Goal: Task Accomplishment & Management: Complete application form

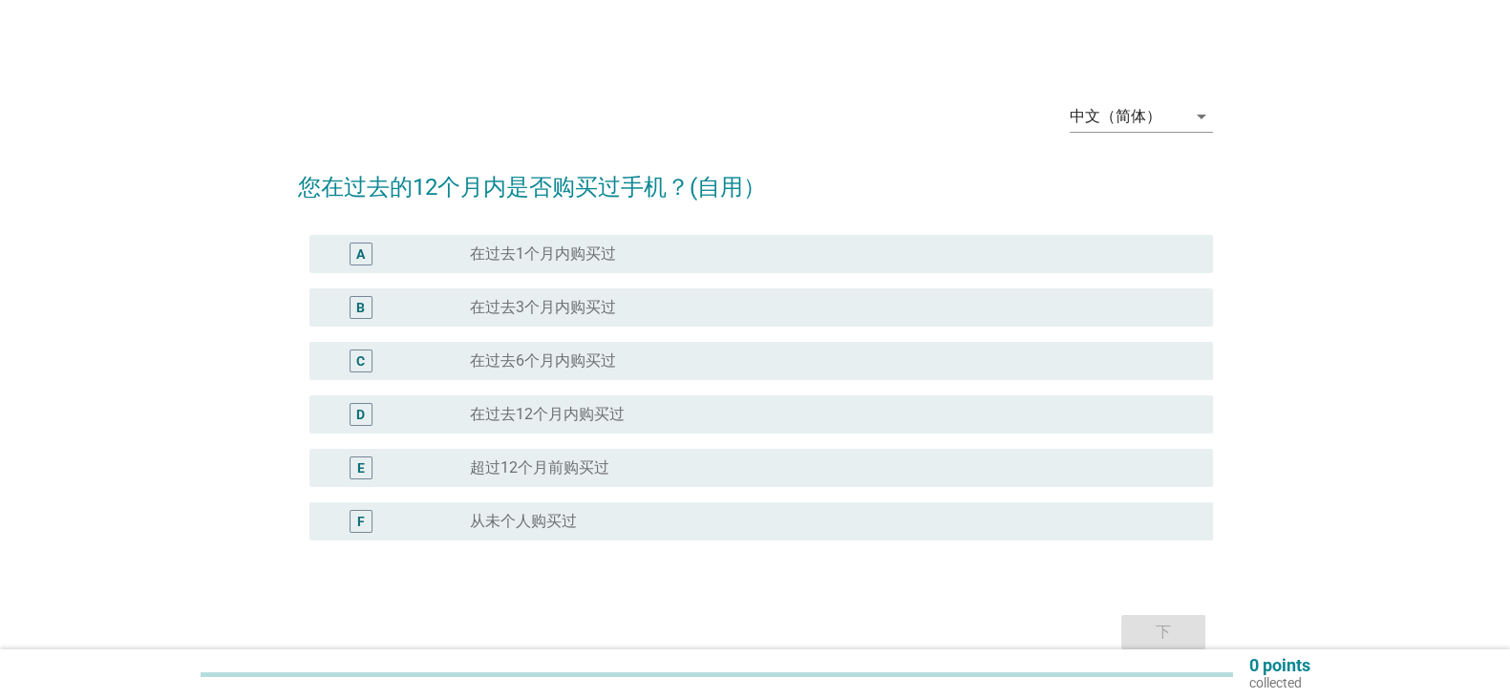
click at [660, 353] on div "radio_button_unchecked 在过去6个月内购买过" at bounding box center [826, 360] width 712 height 19
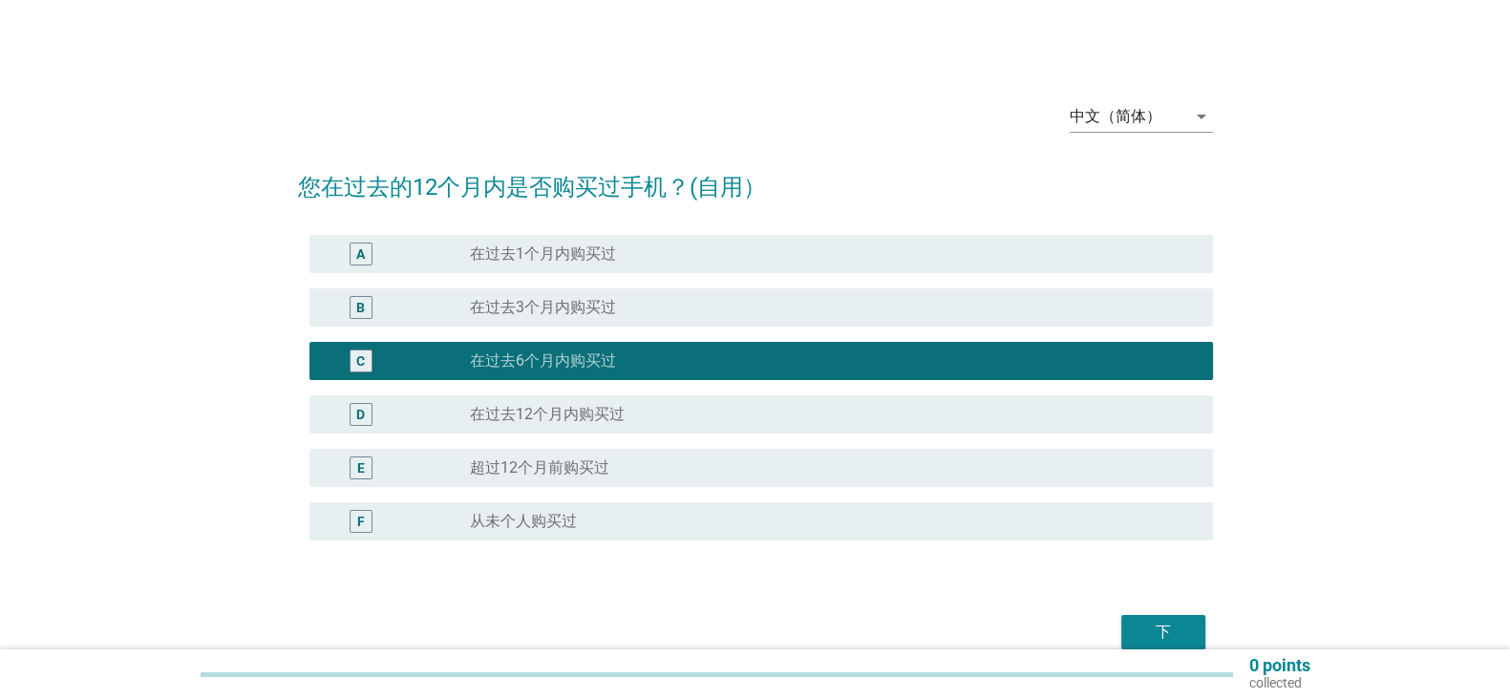
click at [893, 400] on div "D radio_button_unchecked 在过去12个月内购买过" at bounding box center [761, 414] width 904 height 38
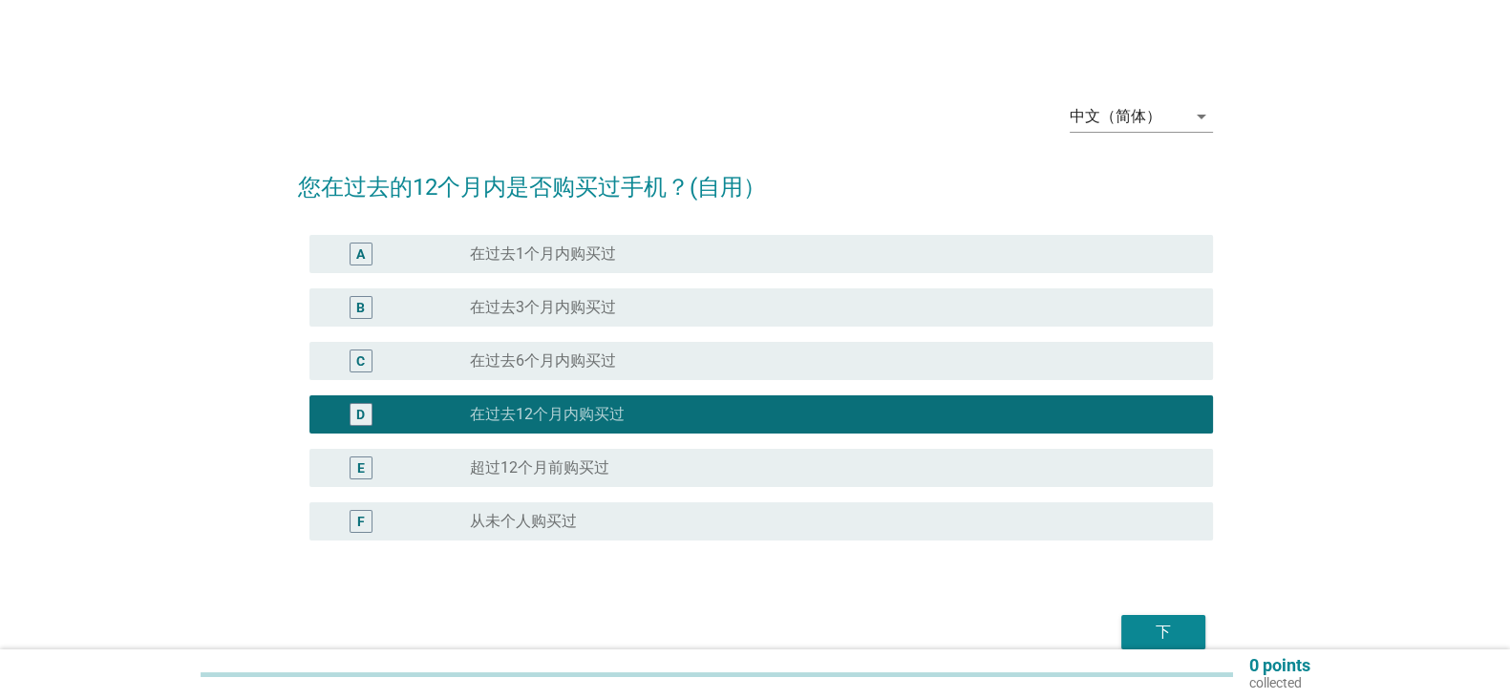
click at [1181, 626] on div "下" at bounding box center [1163, 632] width 53 height 23
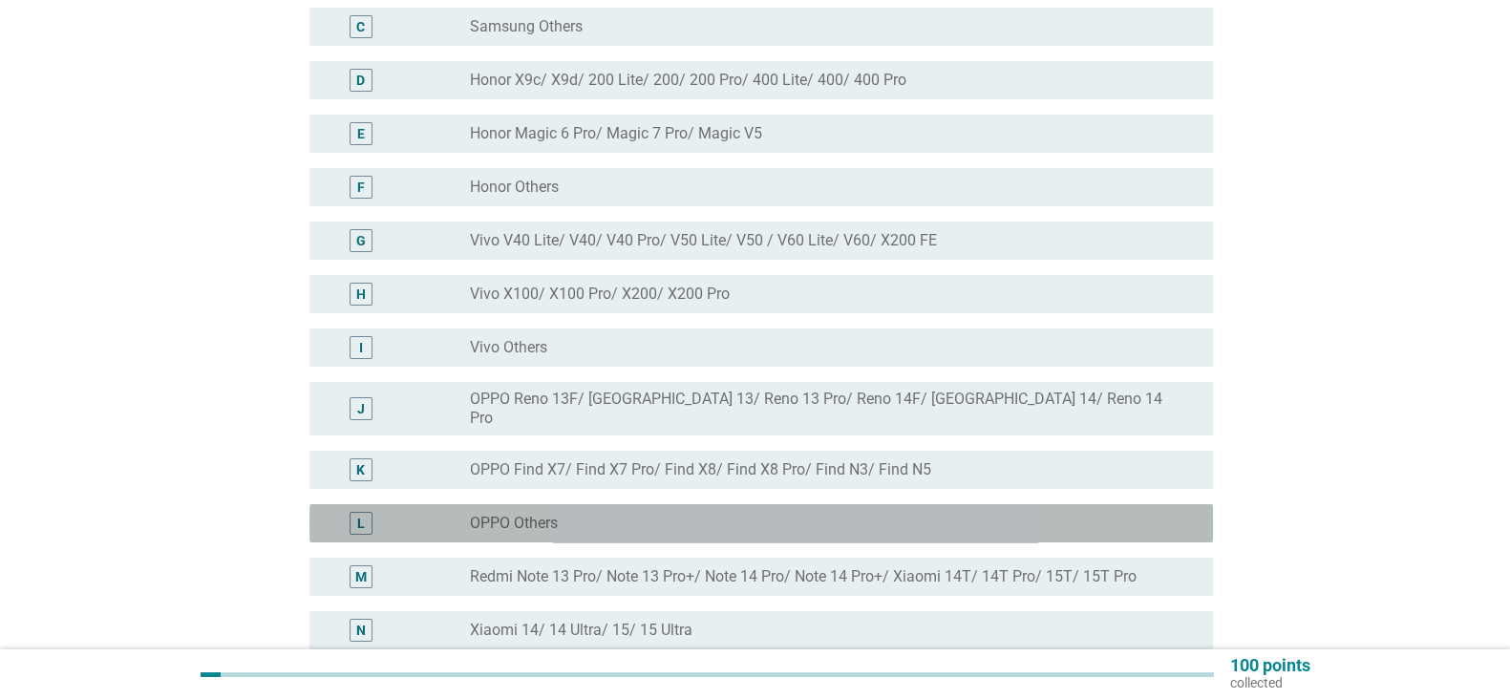
scroll to position [333, 0]
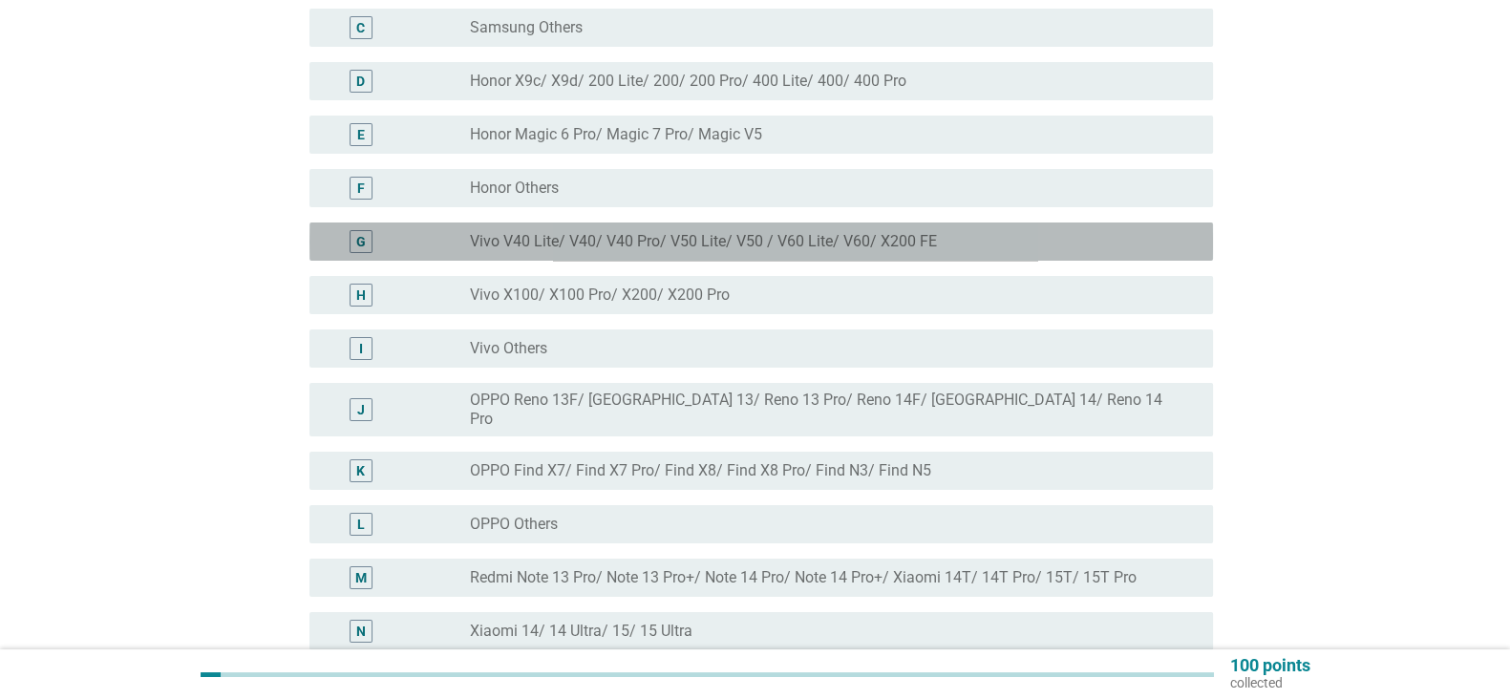
click at [960, 251] on div "radio_button_unchecked Vivo V40 Lite/ V40/ V40 Pro/ V50 Lite/ V50 / V60 Lite/ V…" at bounding box center [834, 241] width 728 height 23
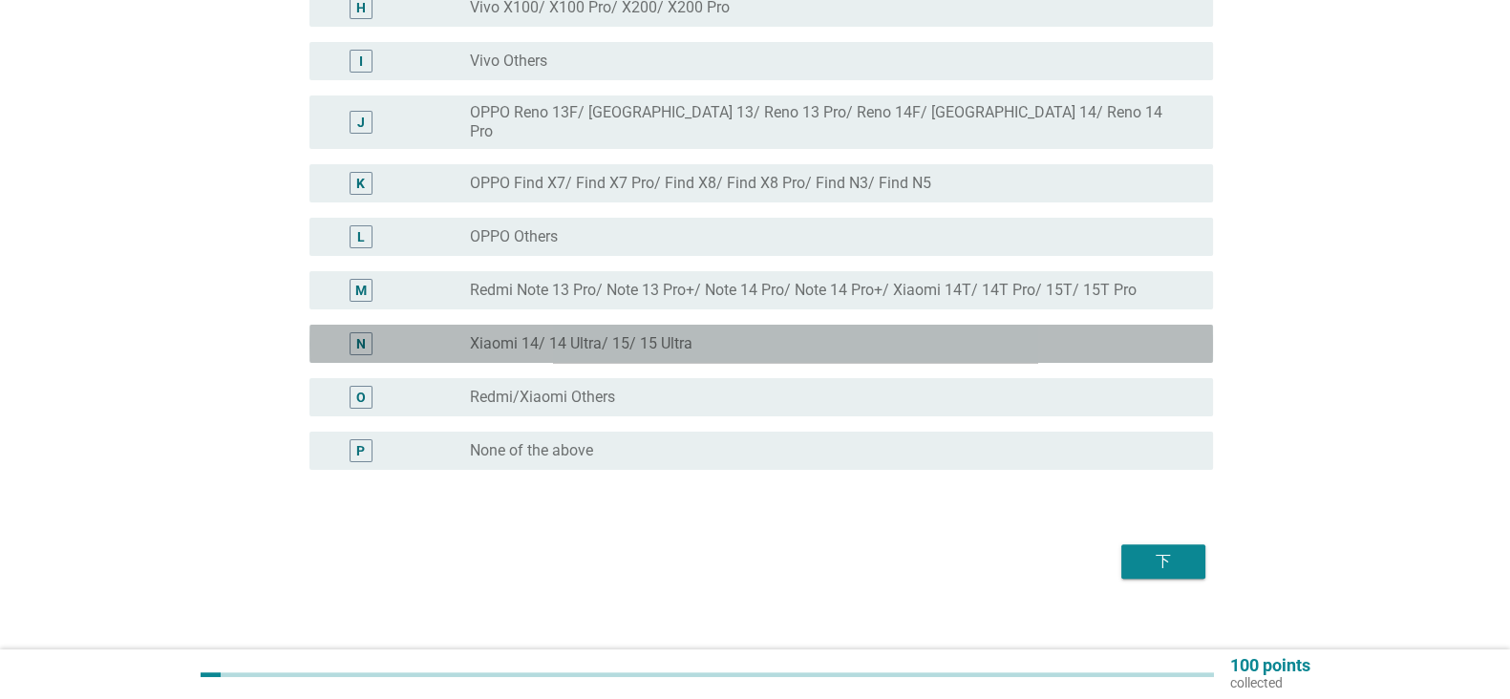
scroll to position [626, 0]
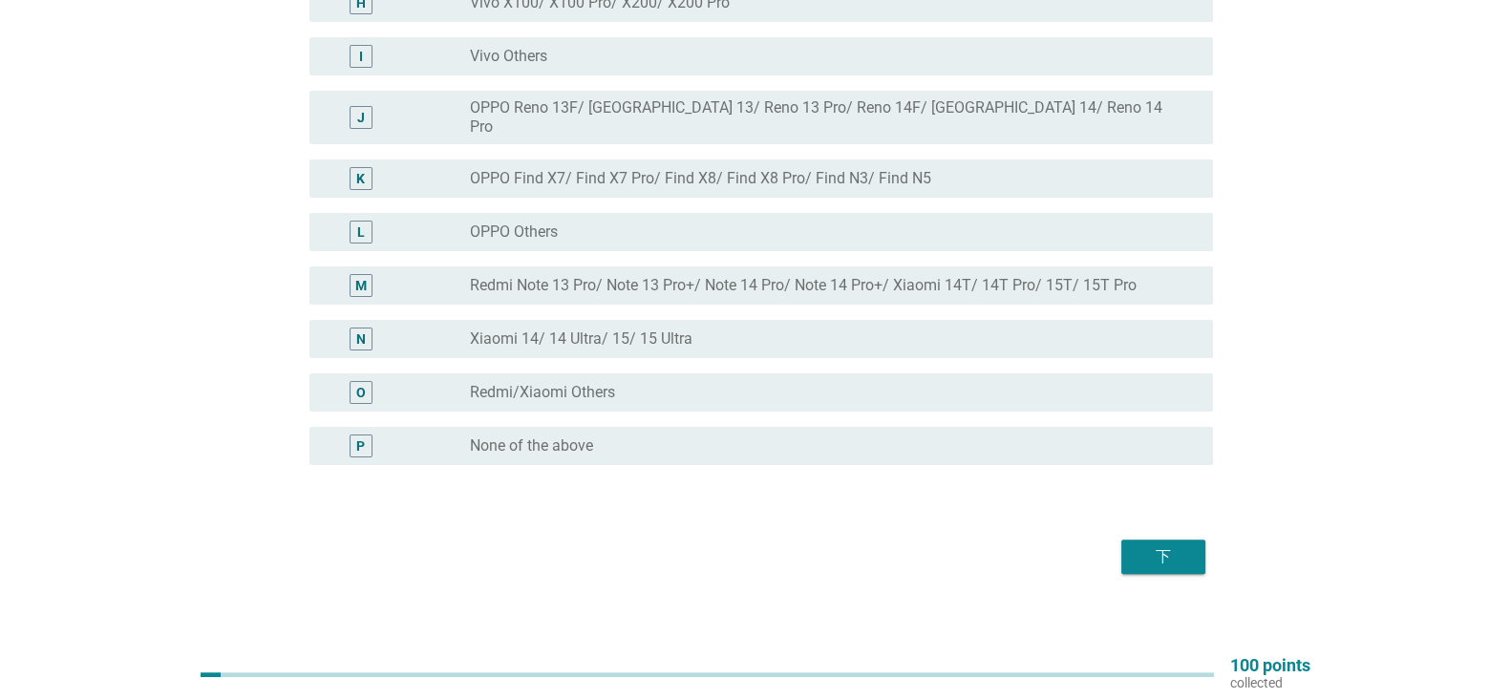
click at [1160, 552] on button "下" at bounding box center [1163, 557] width 84 height 34
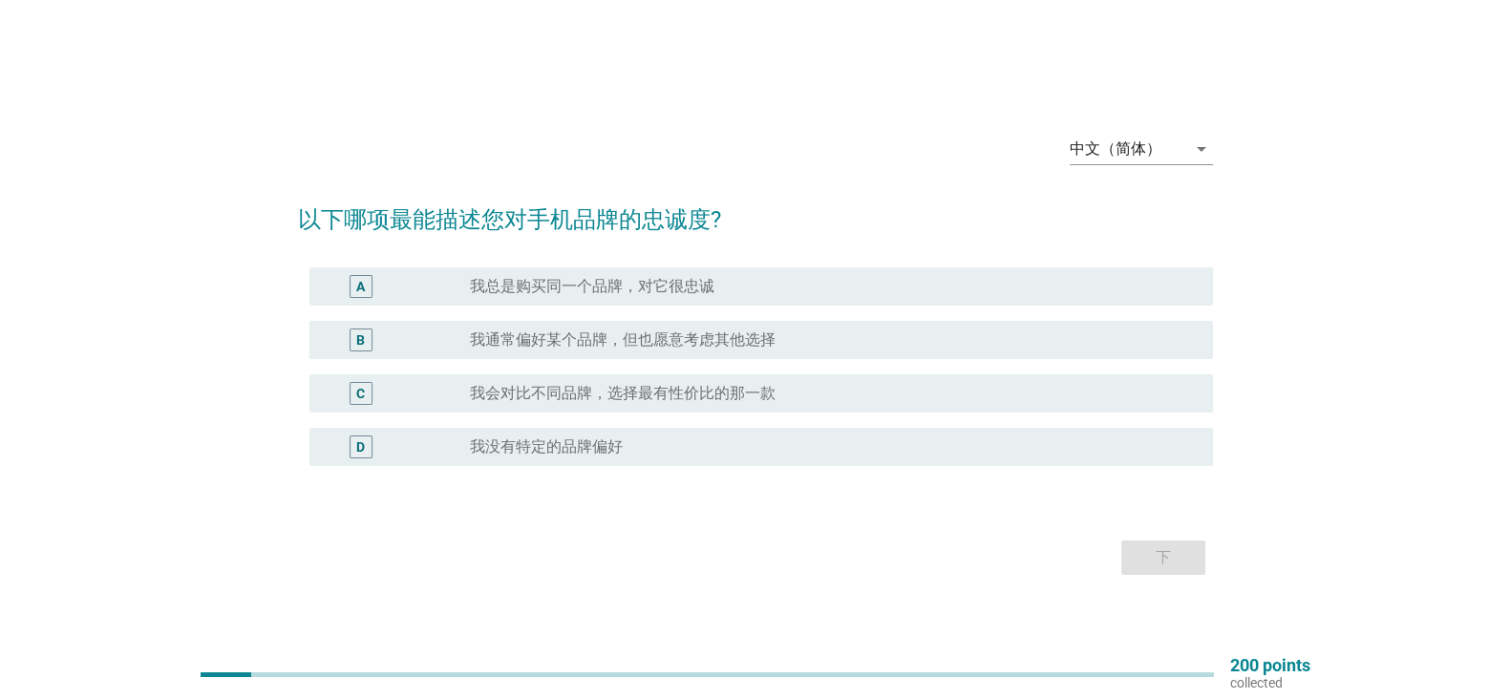
click at [858, 352] on div "B radio_button_unchecked 我通常偏好某个品牌，但也愿意考虑其他选择" at bounding box center [761, 340] width 904 height 38
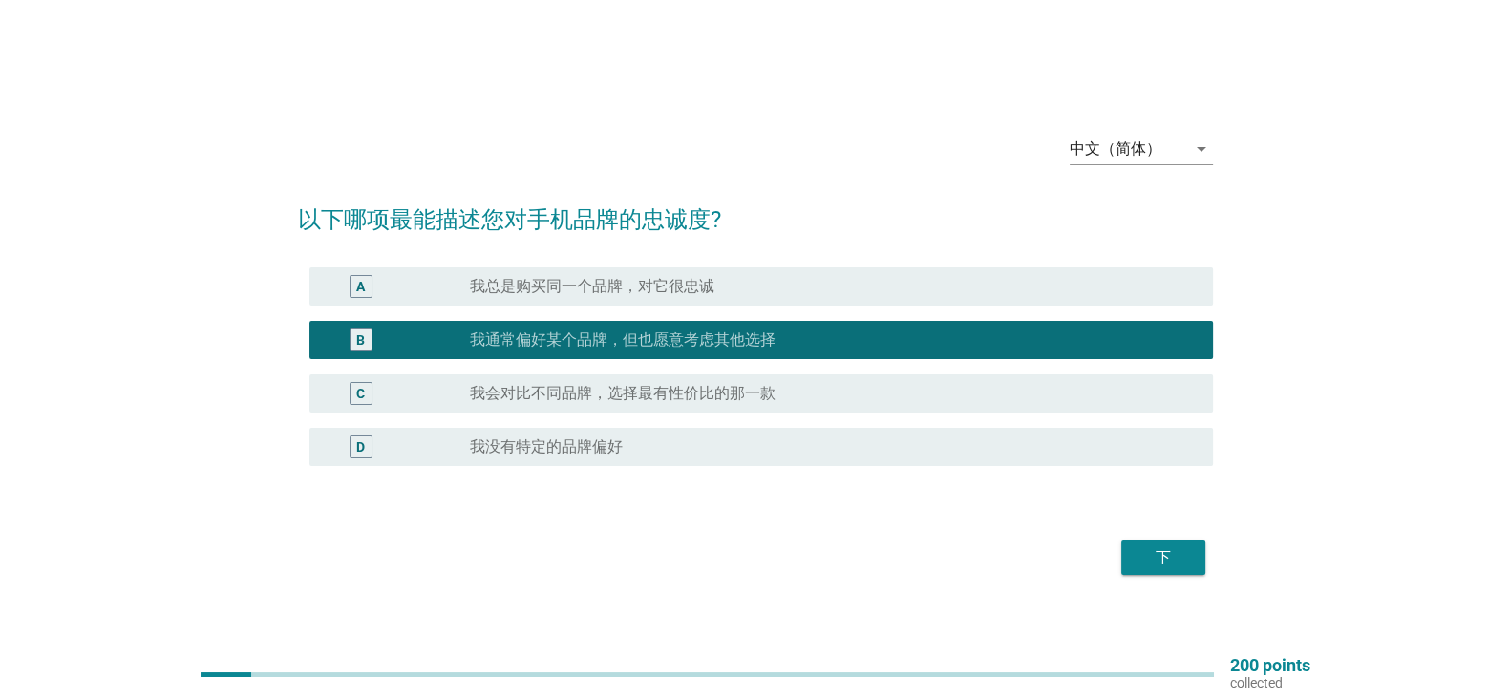
click at [1146, 568] on button "下" at bounding box center [1163, 558] width 84 height 34
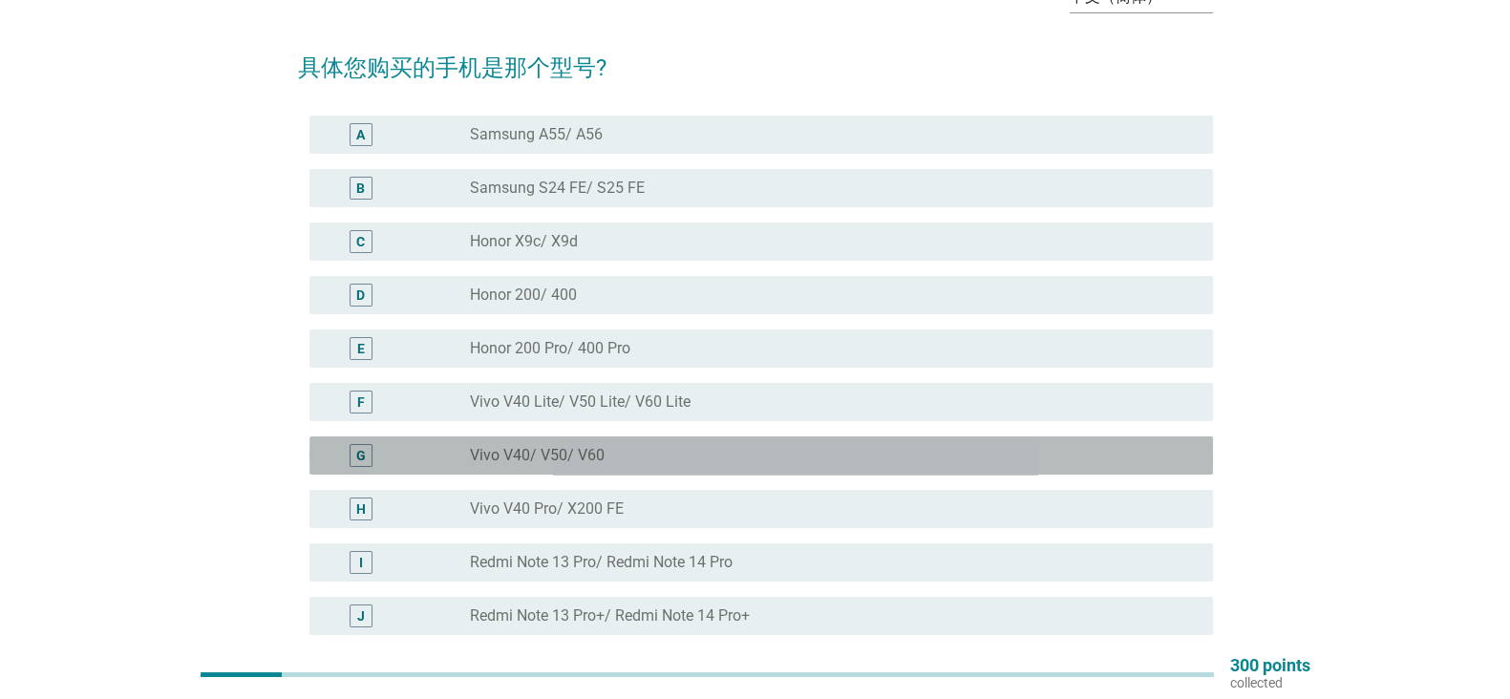
scroll to position [170, 0]
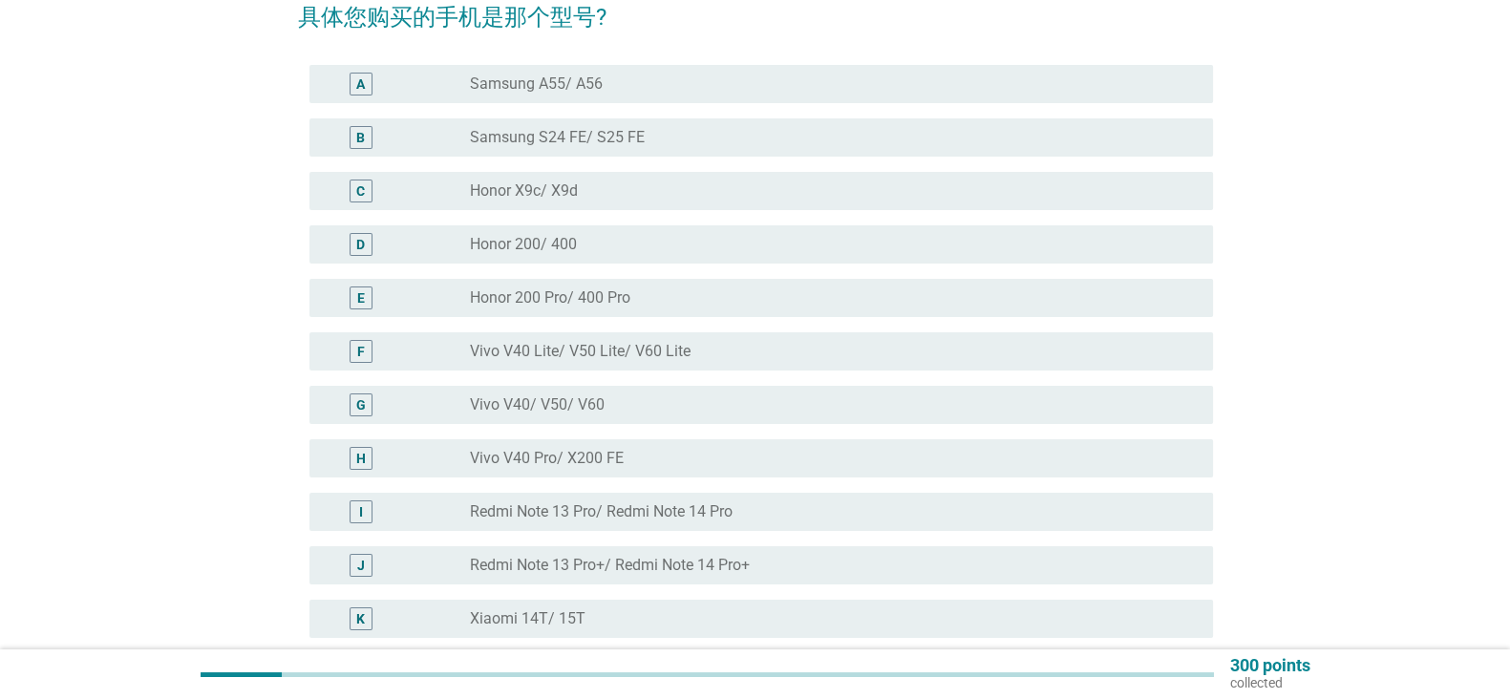
click at [795, 358] on div "radio_button_unchecked Vivo V40 Lite/ V50 Lite/ V60 Lite" at bounding box center [826, 351] width 712 height 19
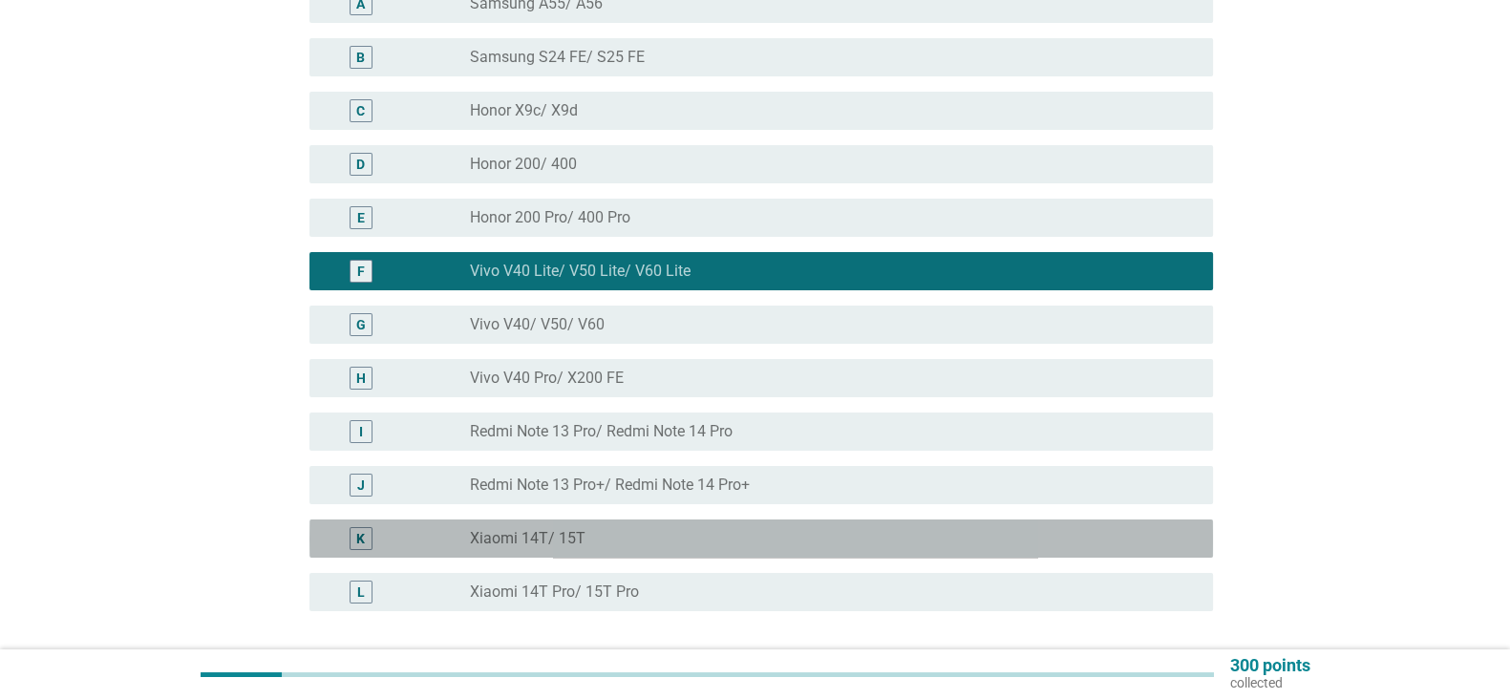
scroll to position [412, 0]
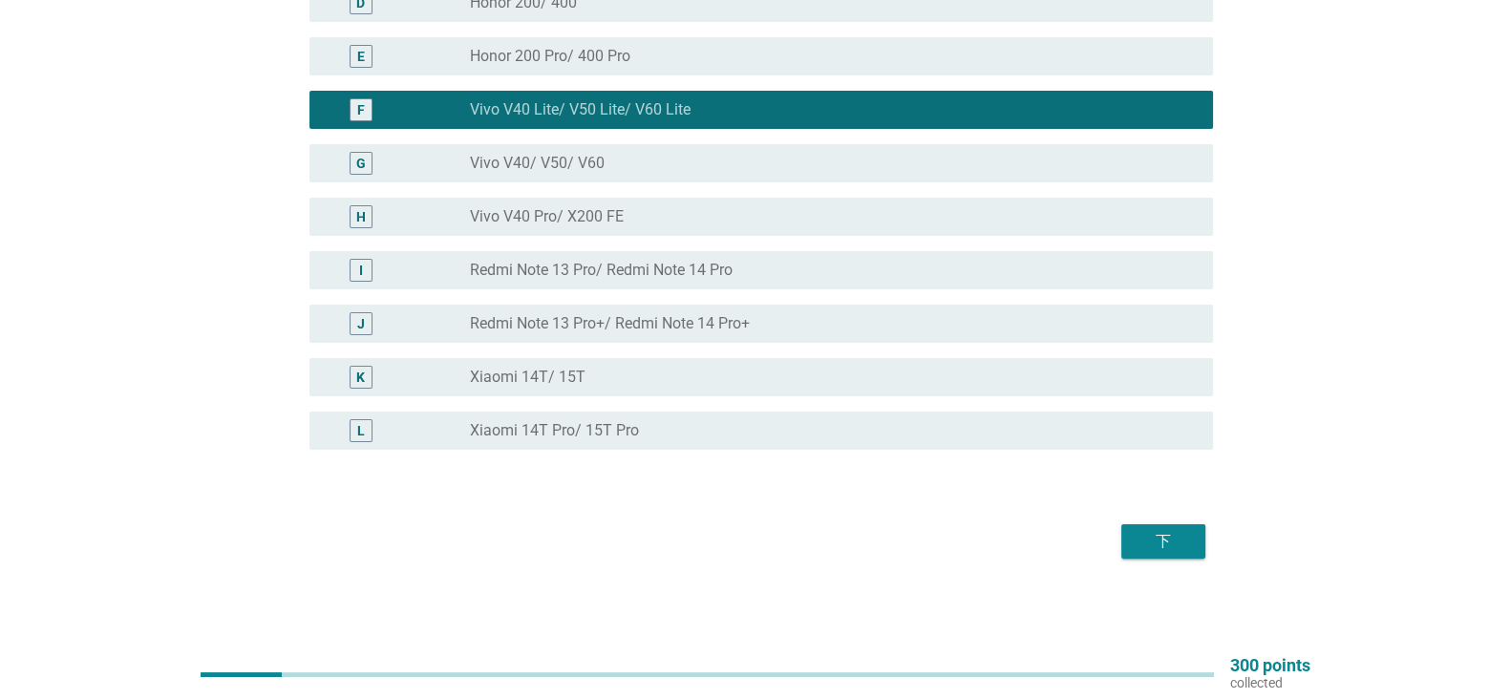
click at [1175, 554] on button "下" at bounding box center [1163, 541] width 84 height 34
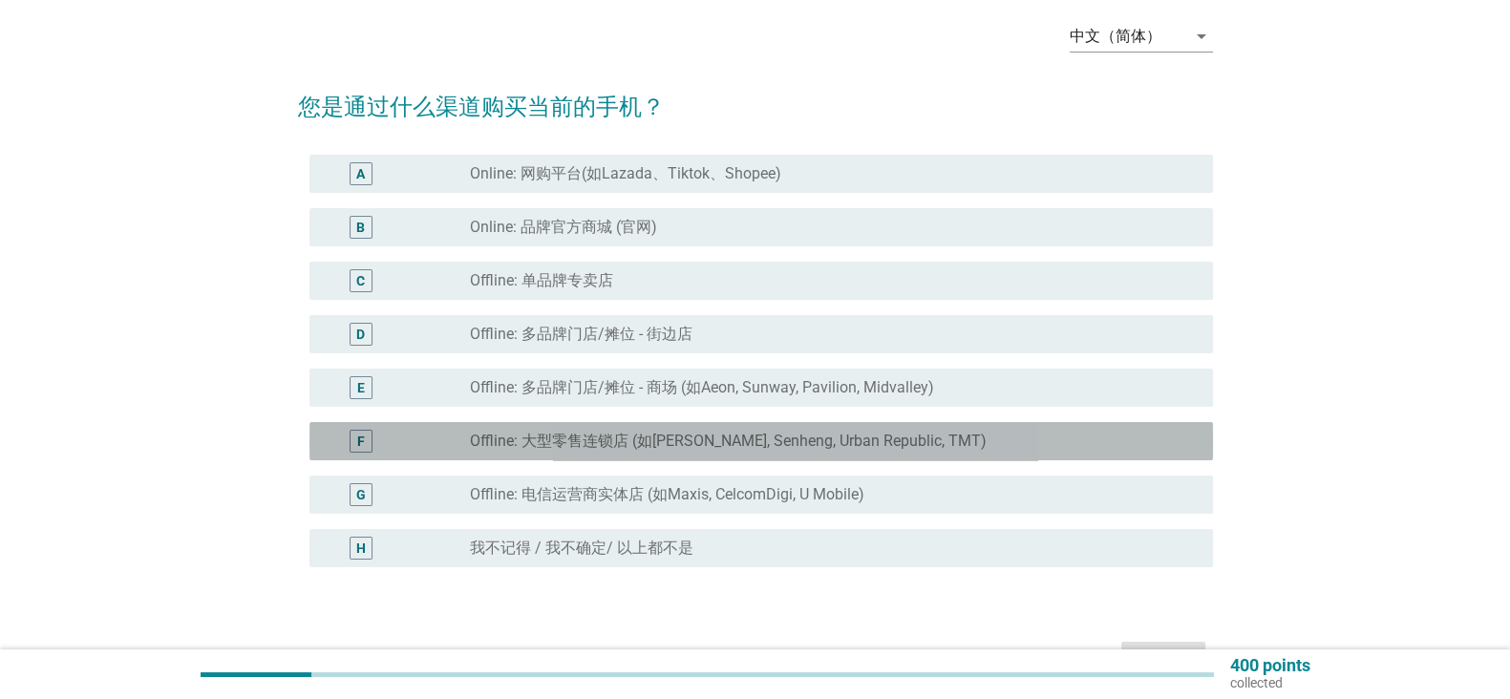
scroll to position [96, 0]
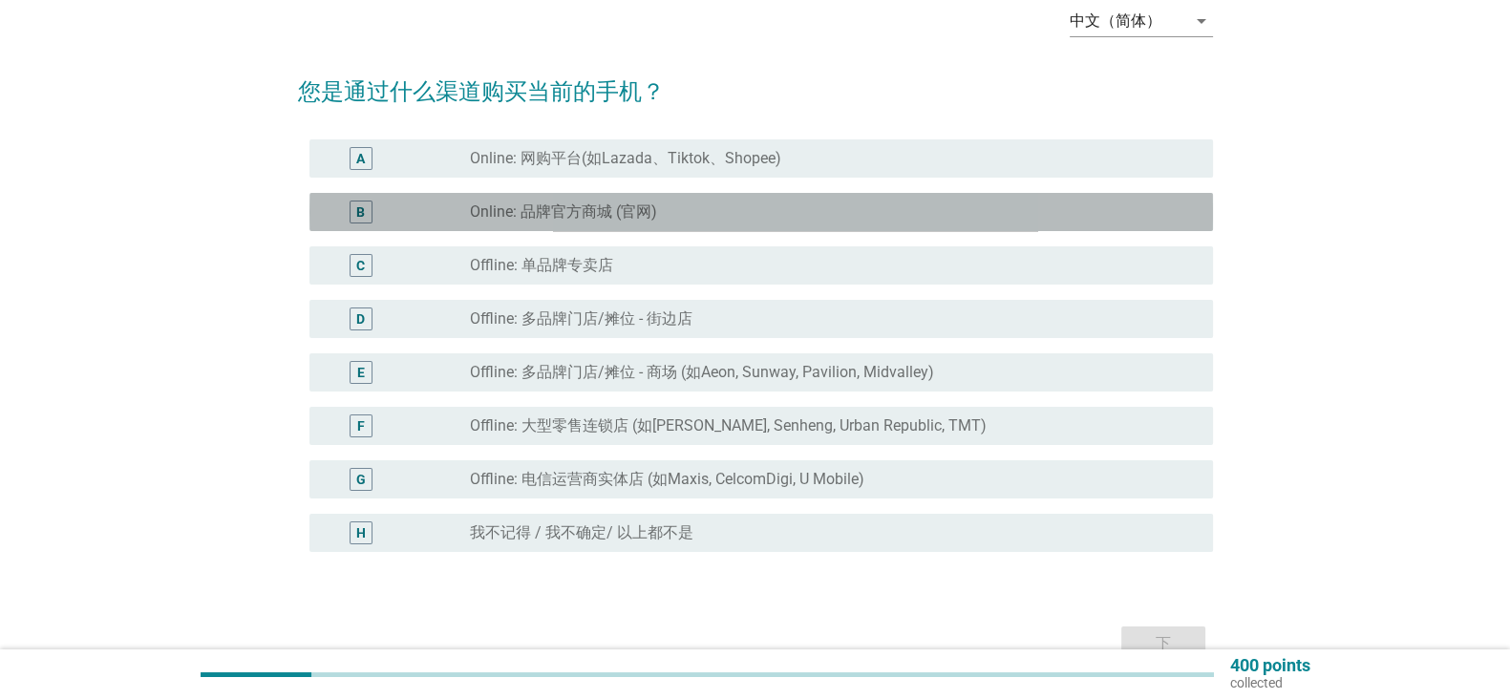
click at [984, 211] on div "radio_button_unchecked Online: 品牌官方商城 (官网)" at bounding box center [826, 211] width 712 height 19
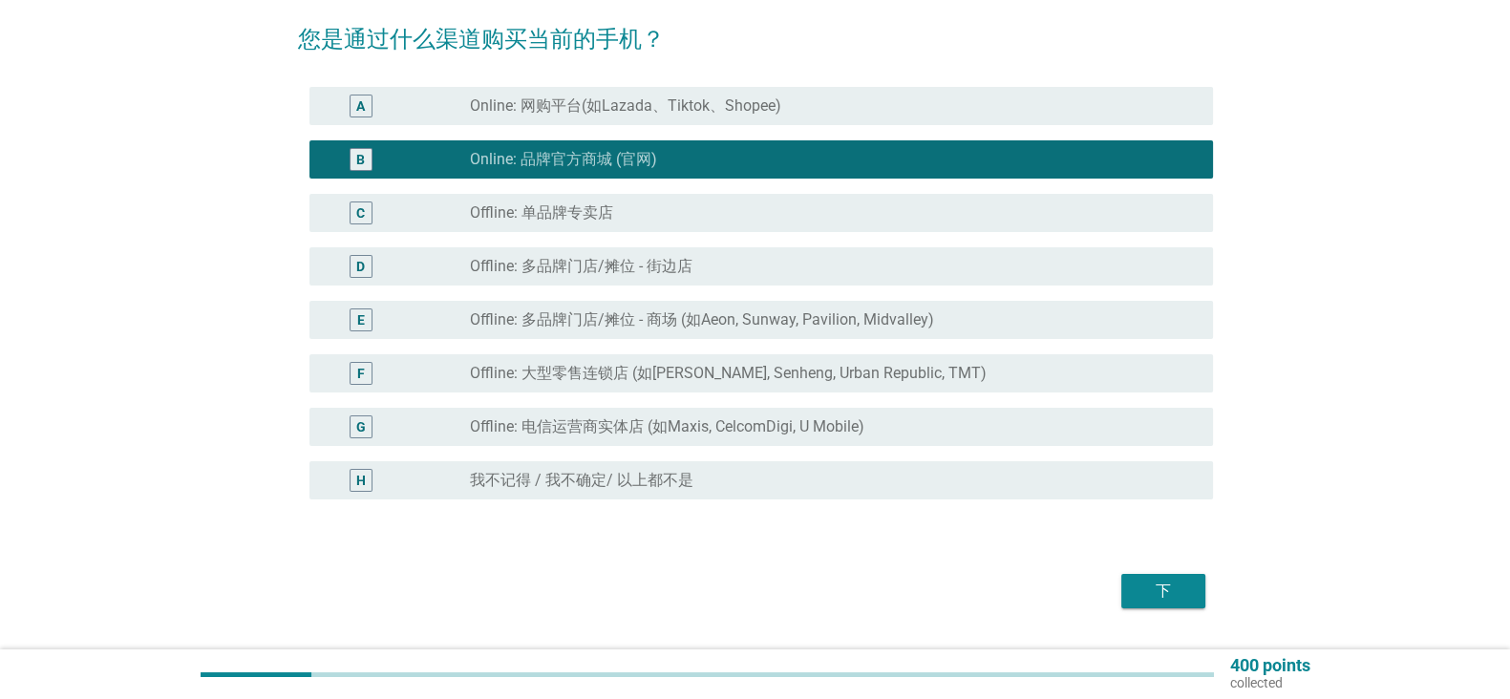
scroll to position [199, 0]
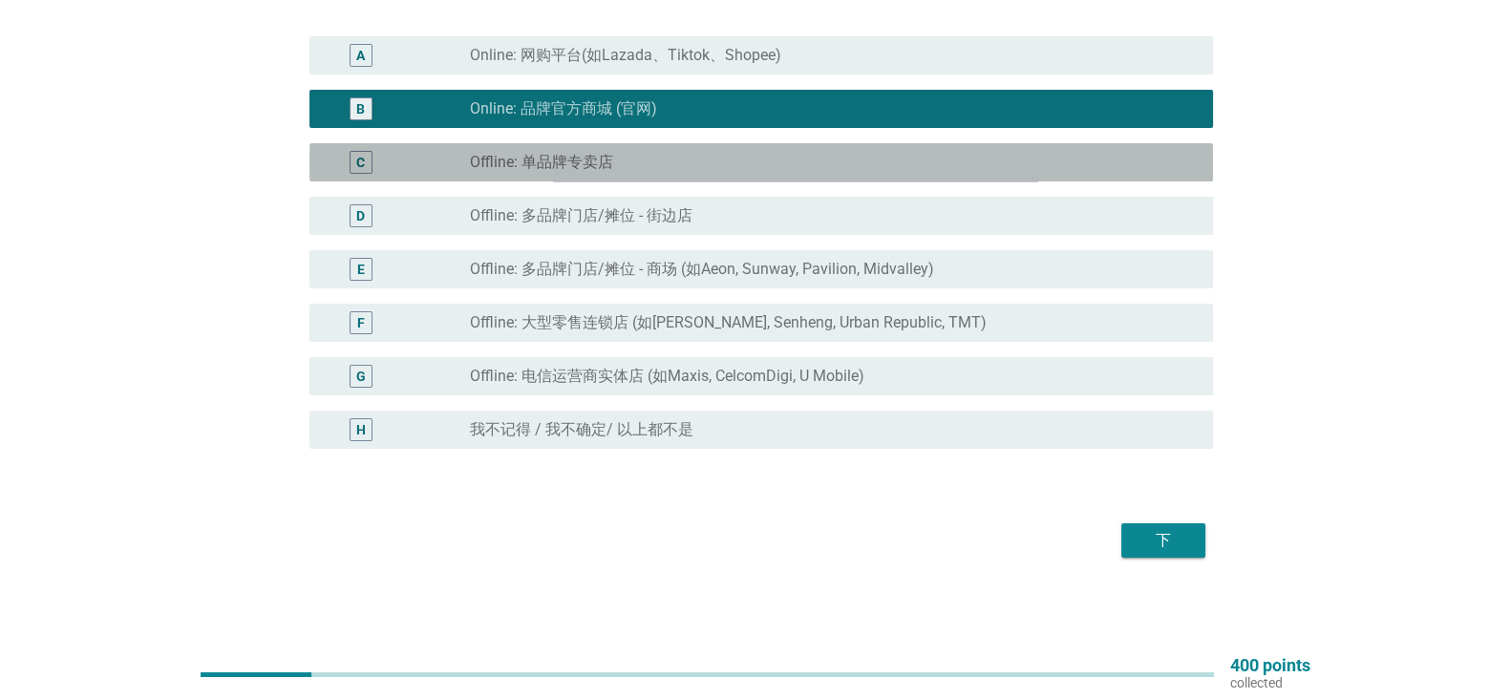
click at [1044, 174] on div "C radio_button_unchecked Offline: 单品牌专卖店" at bounding box center [761, 162] width 904 height 38
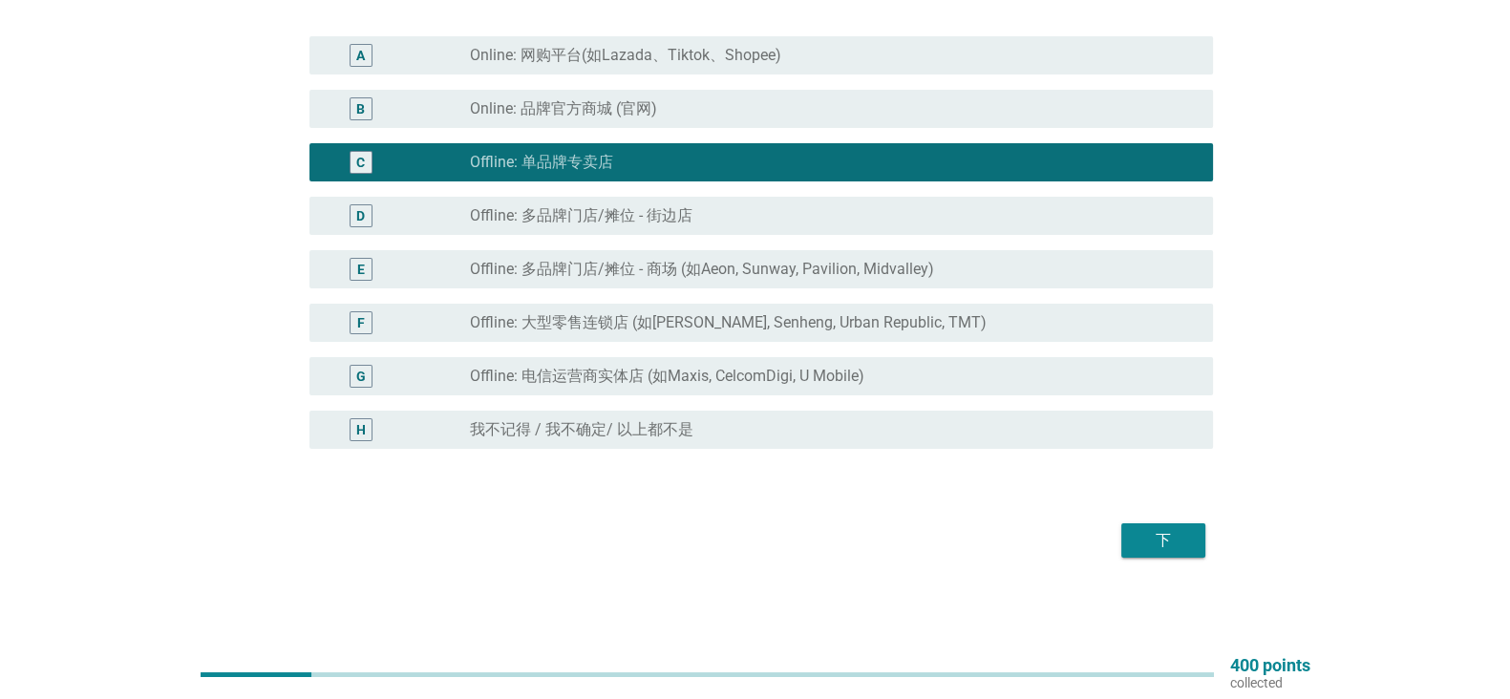
click at [1038, 119] on div "radio_button_unchecked Online: 品牌官方商城 (官网)" at bounding box center [834, 108] width 728 height 23
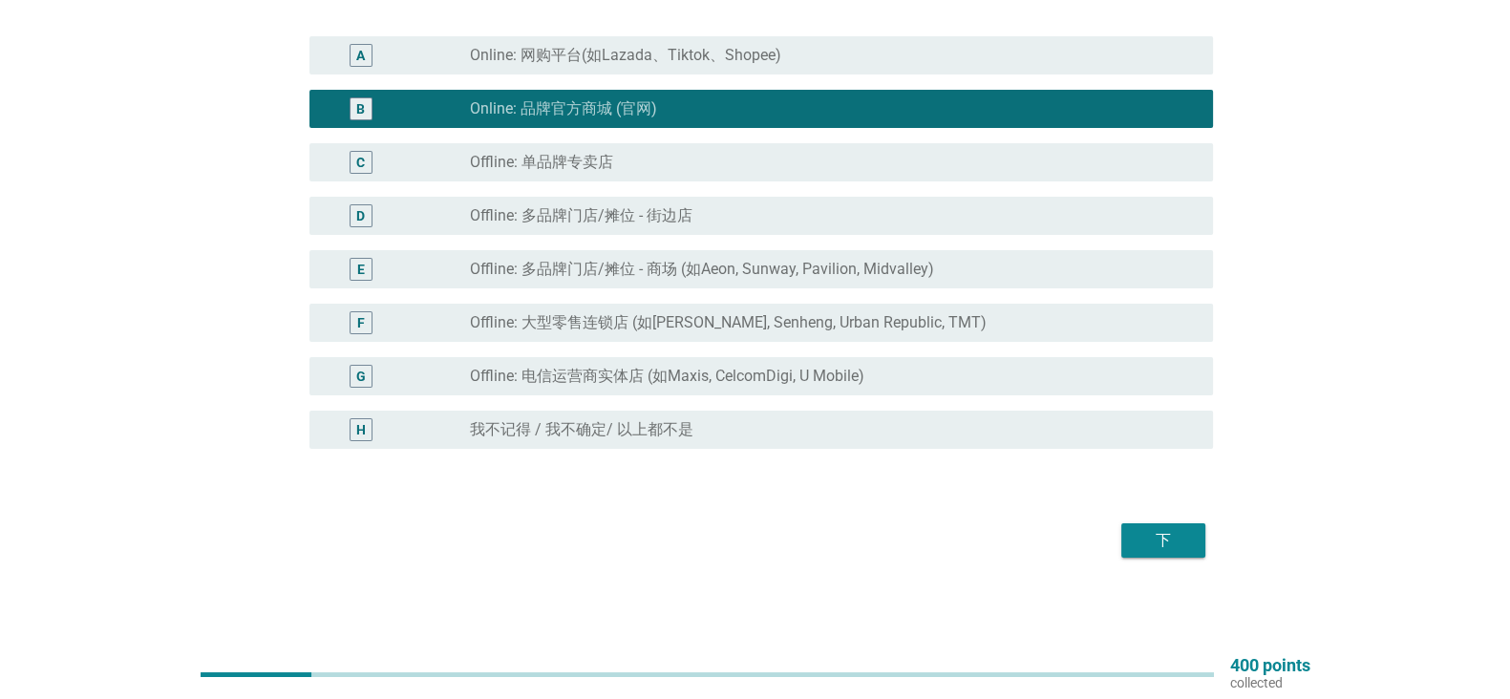
click at [1170, 544] on div "下" at bounding box center [1163, 540] width 53 height 23
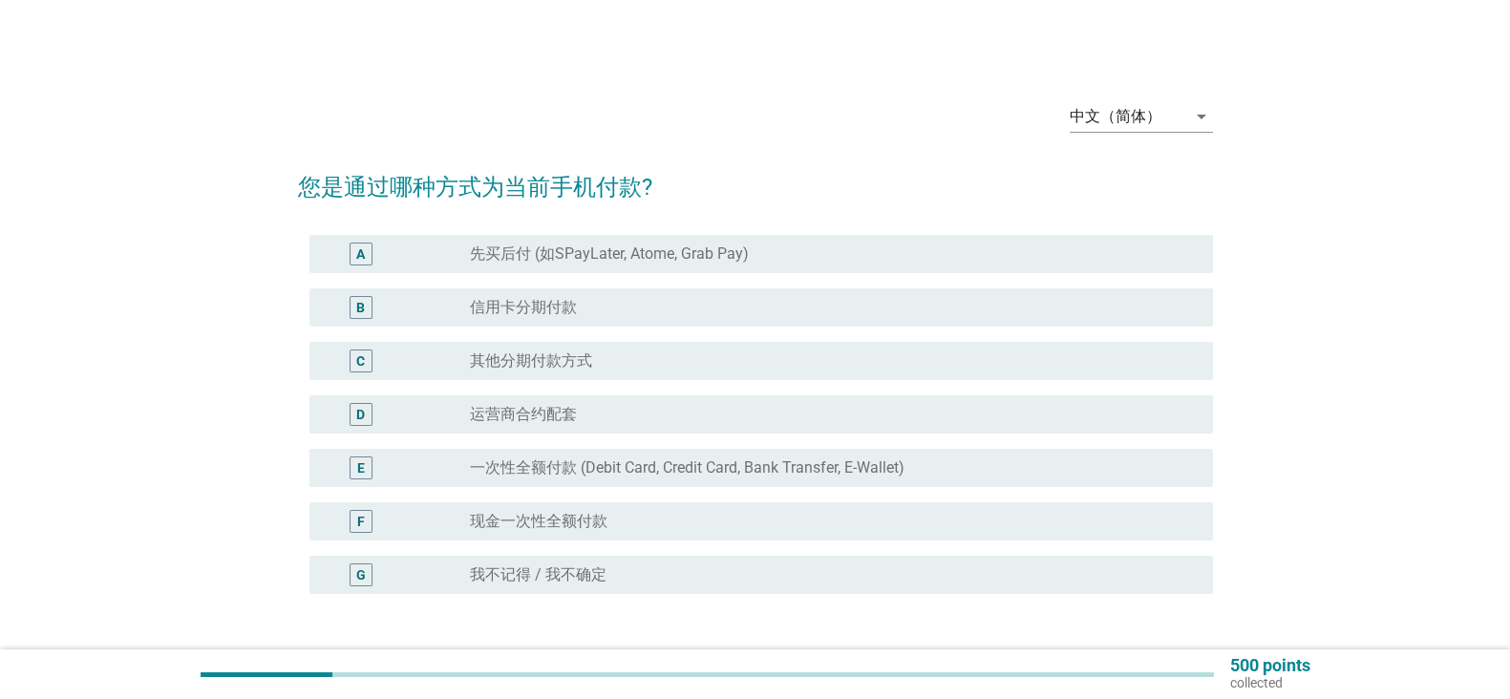
click at [899, 153] on h2 "您是通过哪种方式为当前手机付款?" at bounding box center [755, 177] width 915 height 53
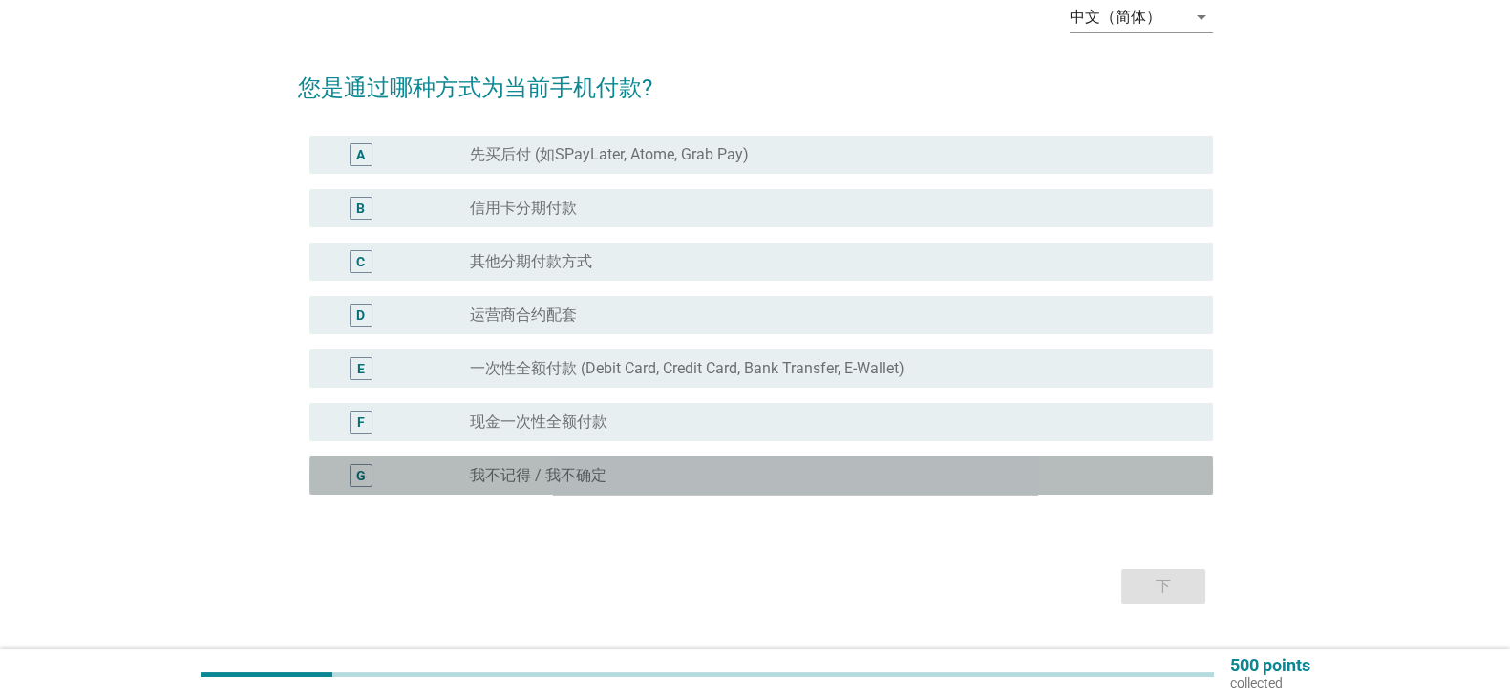
scroll to position [144, 0]
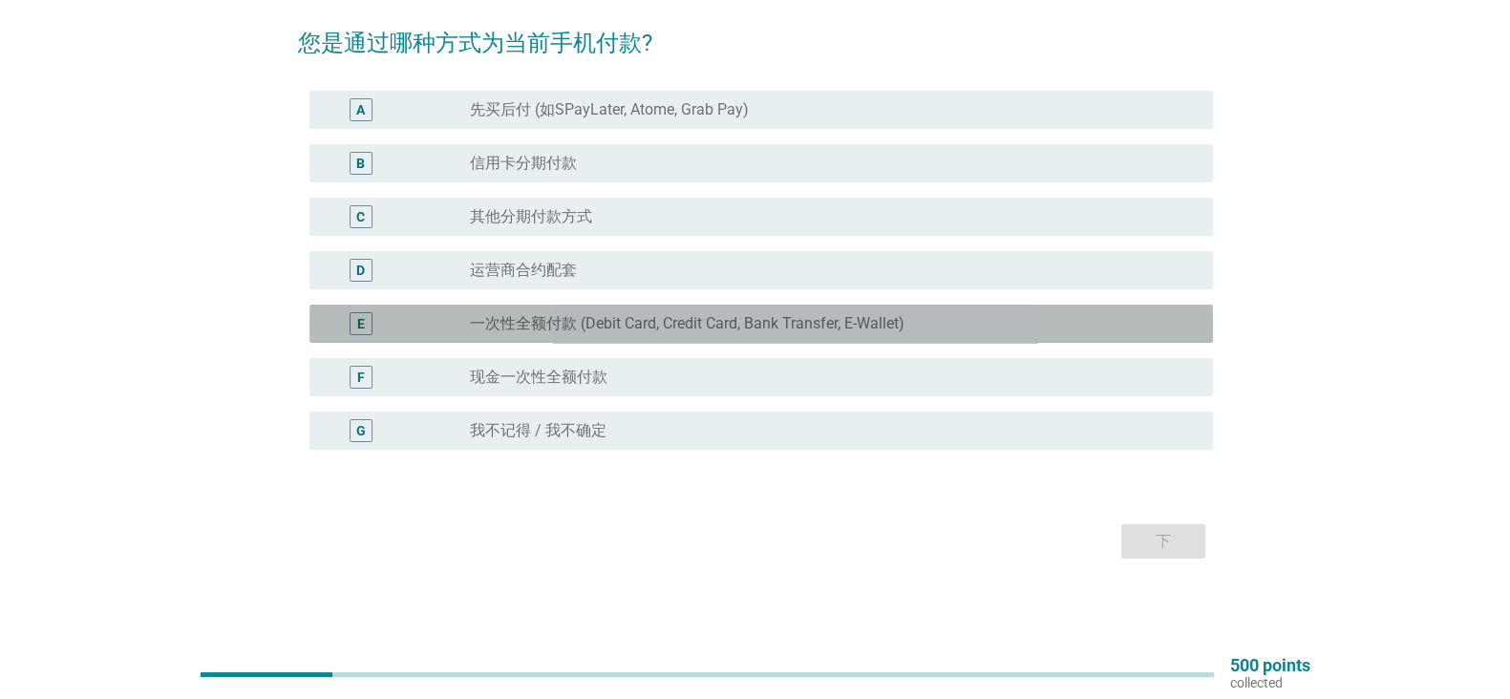
click at [937, 325] on div "radio_button_unchecked 一次性全额付款 (Debit Card, Credit Card, Bank Transfer, E-Walle…" at bounding box center [826, 323] width 712 height 19
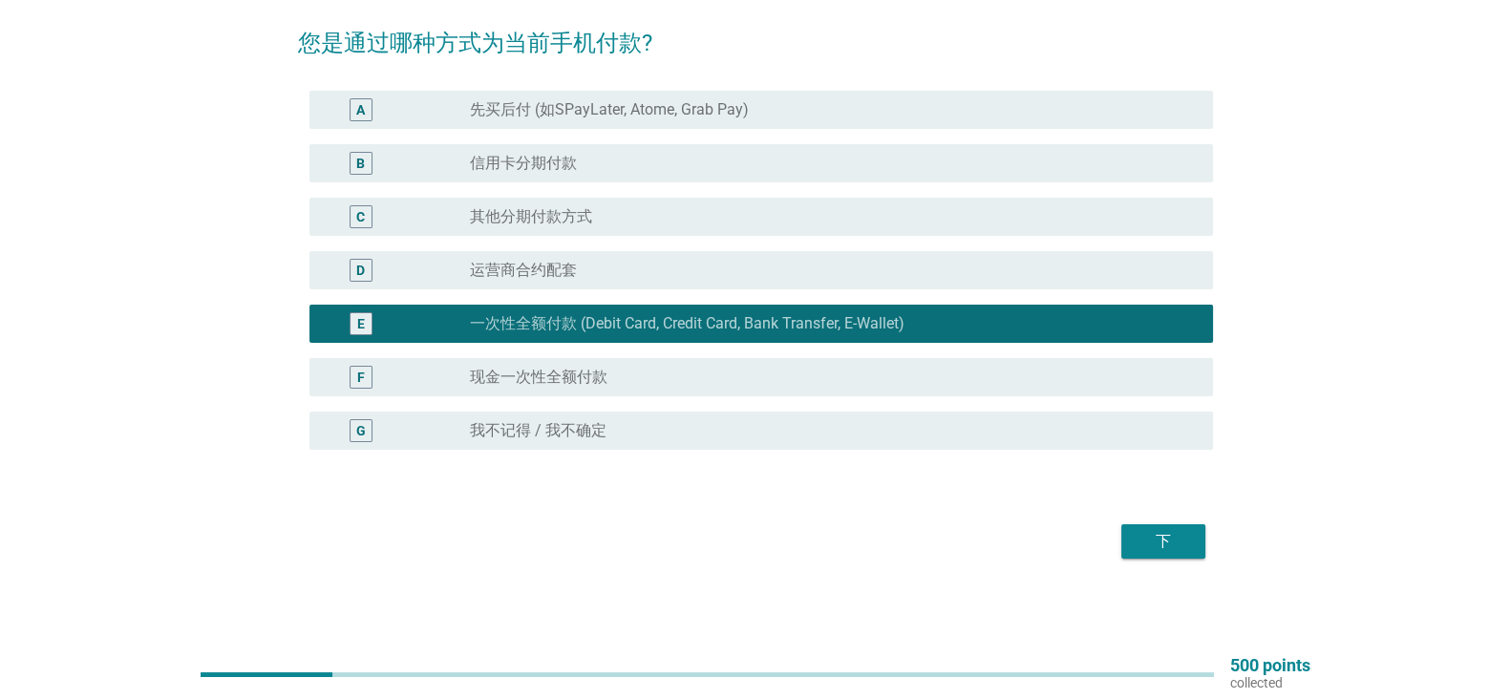
click at [1165, 535] on div "下" at bounding box center [1163, 541] width 53 height 23
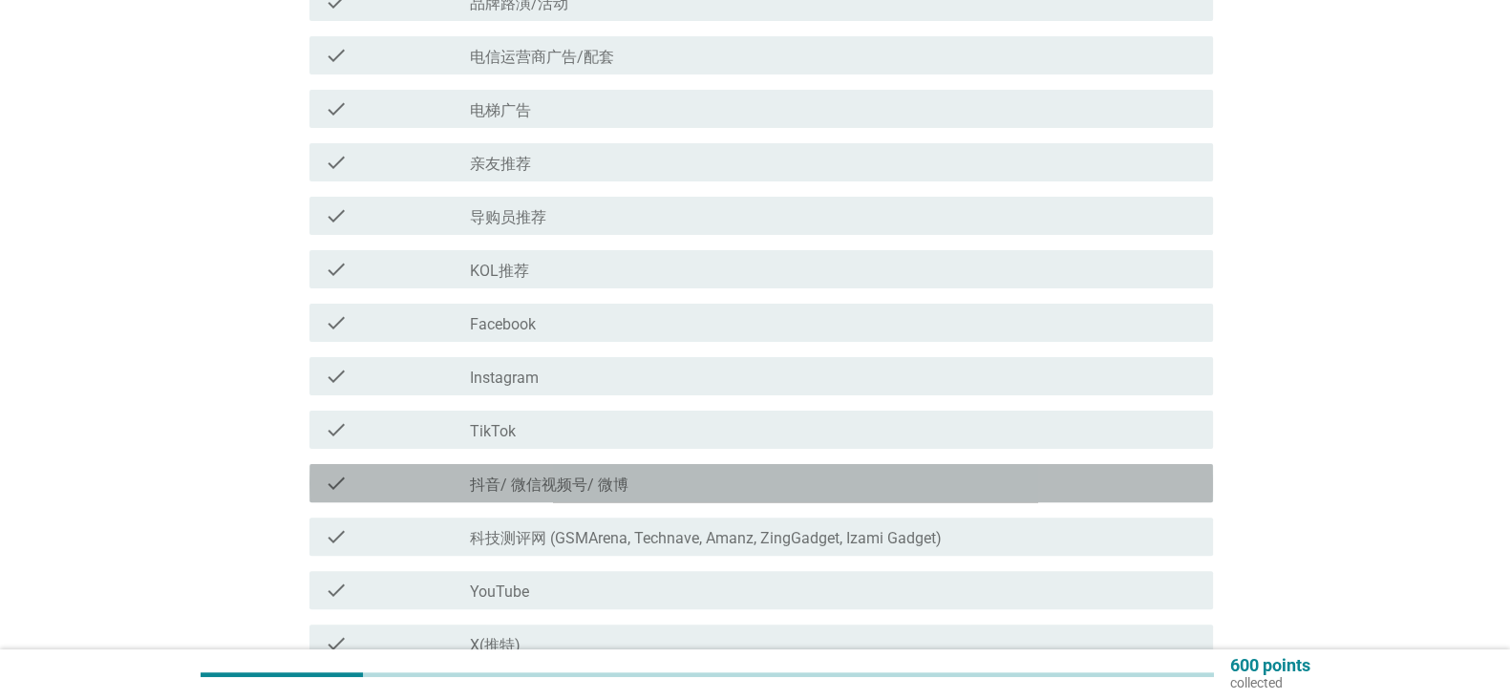
scroll to position [729, 0]
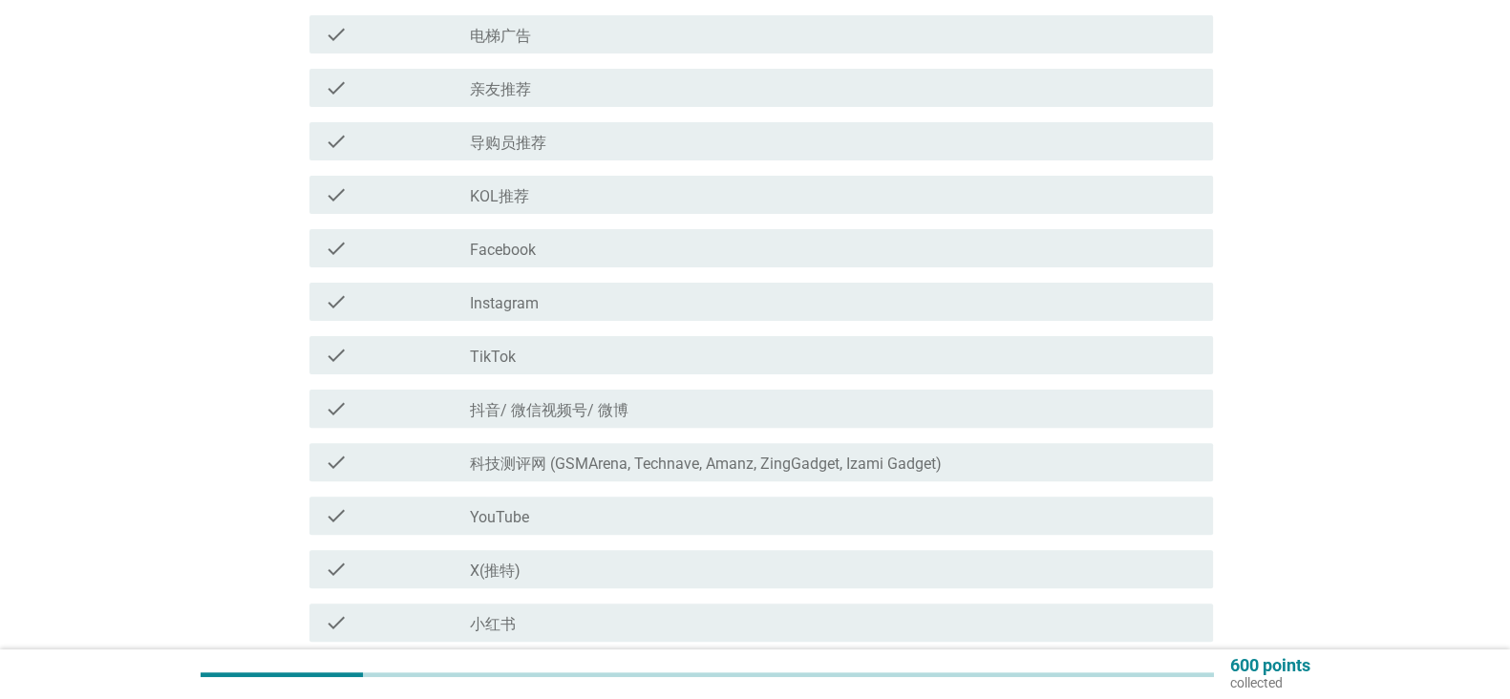
click at [952, 360] on div "check_box_outline_blank TikTok" at bounding box center [834, 355] width 728 height 23
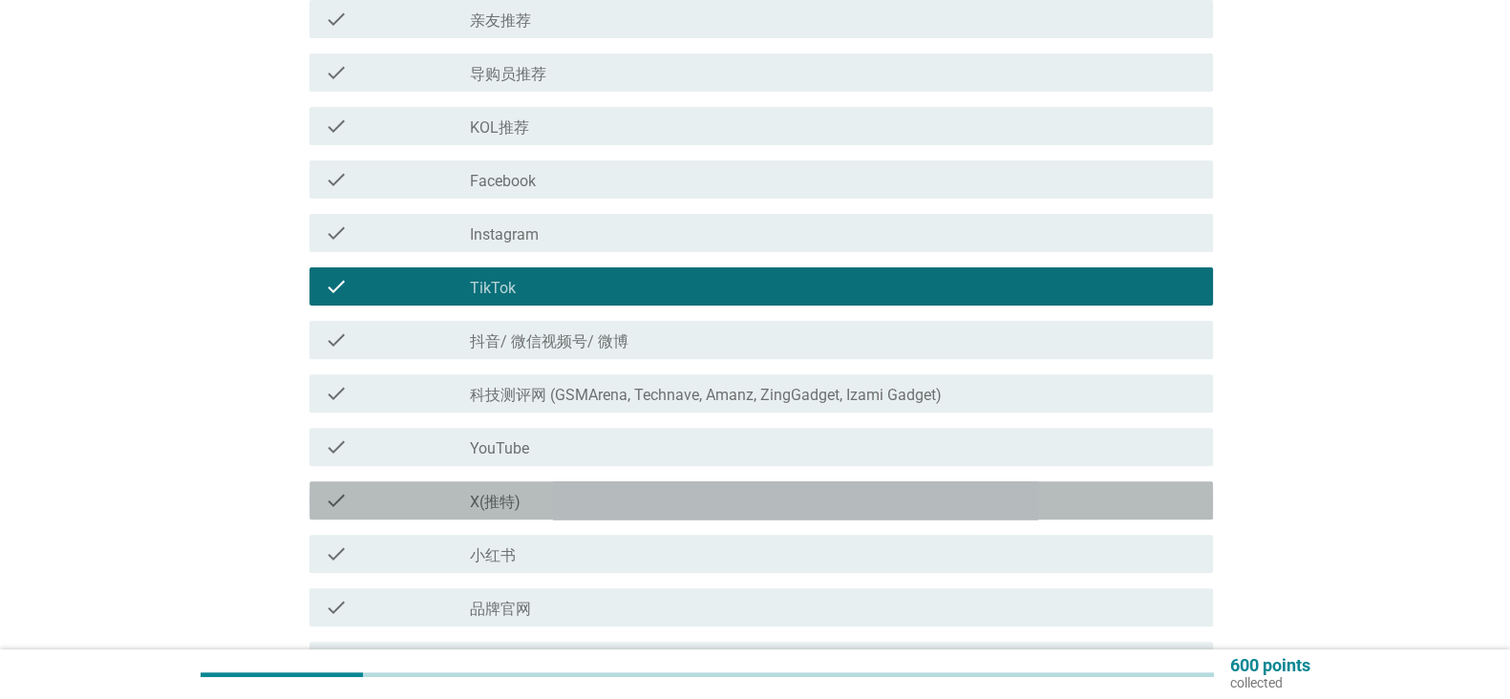
scroll to position [902, 0]
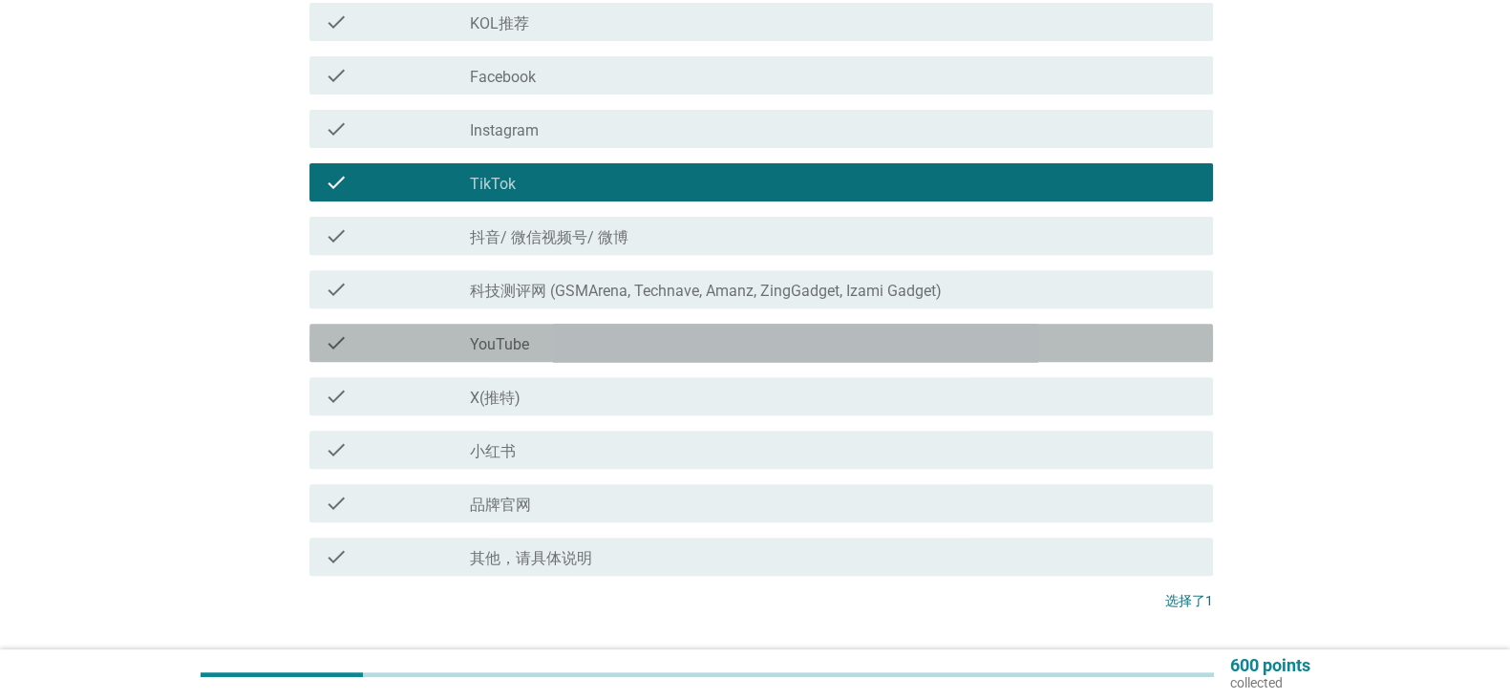
click at [933, 358] on div "check check_box_outline_blank YouTube" at bounding box center [761, 343] width 904 height 38
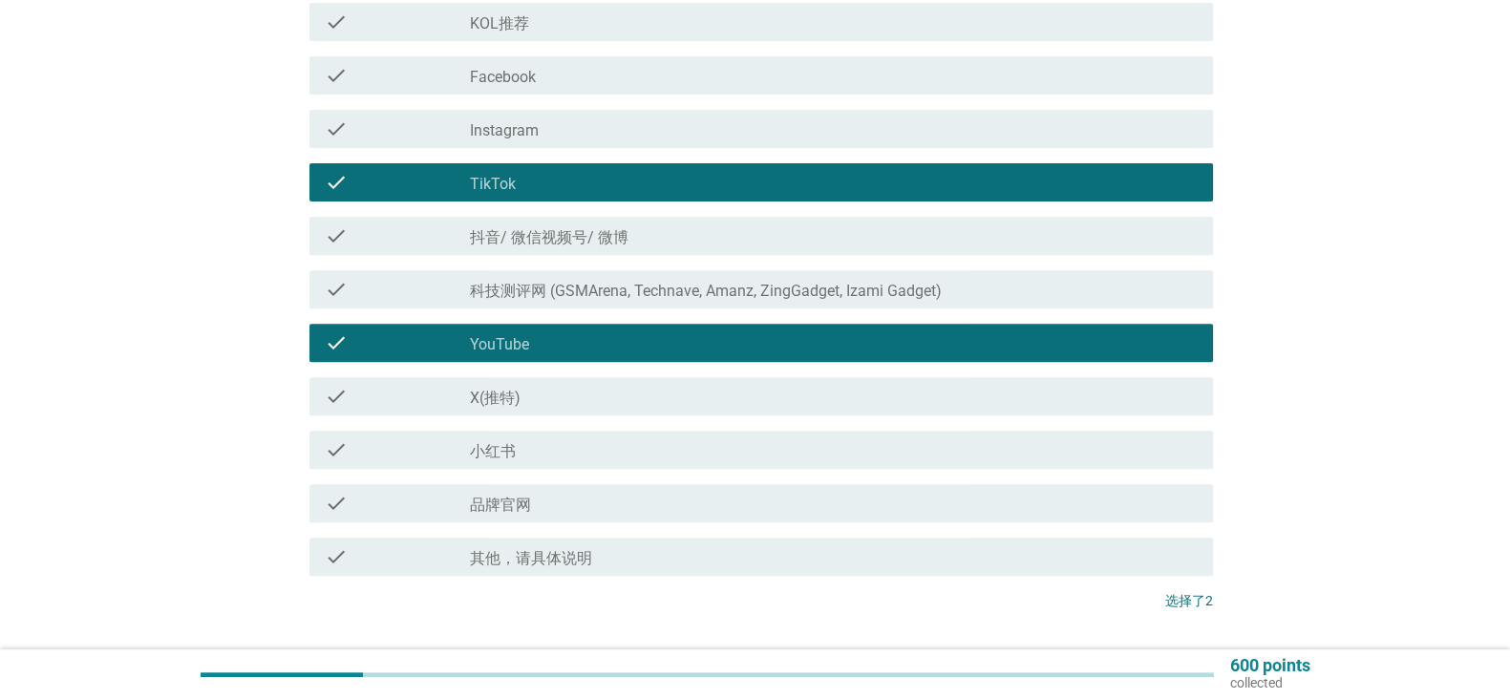
click at [882, 460] on div "check check_box_outline_blank 小红书" at bounding box center [761, 450] width 904 height 38
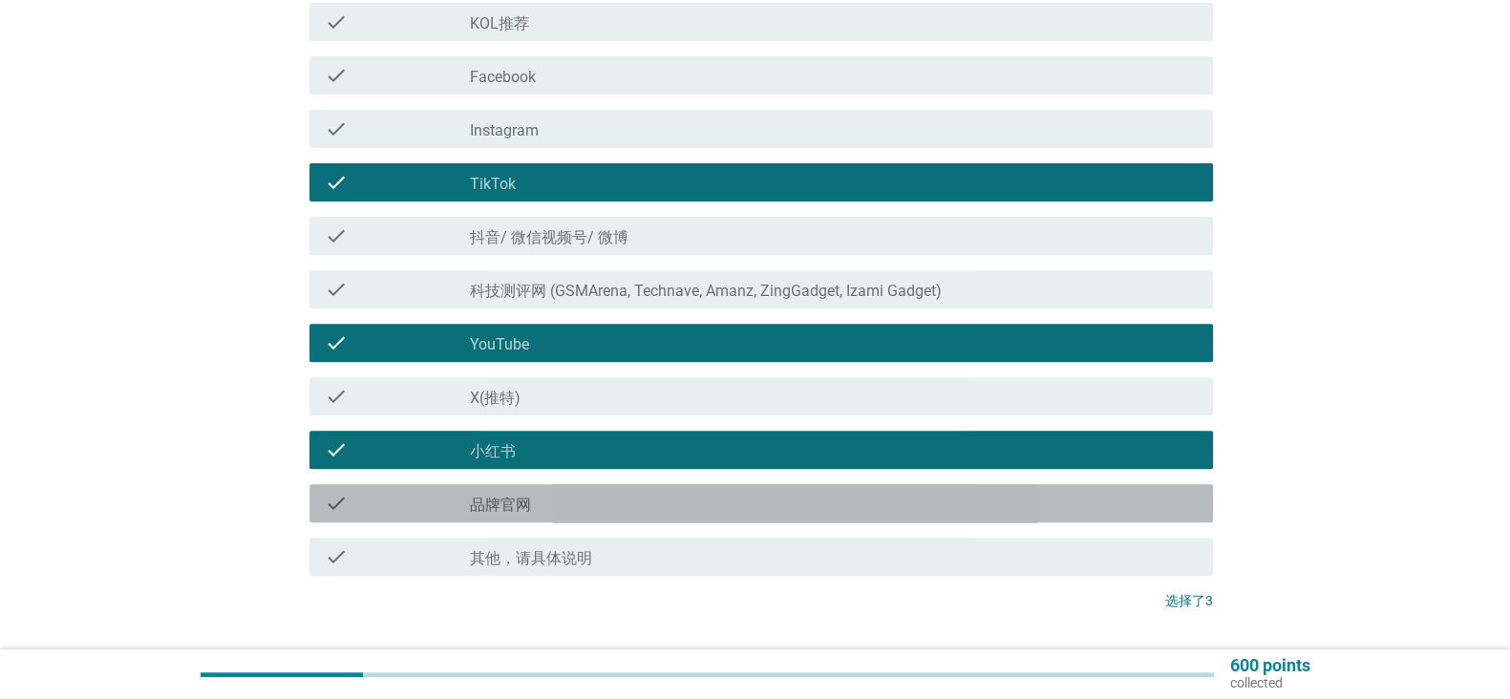
click at [864, 518] on div "check check_box_outline_blank 品牌官网" at bounding box center [761, 503] width 904 height 38
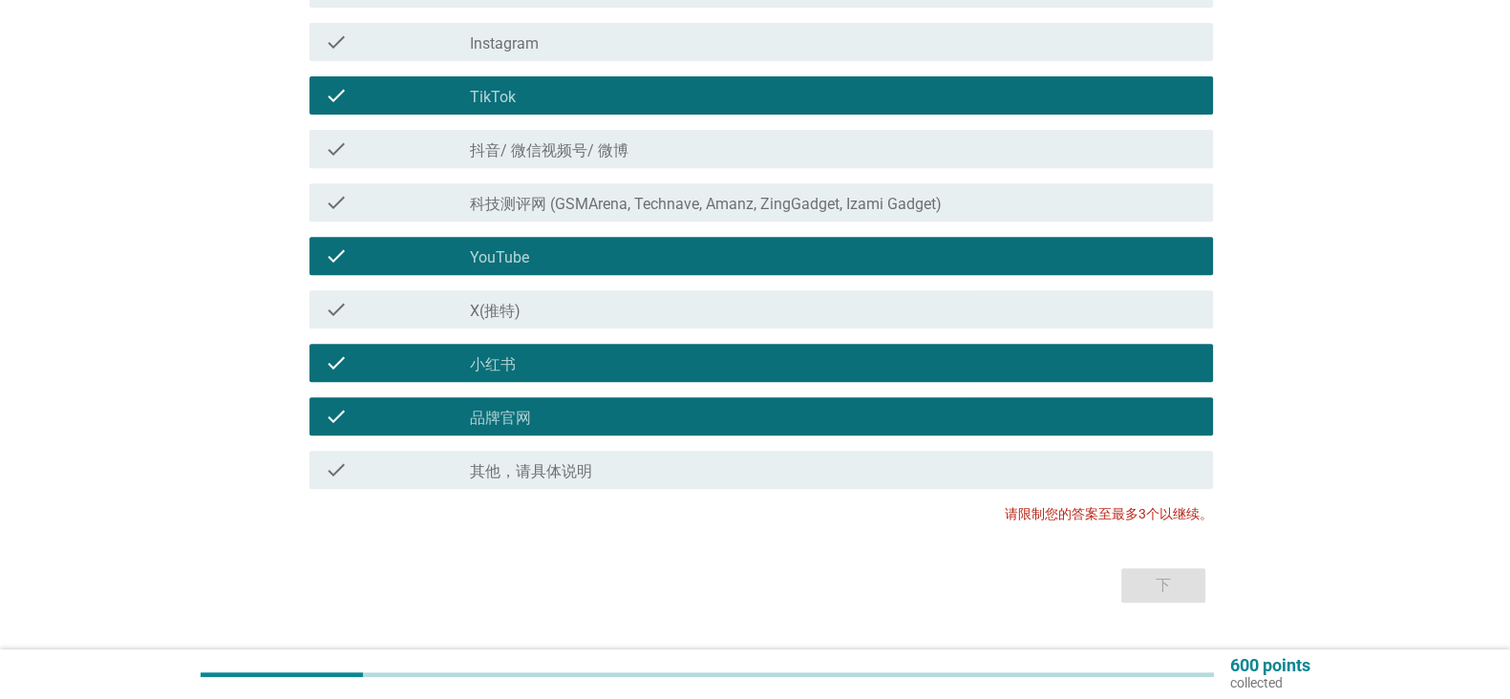
scroll to position [1032, 0]
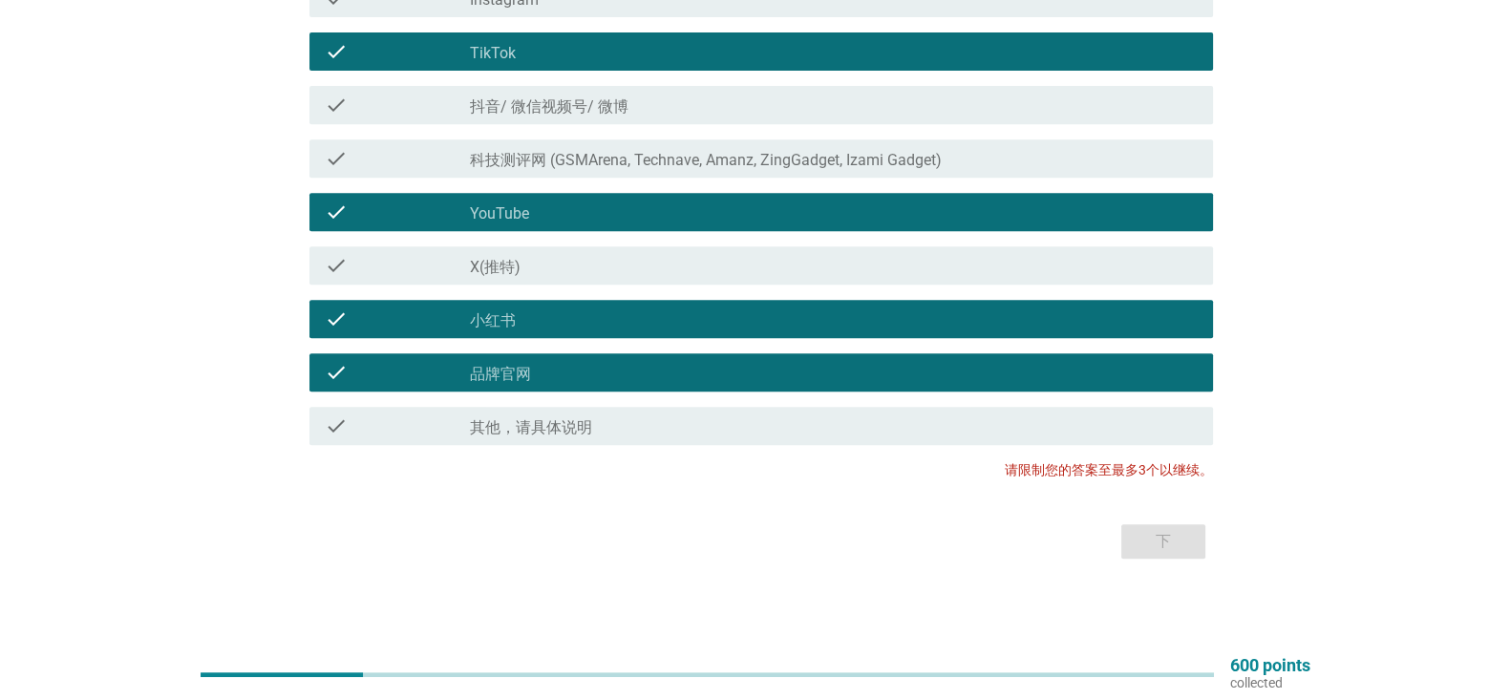
click at [1026, 320] on div "check_box_outline_blank 小红书" at bounding box center [834, 319] width 728 height 23
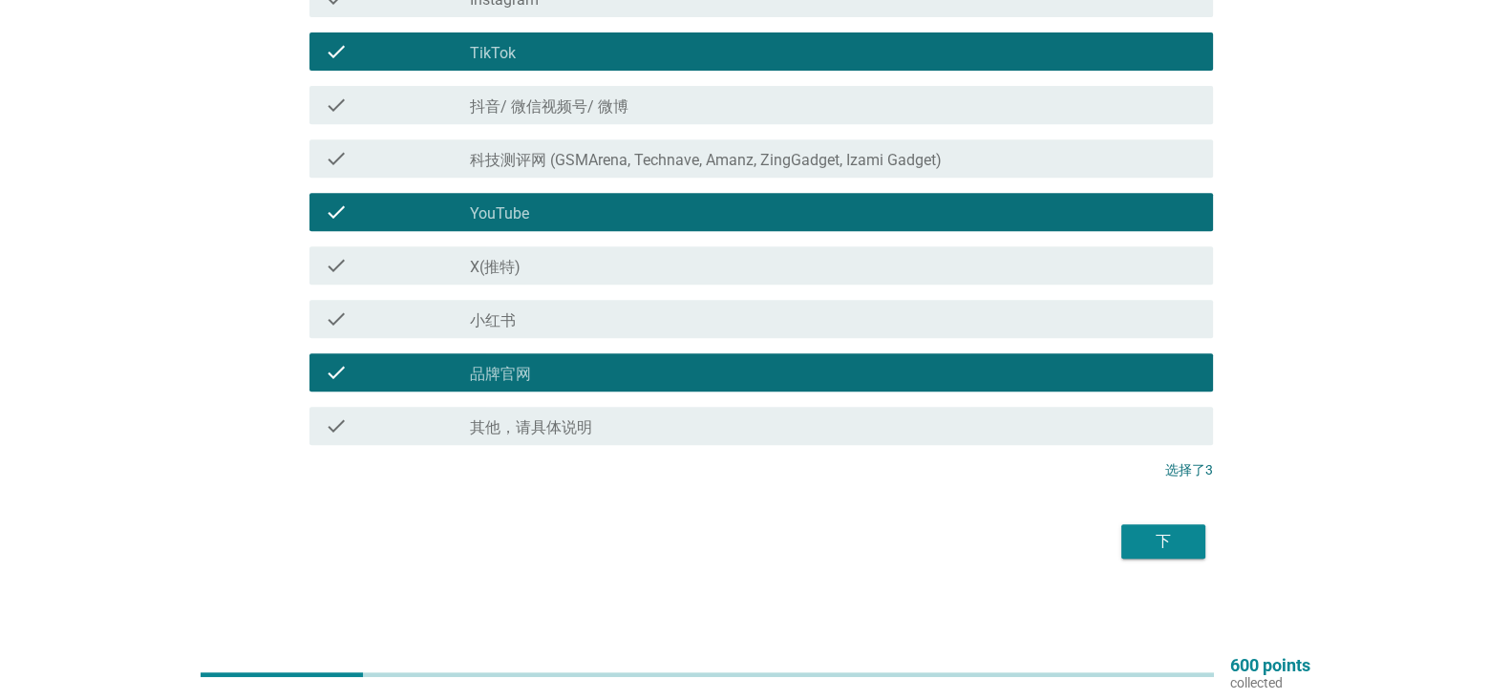
click at [1145, 547] on div "下" at bounding box center [1163, 541] width 53 height 23
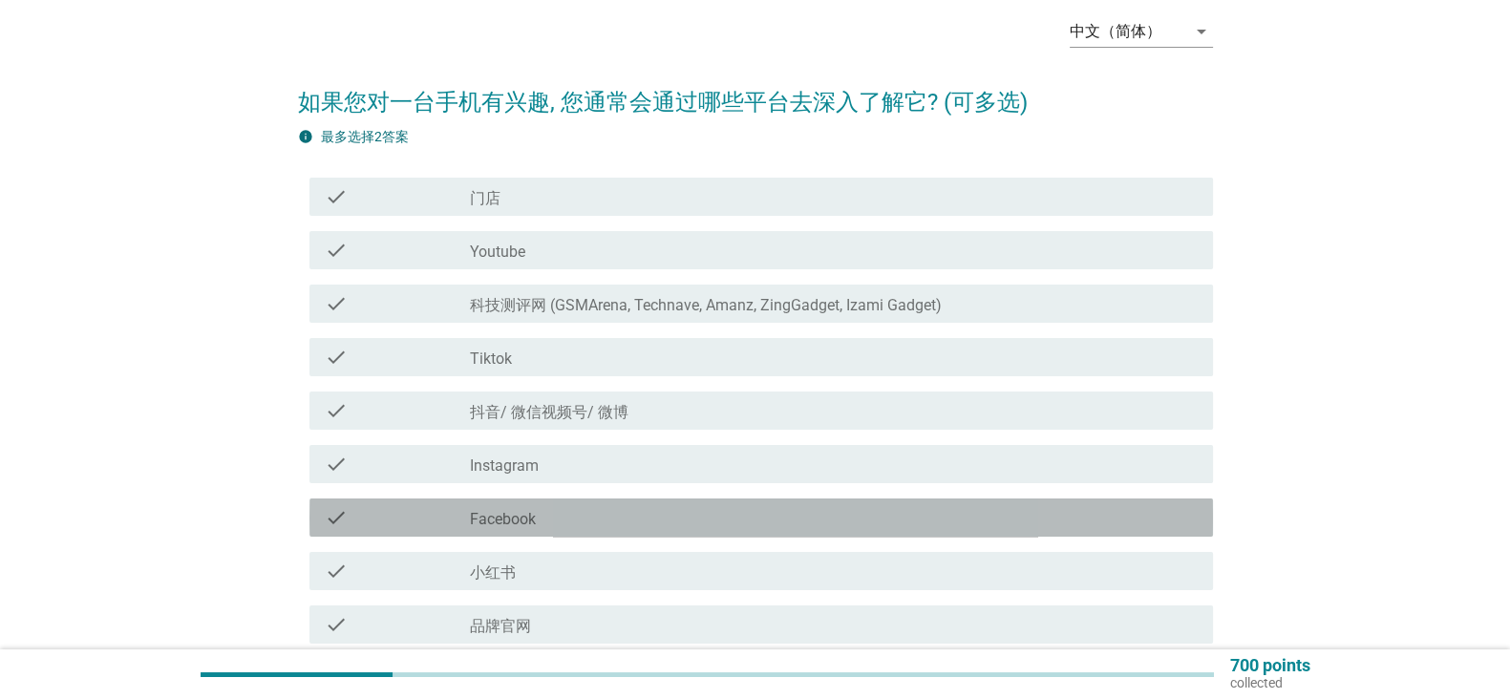
scroll to position [89, 0]
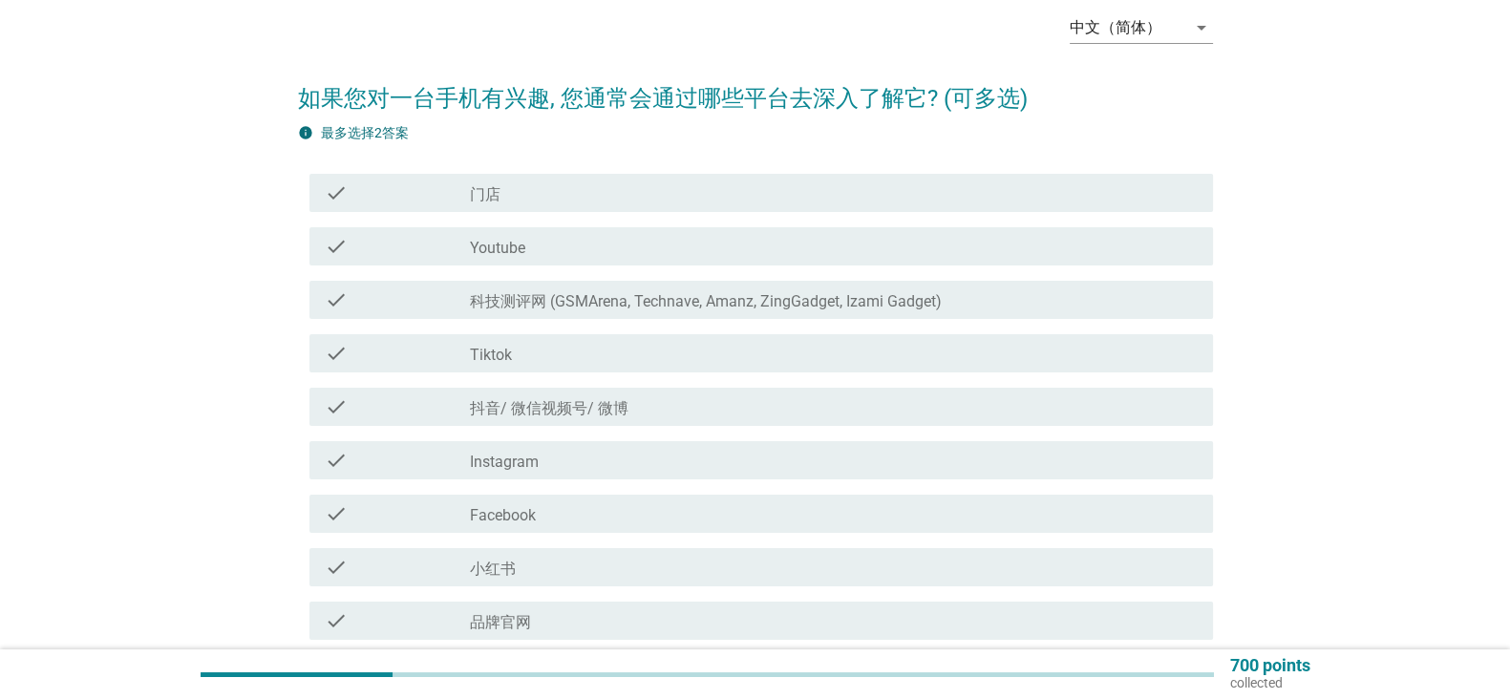
click at [994, 174] on div "check check_box_outline_blank 门店" at bounding box center [761, 193] width 904 height 38
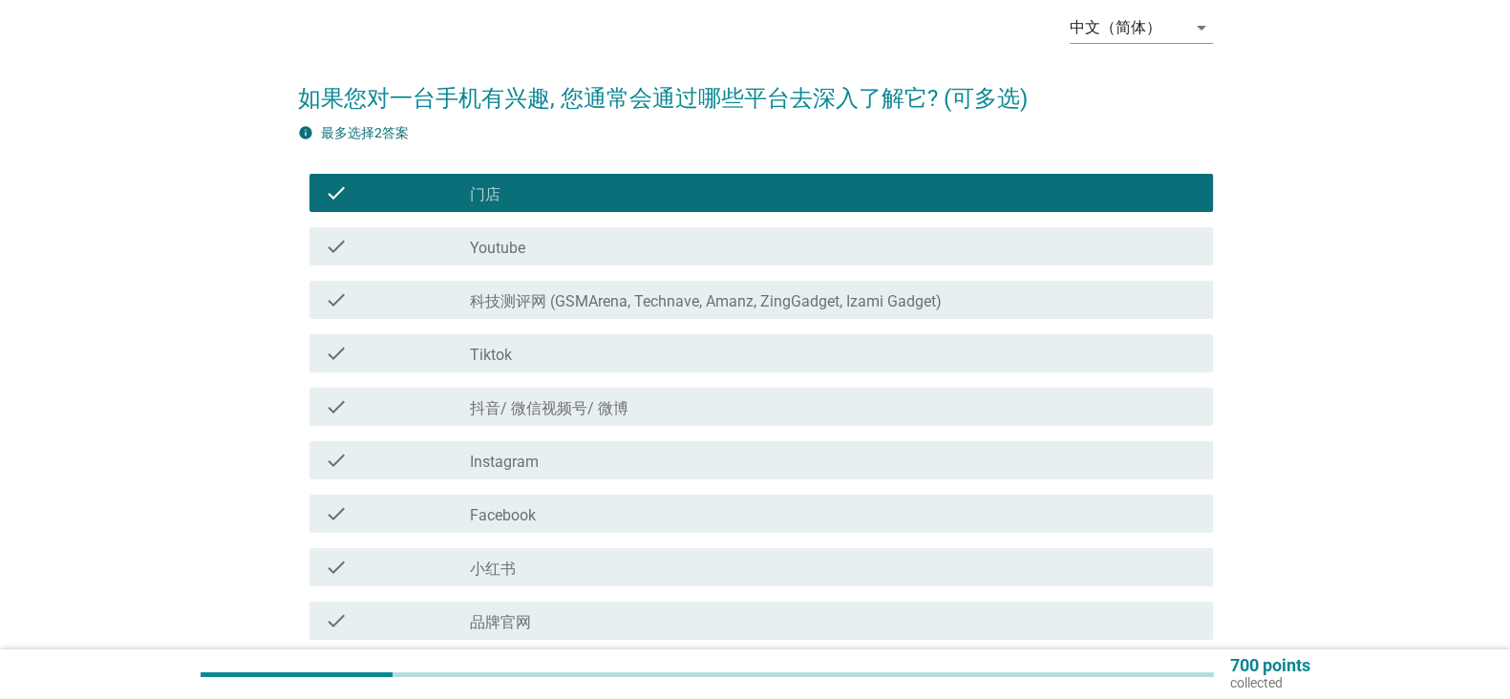
click at [965, 257] on div "check_box_outline_blank Youtube" at bounding box center [834, 246] width 728 height 23
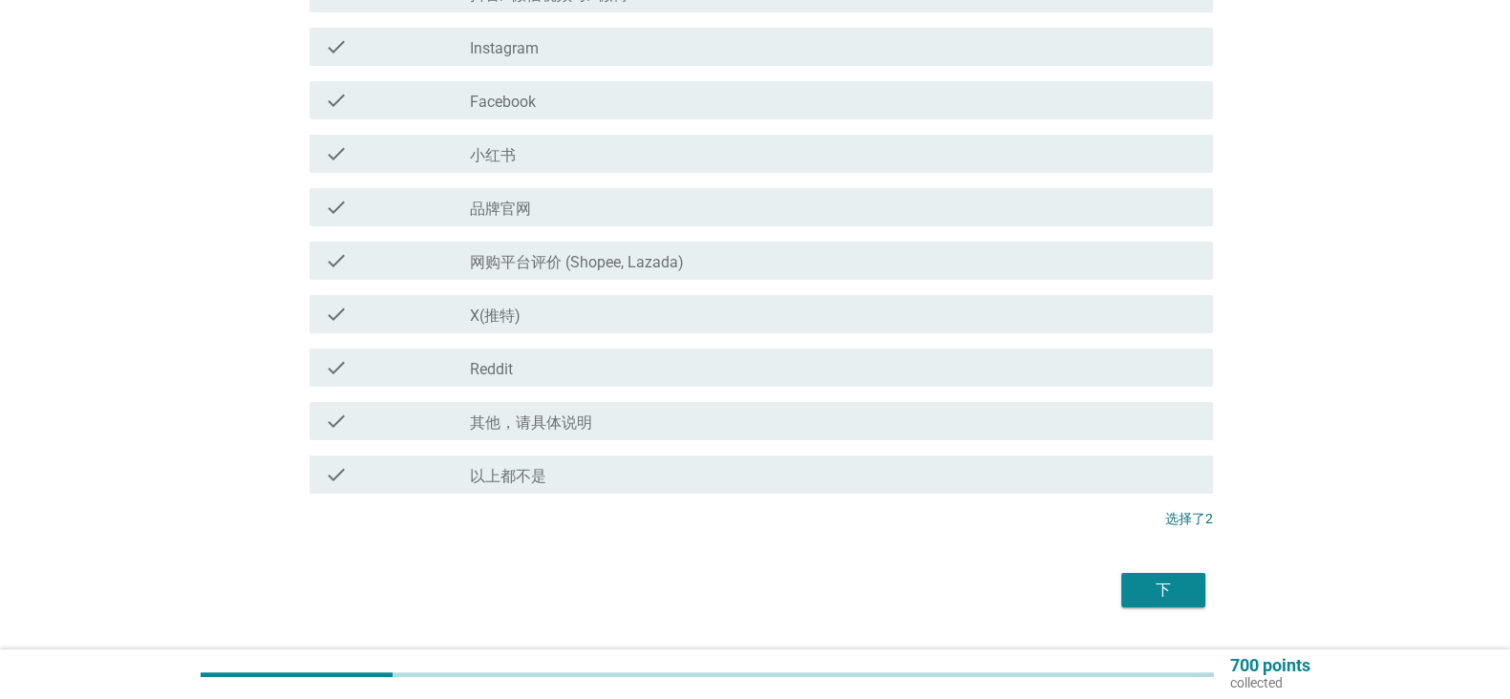
scroll to position [510, 0]
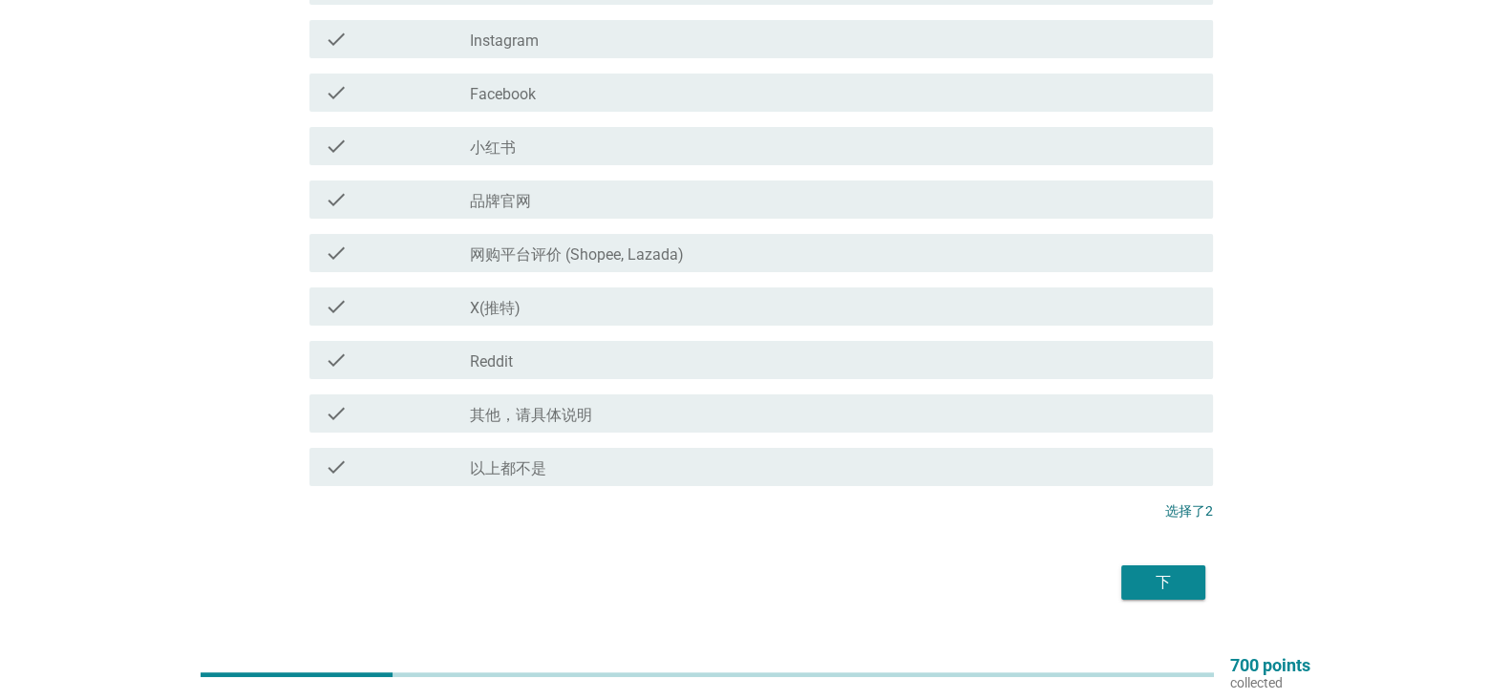
click at [1158, 583] on div "下" at bounding box center [1163, 582] width 53 height 23
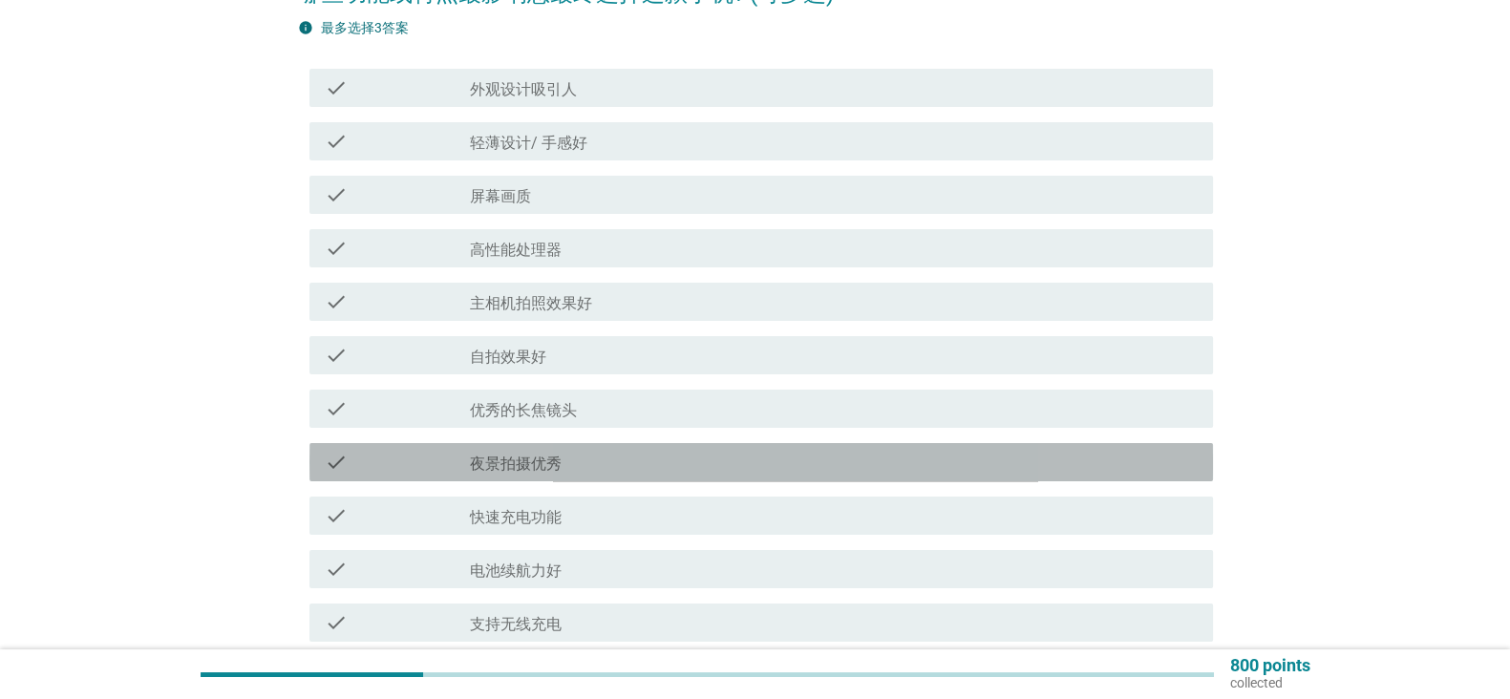
scroll to position [257, 0]
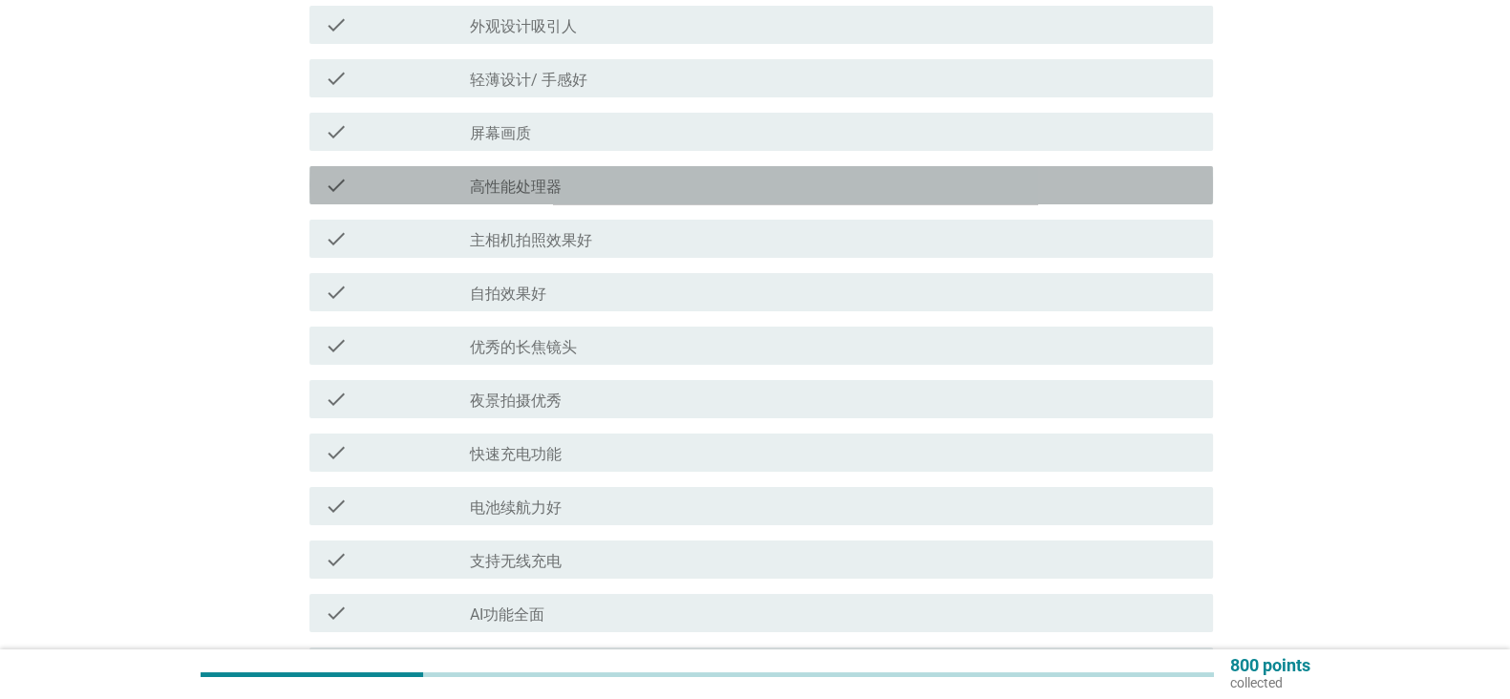
click at [934, 188] on div "check_box_outline_blank 高性能处理器" at bounding box center [834, 185] width 728 height 23
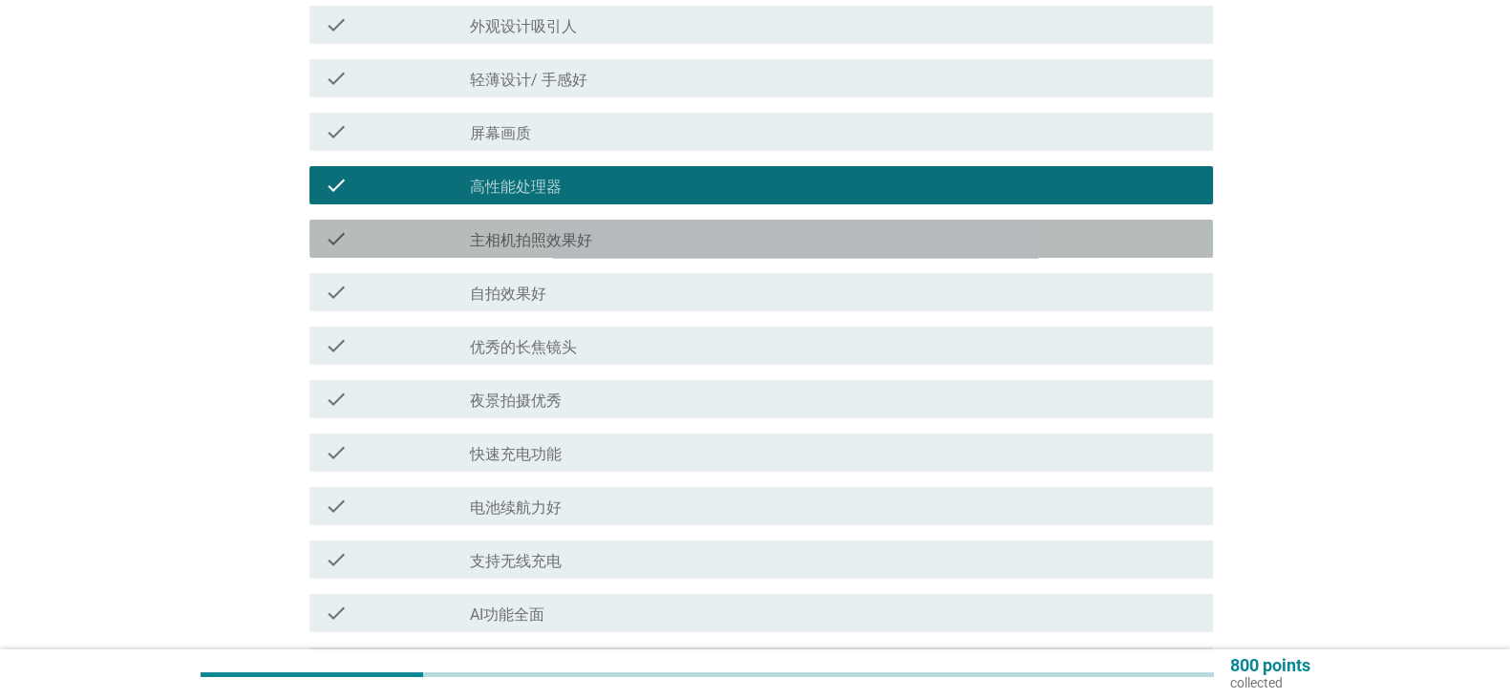
click at [927, 244] on div "check_box_outline_blank 主相机拍照效果好" at bounding box center [834, 238] width 728 height 23
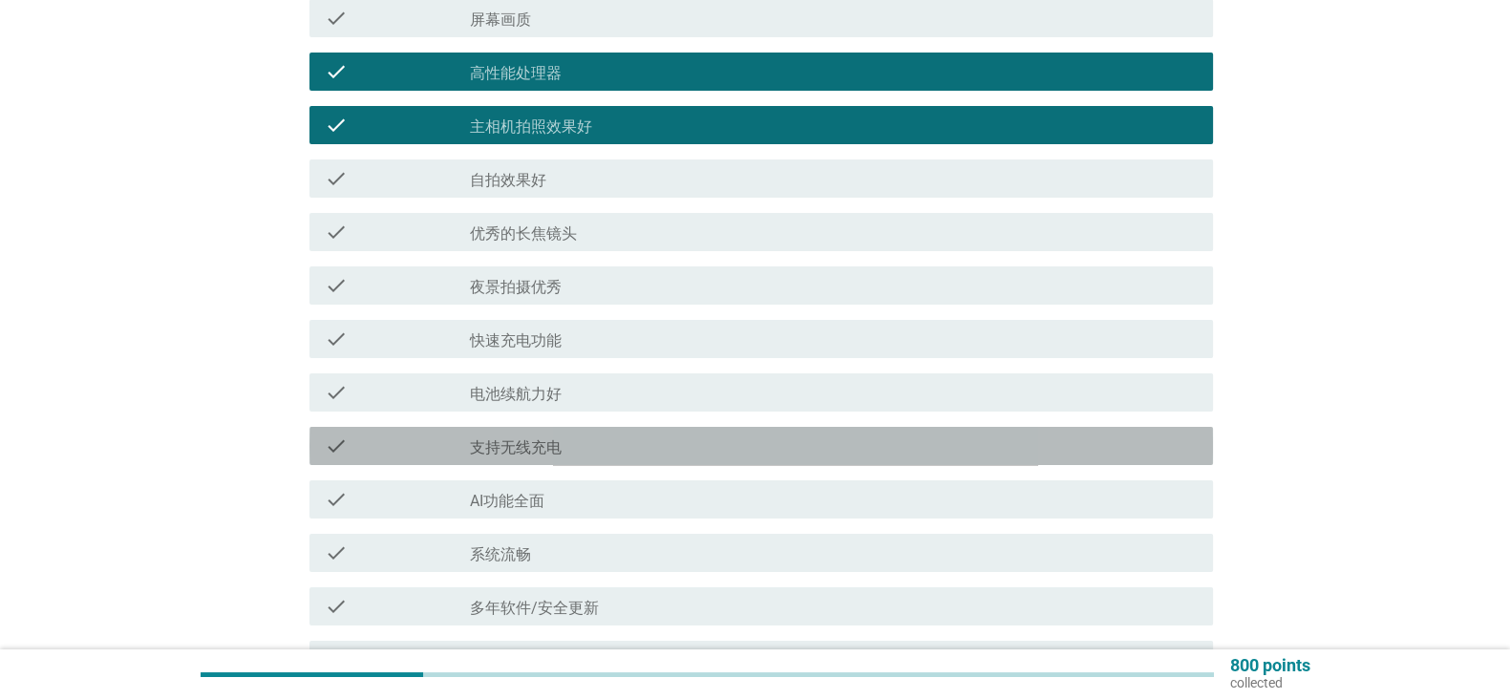
scroll to position [452, 0]
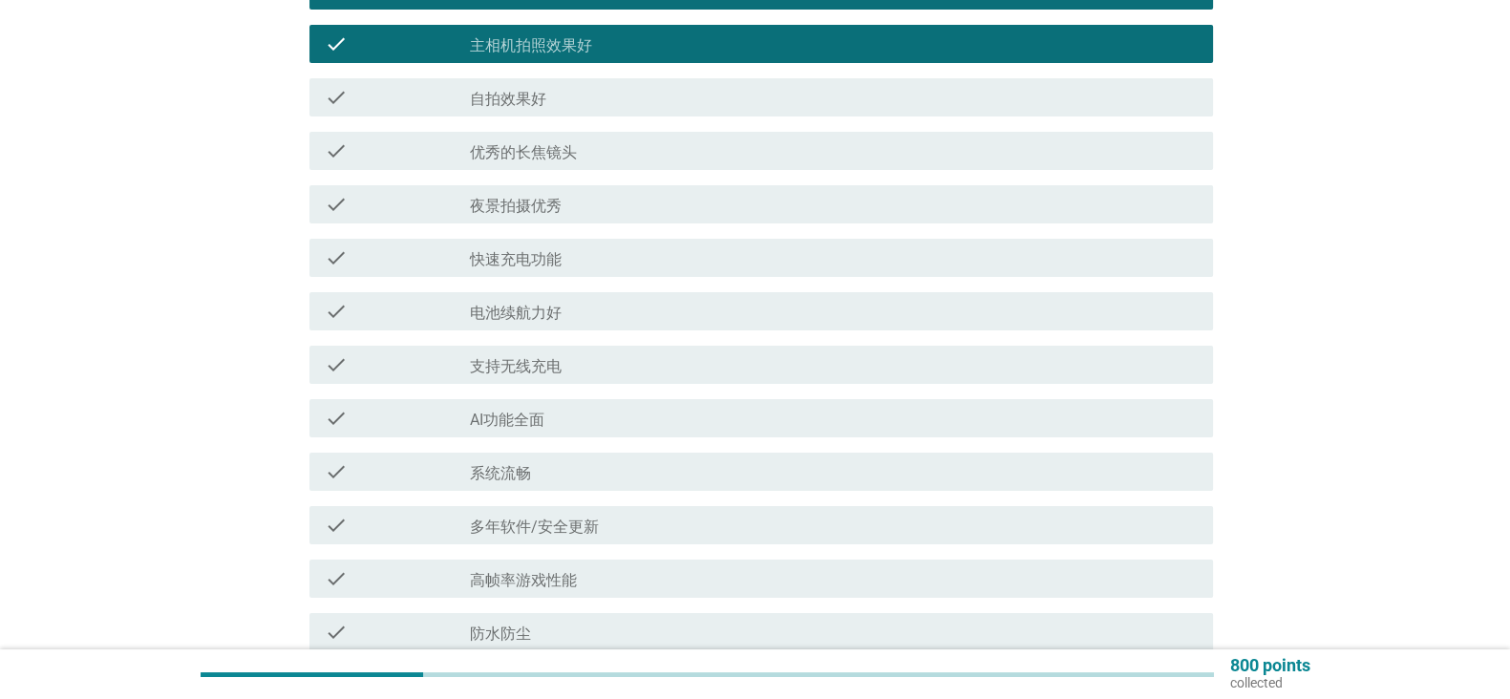
click at [866, 272] on div "check check_box_outline_blank 快速充电功能" at bounding box center [761, 258] width 904 height 38
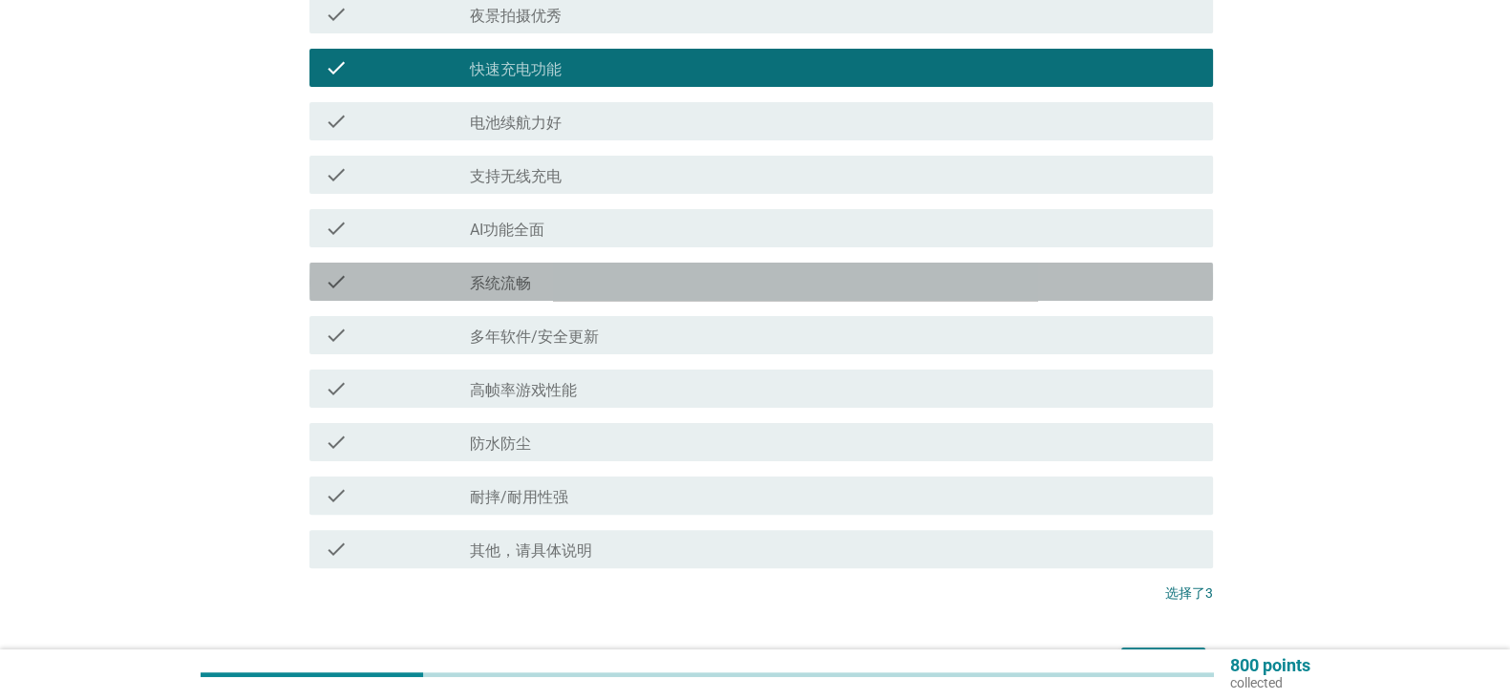
scroll to position [650, 0]
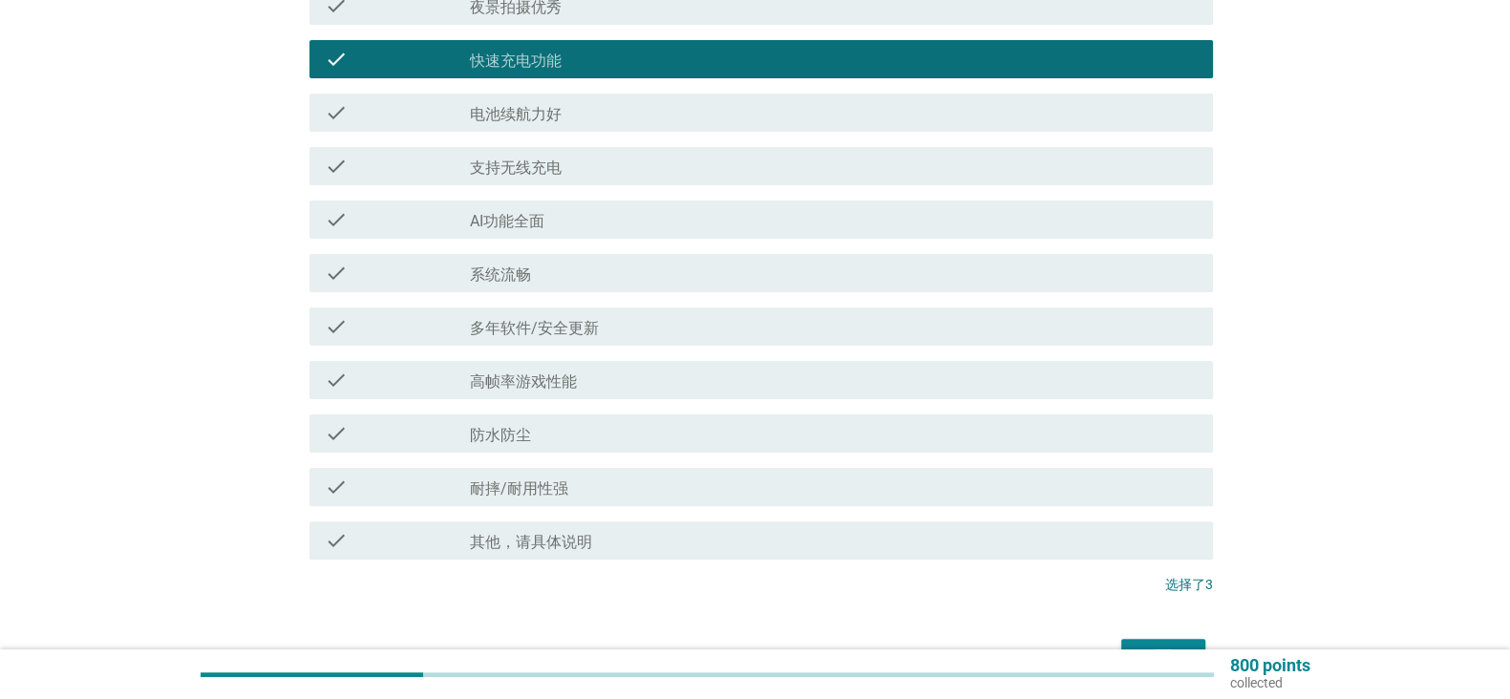
click at [860, 234] on div "check check_box_outline_blank AI功能全面" at bounding box center [761, 220] width 904 height 38
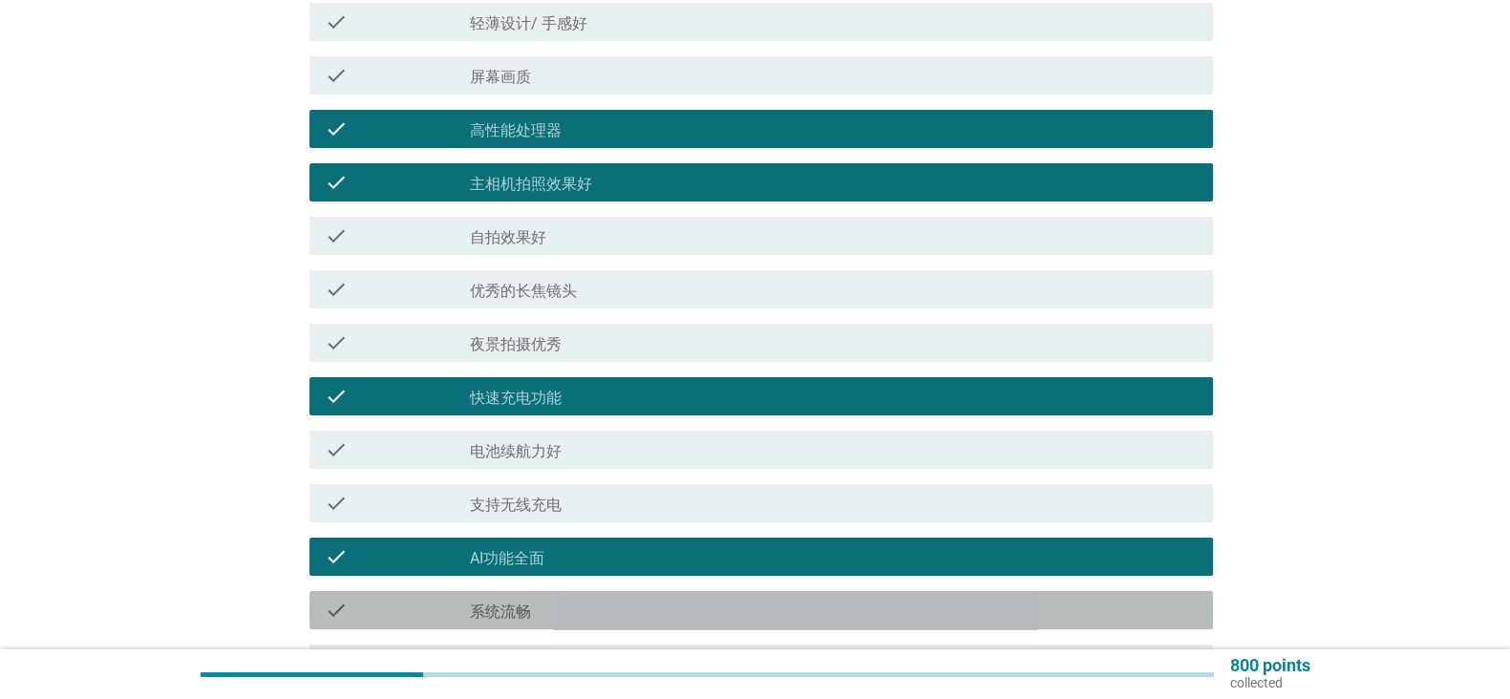
scroll to position [308, 0]
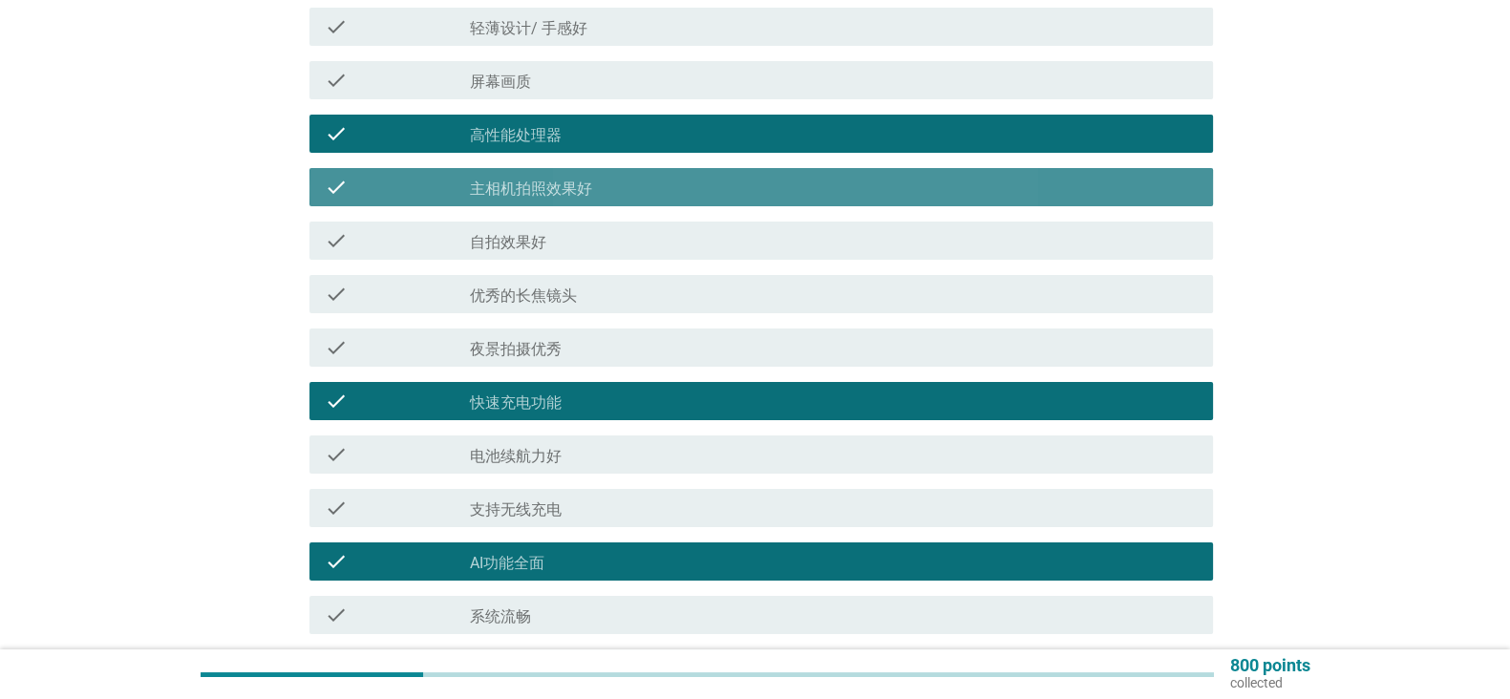
click at [916, 193] on div "check_box_outline_blank 主相机拍照效果好" at bounding box center [834, 187] width 728 height 23
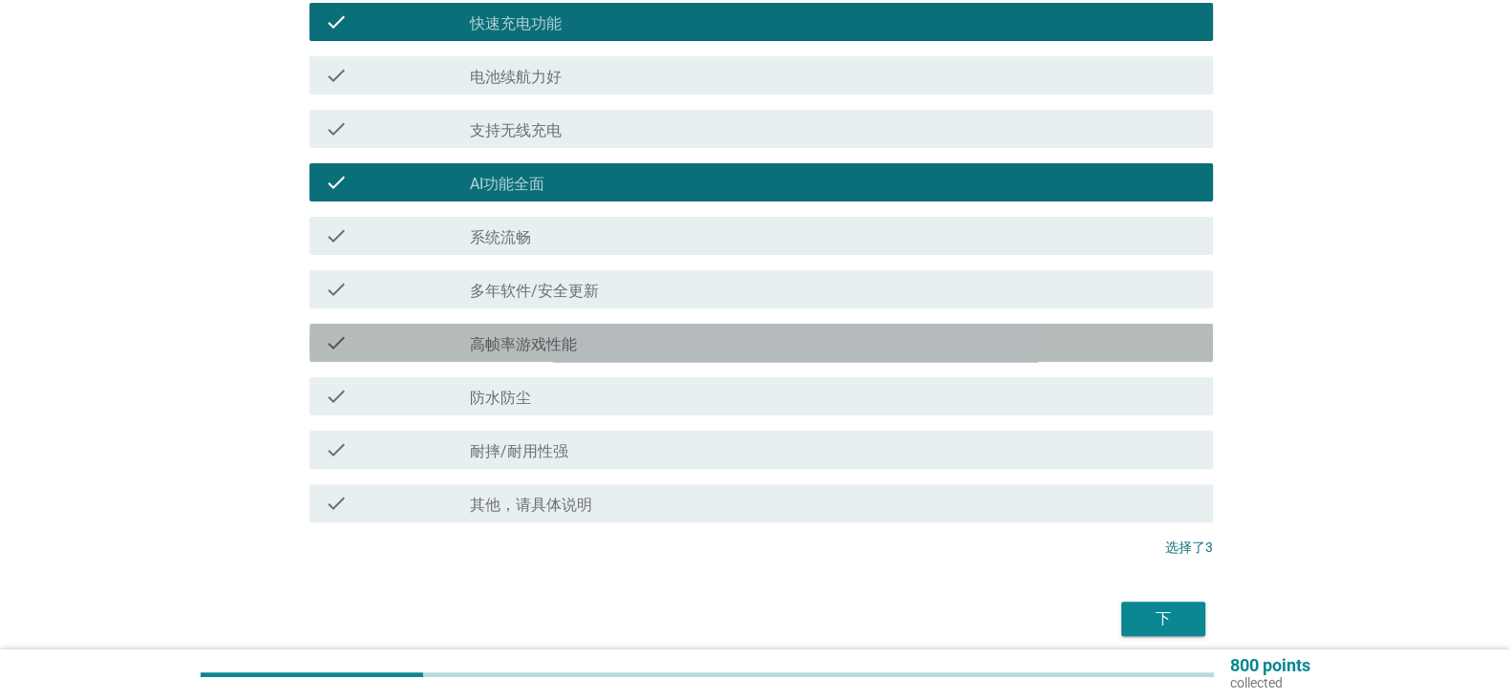
scroll to position [765, 0]
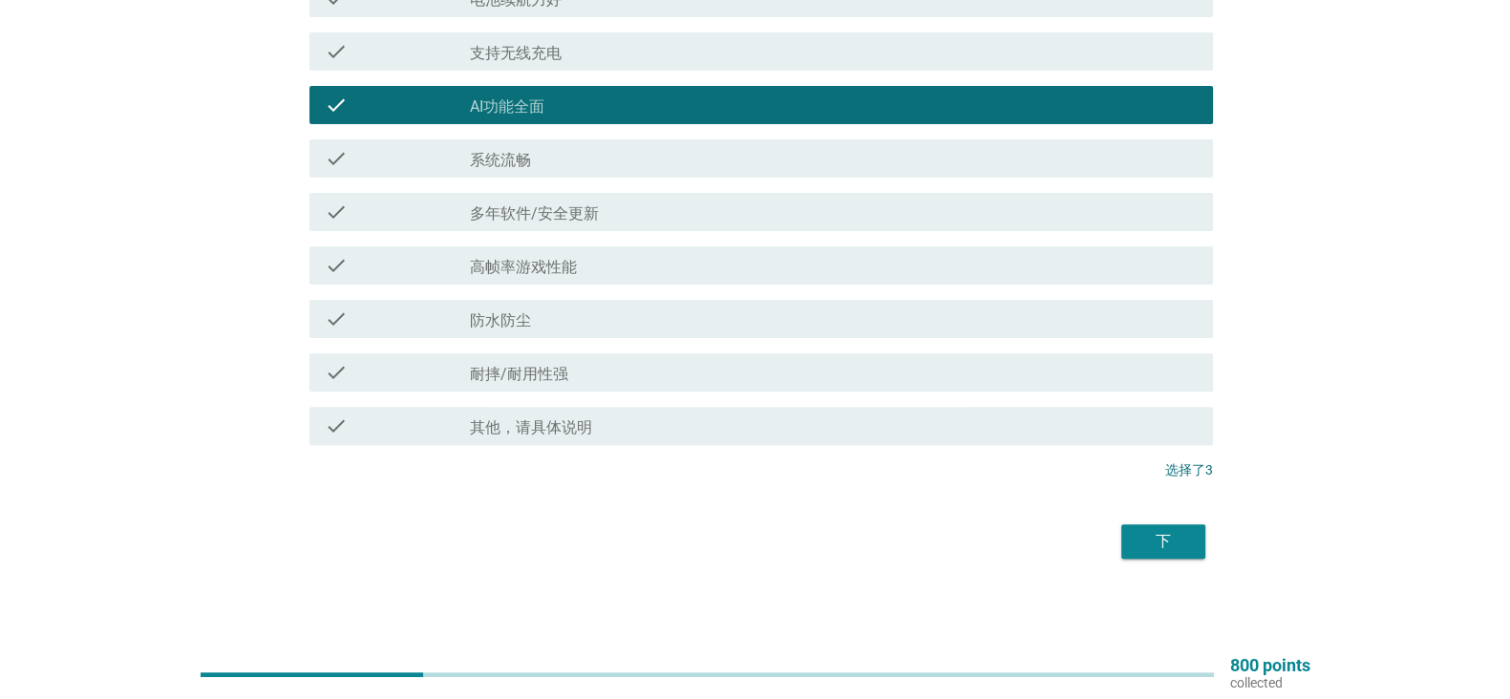
click at [1159, 551] on div "下" at bounding box center [1163, 541] width 53 height 23
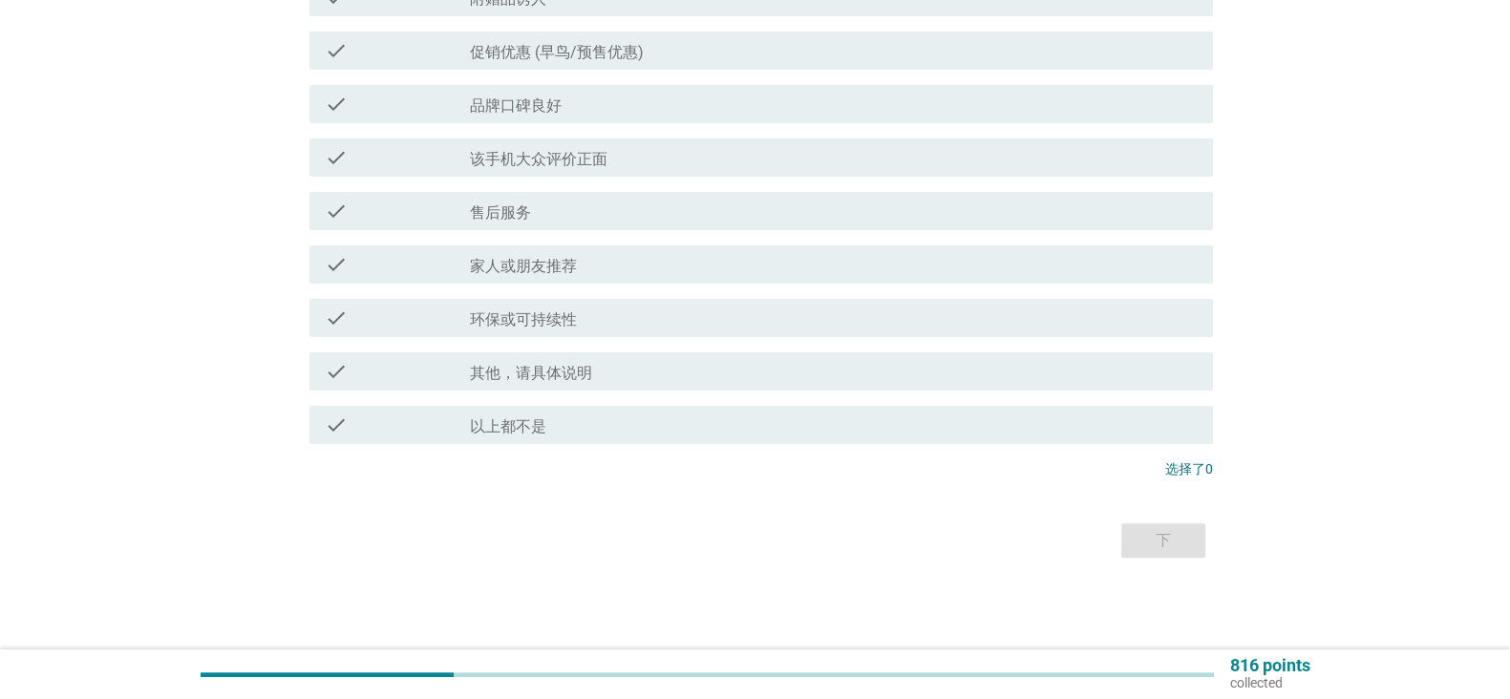
scroll to position [0, 0]
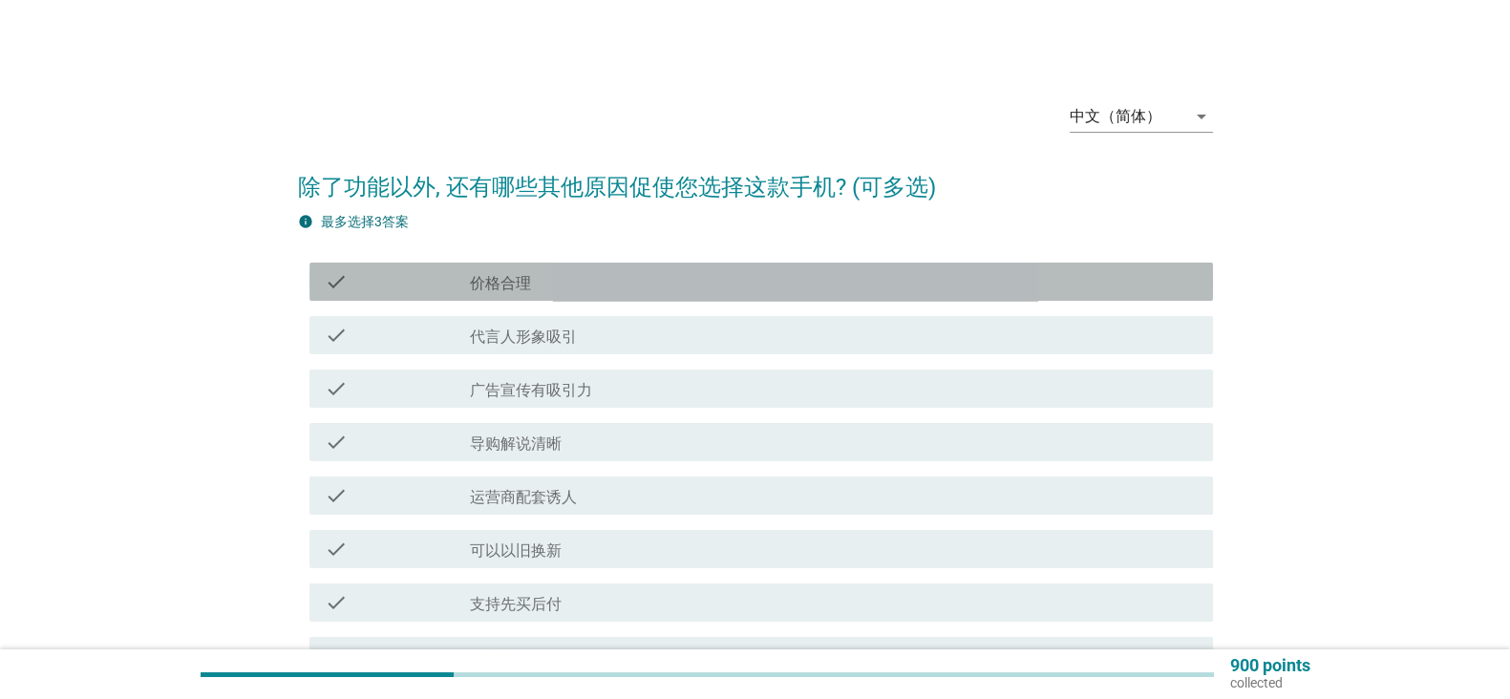
click at [929, 282] on div "check_box_outline_blank 价格合理" at bounding box center [834, 281] width 728 height 23
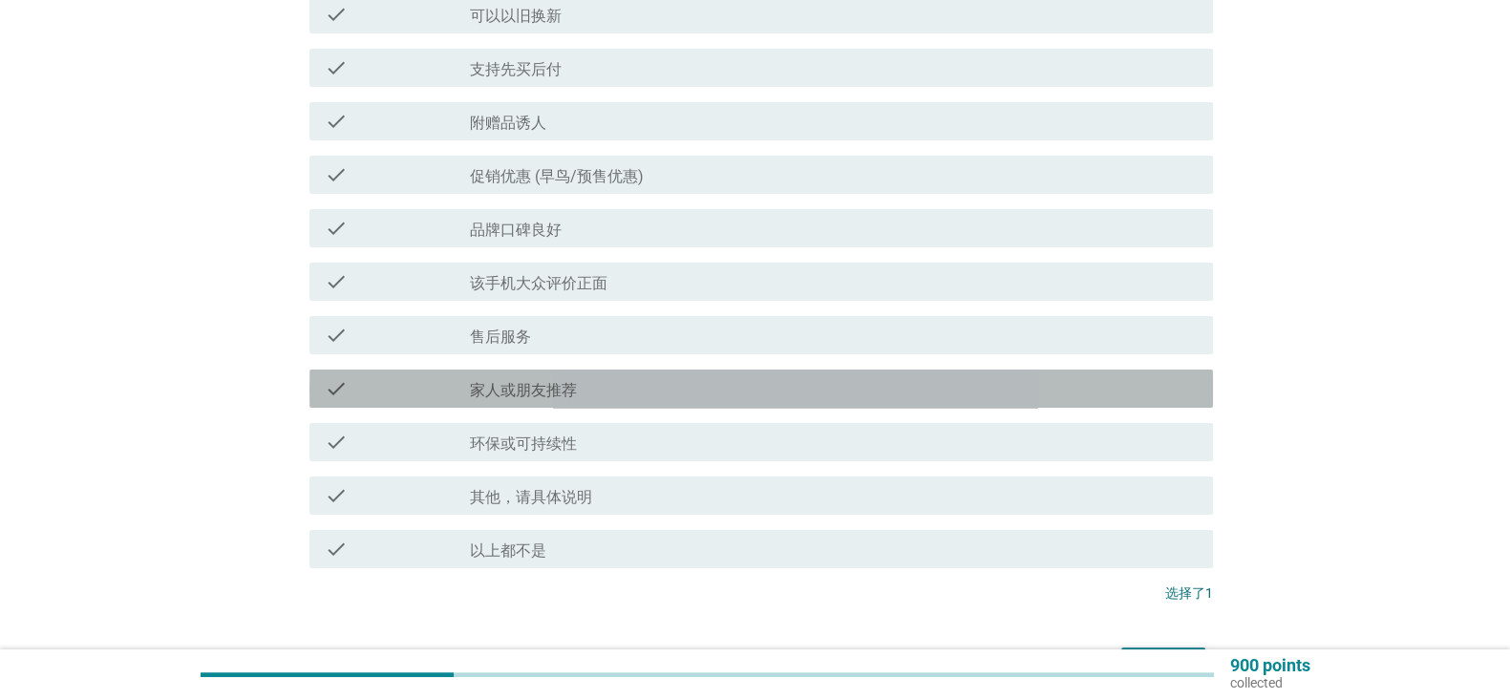
scroll to position [578, 0]
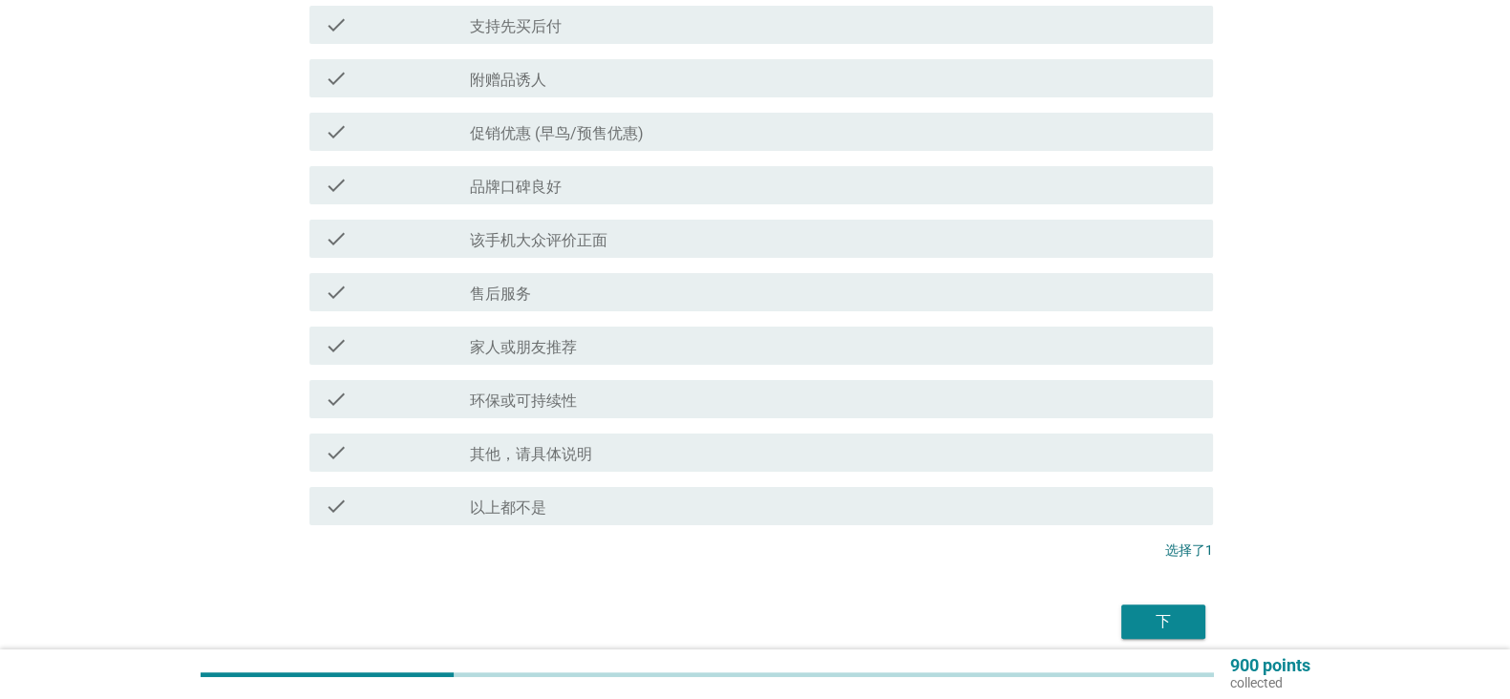
click at [882, 293] on div "check_box_outline_blank 售后服务" at bounding box center [834, 292] width 728 height 23
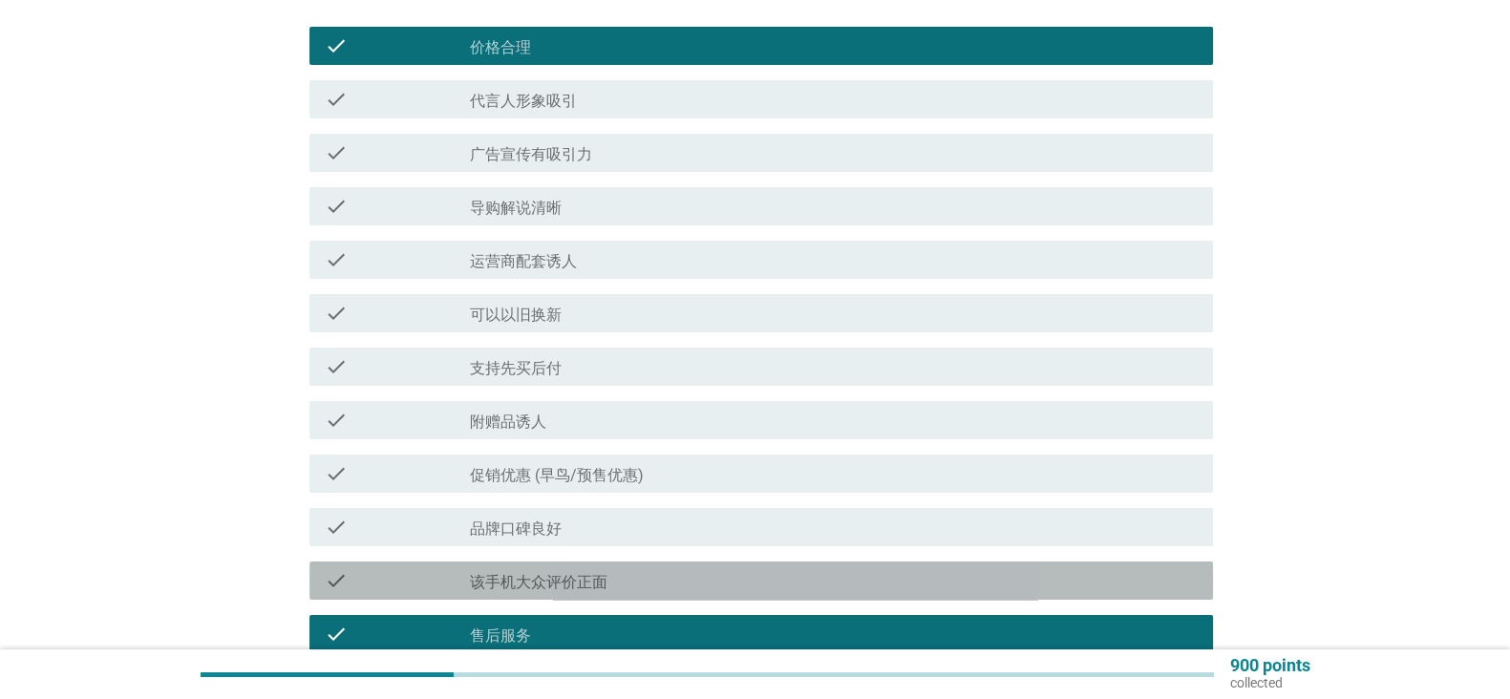
scroll to position [224, 0]
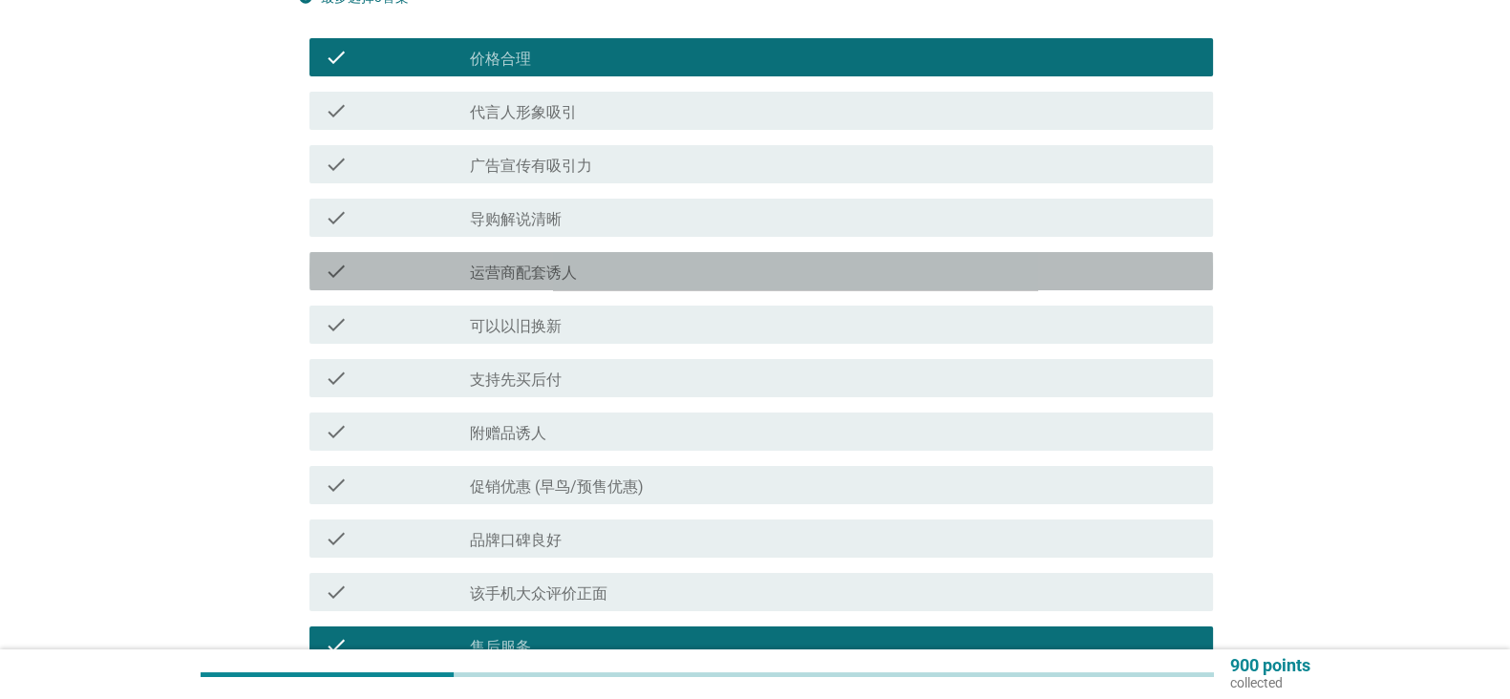
click at [812, 260] on div "check_box_outline_blank 运营商配套诱人" at bounding box center [834, 271] width 728 height 23
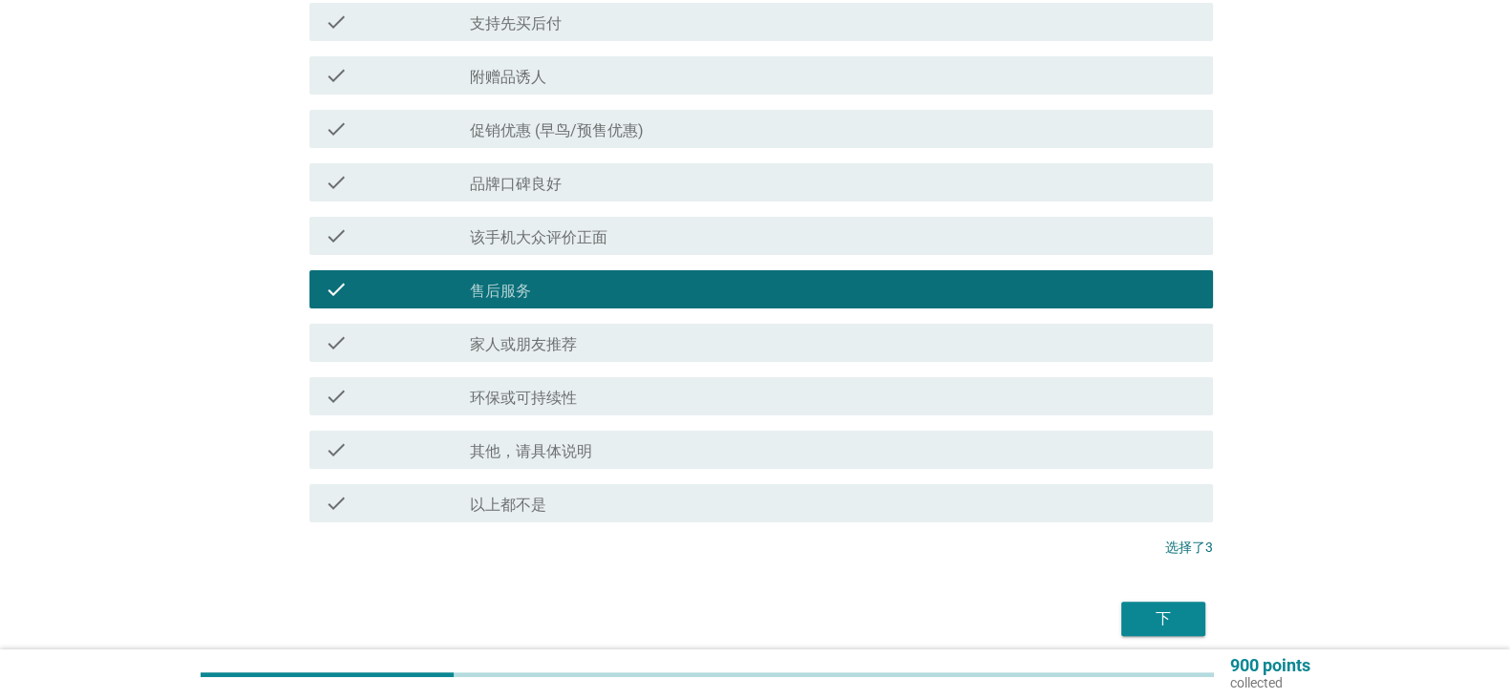
scroll to position [659, 0]
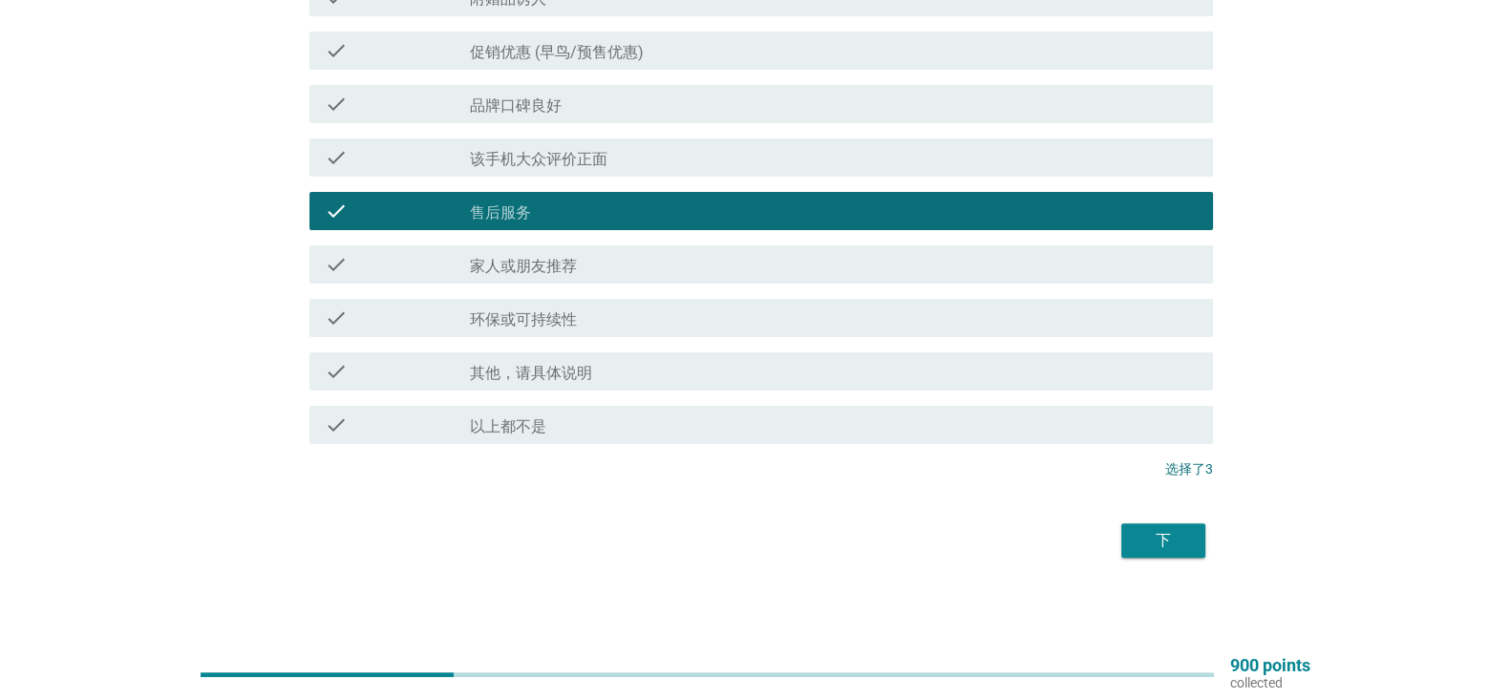
click at [1147, 551] on button "下" at bounding box center [1163, 540] width 84 height 34
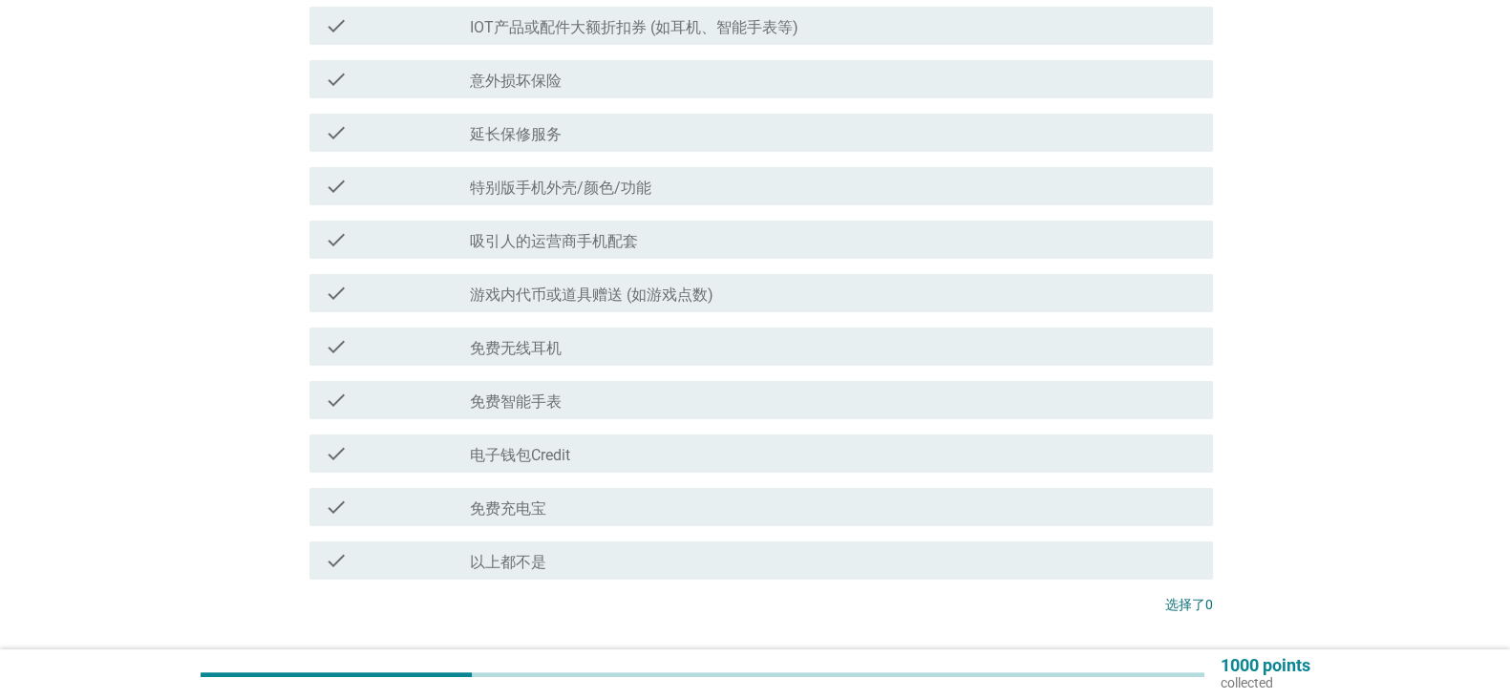
scroll to position [471, 0]
click at [839, 445] on div "check_box_outline_blank 电子钱包Credit" at bounding box center [834, 452] width 728 height 23
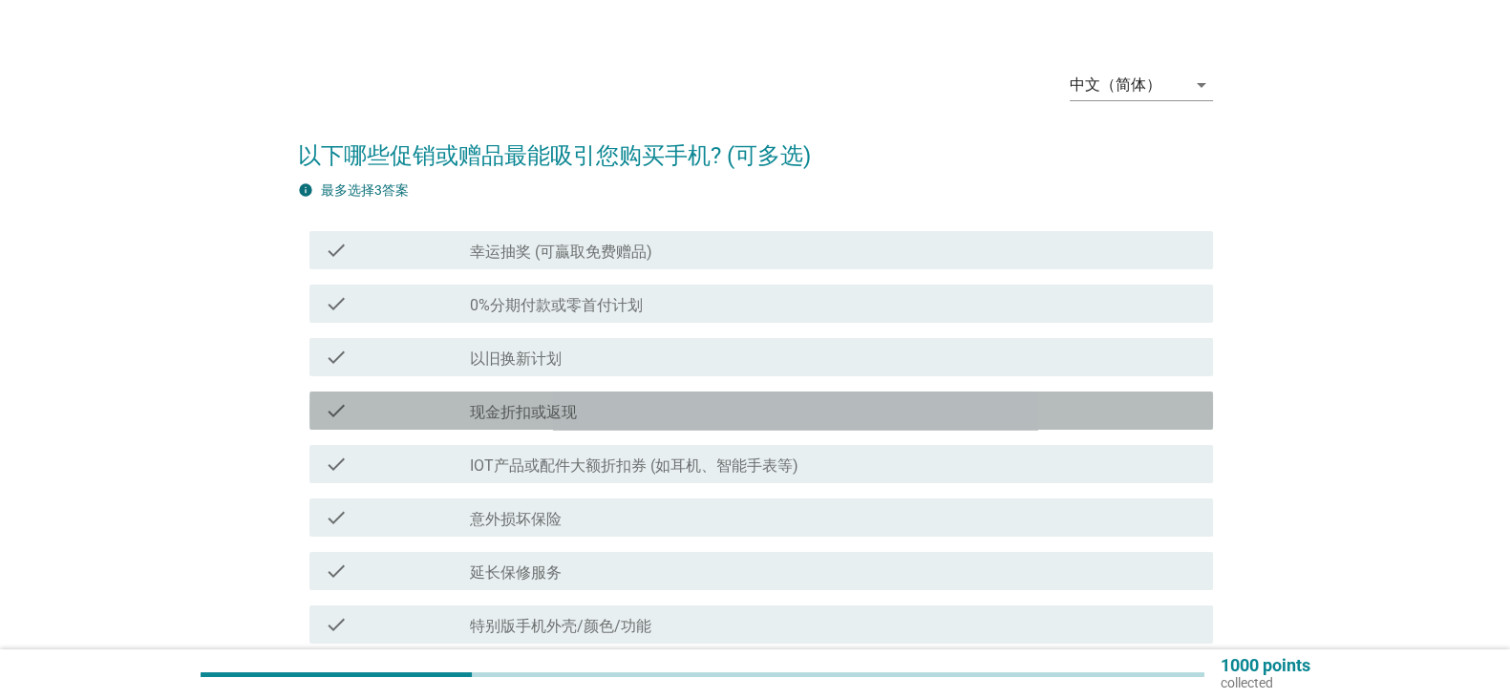
scroll to position [3, 0]
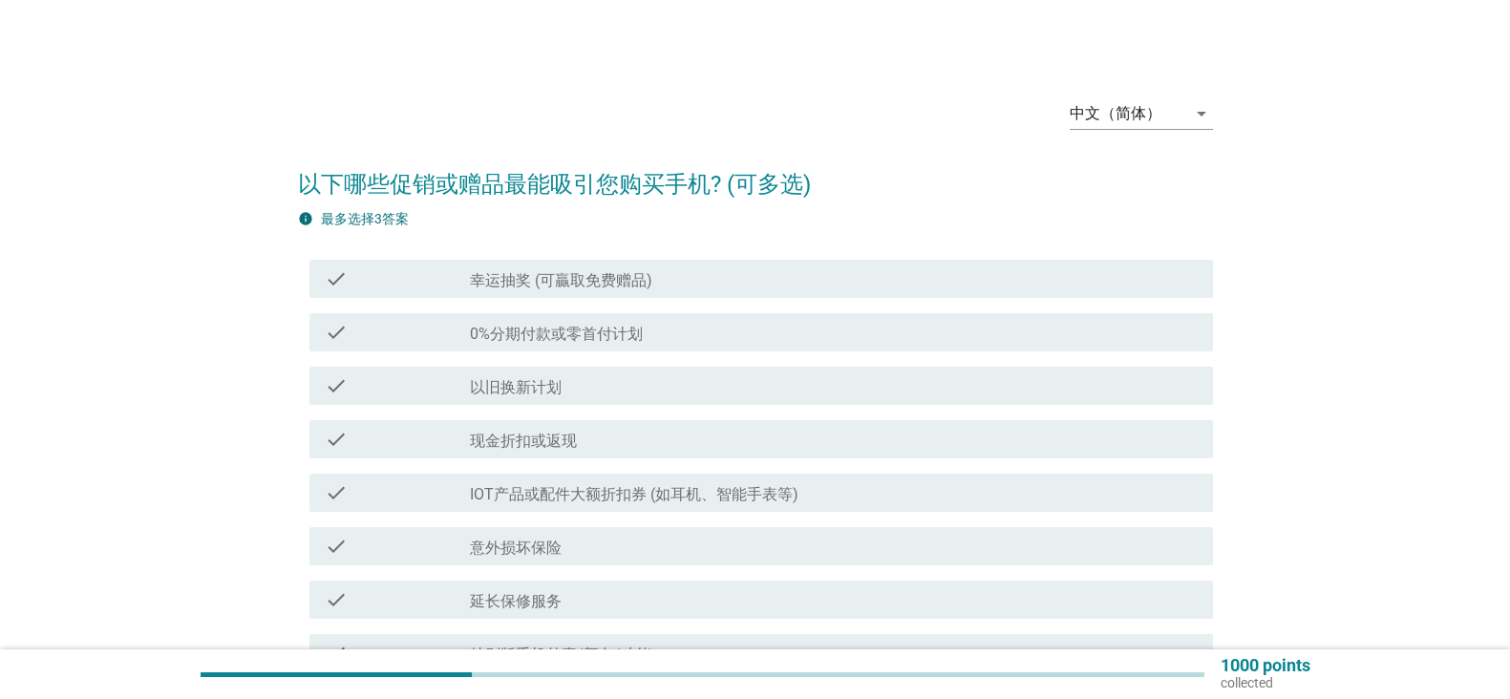
click at [930, 265] on div "check check_box_outline_blank 幸运抽奖 (可贏取免费赠品)" at bounding box center [761, 279] width 904 height 38
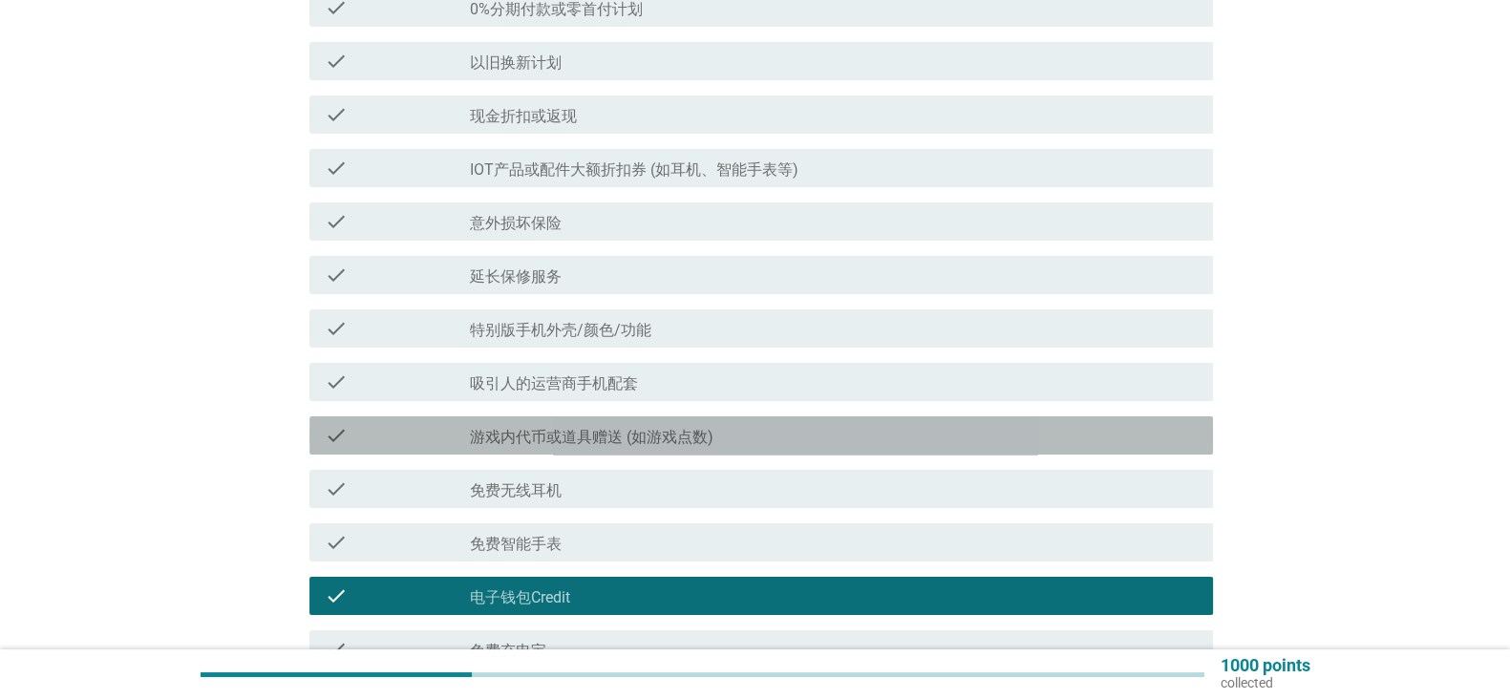
scroll to position [400, 0]
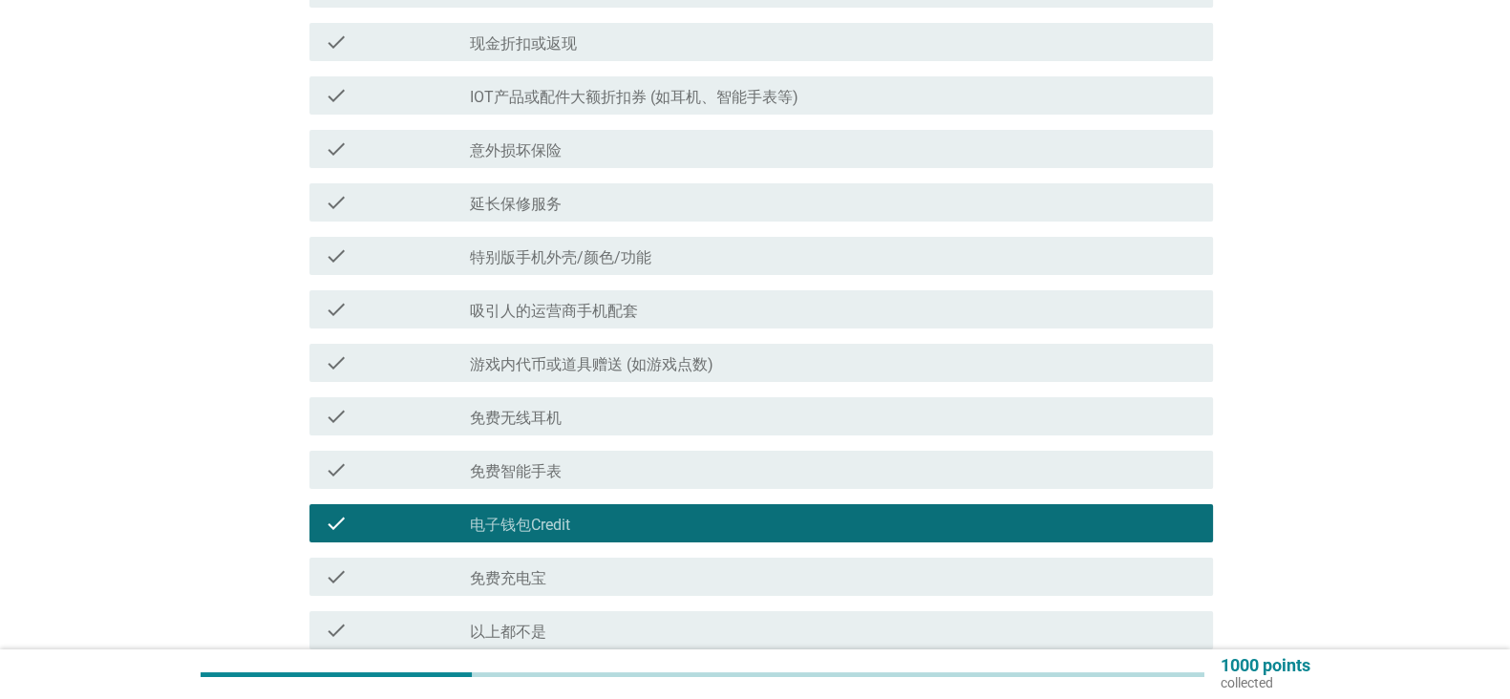
click at [962, 188] on div "check check_box_outline_blank 延长保修服务" at bounding box center [761, 202] width 904 height 38
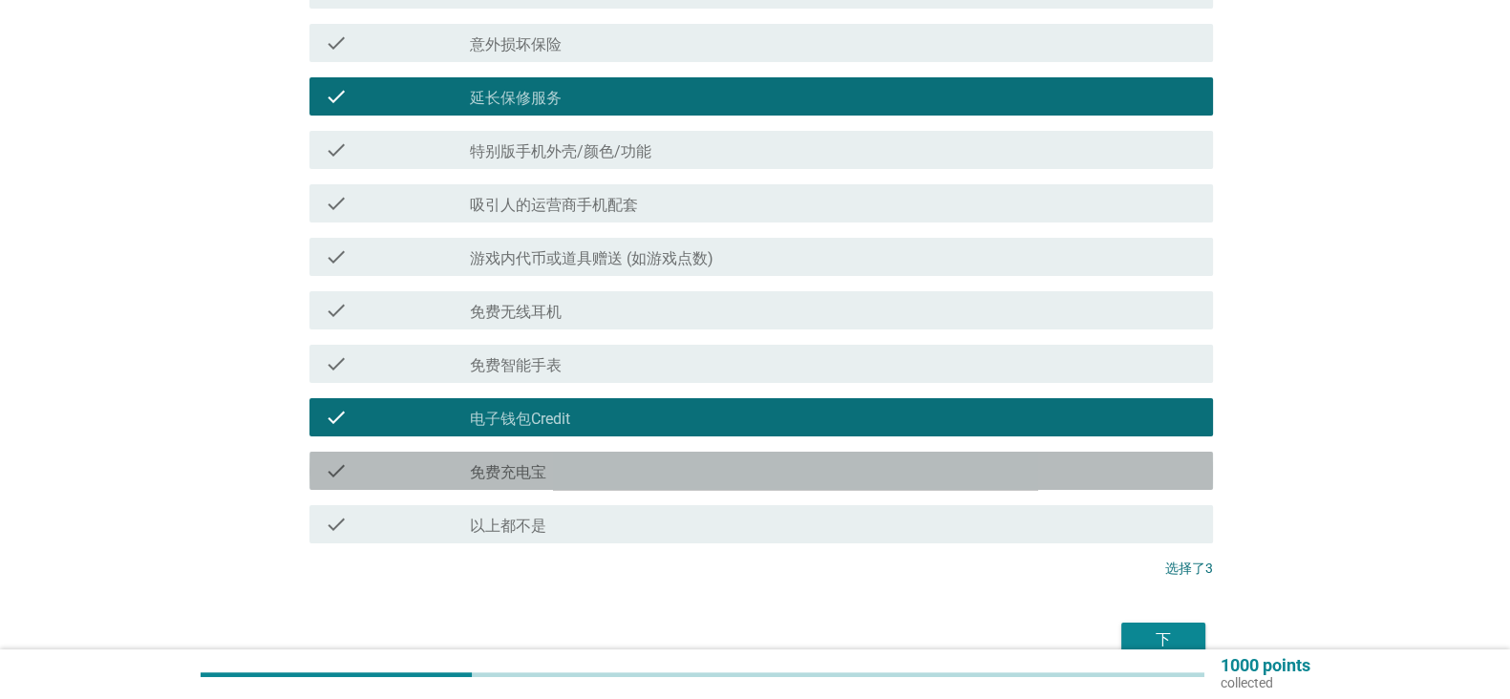
scroll to position [606, 0]
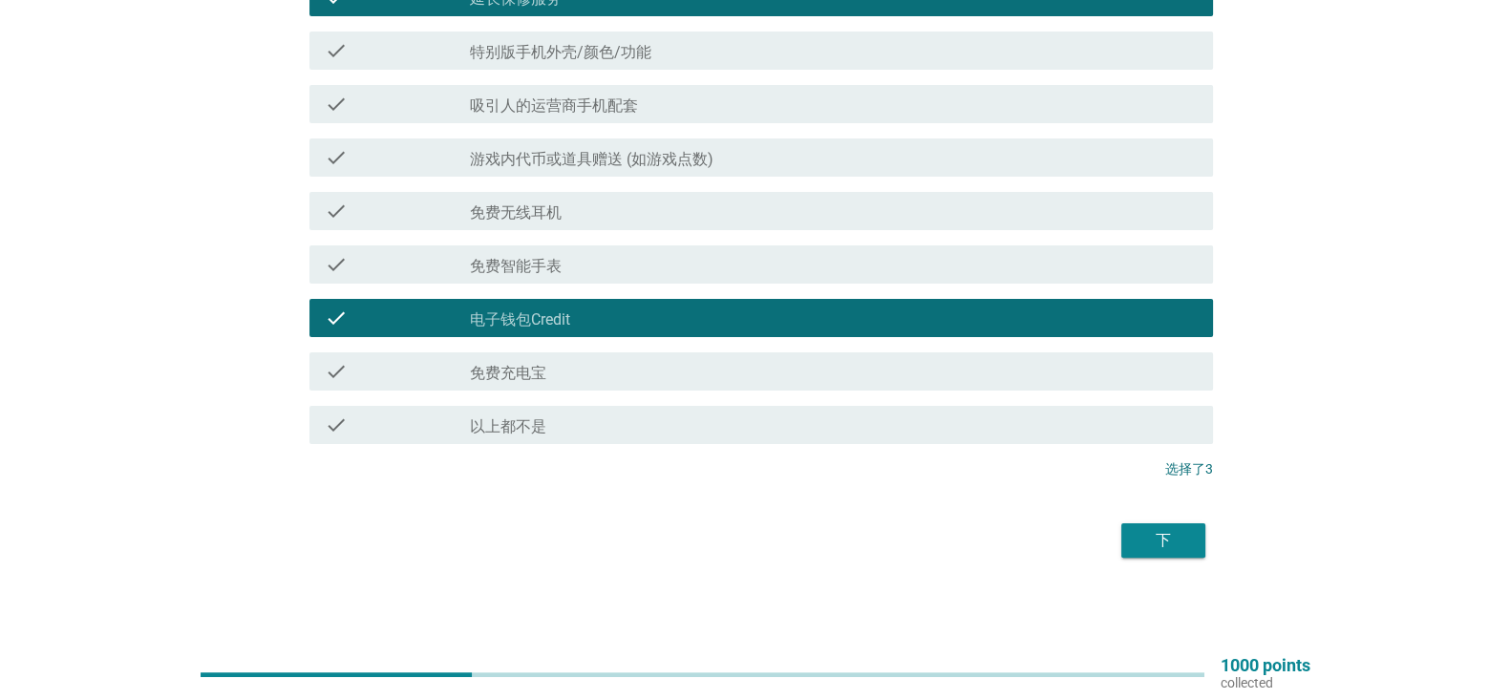
click at [1146, 526] on button "下" at bounding box center [1163, 540] width 84 height 34
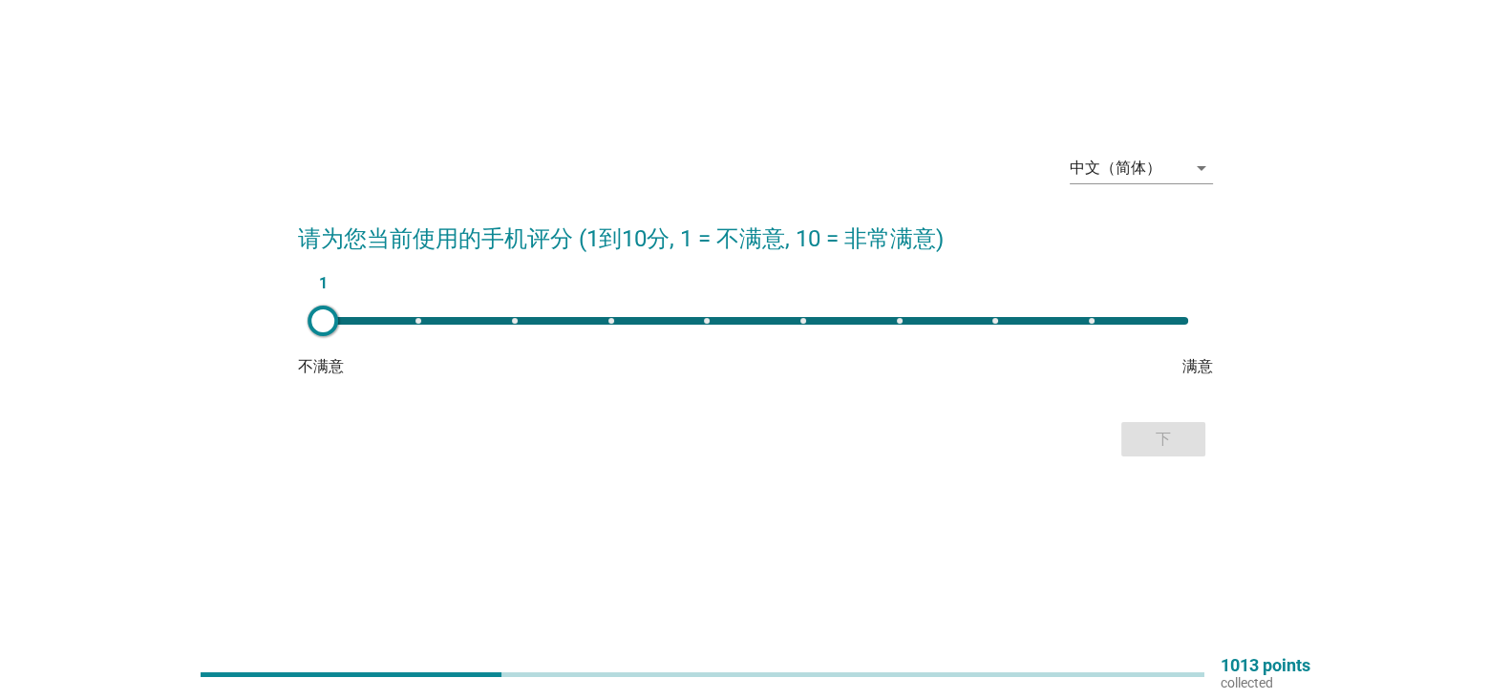
scroll to position [0, 0]
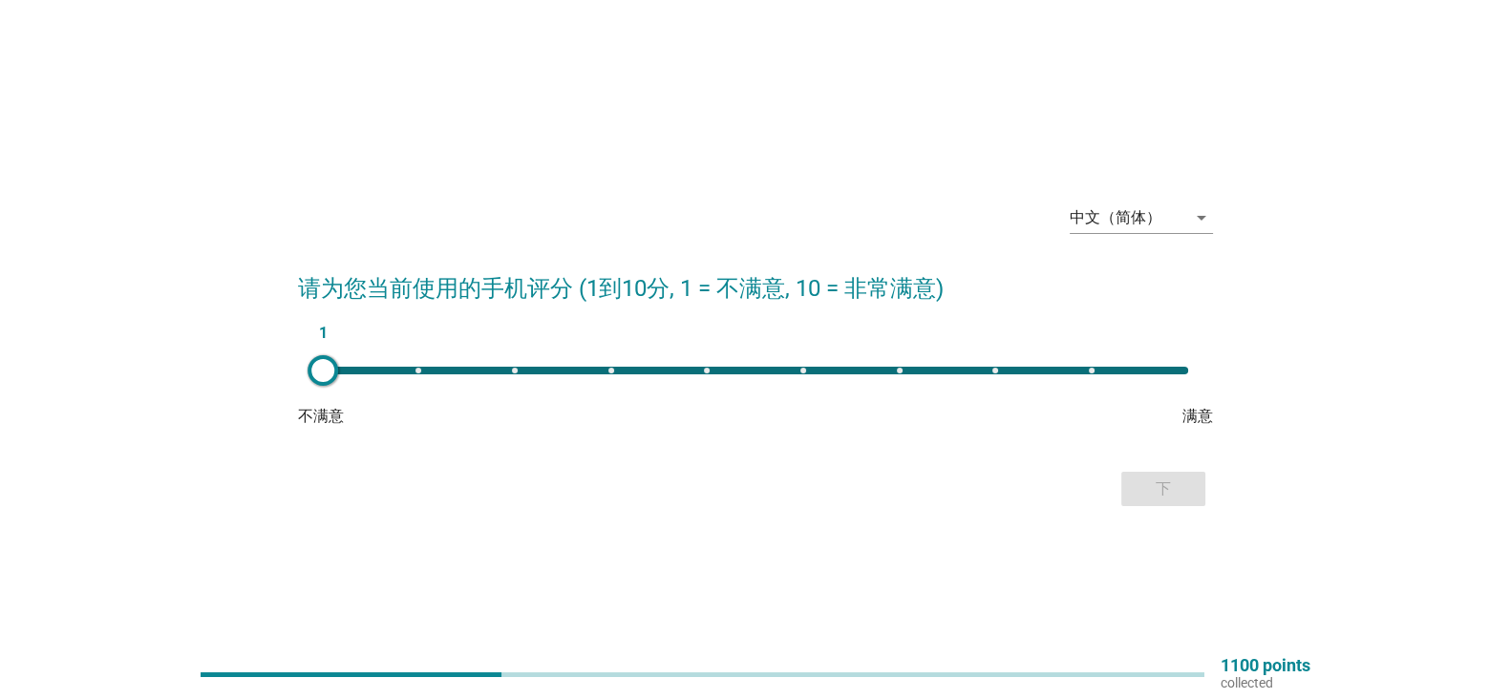
click at [903, 368] on div "1" at bounding box center [755, 371] width 865 height 8
type input "7"
click at [1120, 521] on div "中文（简体） arrow_drop_down 请为您当前使用的手机评分 (1到10分, 1 = 不满意, 10 = 非常满意) 7 不满意 满意 下" at bounding box center [756, 349] width 946 height 355
click at [1160, 483] on div "下" at bounding box center [1163, 489] width 53 height 23
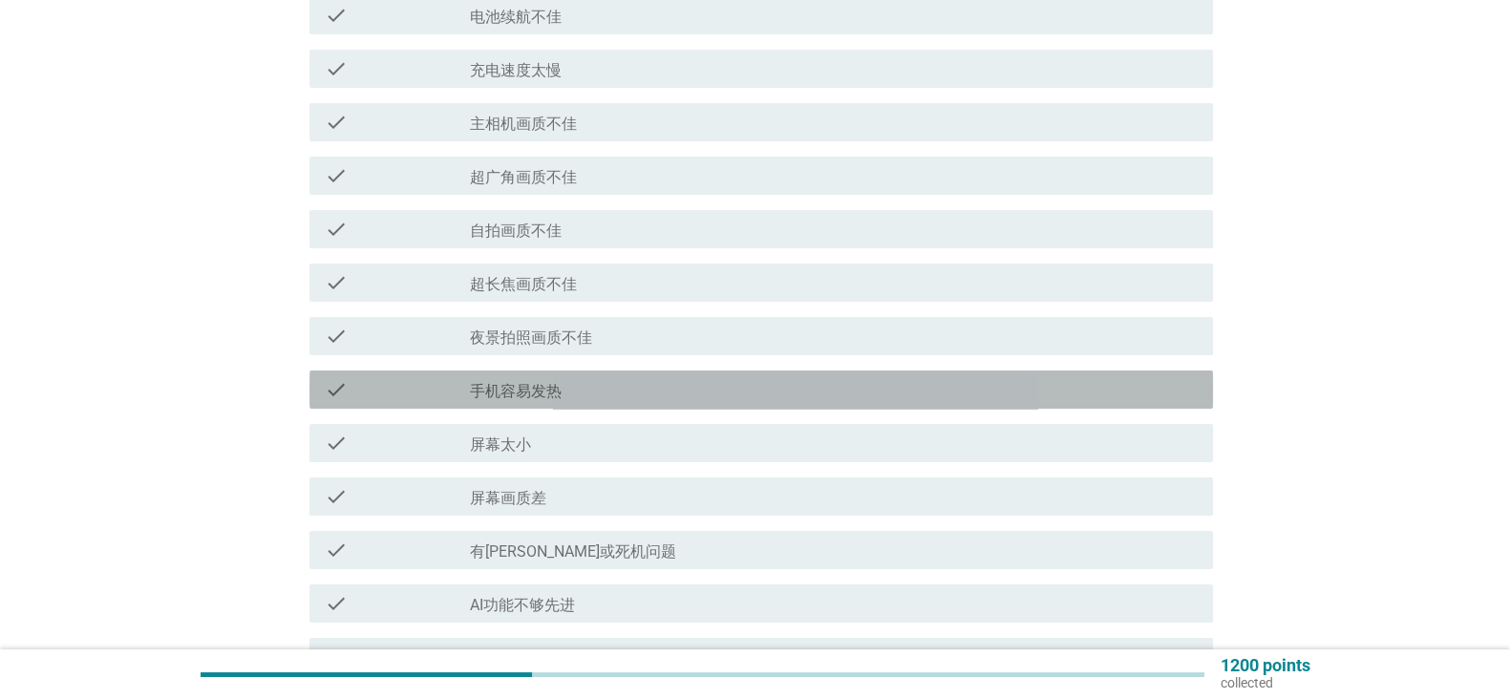
scroll to position [365, 0]
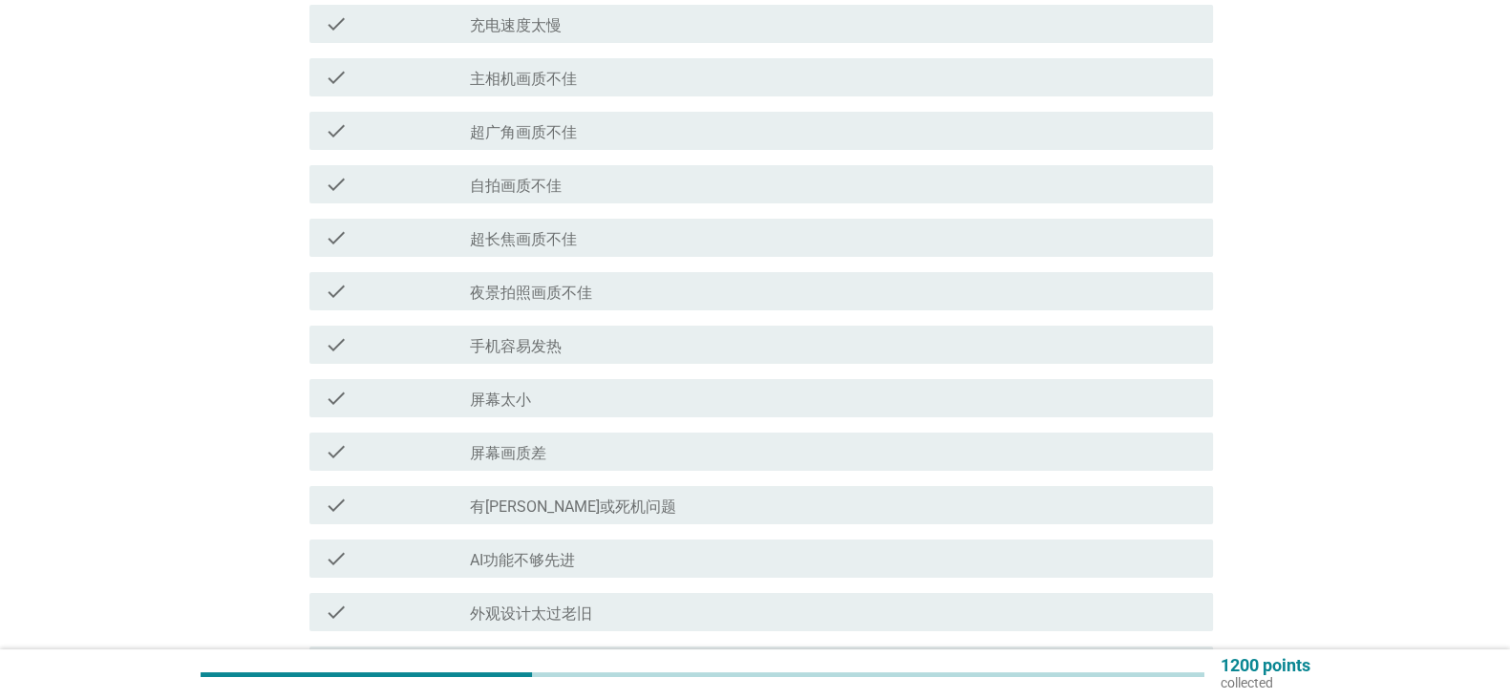
click at [946, 330] on div "check check_box_outline_blank 手机容易发热" at bounding box center [761, 345] width 904 height 38
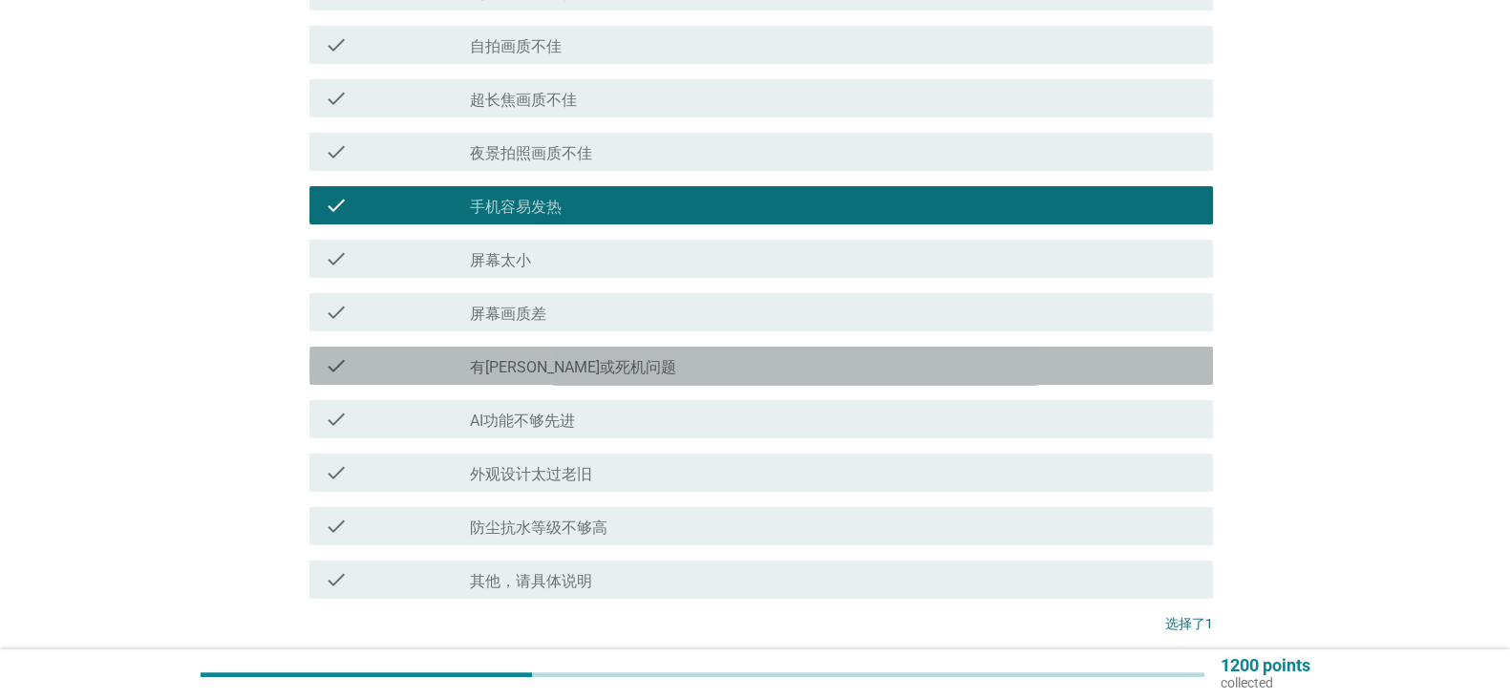
scroll to position [518, 0]
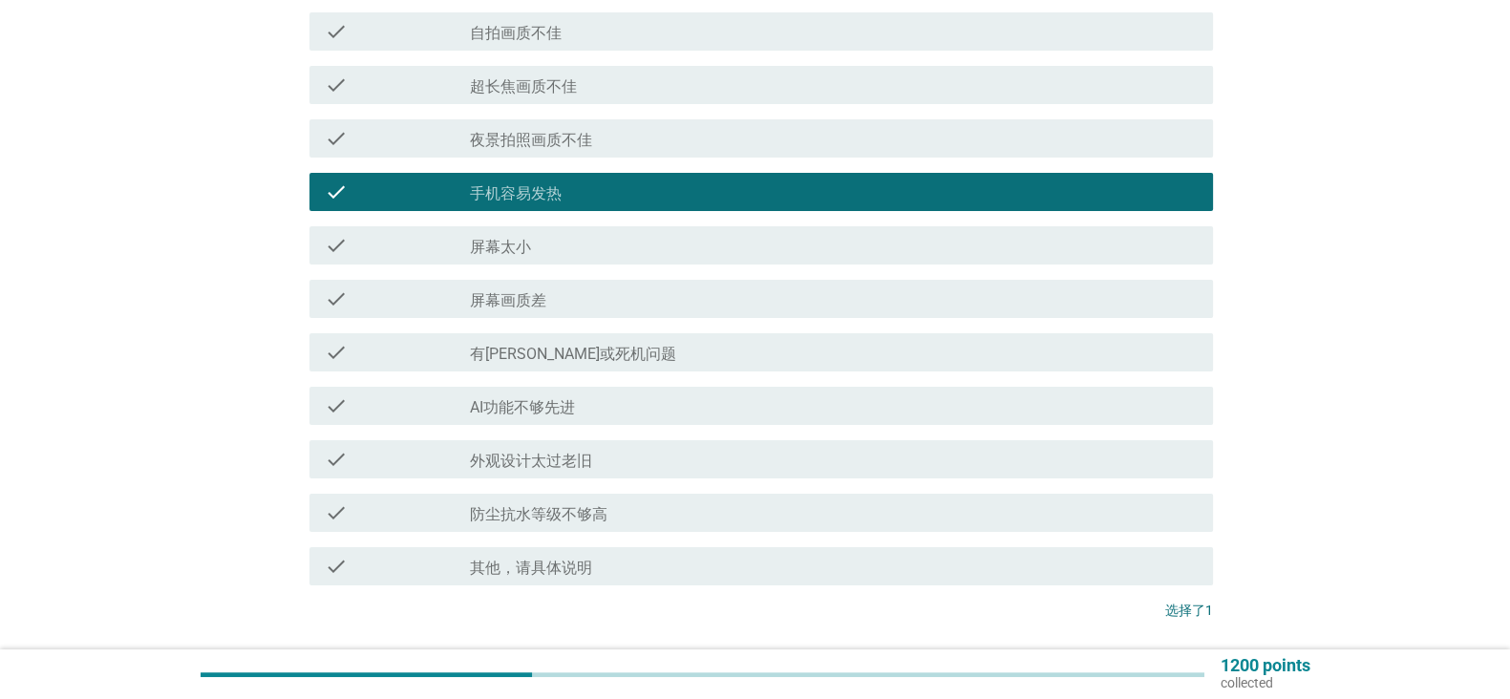
click at [915, 401] on div "check_box_outline_blank AI功能不够先进" at bounding box center [834, 405] width 728 height 23
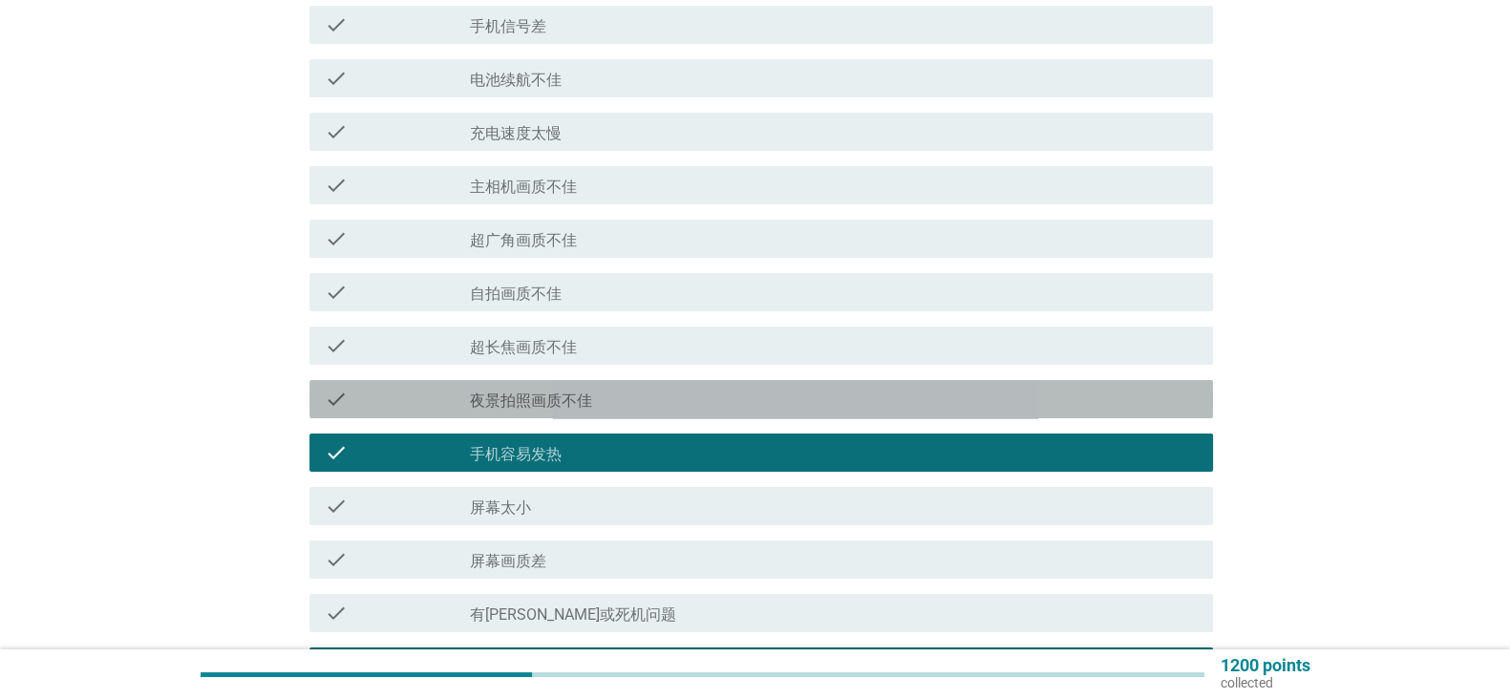
scroll to position [0, 0]
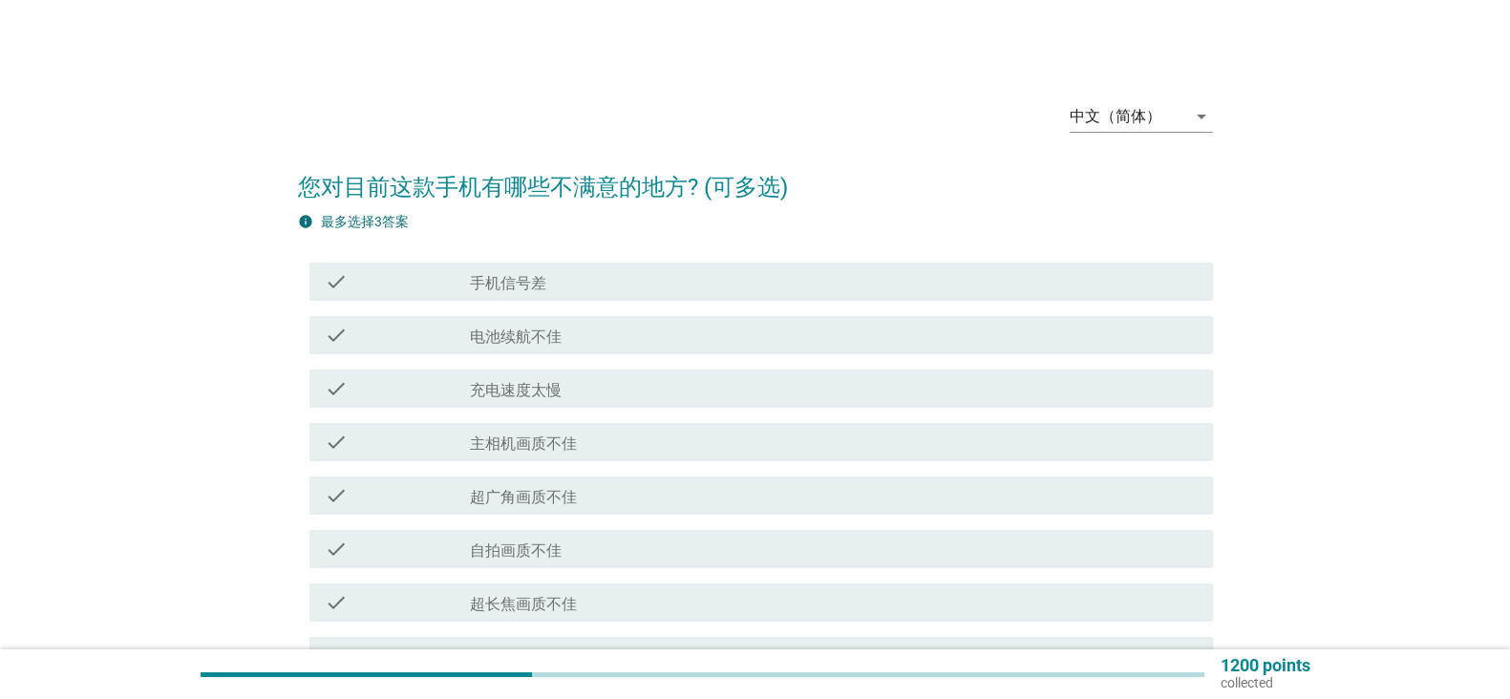
click at [931, 375] on div "check check_box_outline_blank 充电速度太慢" at bounding box center [761, 389] width 904 height 38
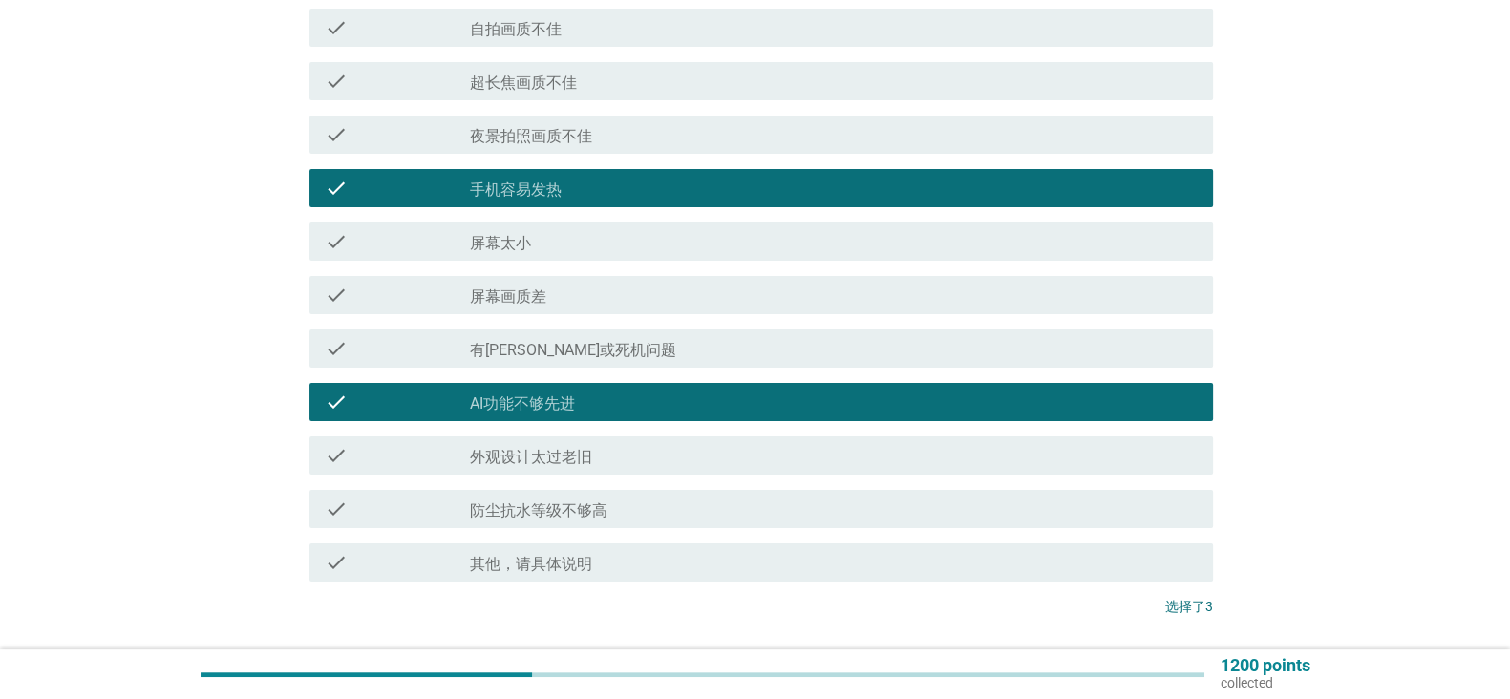
scroll to position [659, 0]
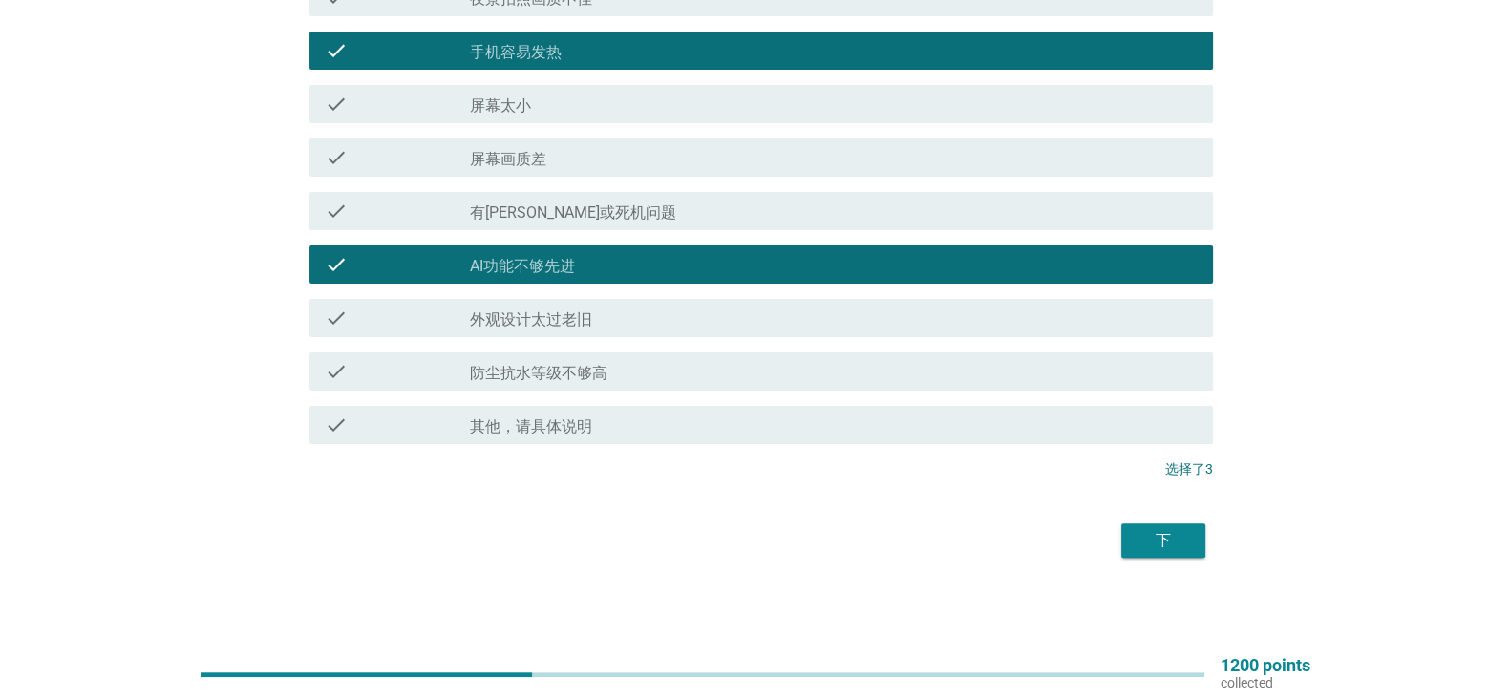
click at [1159, 554] on button "下" at bounding box center [1163, 540] width 84 height 34
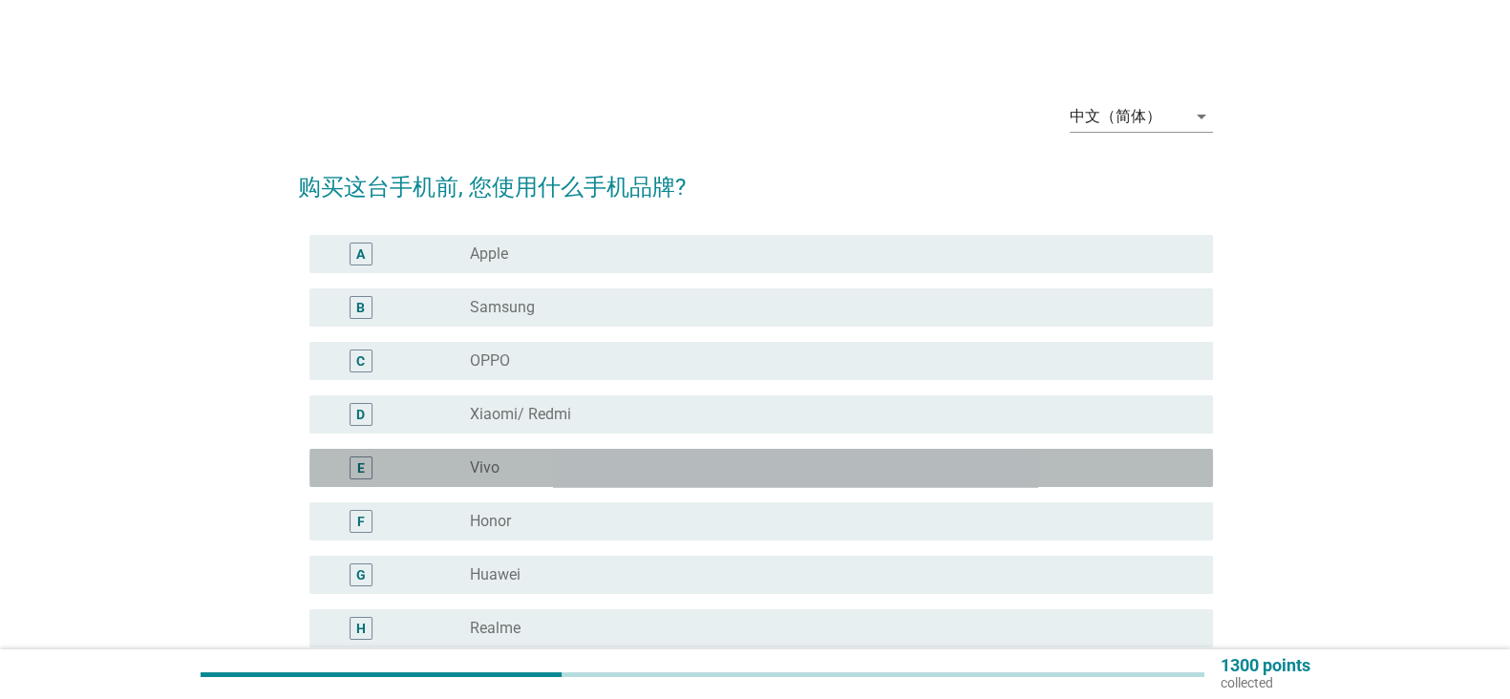
click at [848, 461] on div "radio_button_unchecked Vivo" at bounding box center [826, 467] width 712 height 19
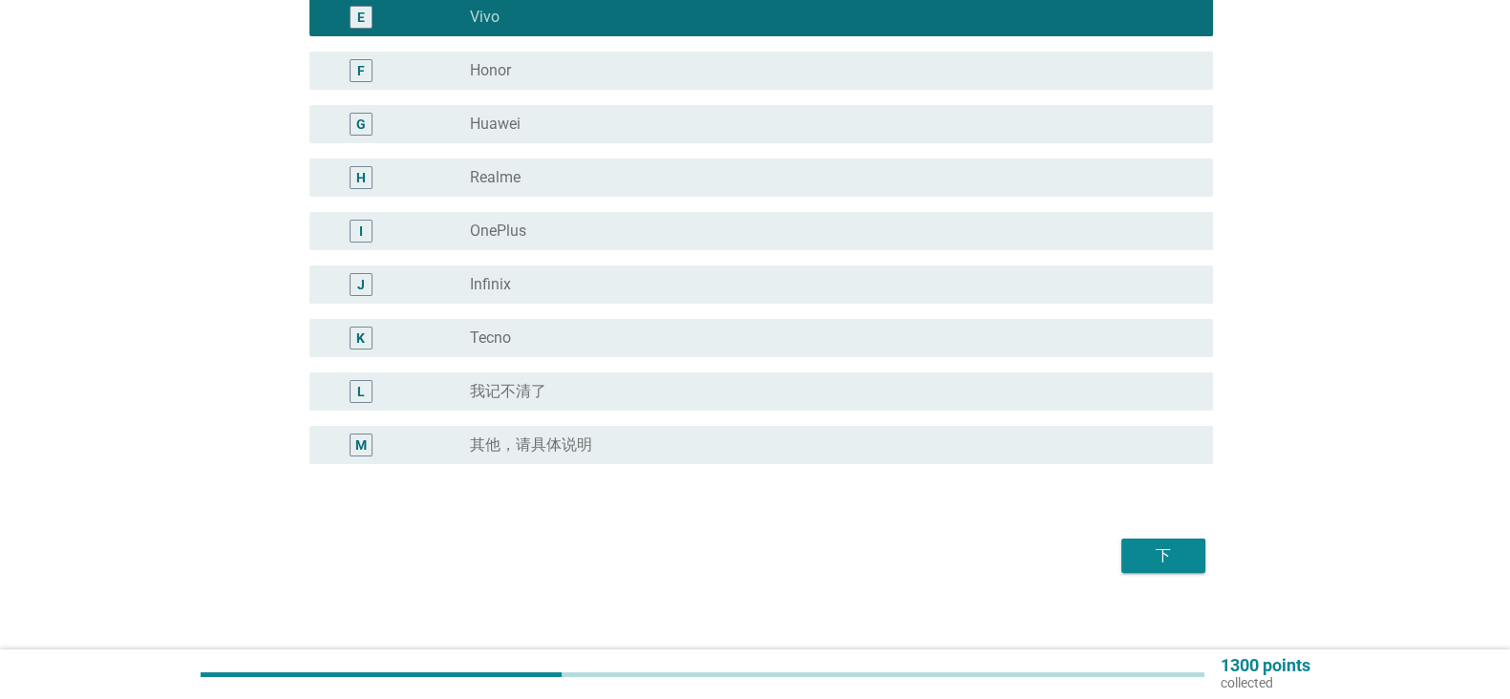
scroll to position [465, 0]
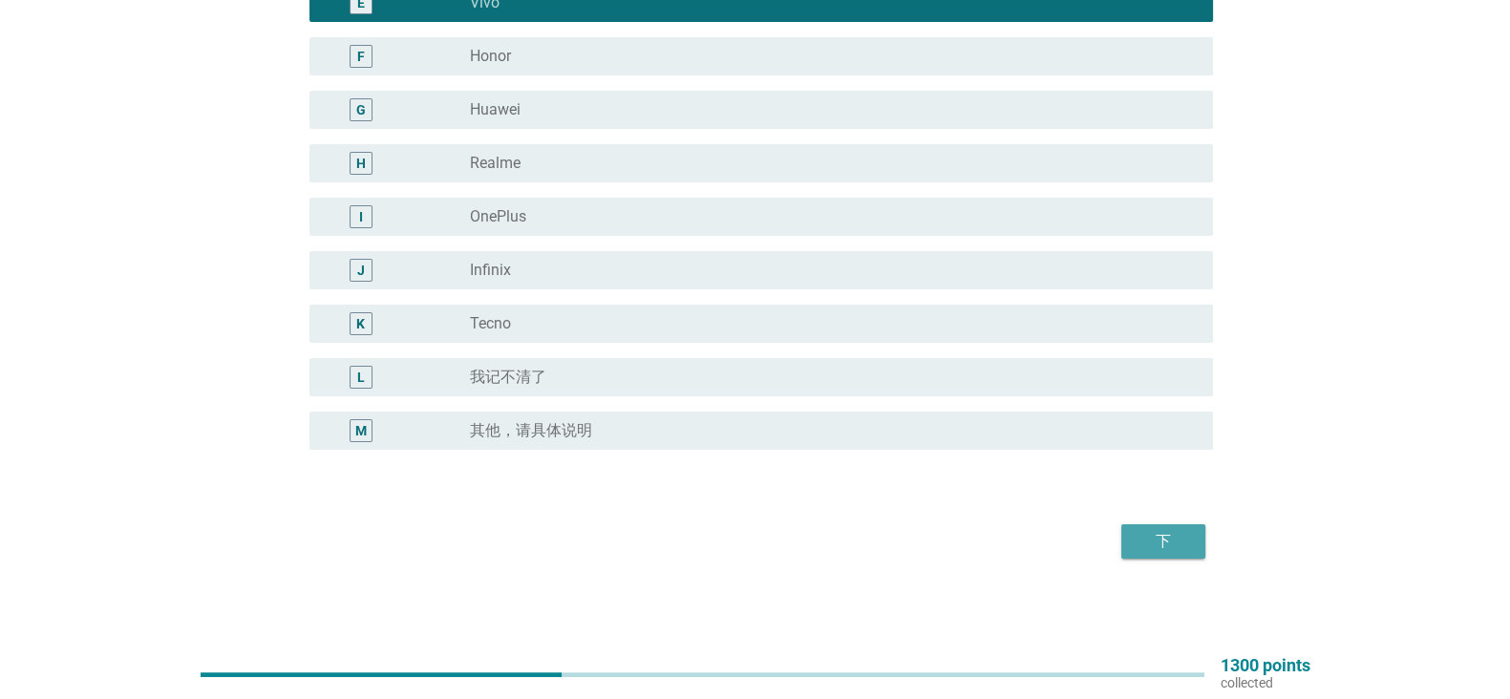
click at [1148, 533] on div "下" at bounding box center [1163, 541] width 53 height 23
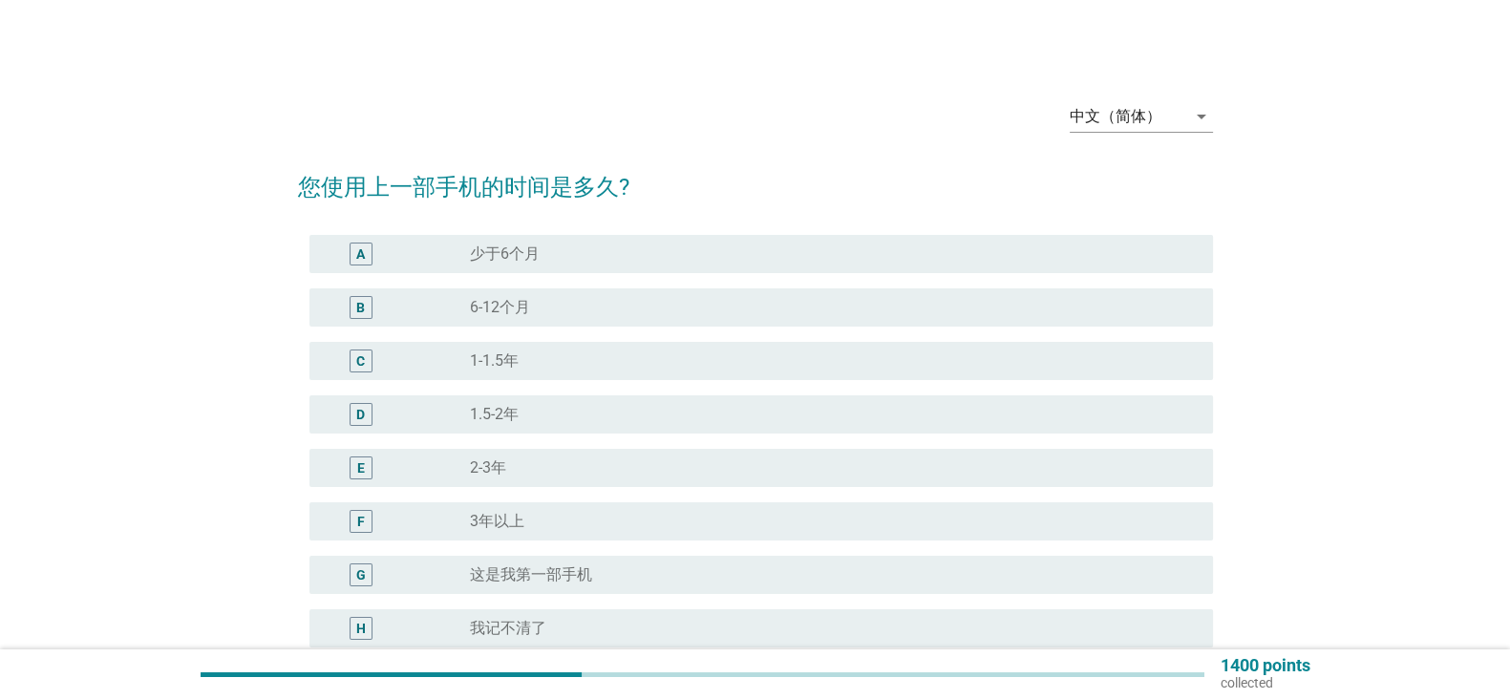
click at [948, 401] on div "D radio_button_unchecked 1.5-2年" at bounding box center [761, 414] width 904 height 38
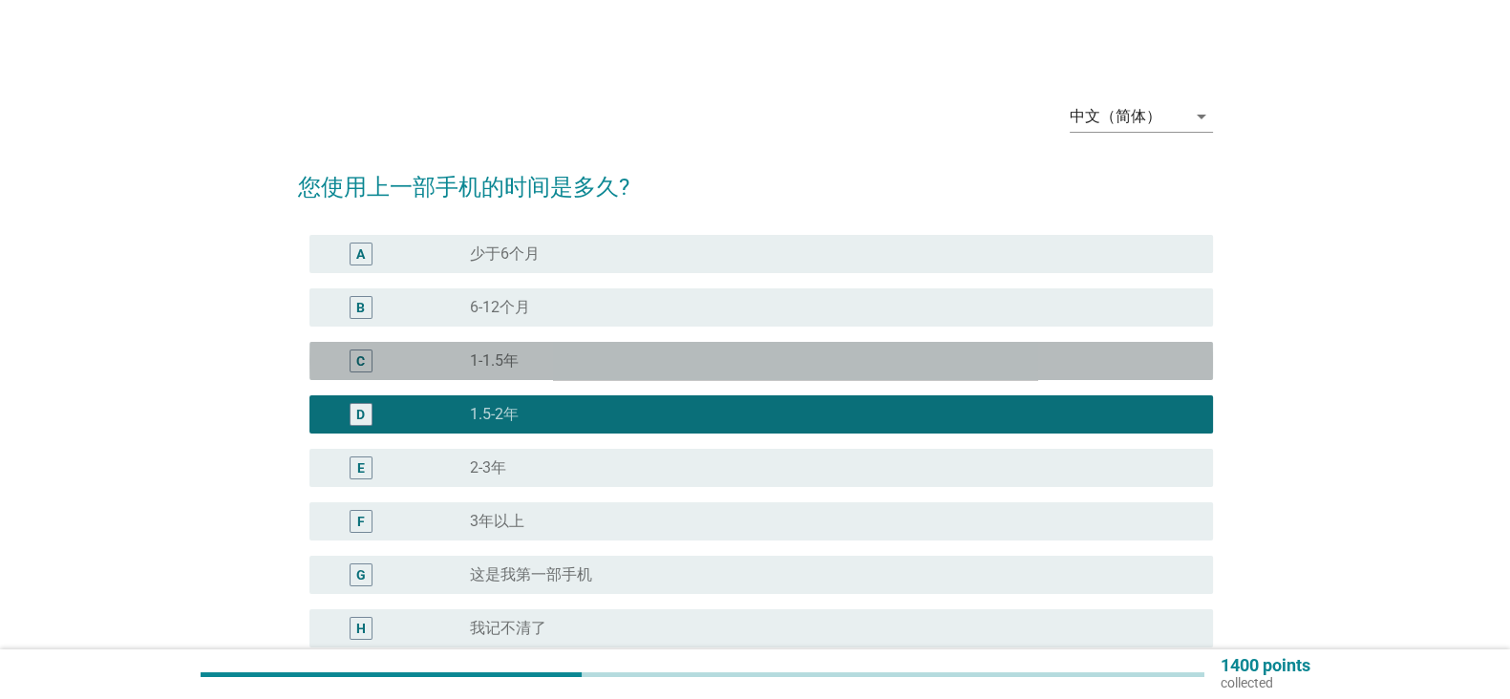
click at [971, 345] on div "C radio_button_unchecked 1-1.5年" at bounding box center [761, 361] width 904 height 38
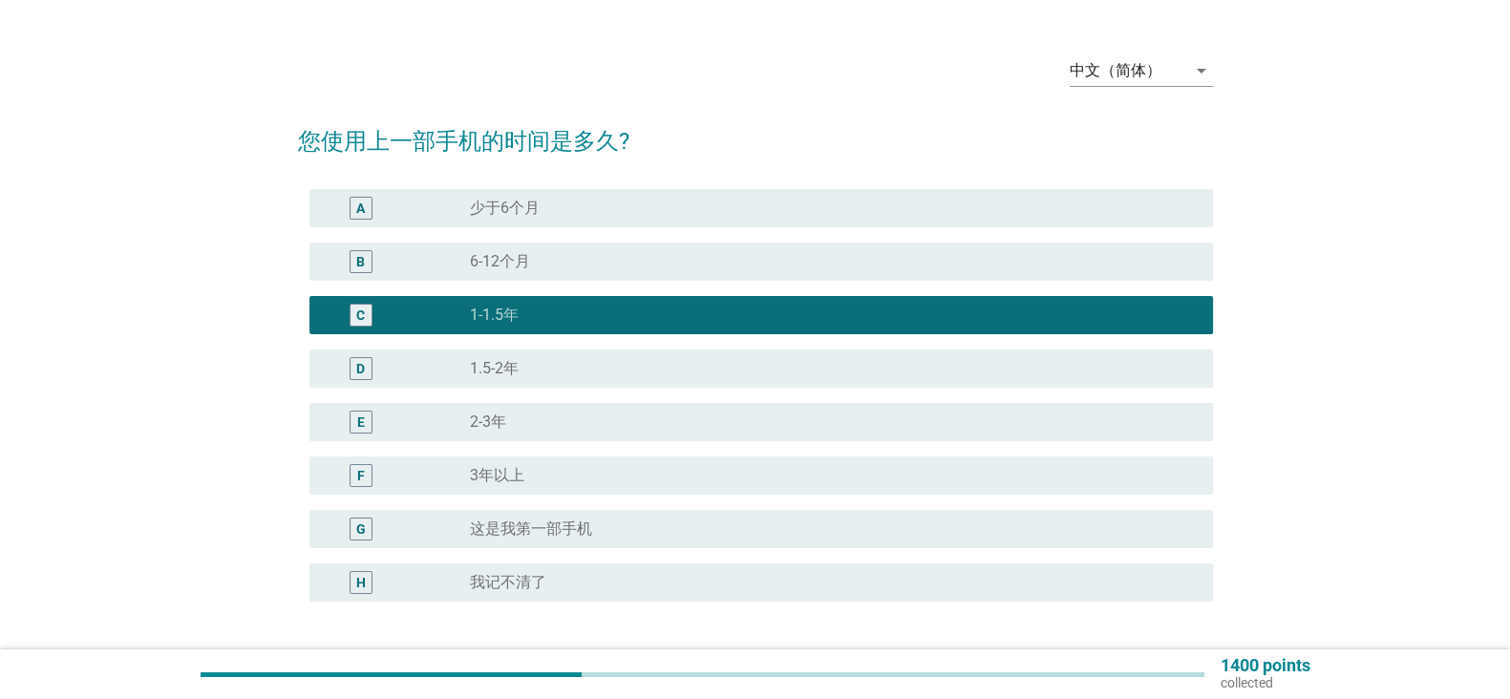
scroll to position [199, 0]
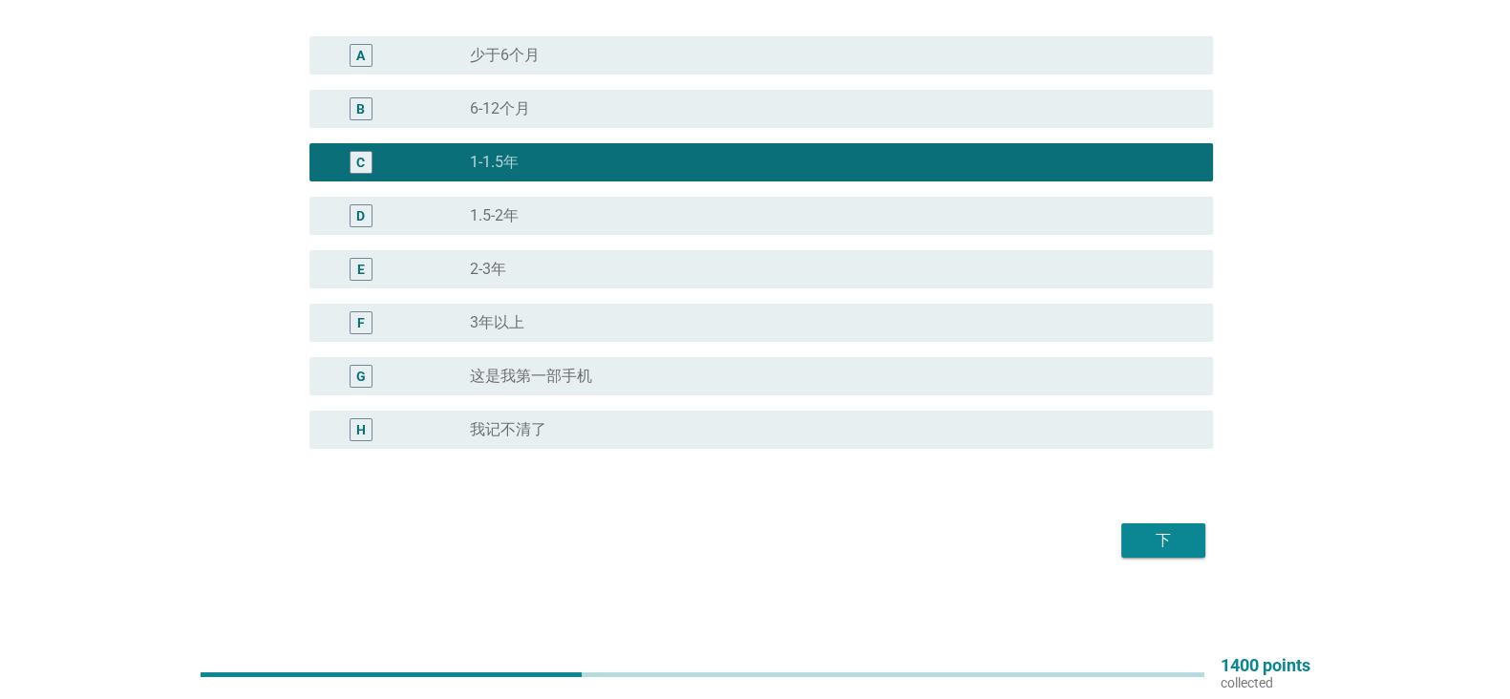
click at [1153, 544] on div "下" at bounding box center [1163, 540] width 53 height 23
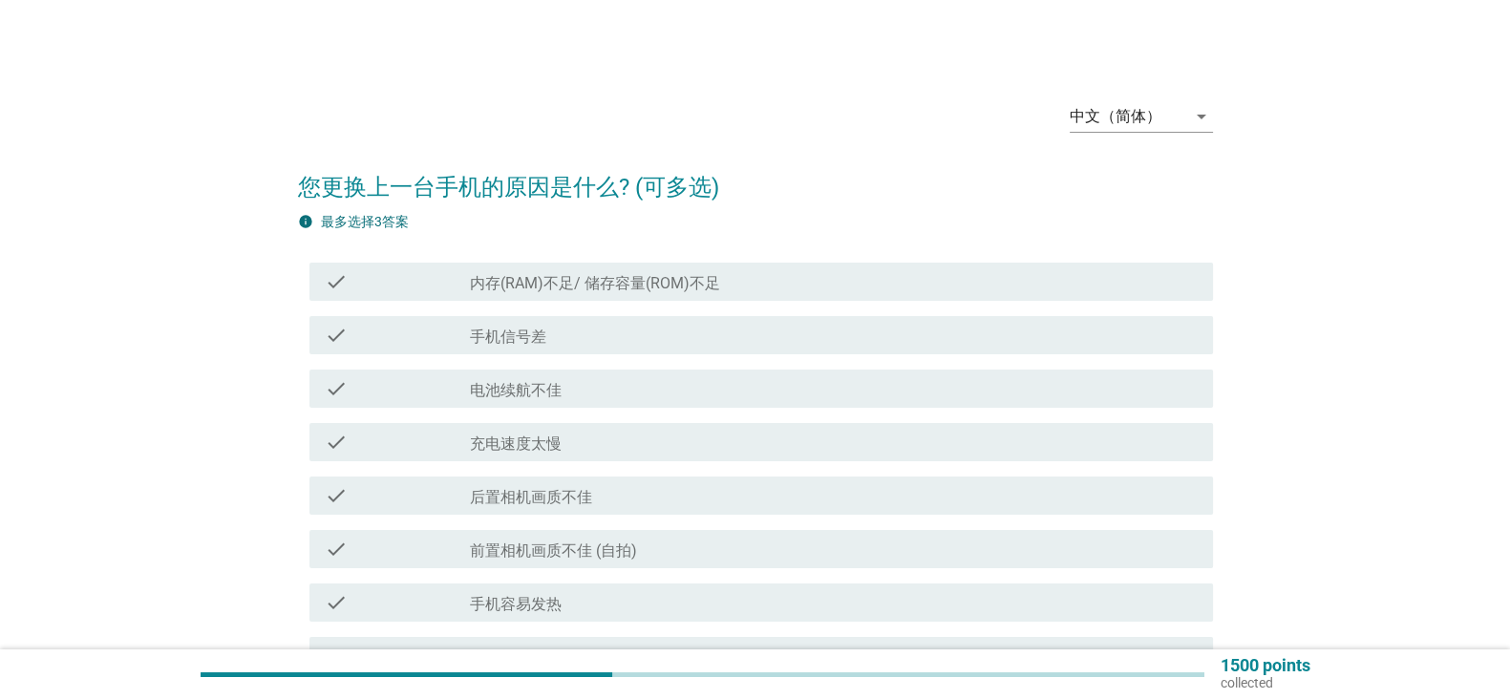
click at [1010, 380] on div "check_box_outline_blank 电池续航不佳" at bounding box center [834, 388] width 728 height 23
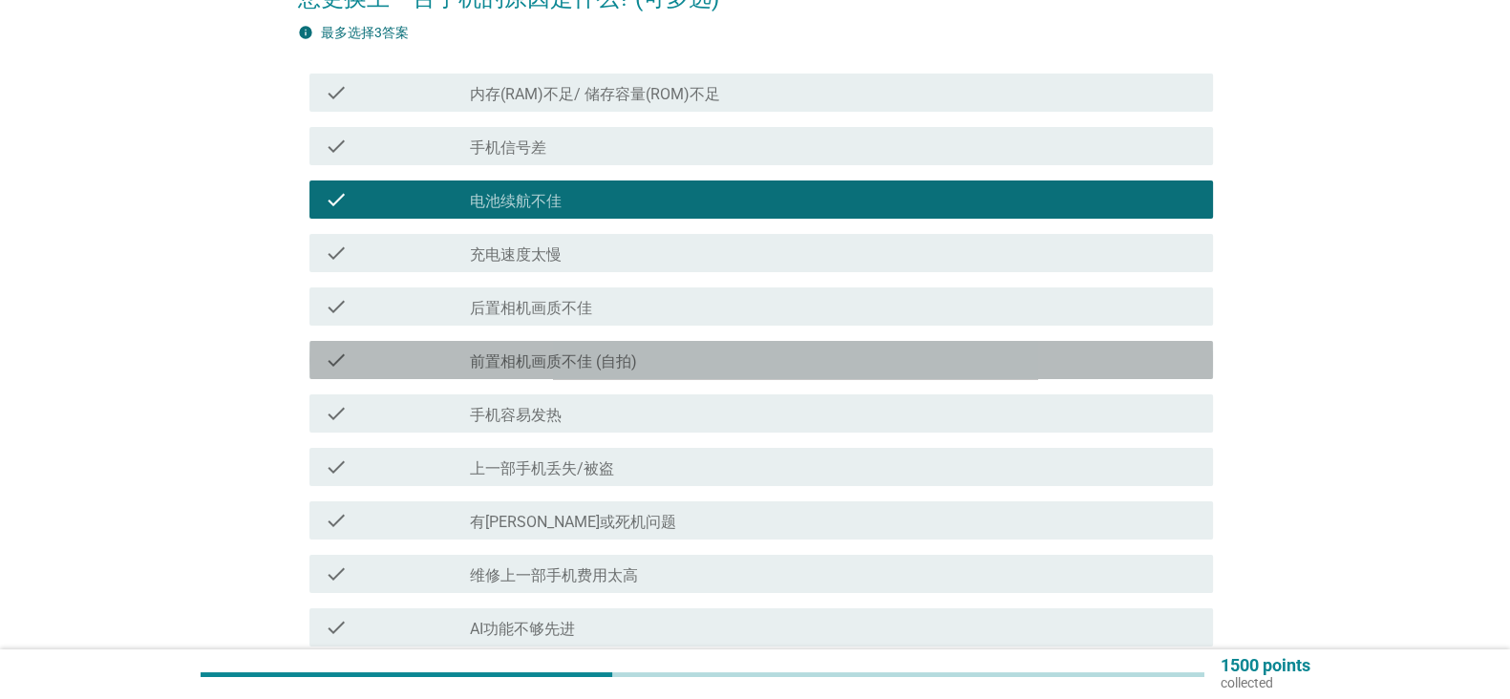
scroll to position [197, 0]
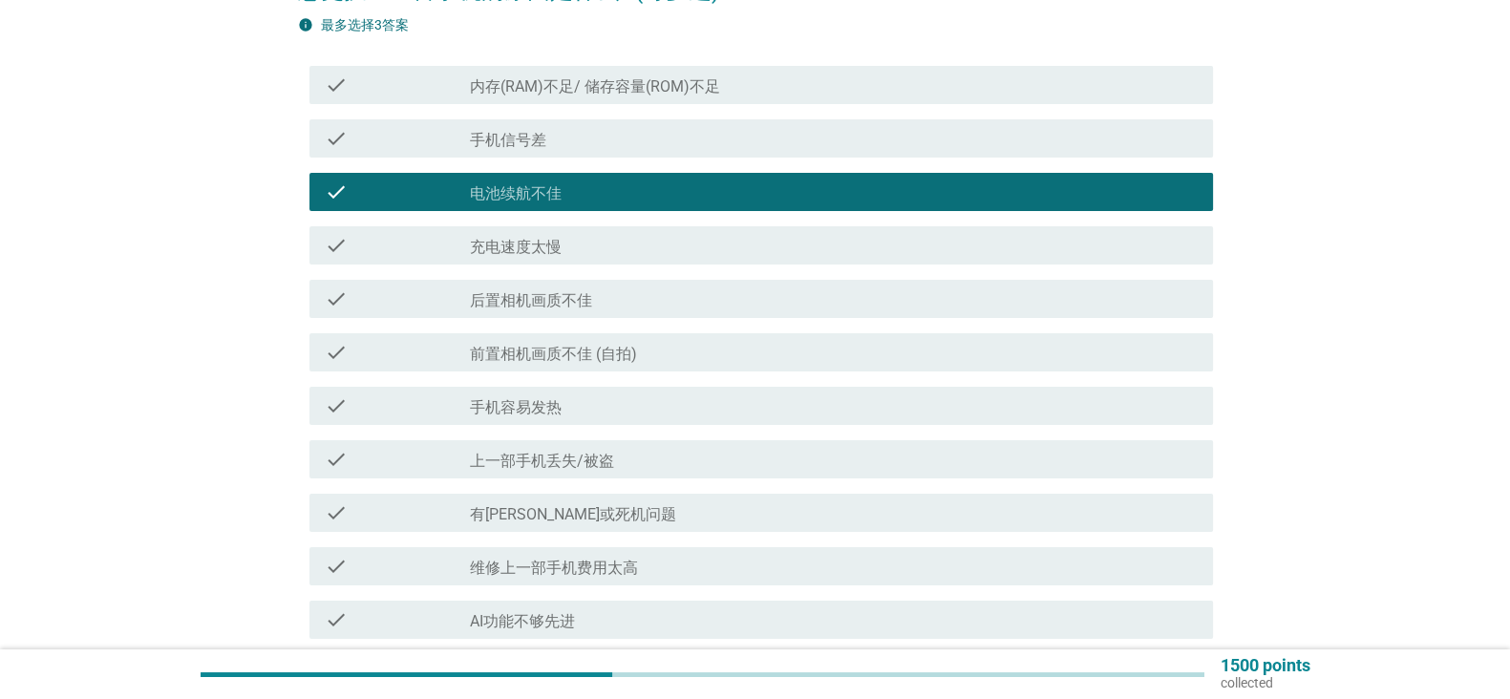
click at [1064, 244] on div "check_box_outline_blank 充电速度太慢" at bounding box center [834, 245] width 728 height 23
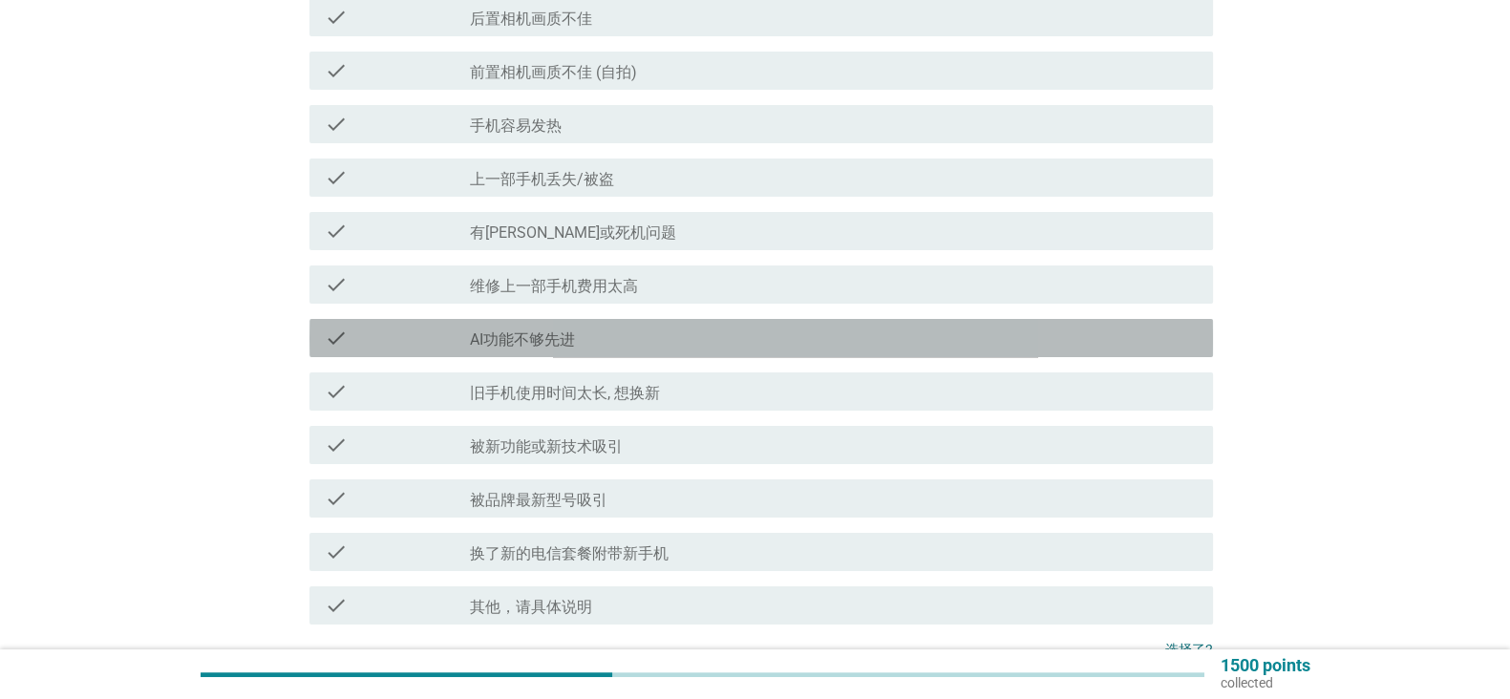
scroll to position [515, 0]
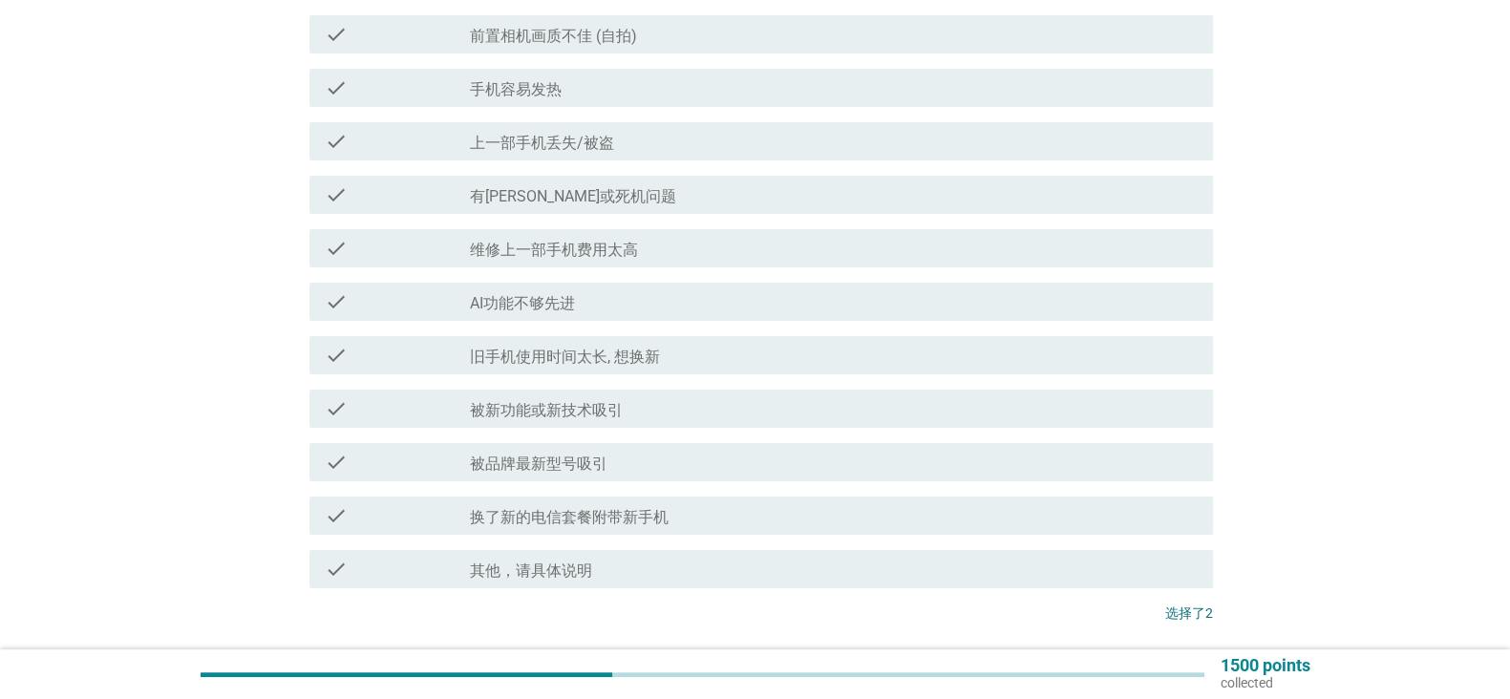
click at [1033, 307] on div "check_box_outline_blank AI功能不够先进" at bounding box center [834, 301] width 728 height 23
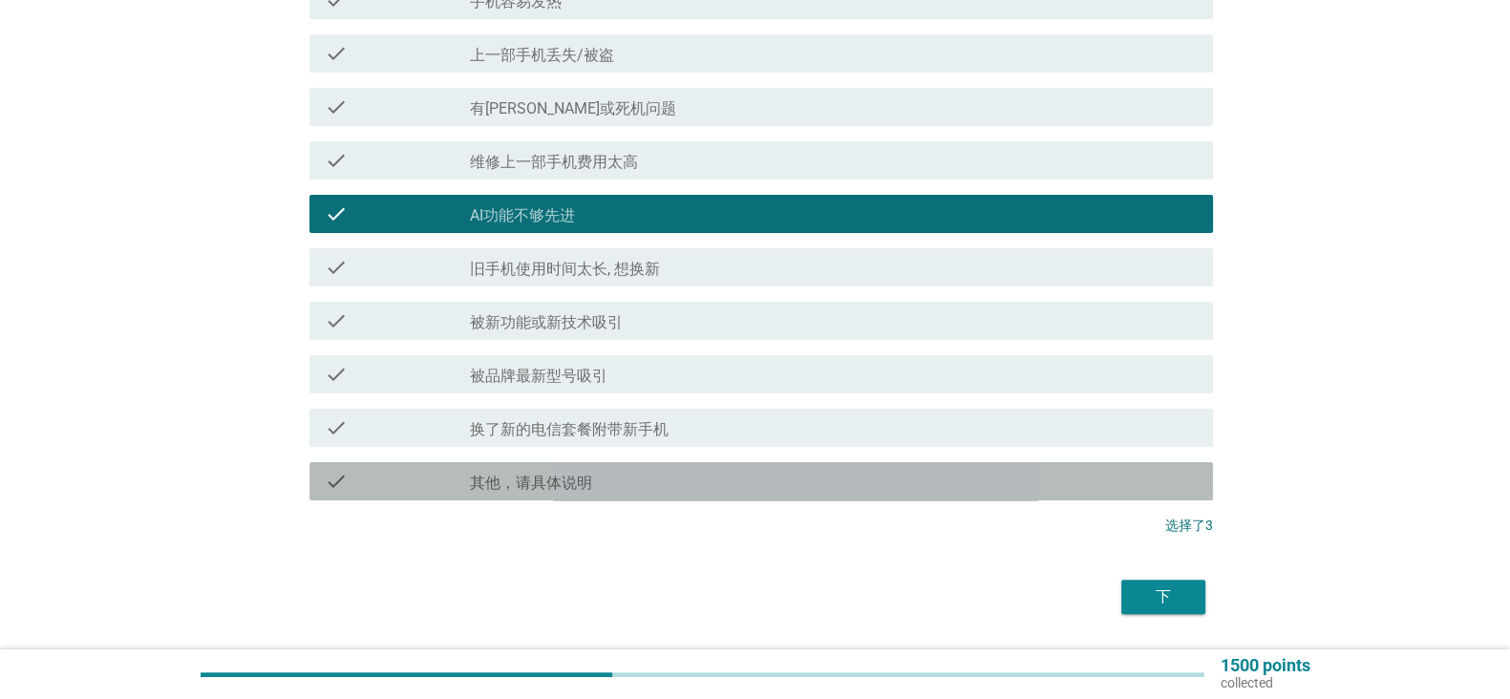
scroll to position [659, 0]
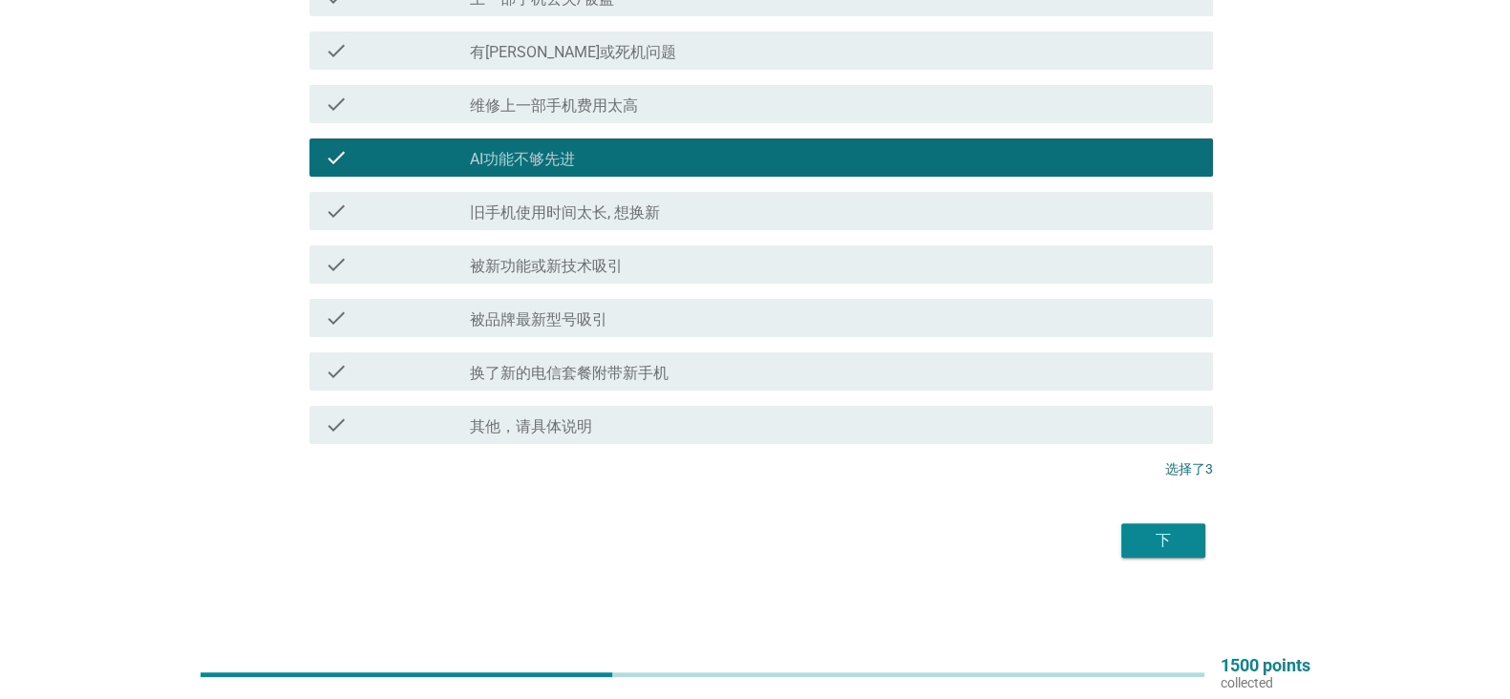
click at [1151, 533] on div "下" at bounding box center [1163, 540] width 53 height 23
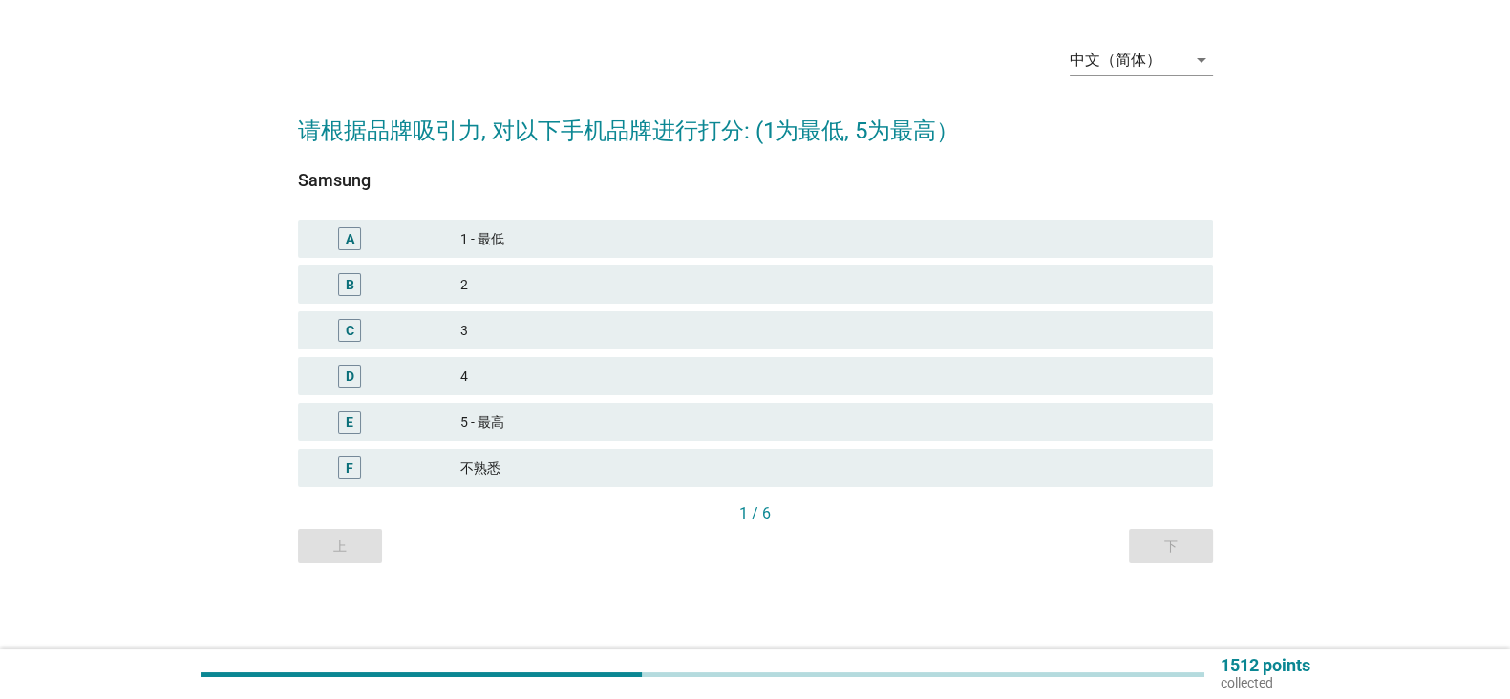
scroll to position [0, 0]
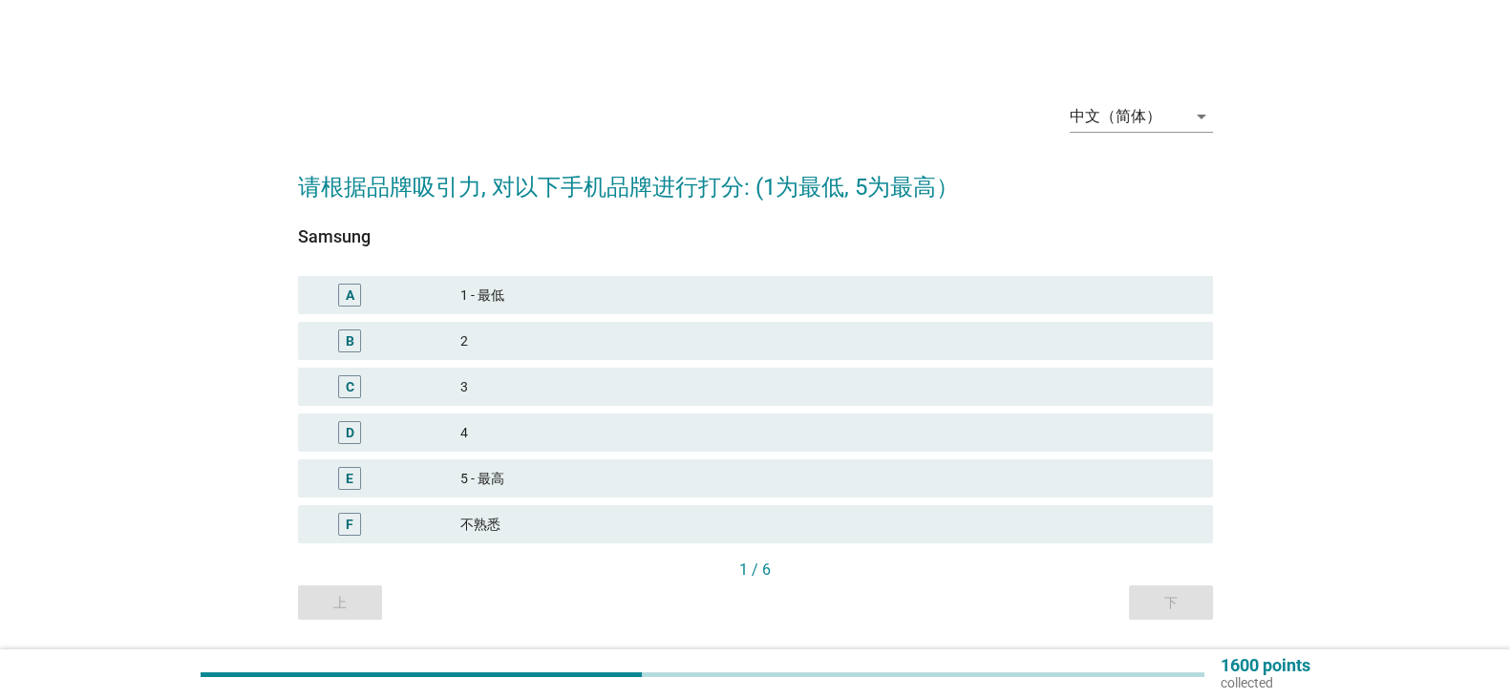
click at [1046, 369] on div "C 3" at bounding box center [755, 387] width 915 height 38
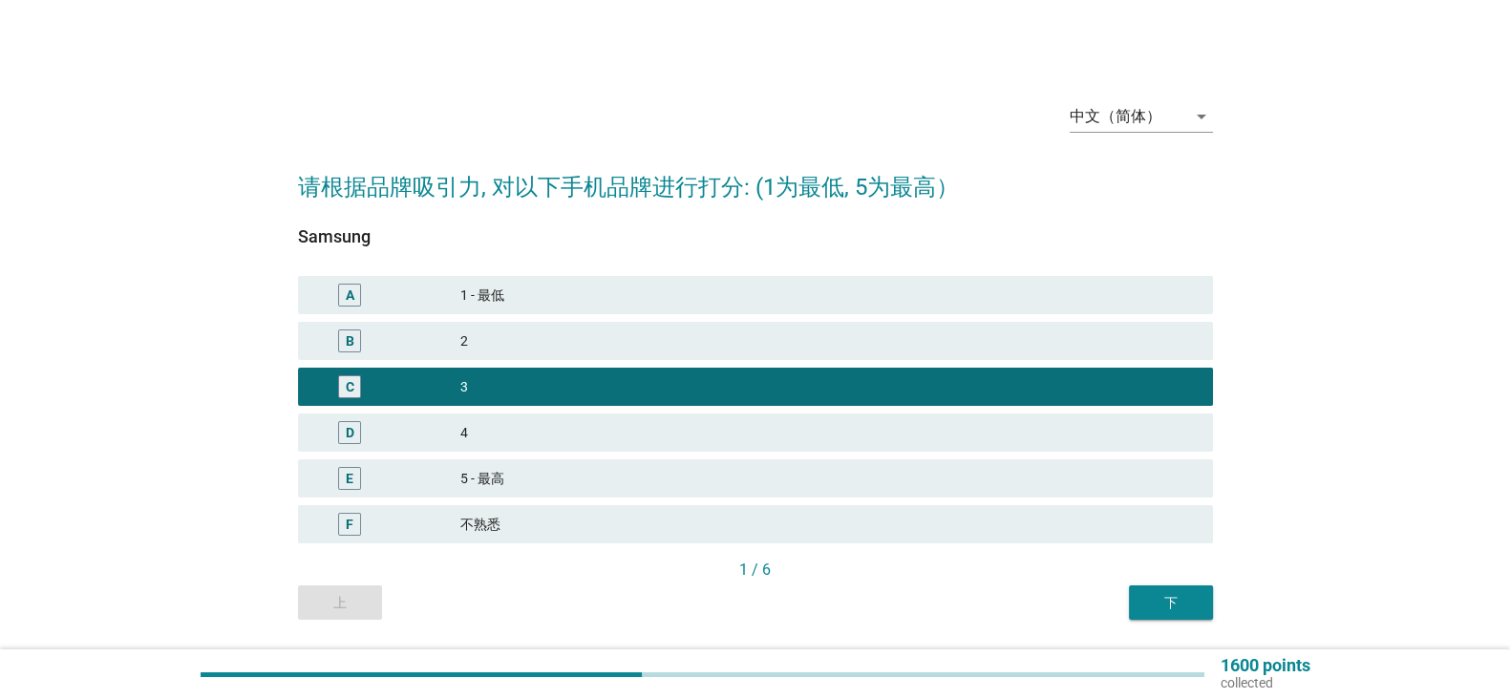
click at [1159, 571] on div "1 / 6" at bounding box center [755, 570] width 915 height 23
click at [1141, 592] on button "下" at bounding box center [1171, 602] width 84 height 34
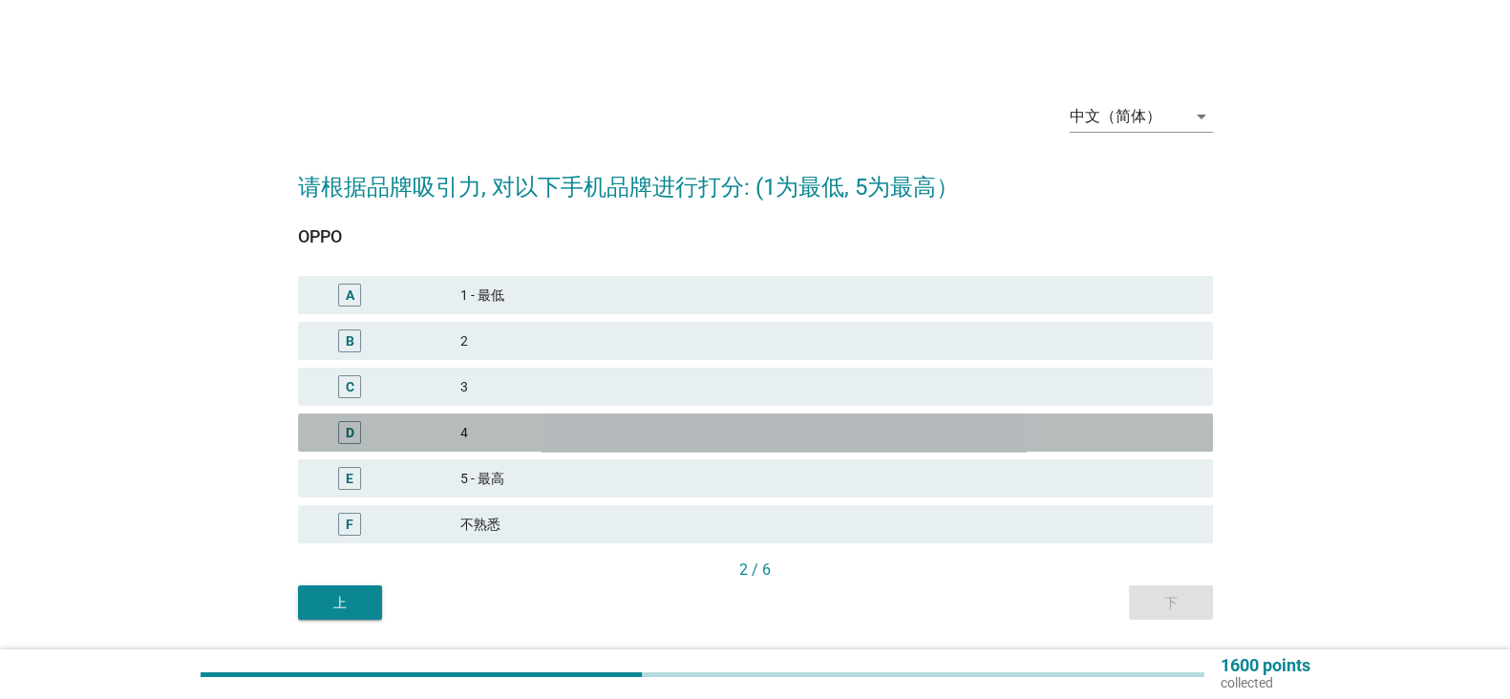
click at [731, 437] on div "4" at bounding box center [828, 432] width 737 height 23
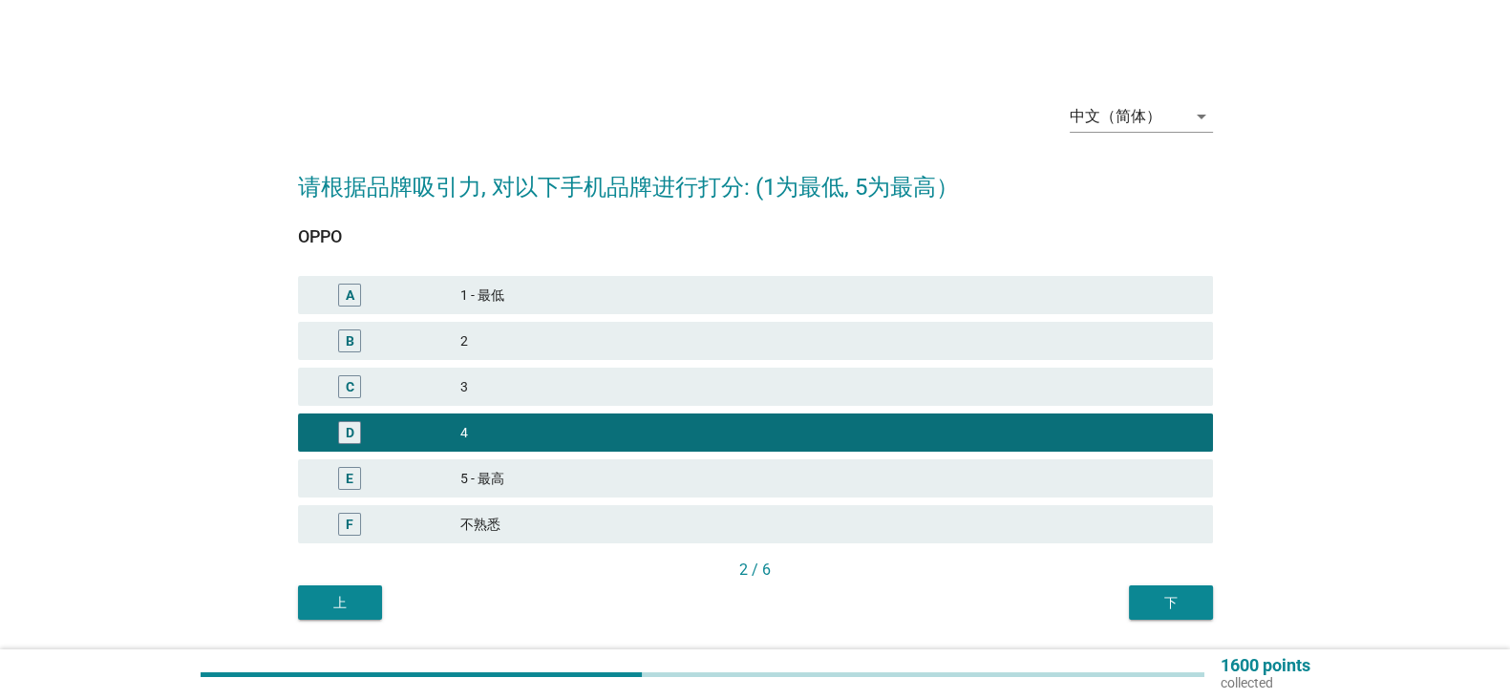
click at [1159, 598] on div "下" at bounding box center [1170, 603] width 53 height 20
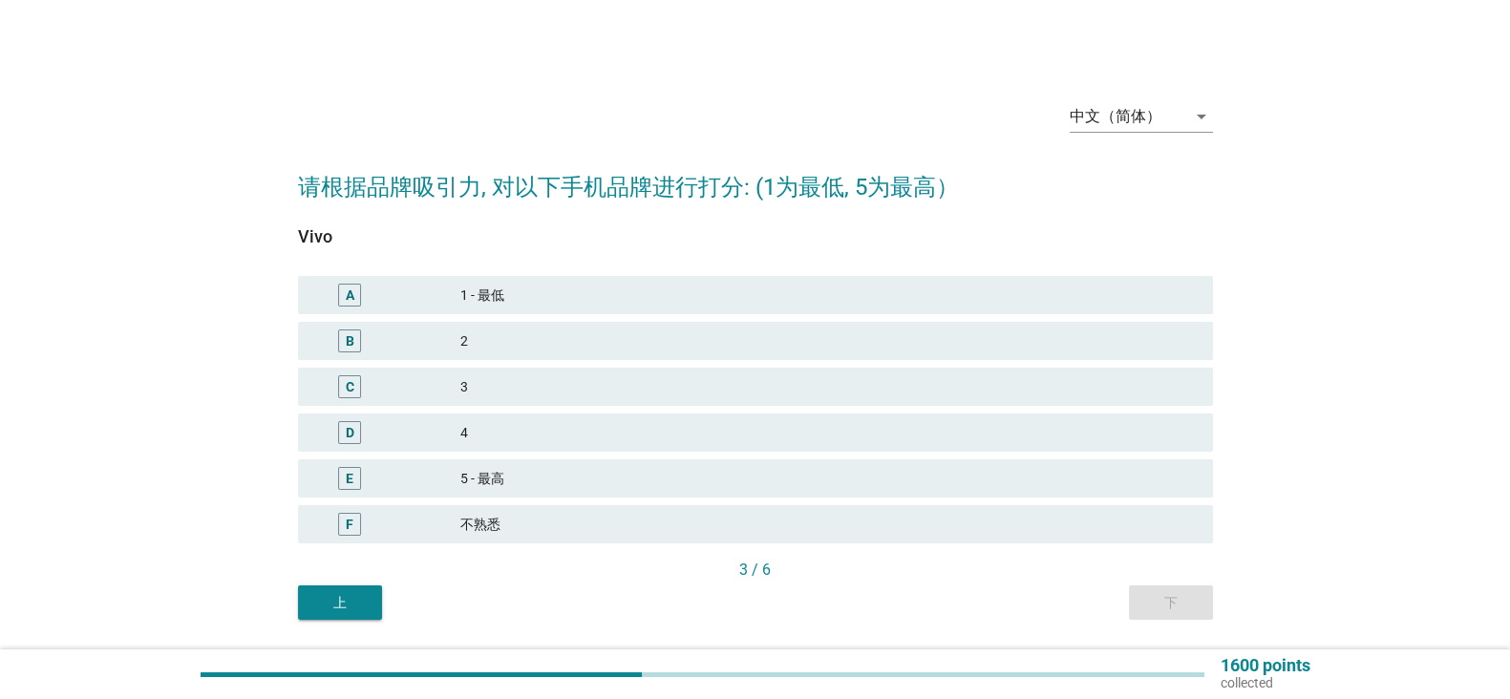
click at [812, 467] on div "5 - 最高" at bounding box center [828, 478] width 737 height 23
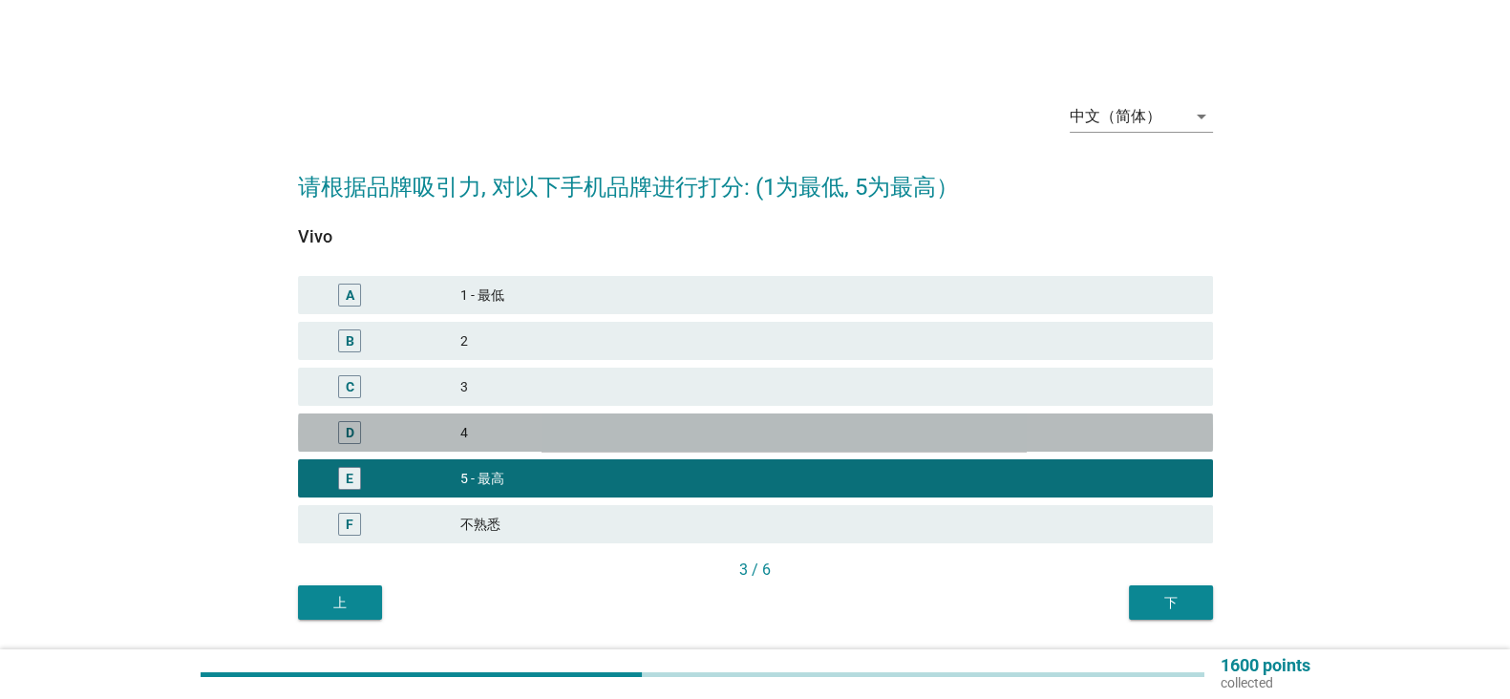
click at [1043, 437] on div "4" at bounding box center [828, 432] width 737 height 23
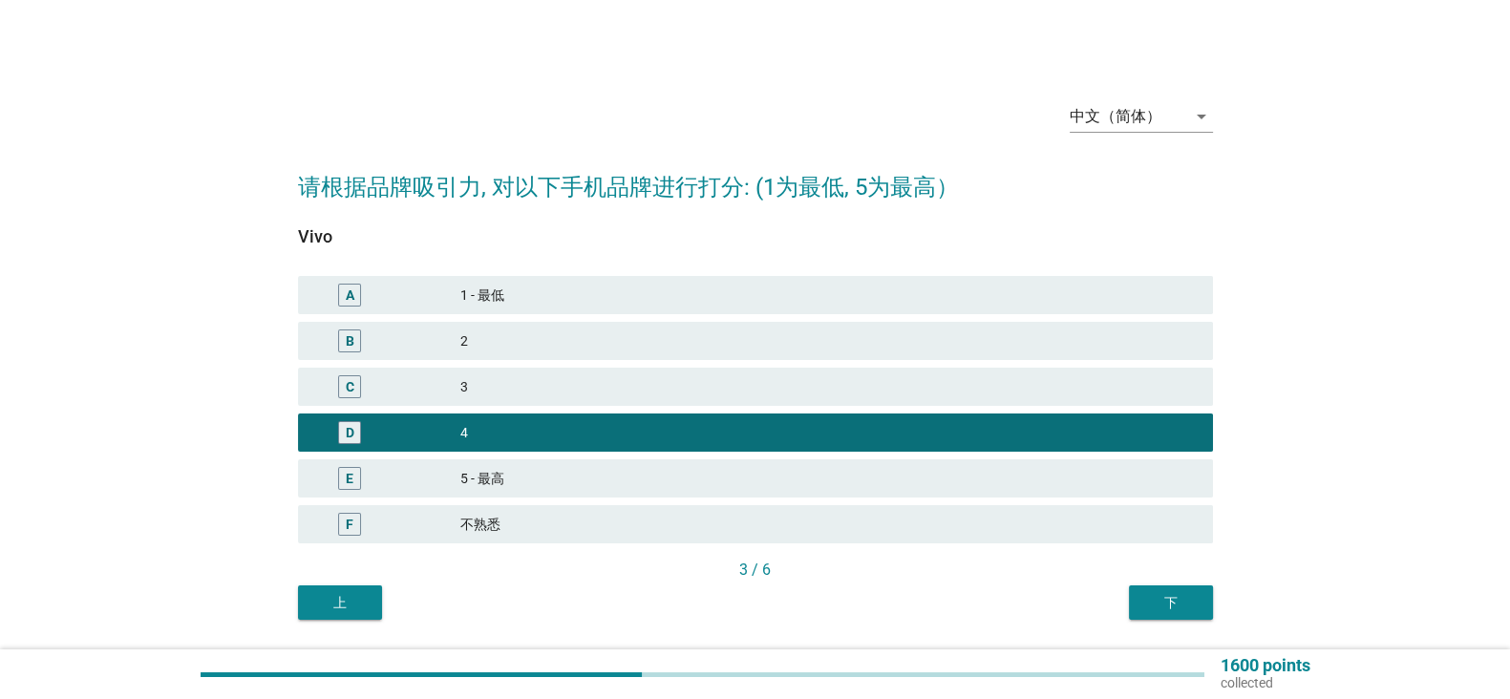
click at [1158, 593] on div "下" at bounding box center [1170, 603] width 53 height 20
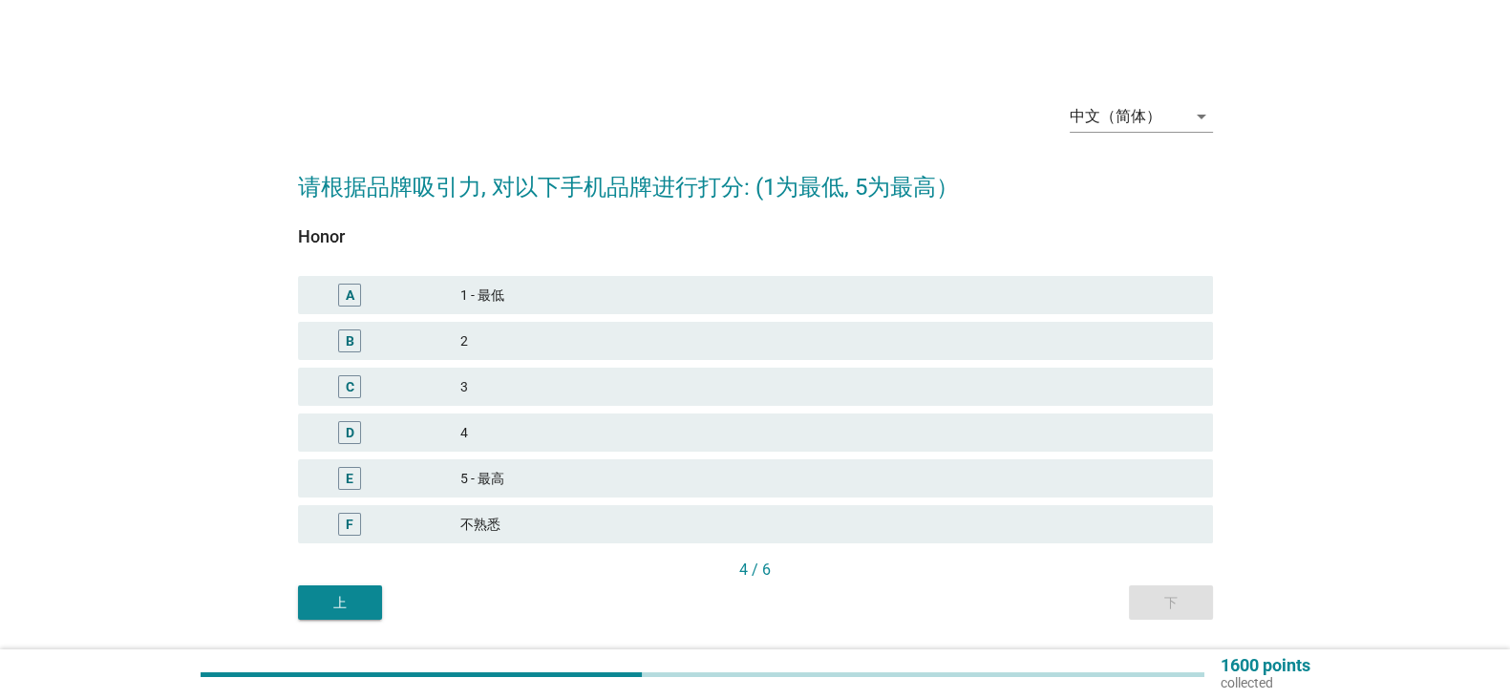
click at [946, 405] on div "C 3" at bounding box center [755, 387] width 915 height 38
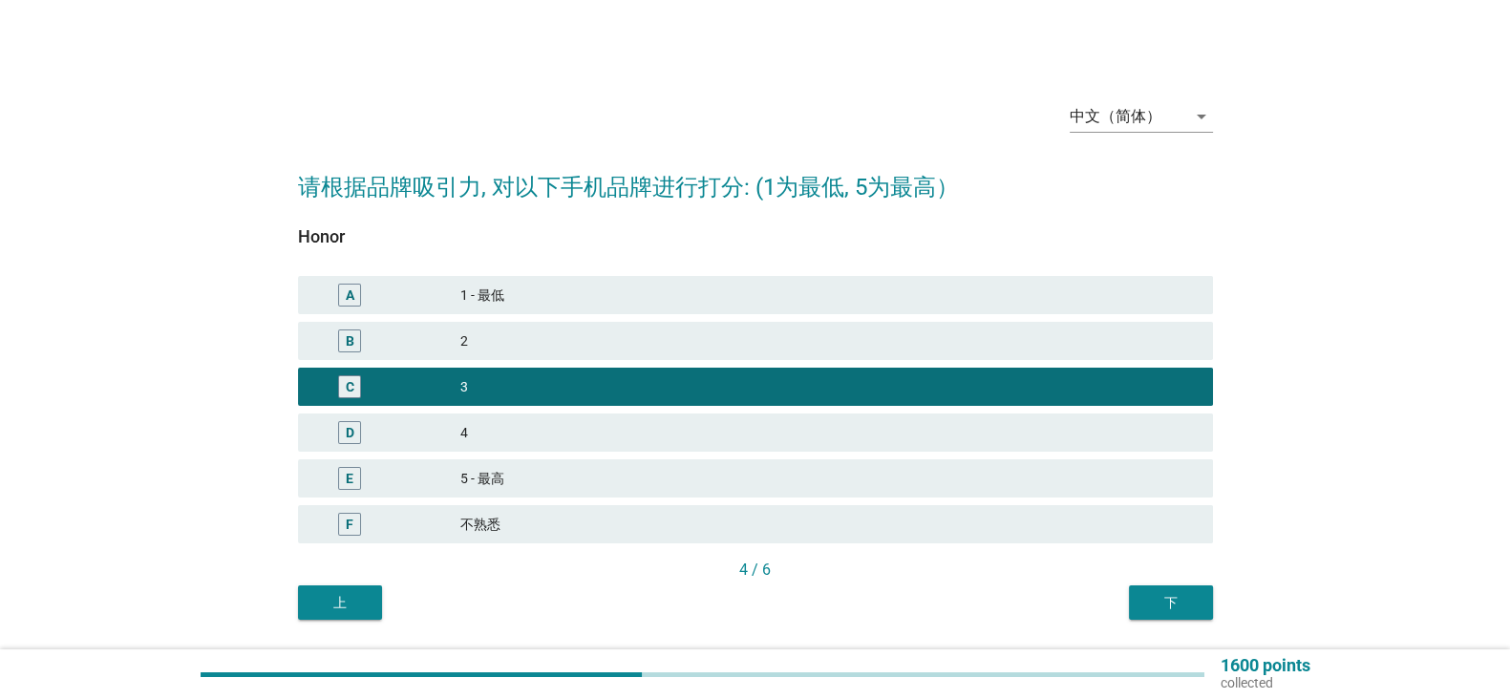
click at [1131, 613] on button "下" at bounding box center [1171, 602] width 84 height 34
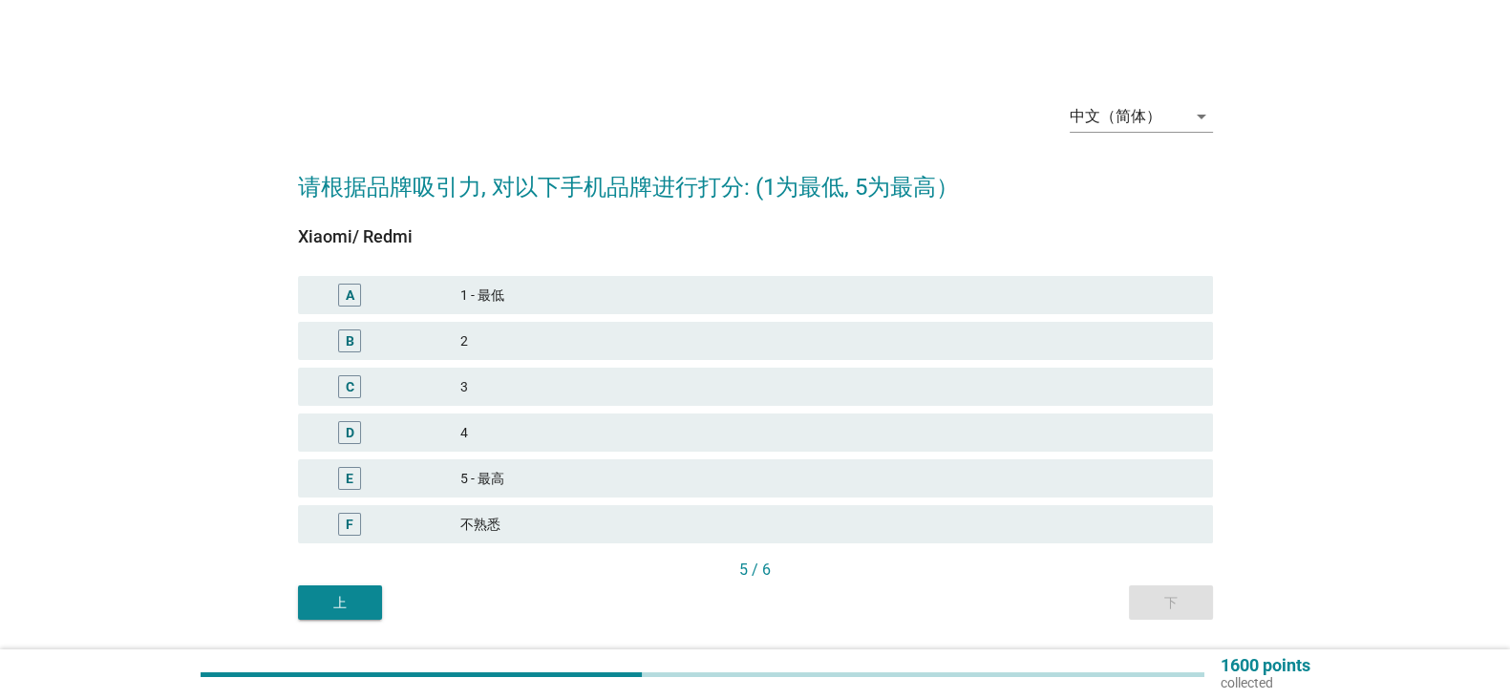
click at [1027, 423] on div "4" at bounding box center [828, 432] width 737 height 23
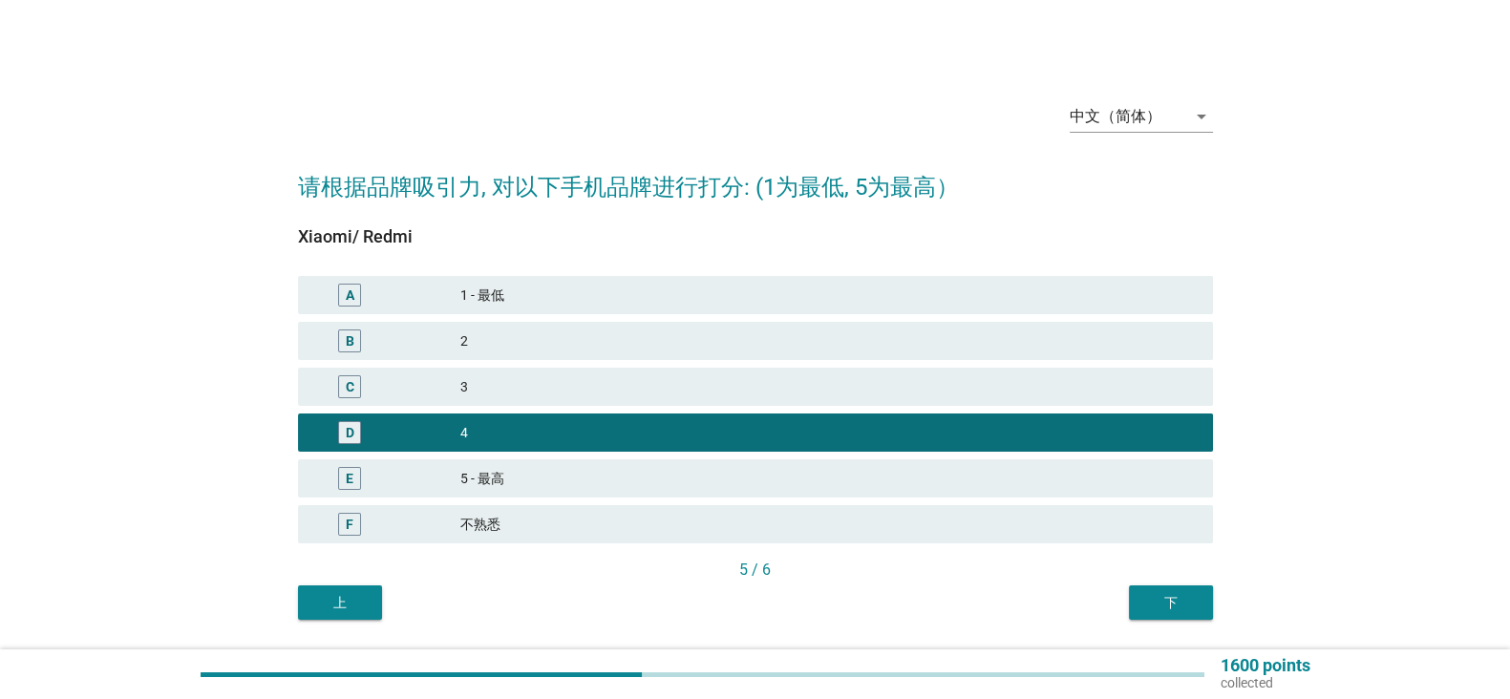
click at [1158, 587] on button "下" at bounding box center [1171, 602] width 84 height 34
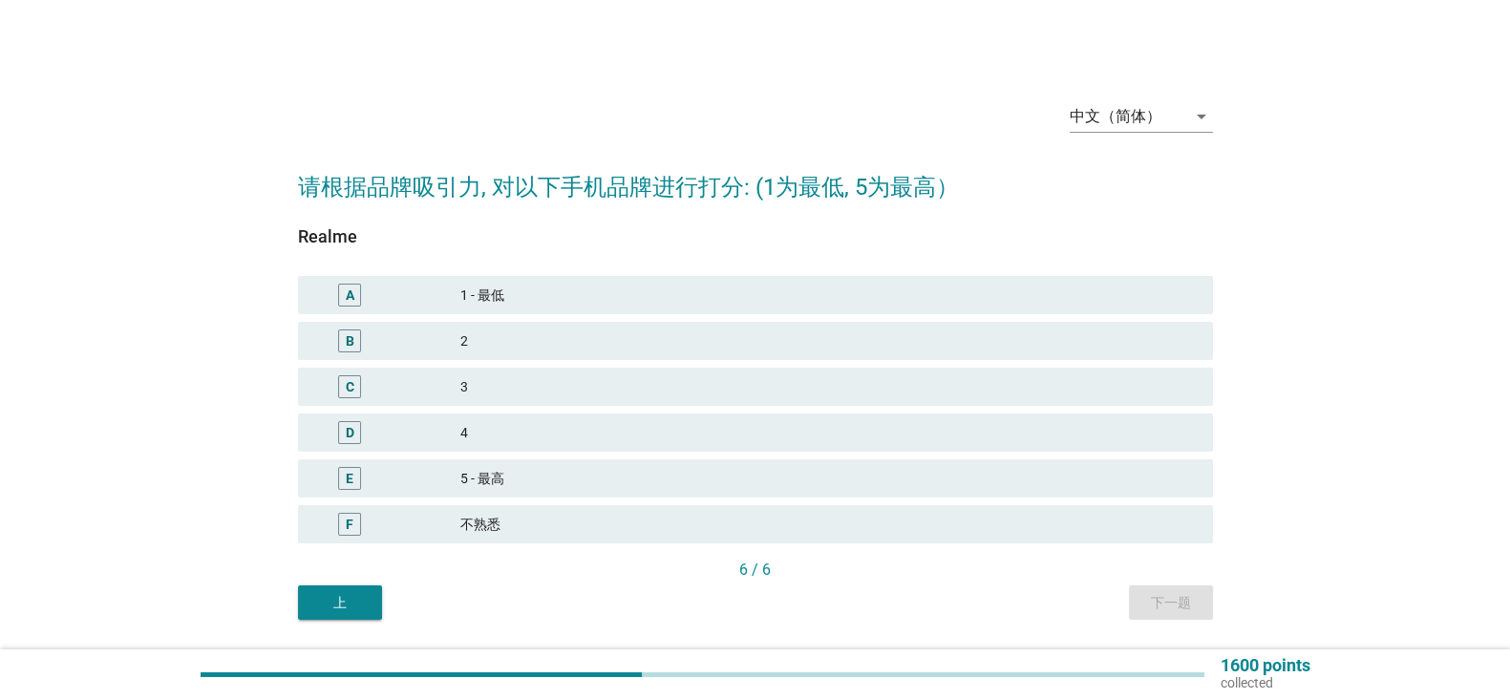
click at [1049, 387] on div "3" at bounding box center [828, 386] width 737 height 23
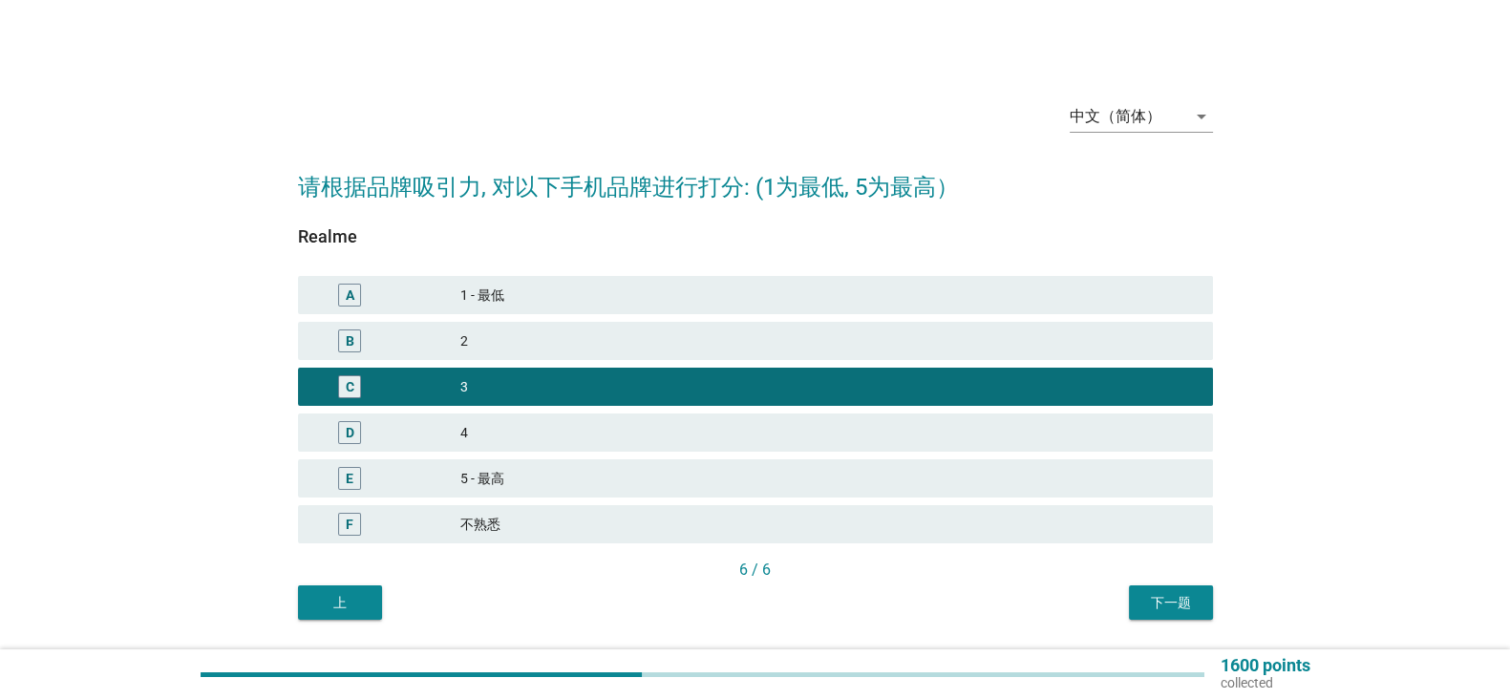
click at [1180, 597] on div "下一题" at bounding box center [1170, 603] width 53 height 20
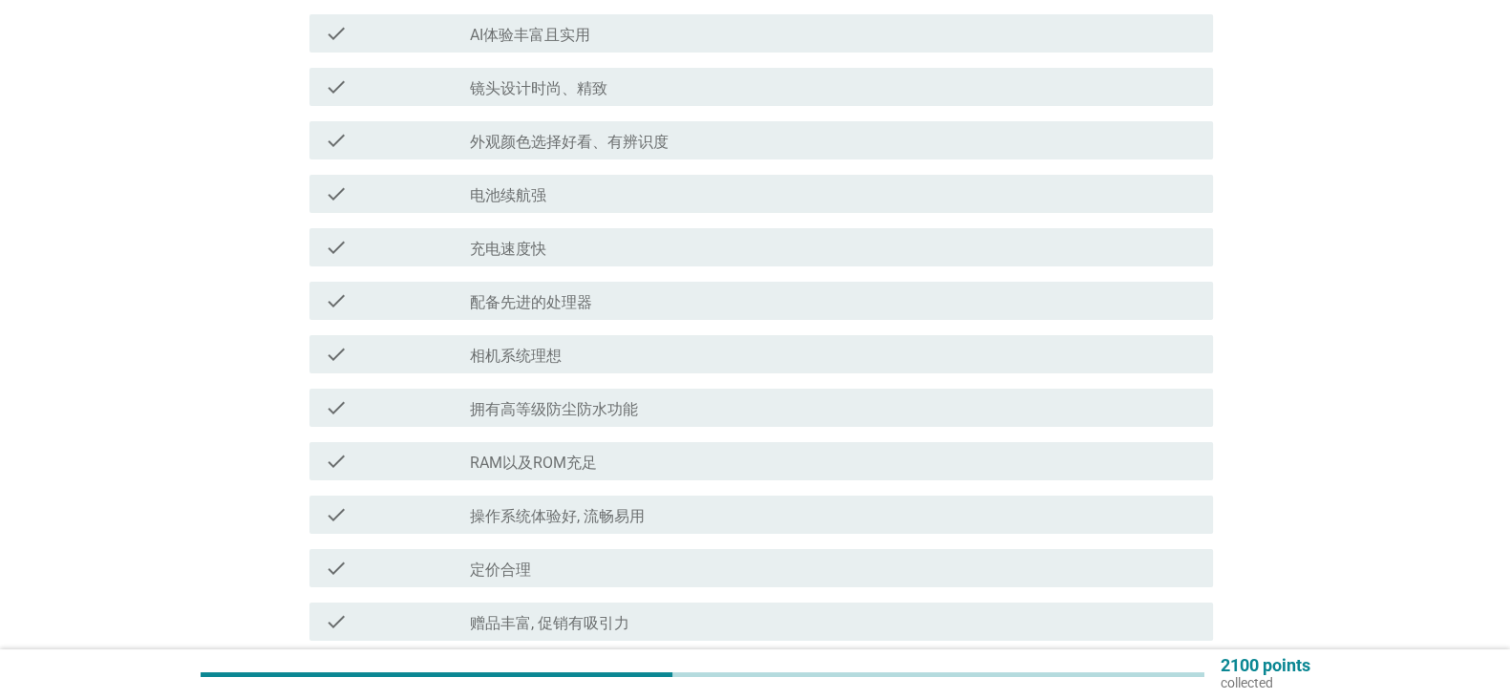
scroll to position [252, 0]
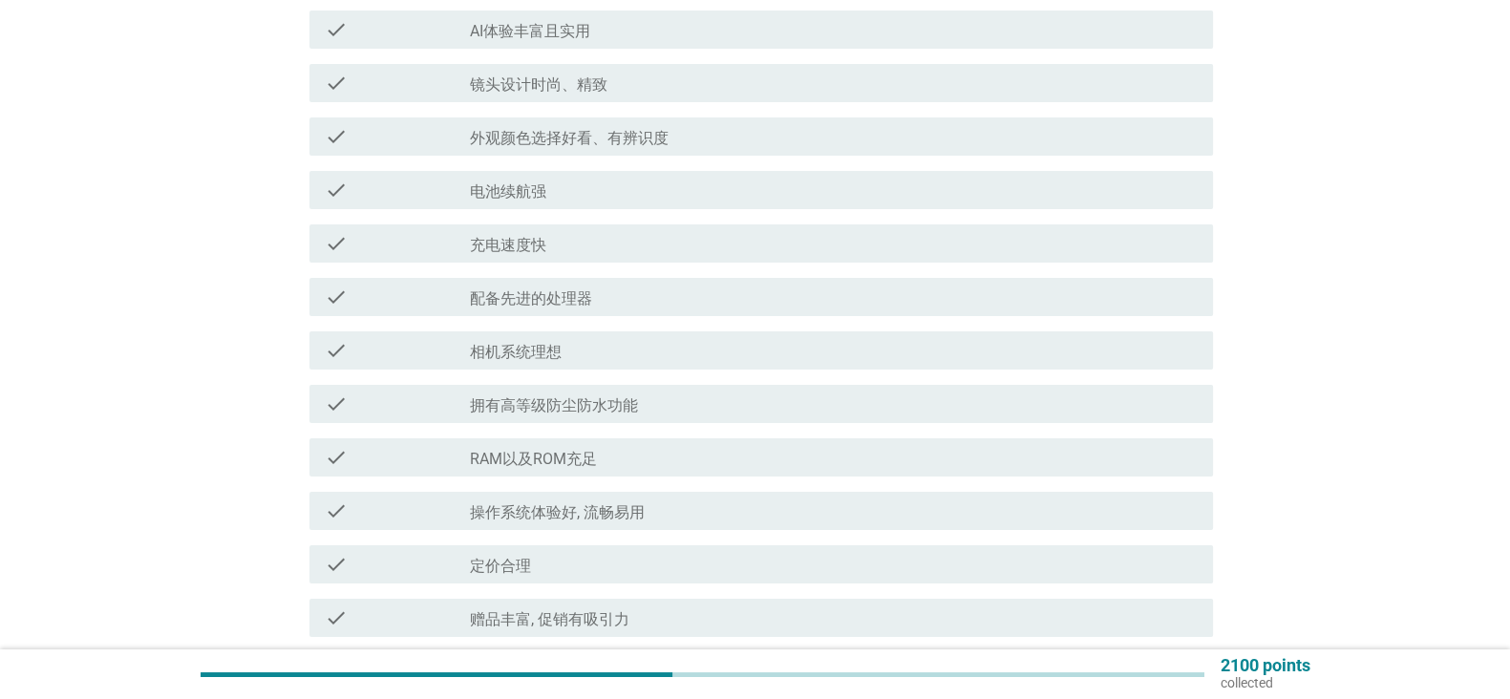
click at [1138, 194] on div "check_box_outline_blank 电池续航强" at bounding box center [834, 190] width 728 height 23
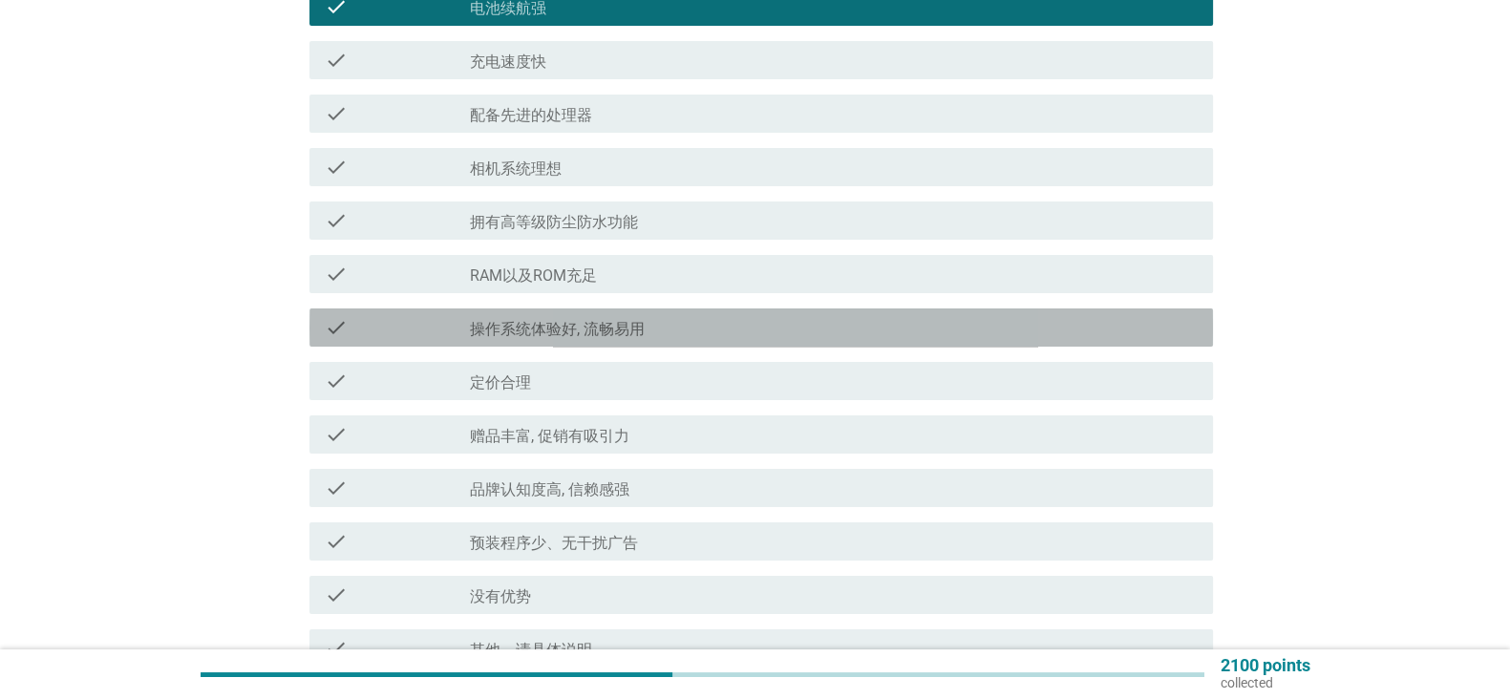
scroll to position [446, 0]
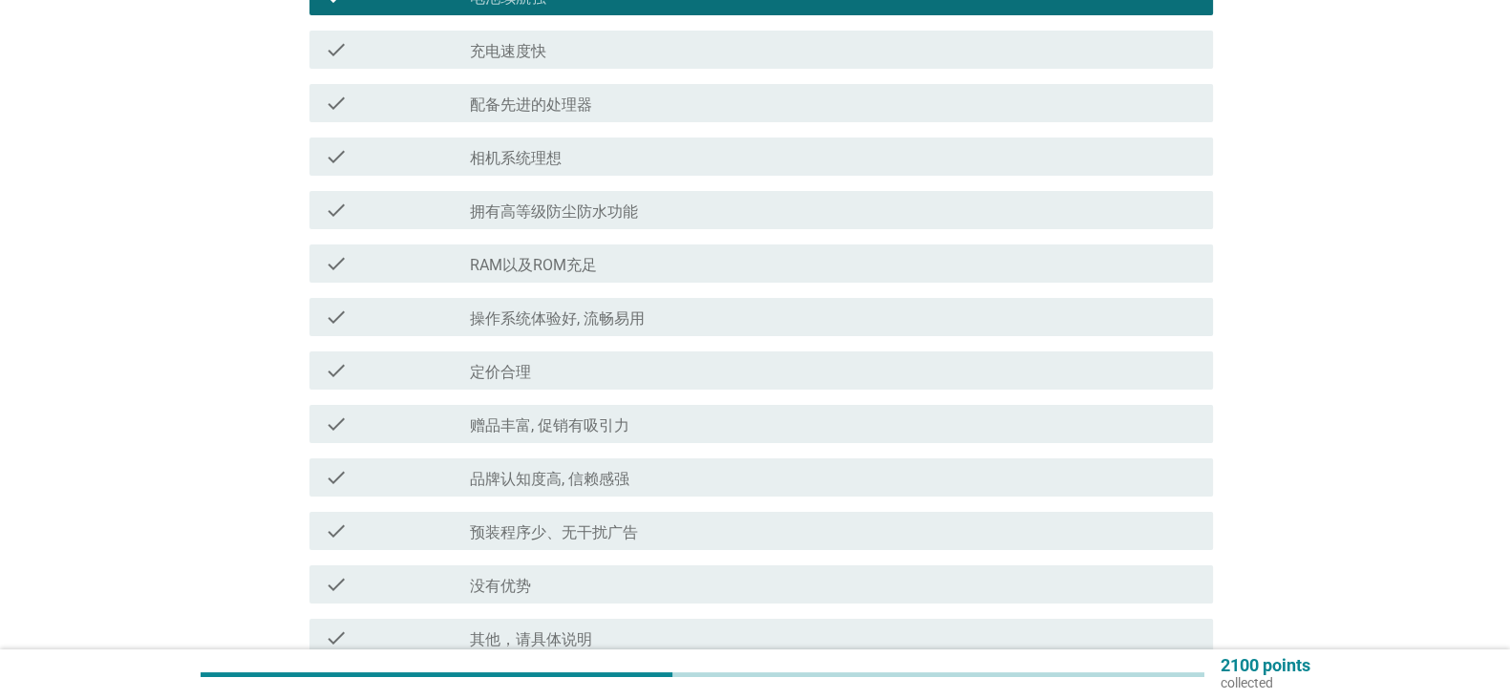
click at [1133, 248] on div "check check_box_outline_blank RAM以及ROM充足" at bounding box center [761, 263] width 904 height 38
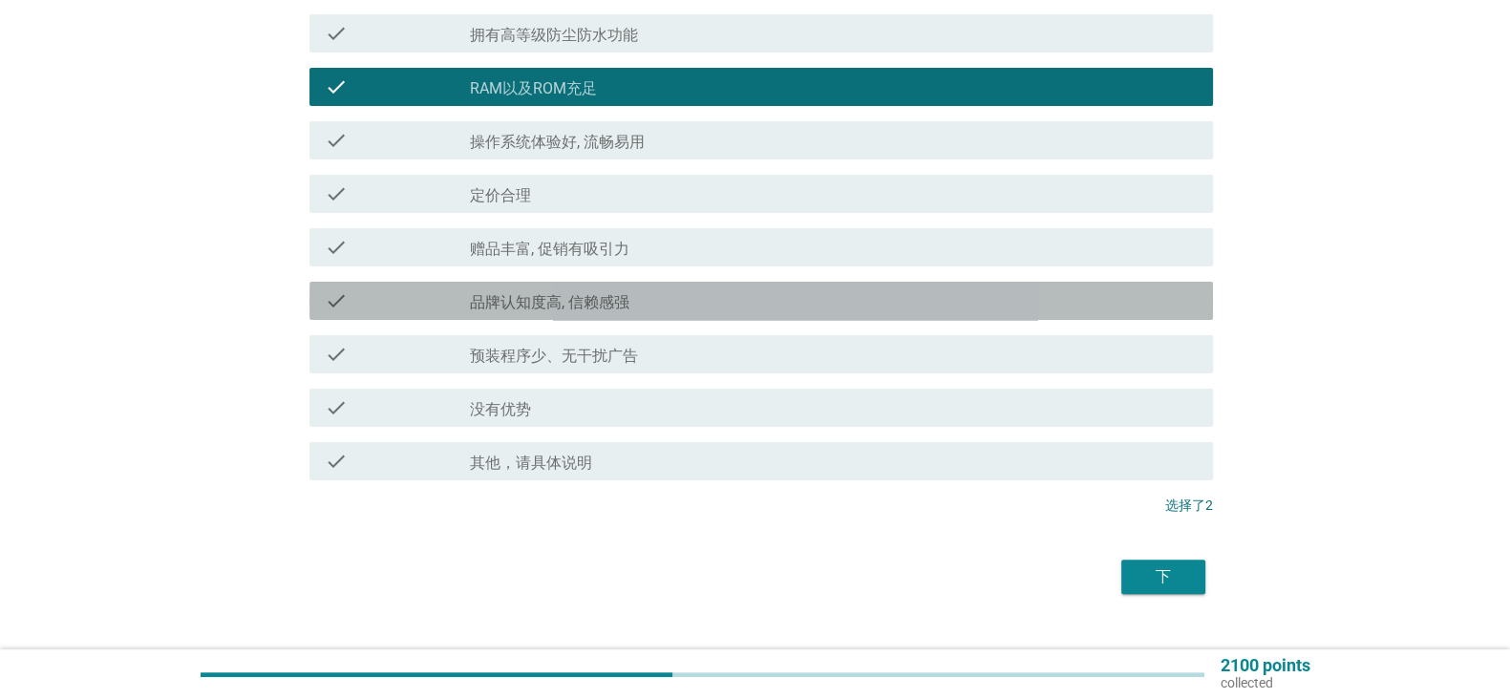
scroll to position [649, 0]
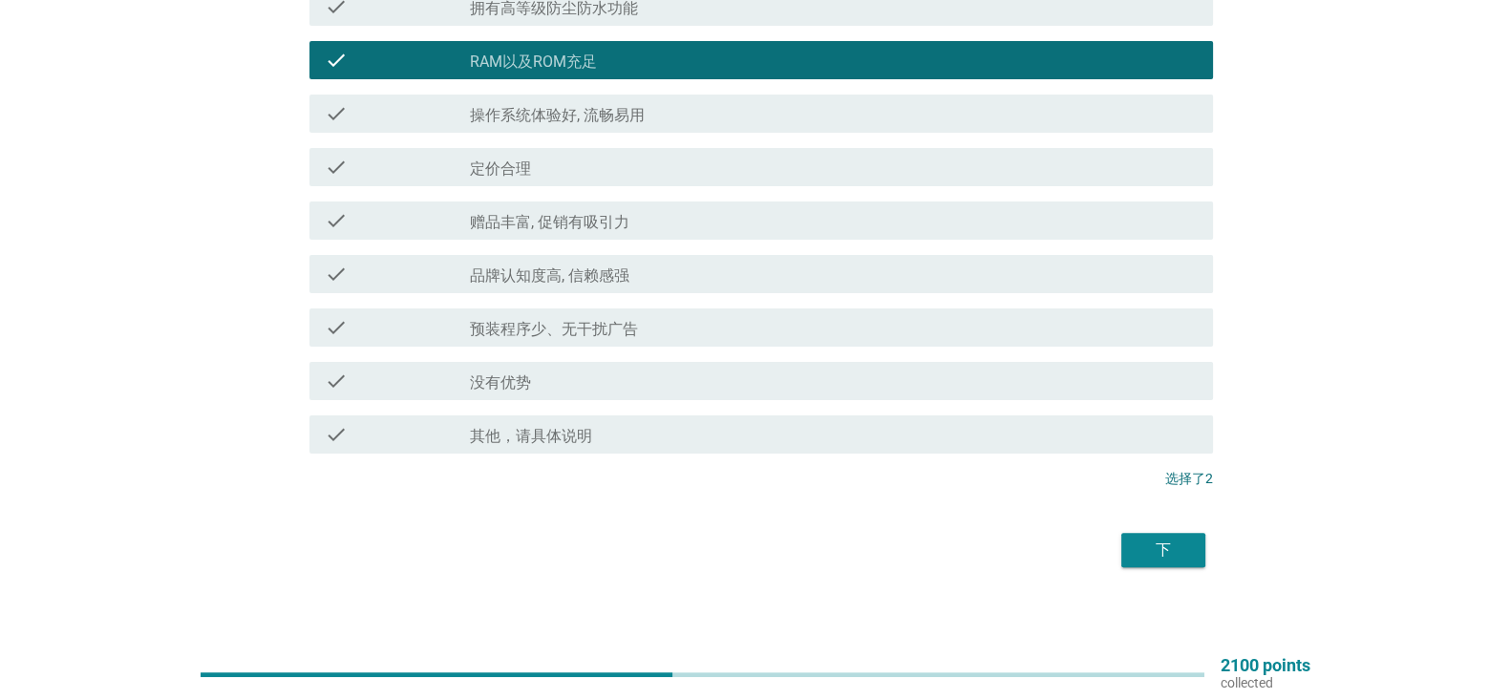
click at [1141, 172] on div "check_box_outline_blank 定价合理" at bounding box center [834, 167] width 728 height 23
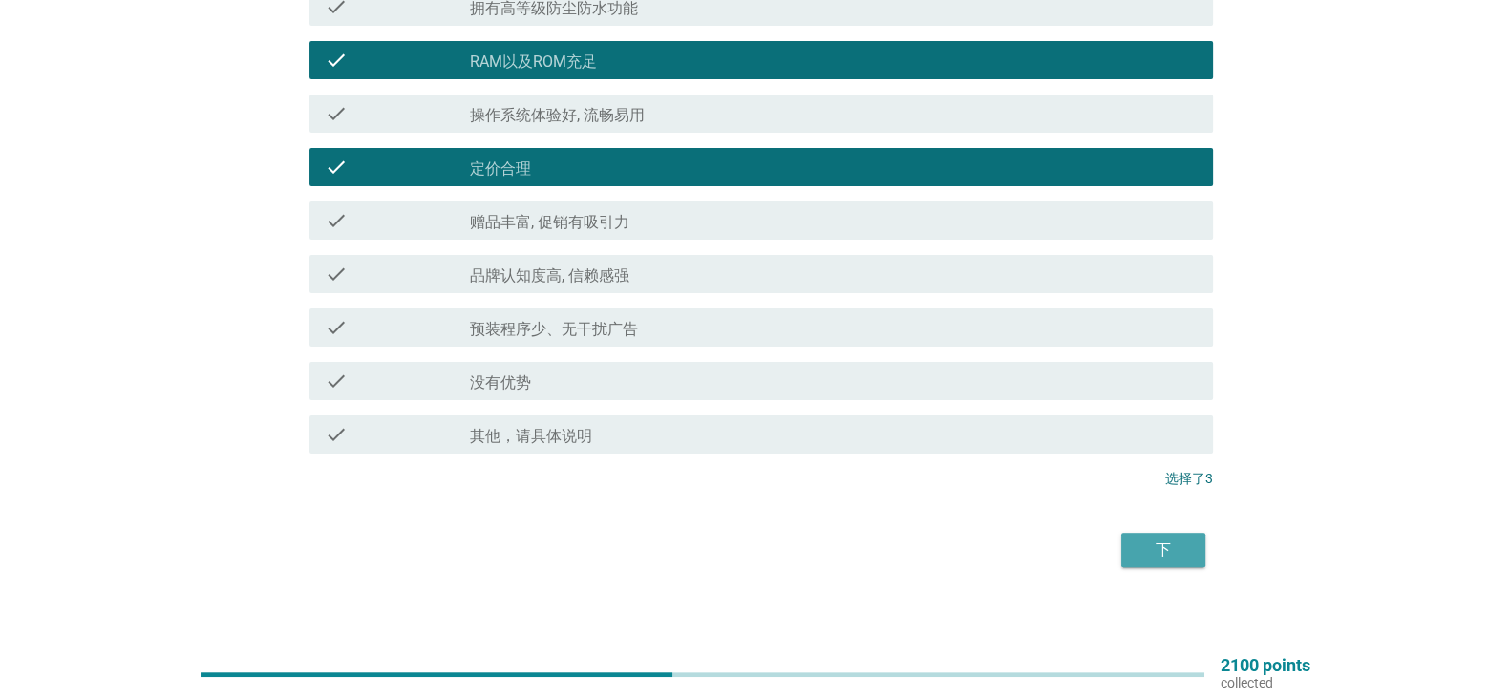
click at [1154, 554] on div "下" at bounding box center [1163, 550] width 53 height 23
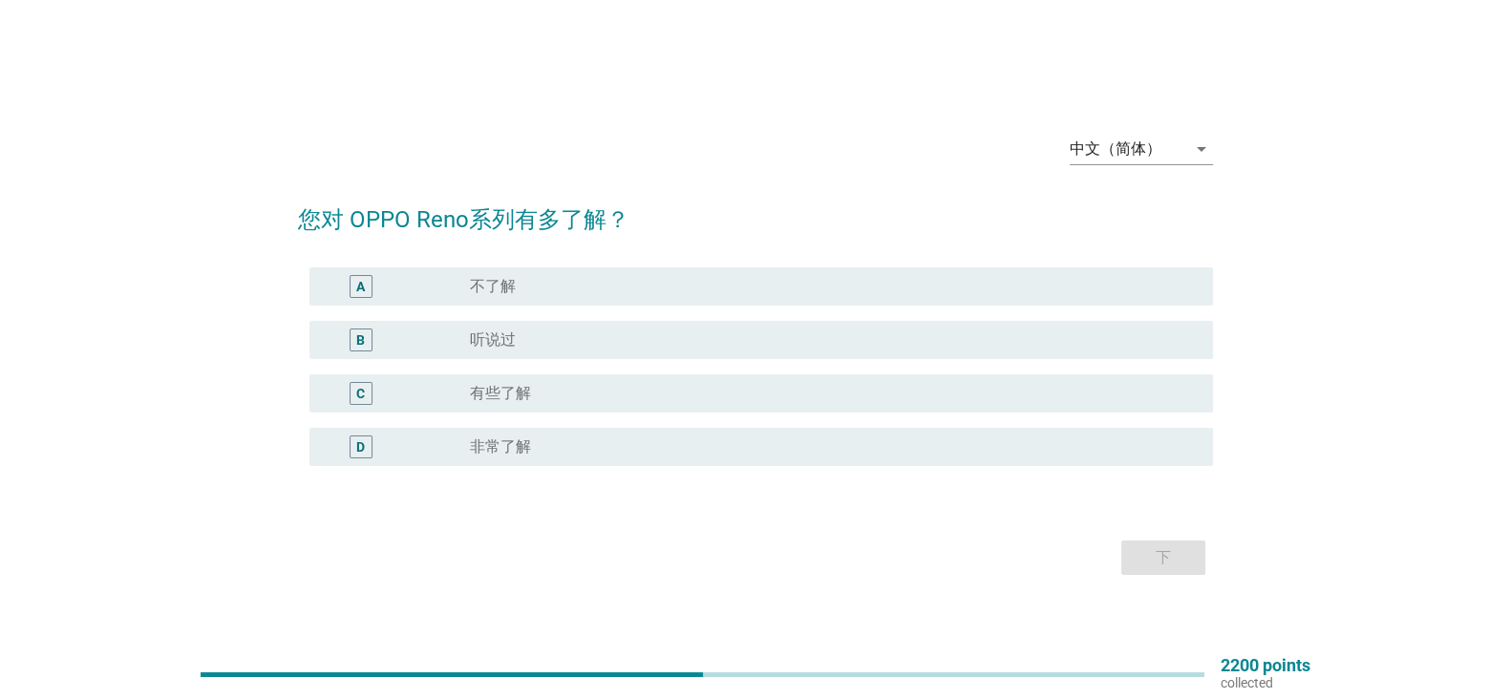
click at [1081, 392] on div "radio_button_unchecked 有些了解" at bounding box center [826, 393] width 712 height 19
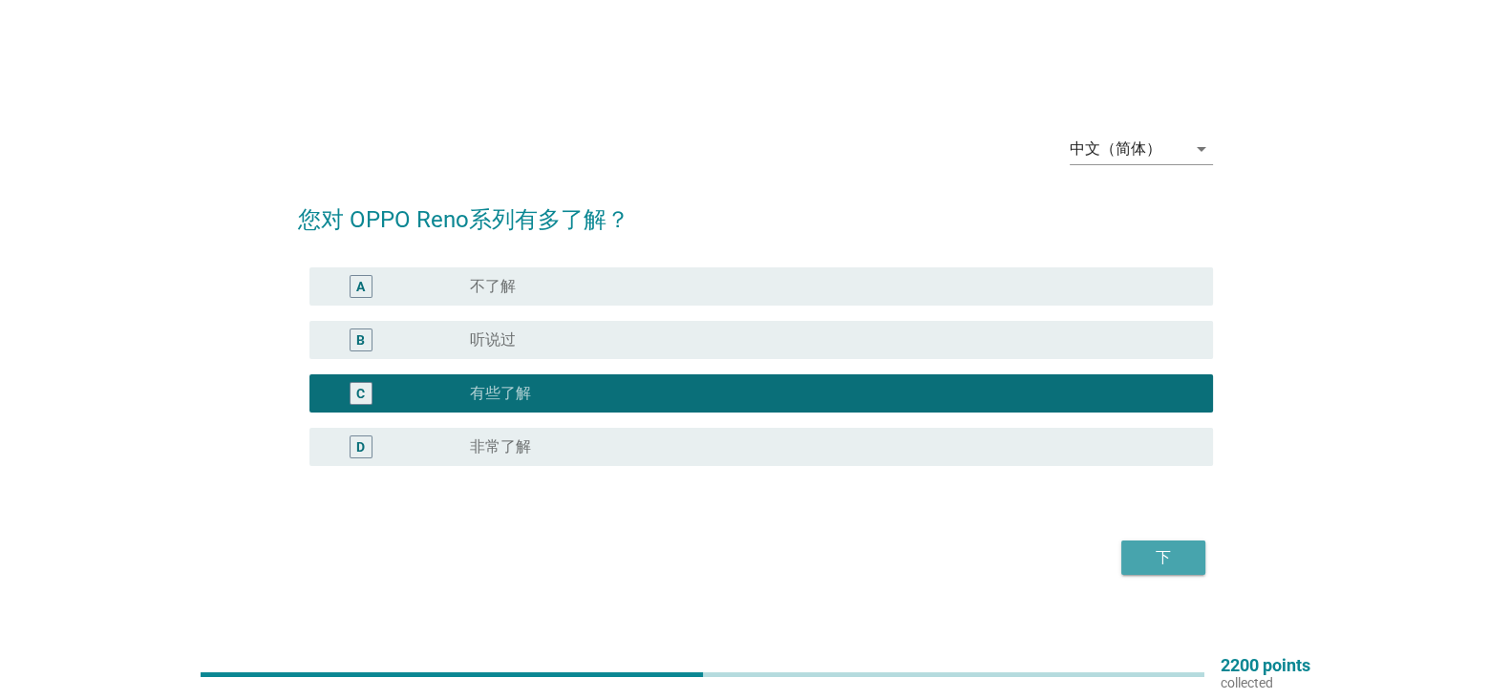
click at [1122, 554] on button "下" at bounding box center [1163, 558] width 84 height 34
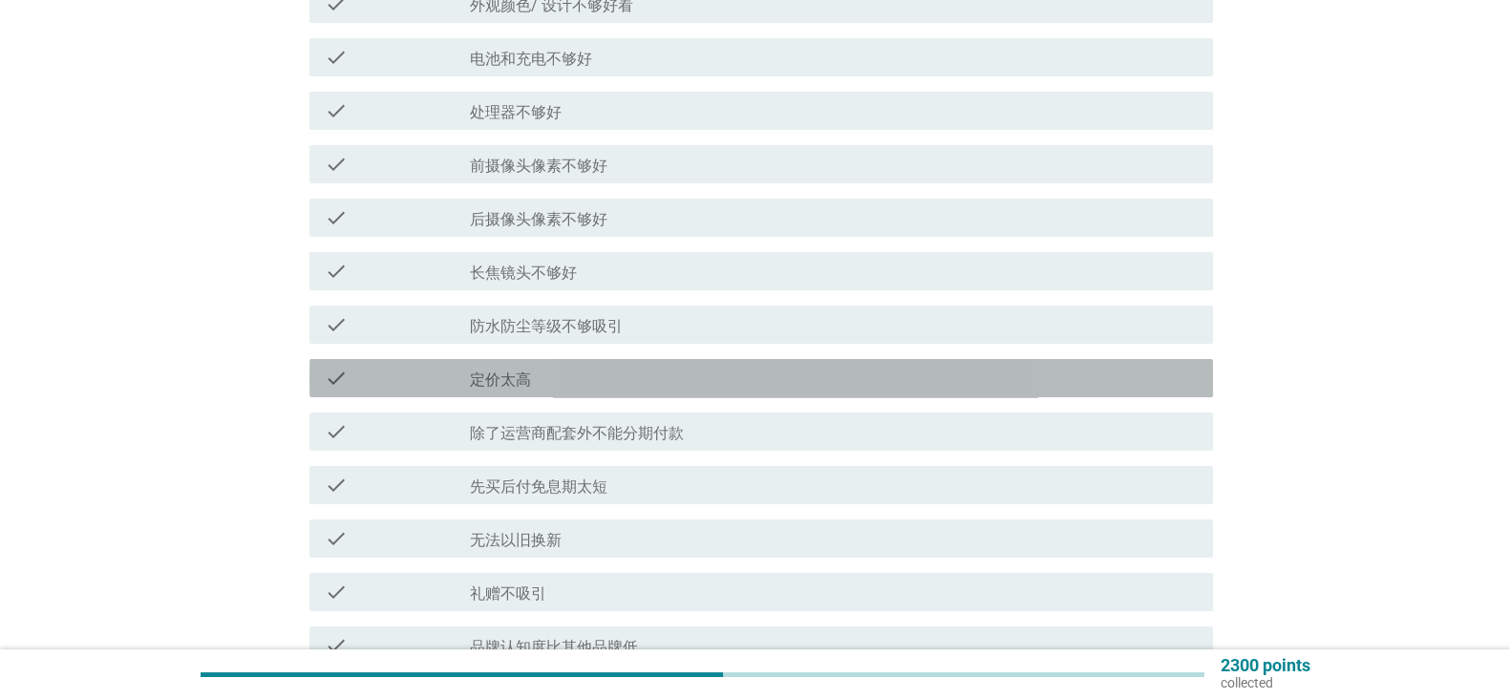
click at [1100, 380] on div "check_box_outline_blank 定价太高" at bounding box center [834, 378] width 728 height 23
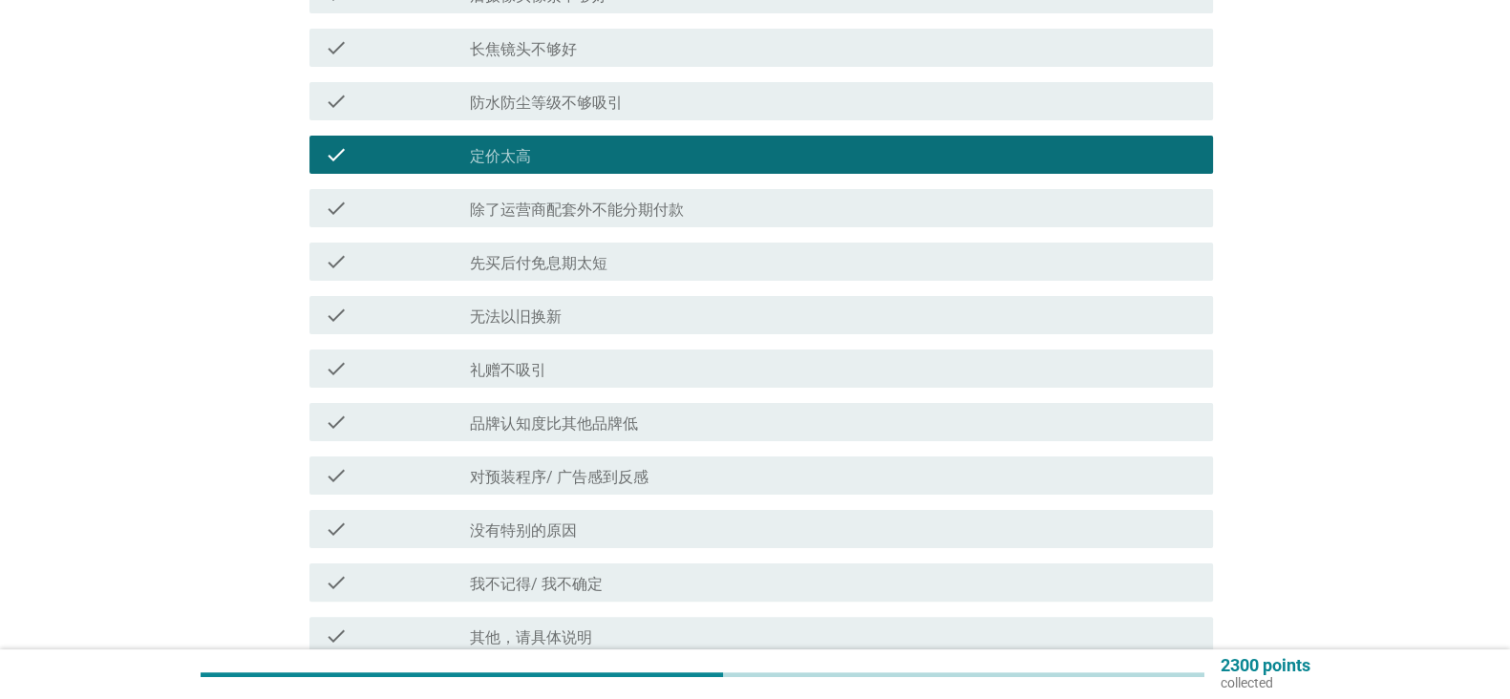
scroll to position [563, 0]
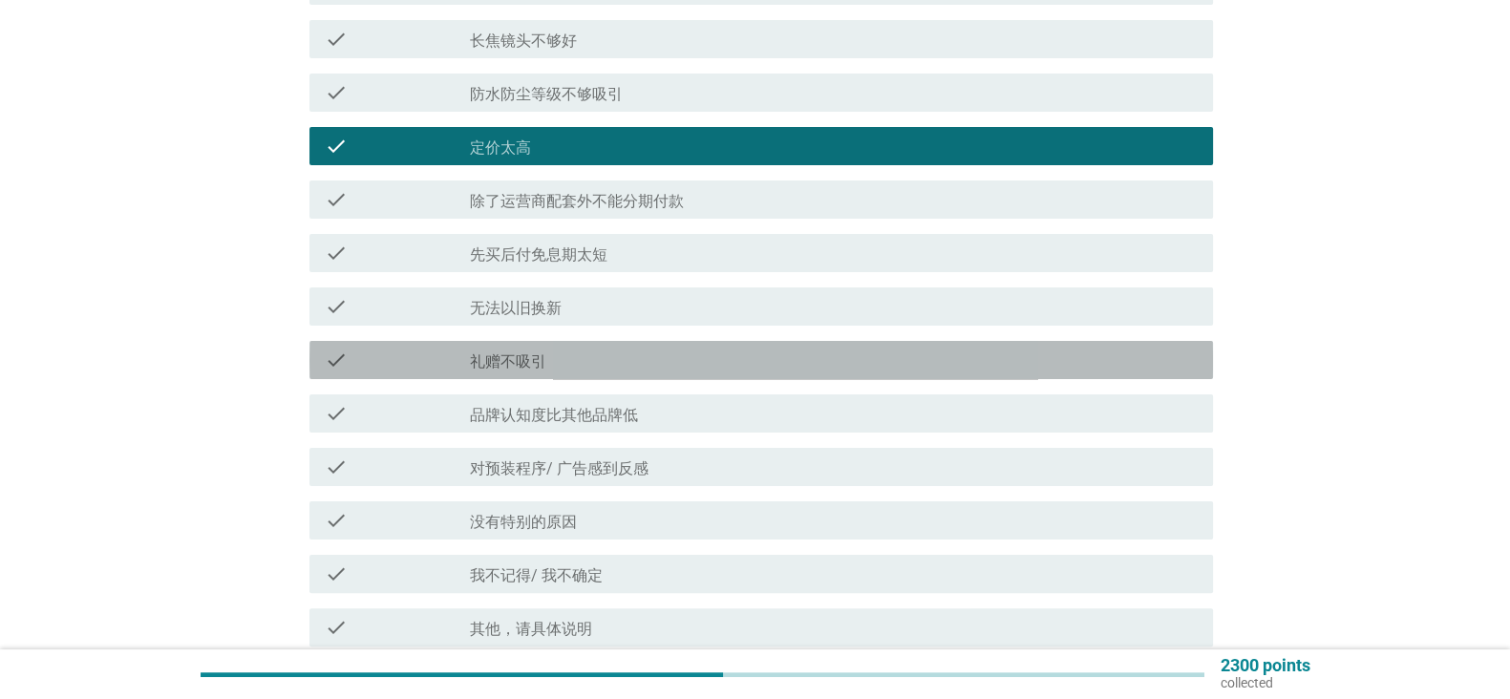
click at [1110, 373] on div "check check_box_outline_blank 礼赠不吸引" at bounding box center [761, 360] width 904 height 38
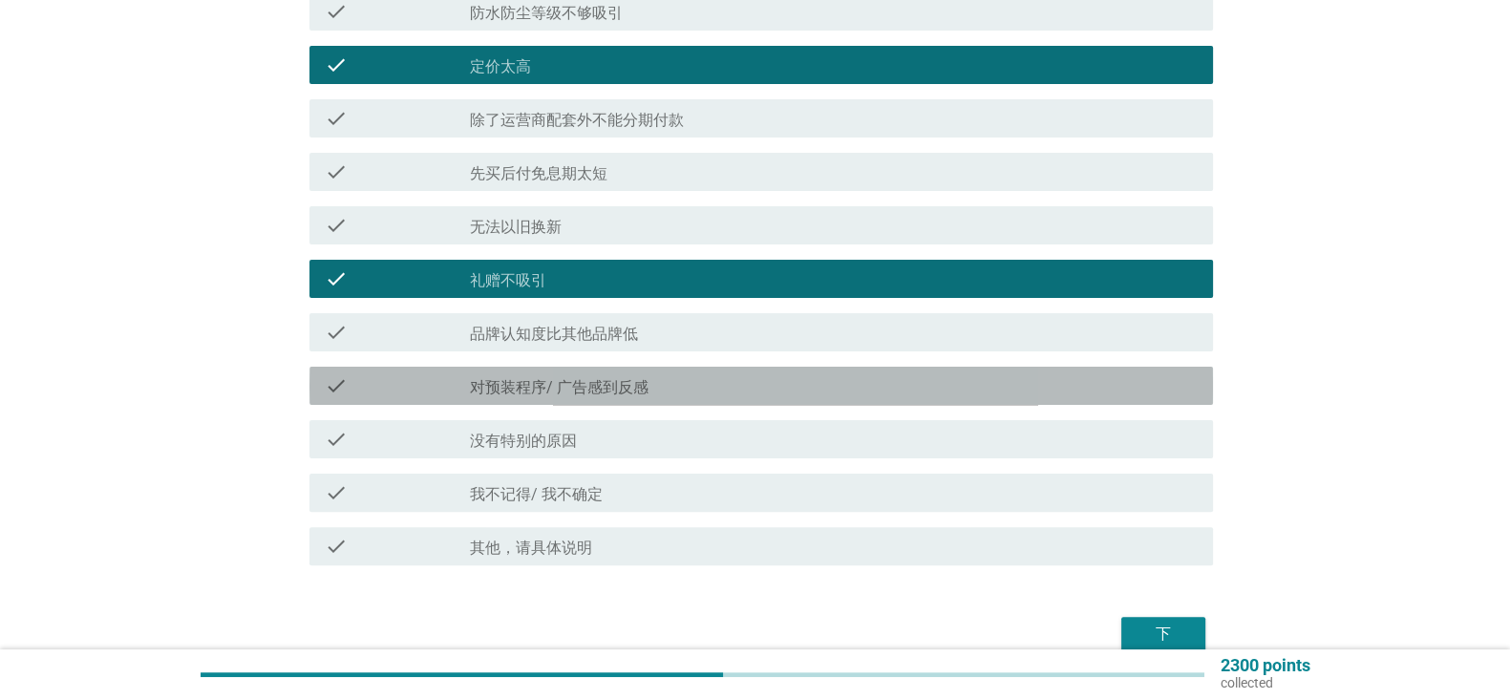
scroll to position [645, 0]
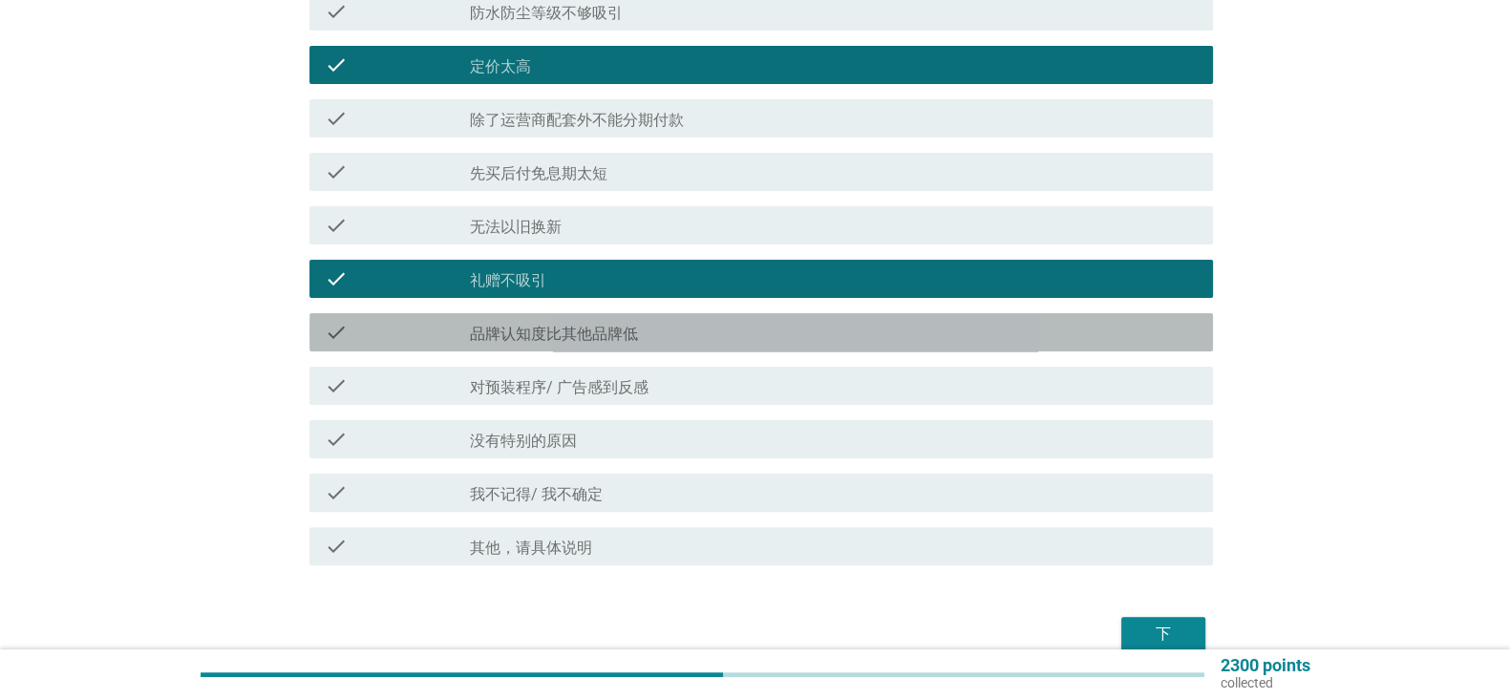
click at [1118, 341] on div "check_box_outline_blank 品牌认知度比其他品牌低" at bounding box center [834, 332] width 728 height 23
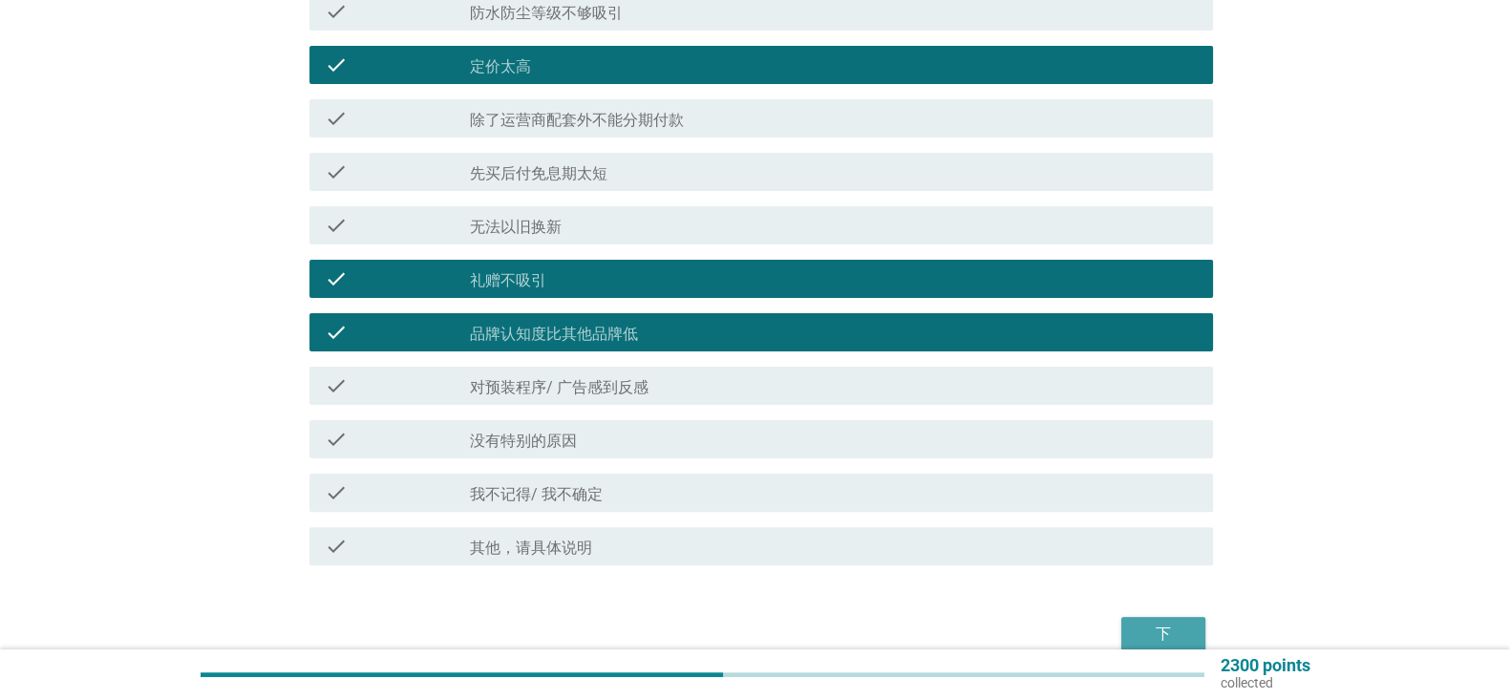
click at [1159, 620] on button "下" at bounding box center [1163, 634] width 84 height 34
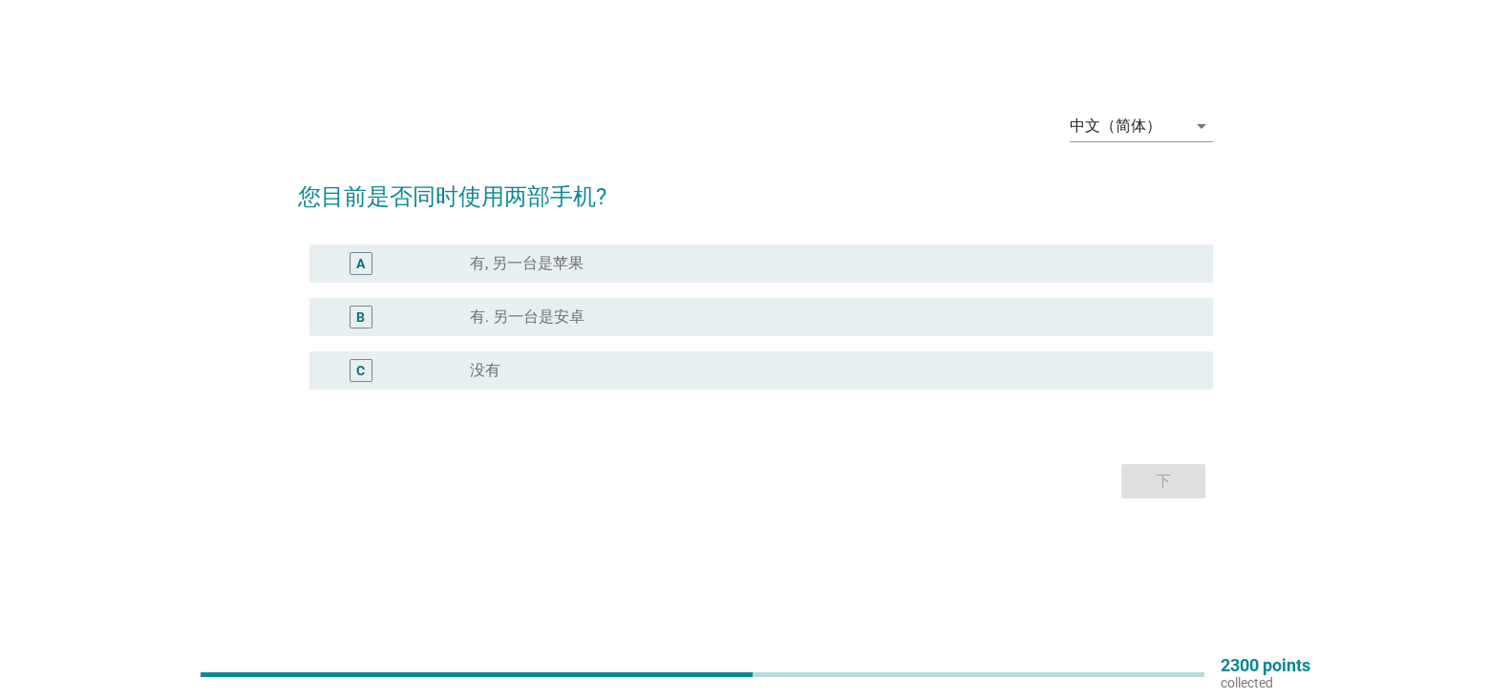
scroll to position [0, 0]
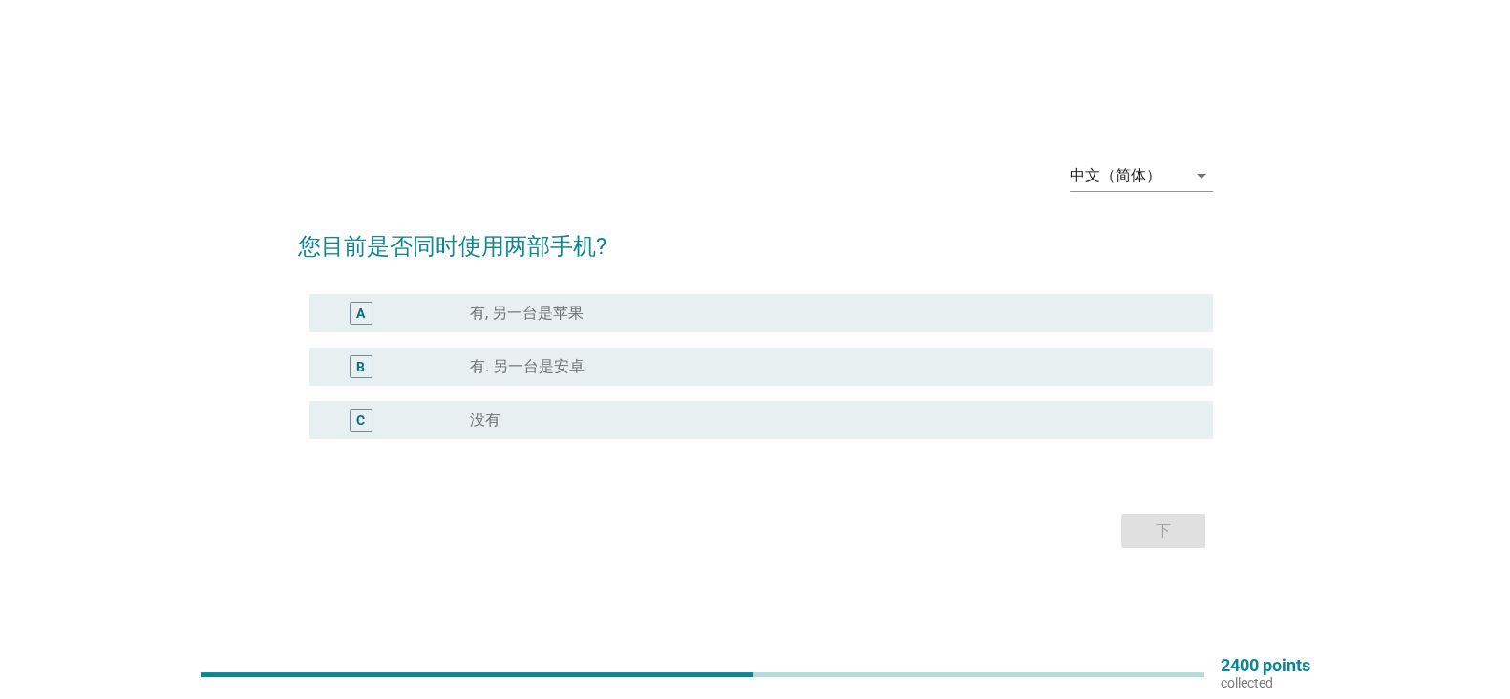
click at [1087, 443] on div "C radio_button_unchecked 没有" at bounding box center [755, 419] width 915 height 53
click at [1099, 427] on div "radio_button_unchecked 没有" at bounding box center [826, 420] width 712 height 19
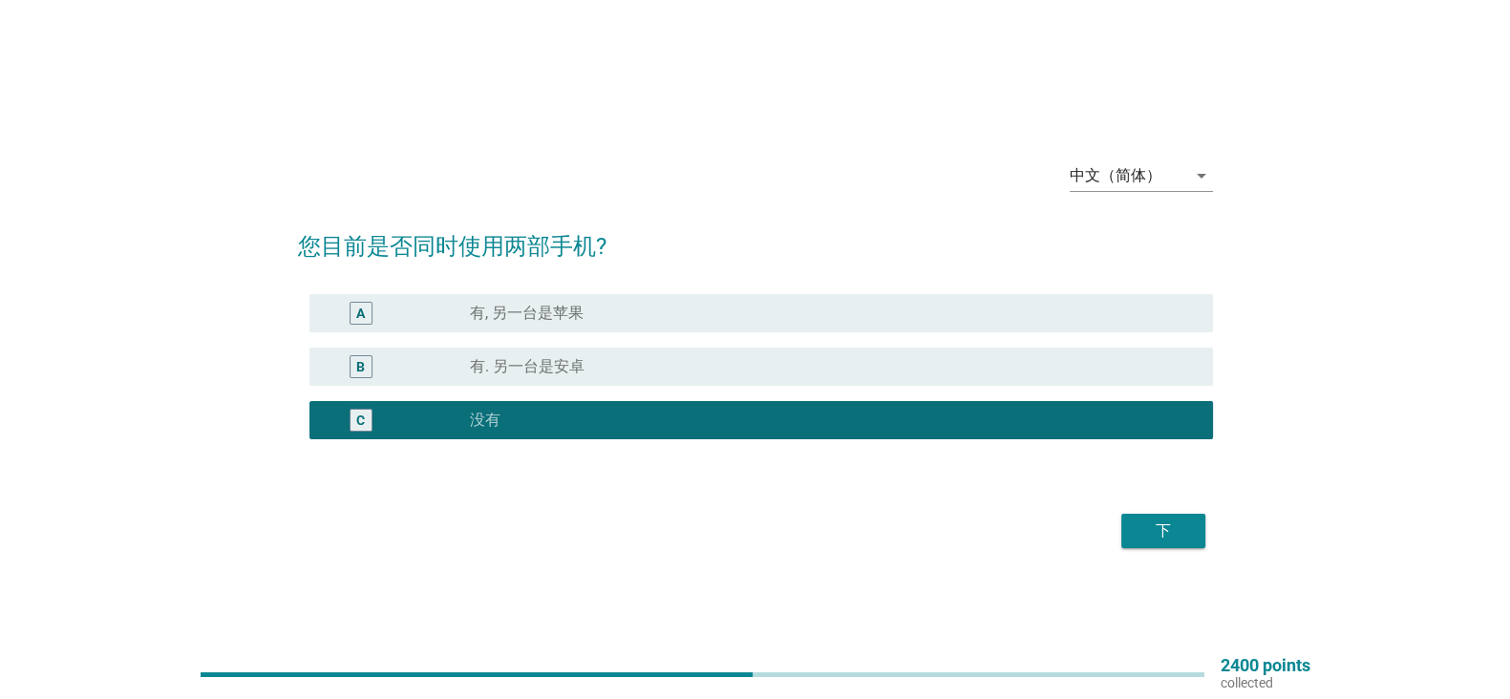
click at [1144, 514] on button "下" at bounding box center [1163, 531] width 84 height 34
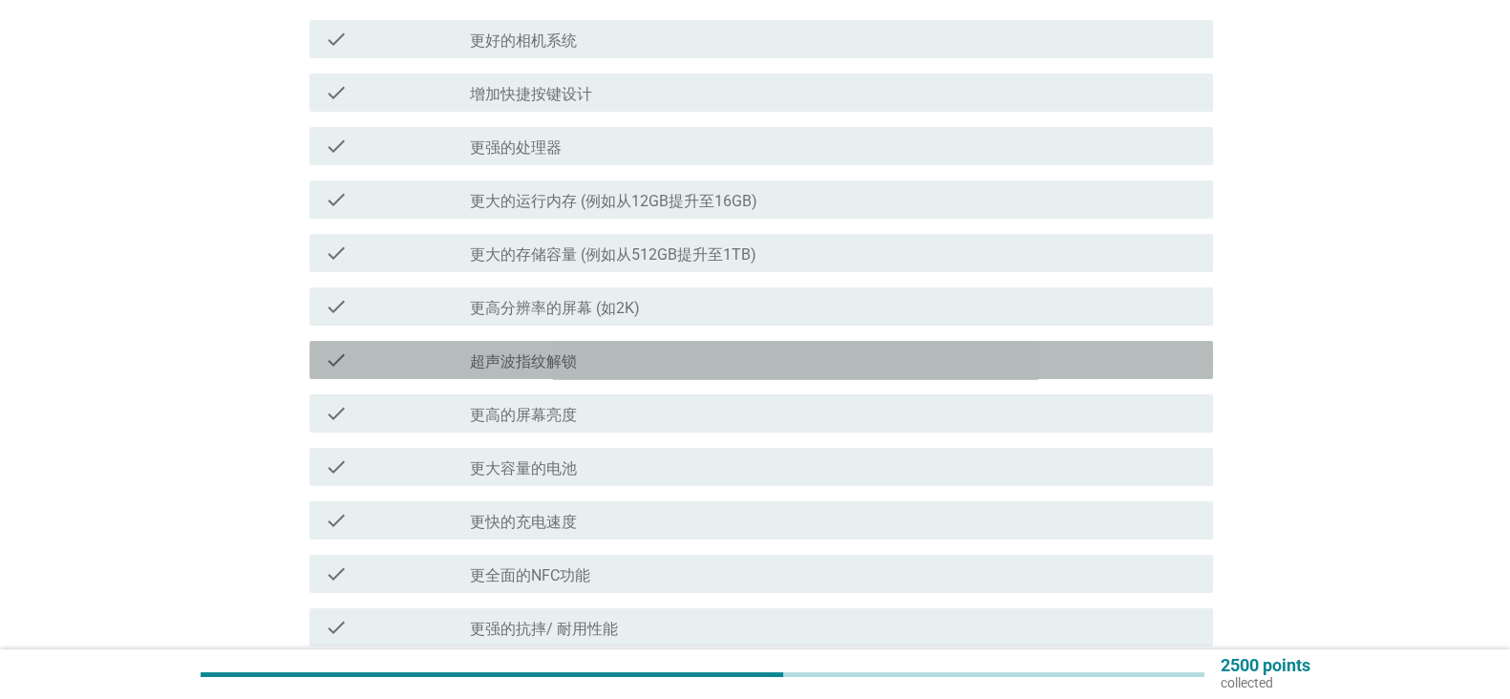
scroll to position [282, 0]
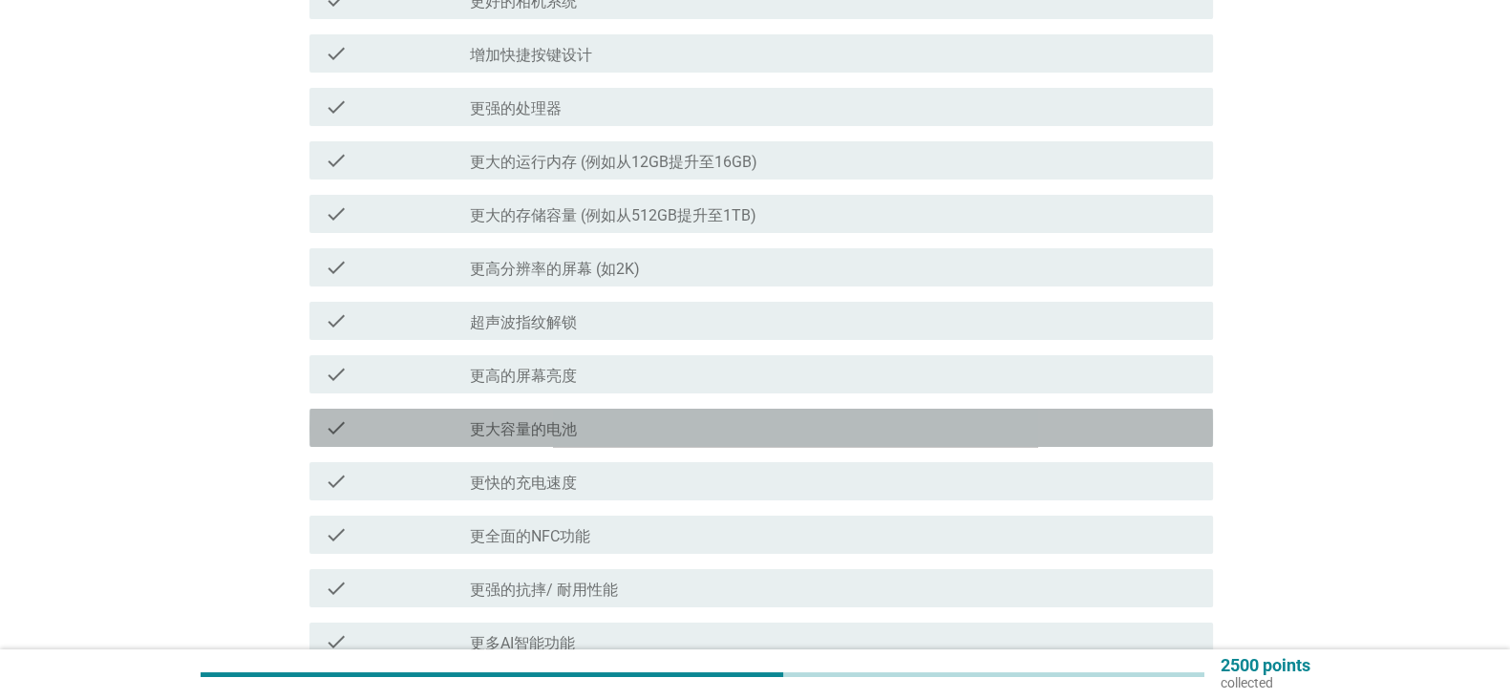
click at [933, 422] on div "check_box_outline_blank 更大容量的电池" at bounding box center [834, 427] width 728 height 23
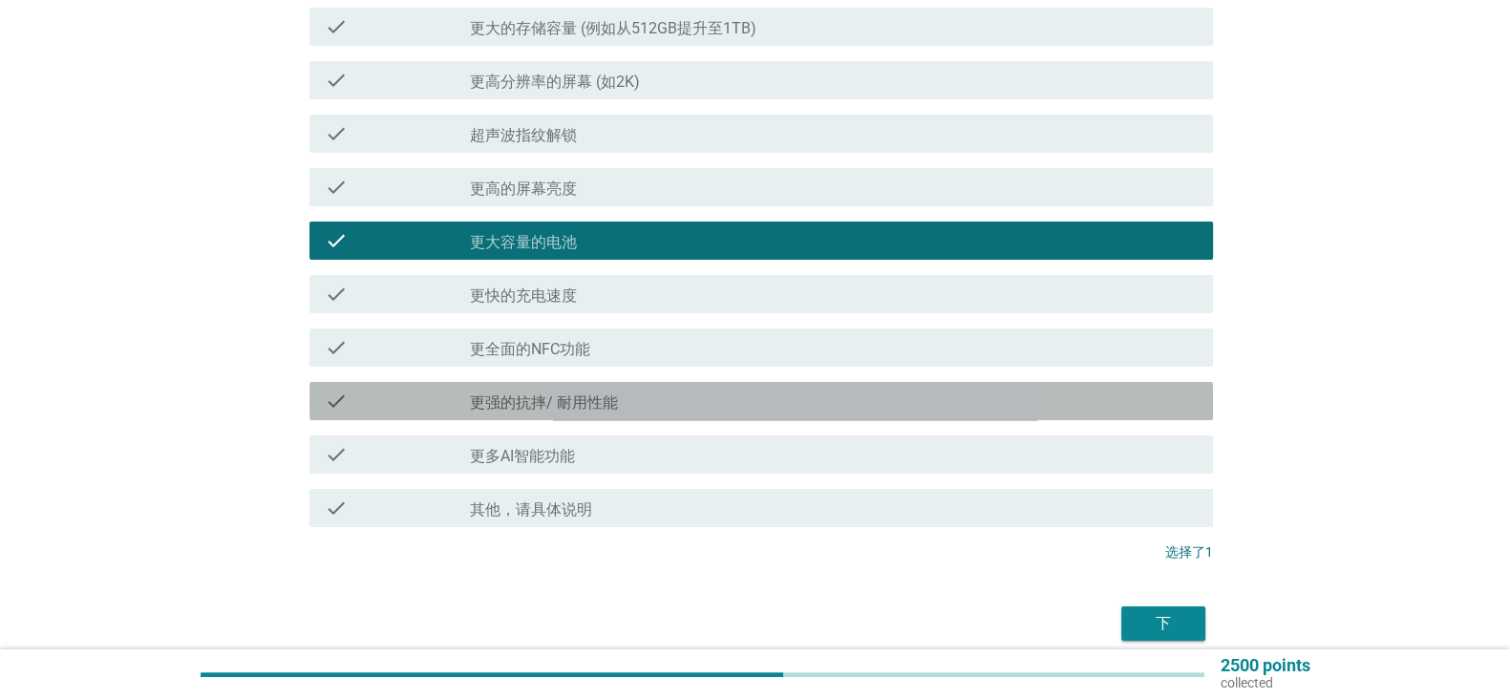
scroll to position [470, 0]
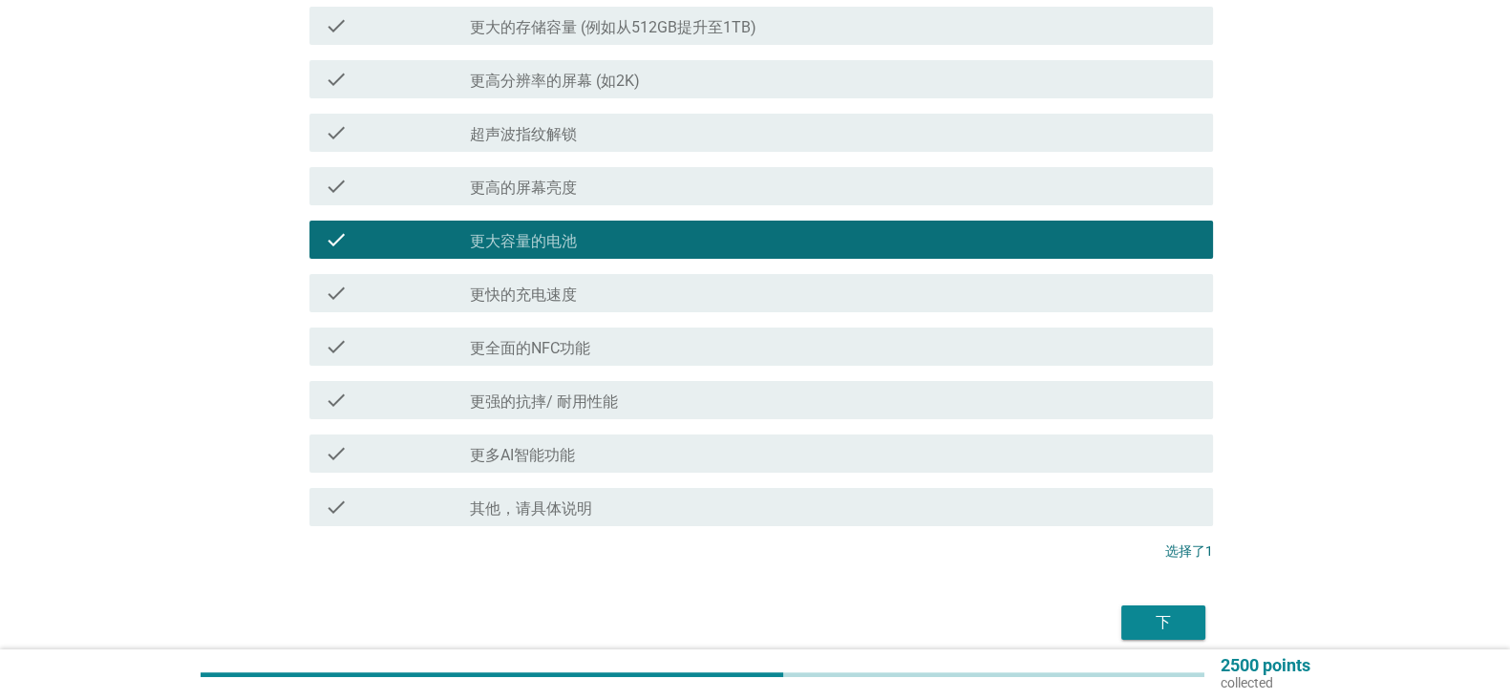
click at [983, 299] on div "check_box_outline_blank 更快的充电速度" at bounding box center [834, 293] width 728 height 23
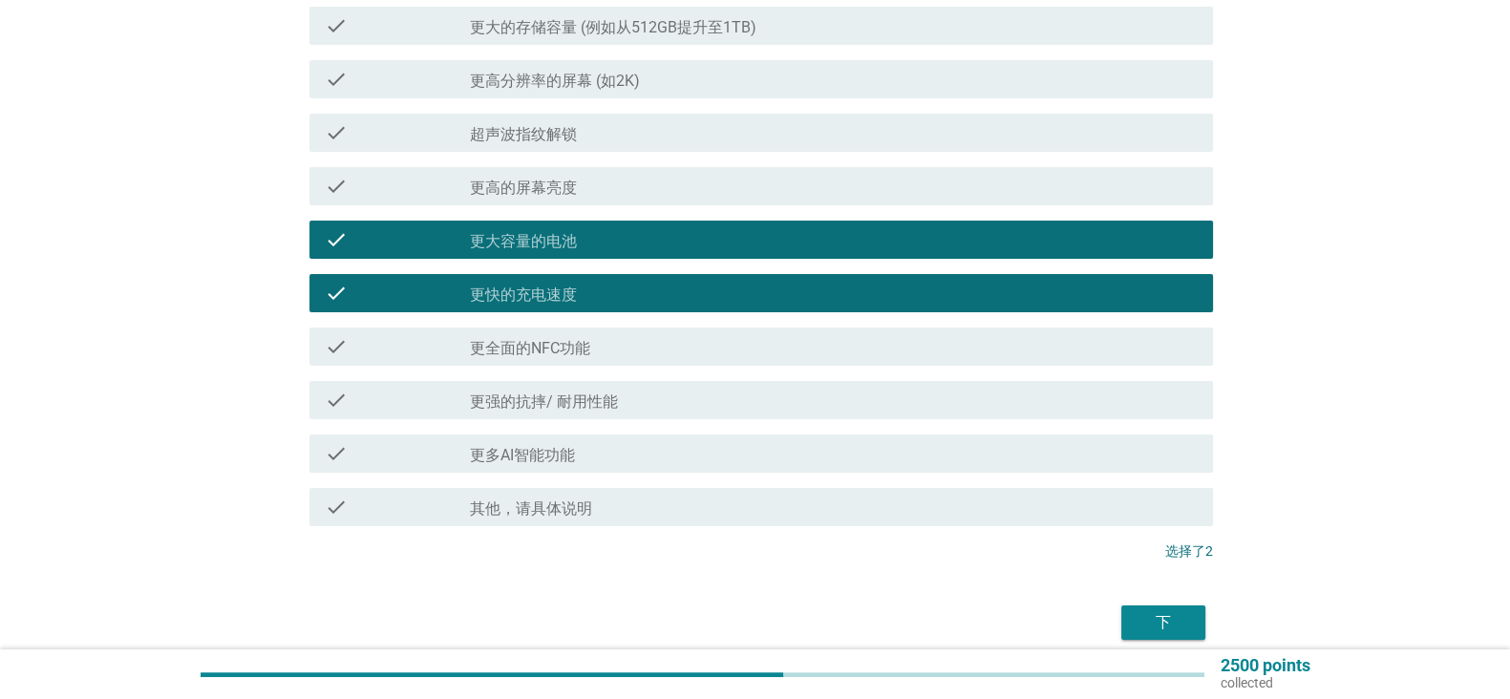
click at [947, 358] on div "check check_box_outline_blank 更全面的NFC功能" at bounding box center [761, 347] width 904 height 38
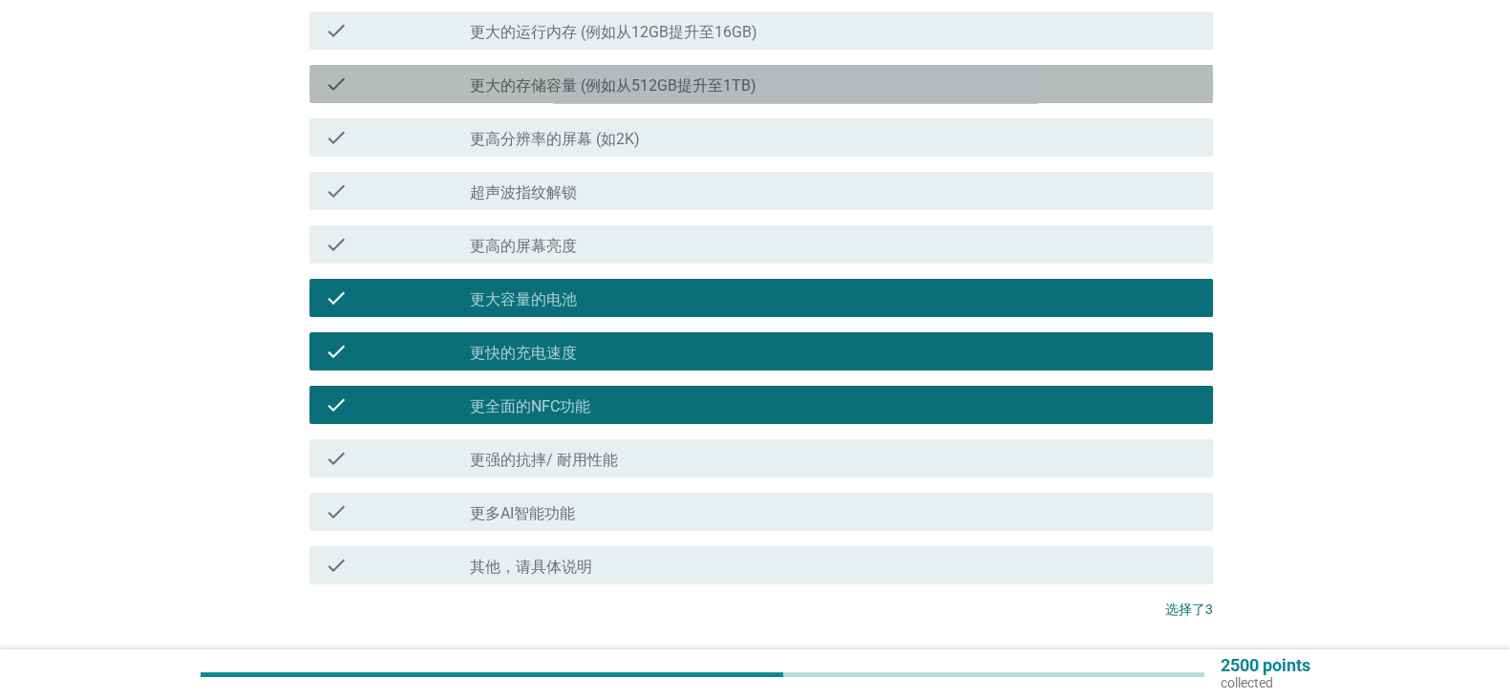
scroll to position [551, 0]
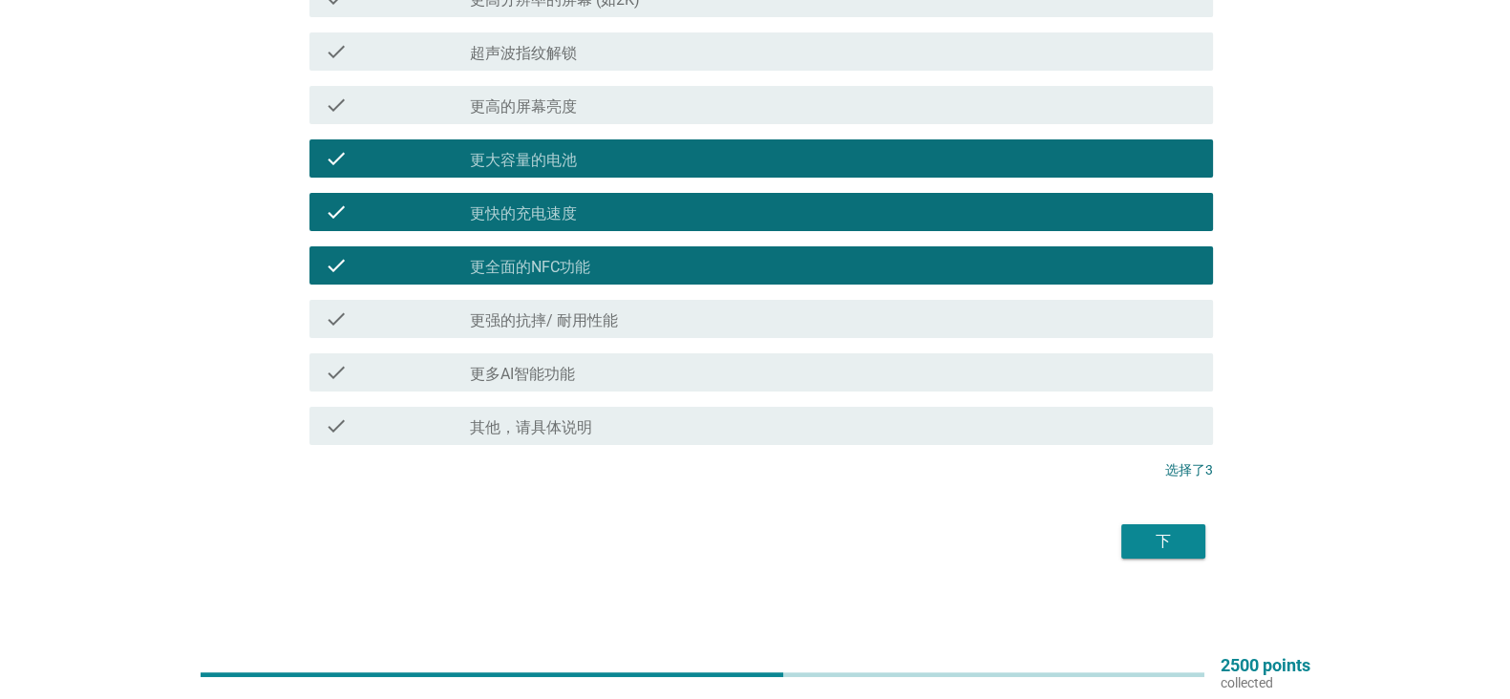
click at [1138, 533] on div "下" at bounding box center [1163, 541] width 53 height 23
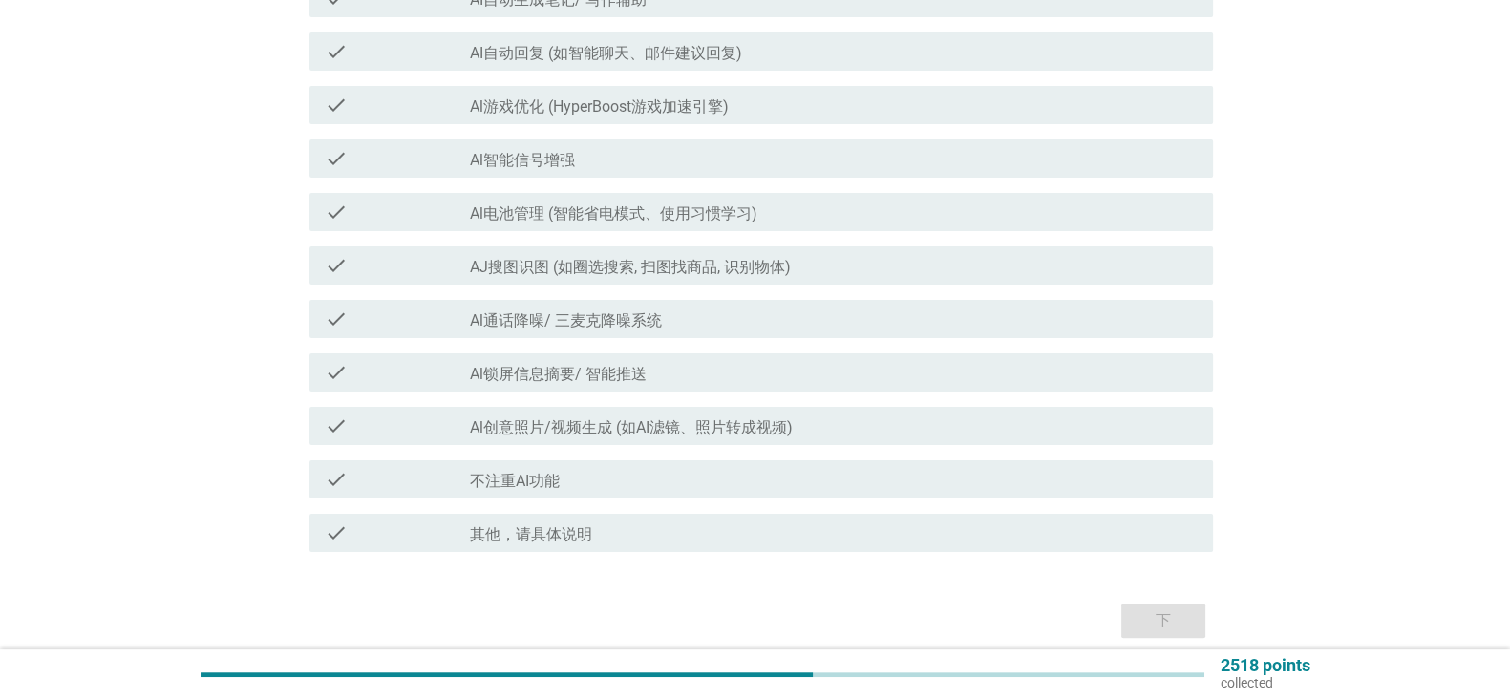
scroll to position [0, 0]
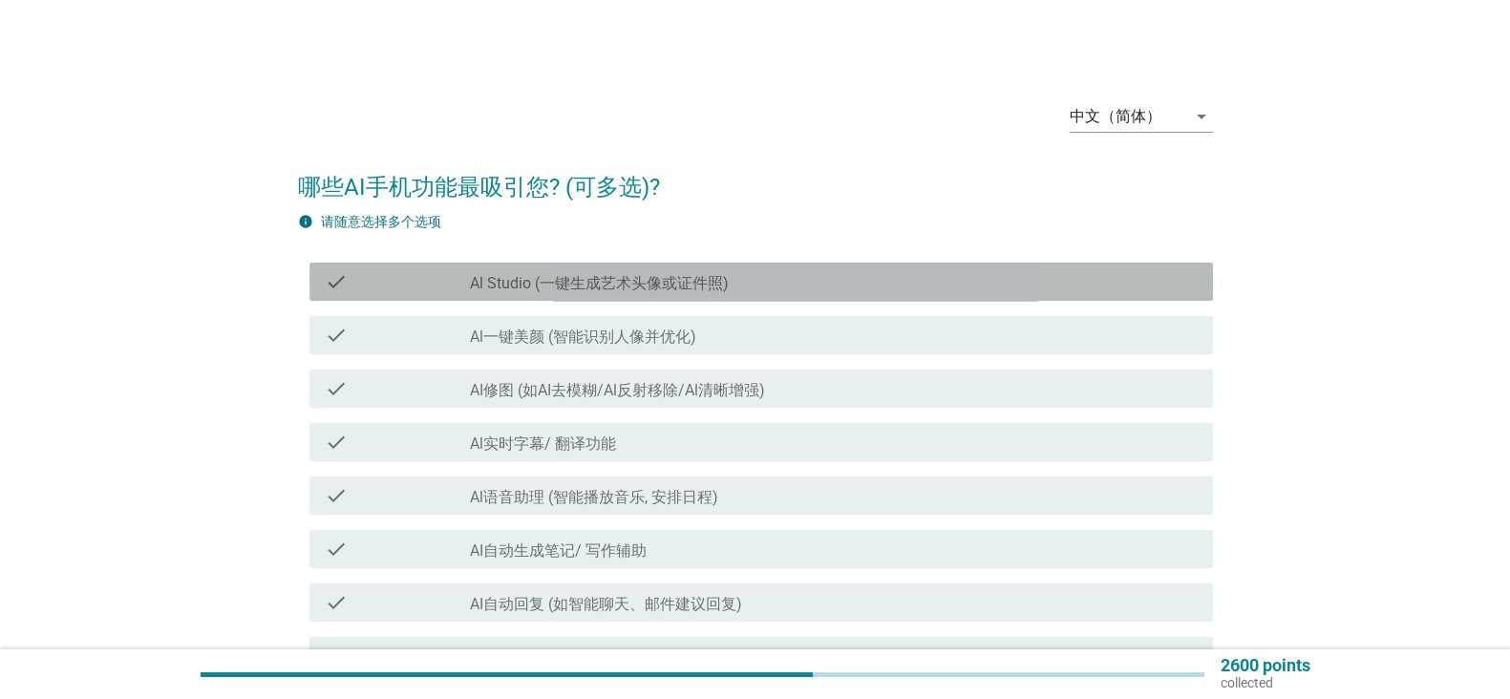
click at [1005, 275] on div "check_box_outline_blank Al Studio (一键生成艺术头像或证件照)" at bounding box center [834, 281] width 728 height 23
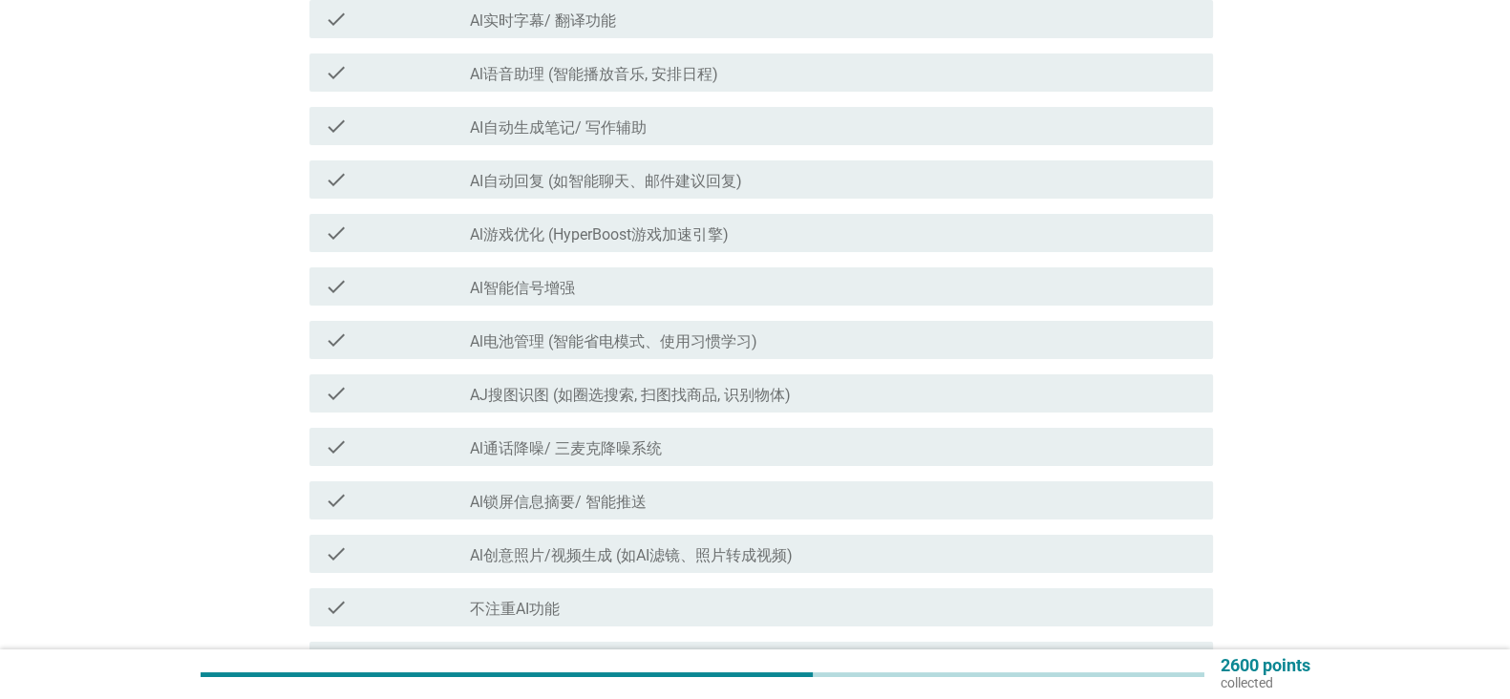
scroll to position [425, 0]
click at [1008, 276] on div "check_box_outline_blank Al智能信号增强" at bounding box center [834, 284] width 728 height 23
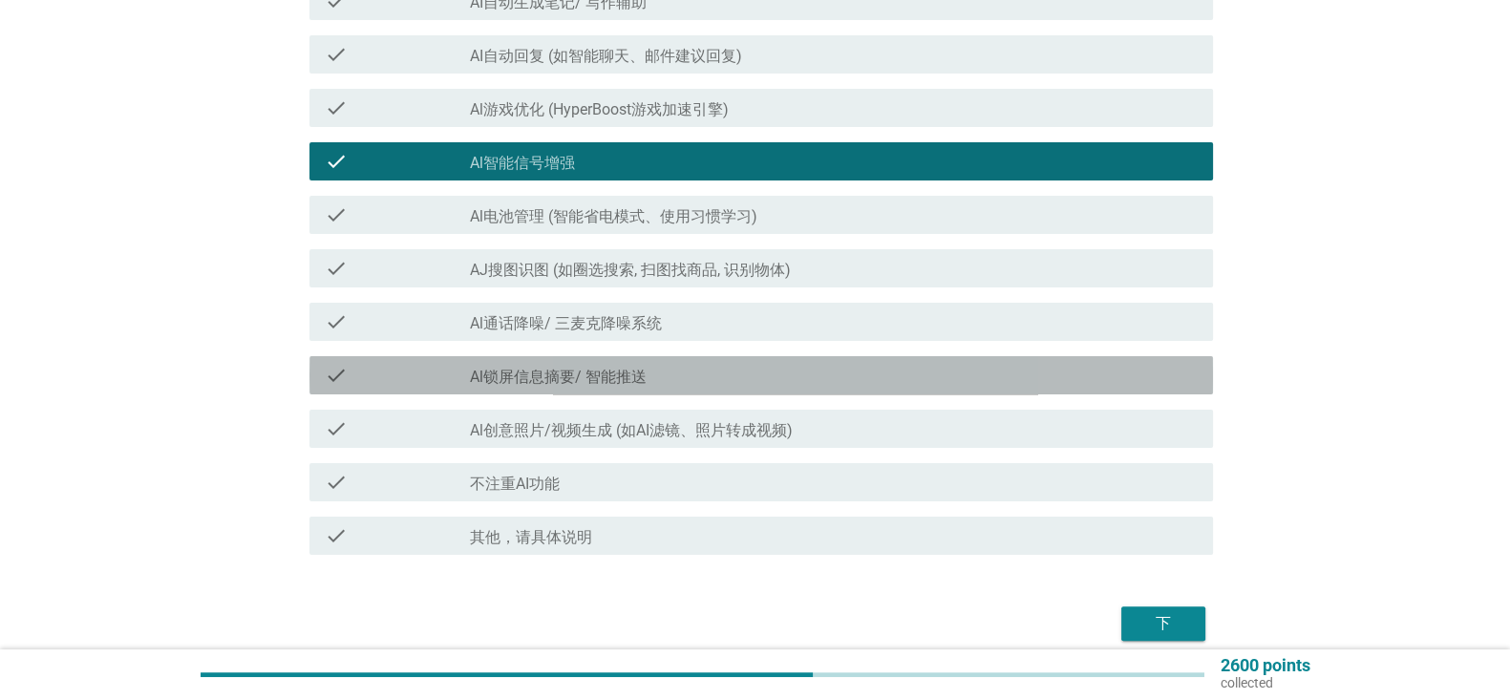
scroll to position [630, 0]
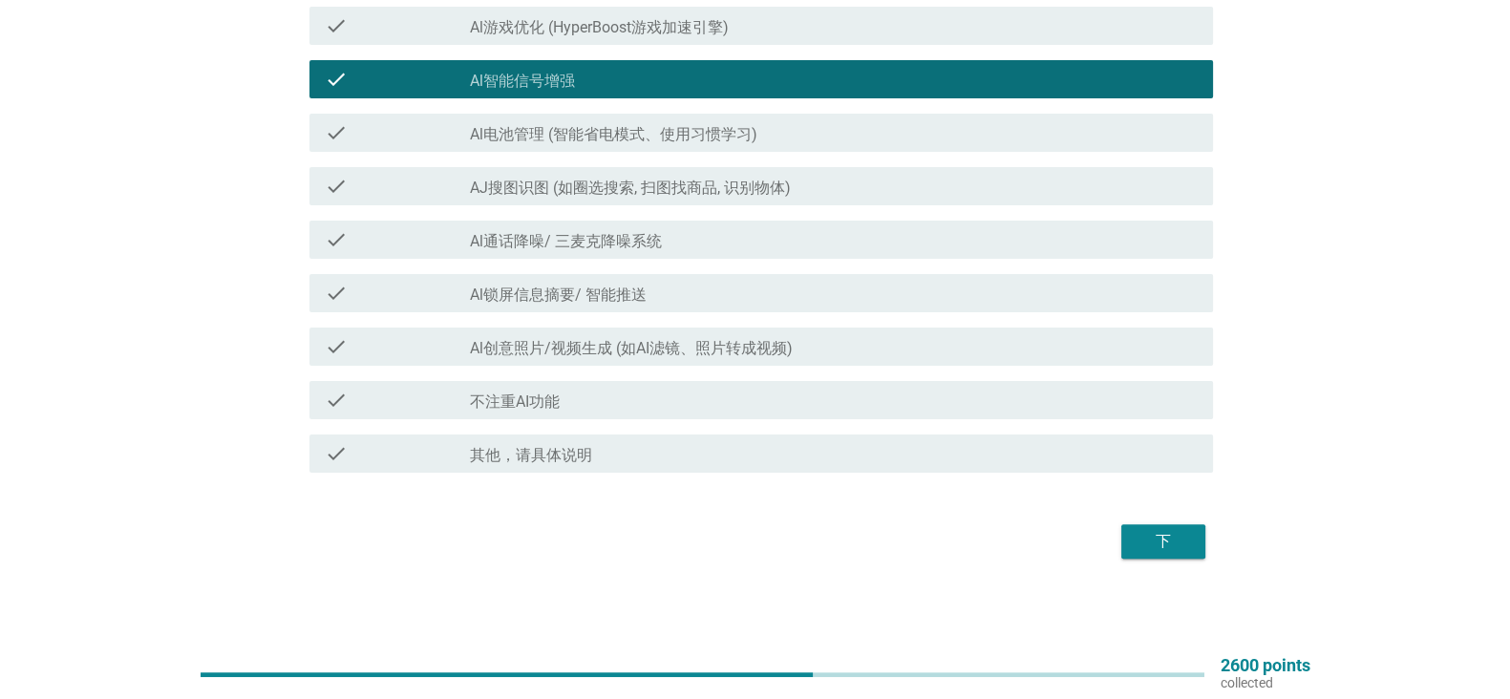
click at [1056, 202] on div "check check_box_outline_blank AJ搜图识图 (如圈选搜索, 扫图找商品, 识别物体)" at bounding box center [761, 186] width 904 height 38
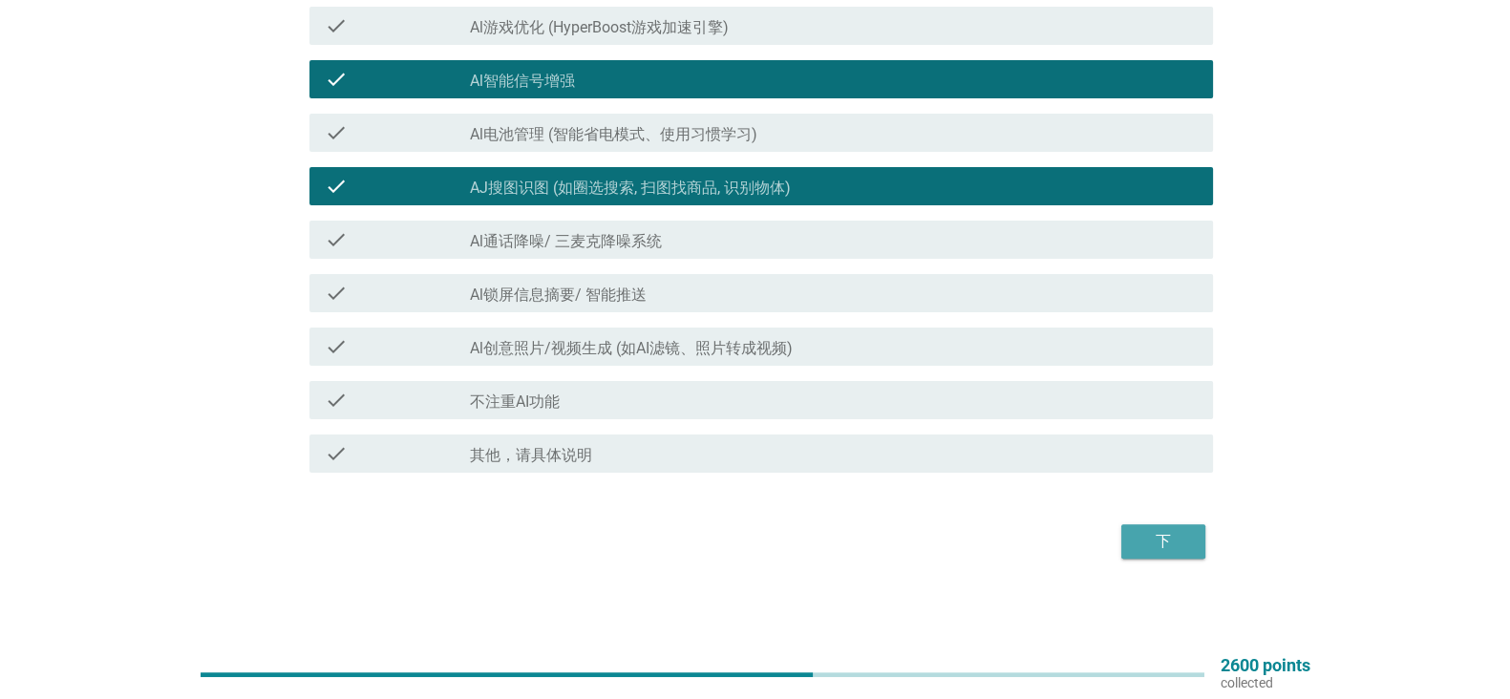
click at [1177, 540] on div "下" at bounding box center [1163, 541] width 53 height 23
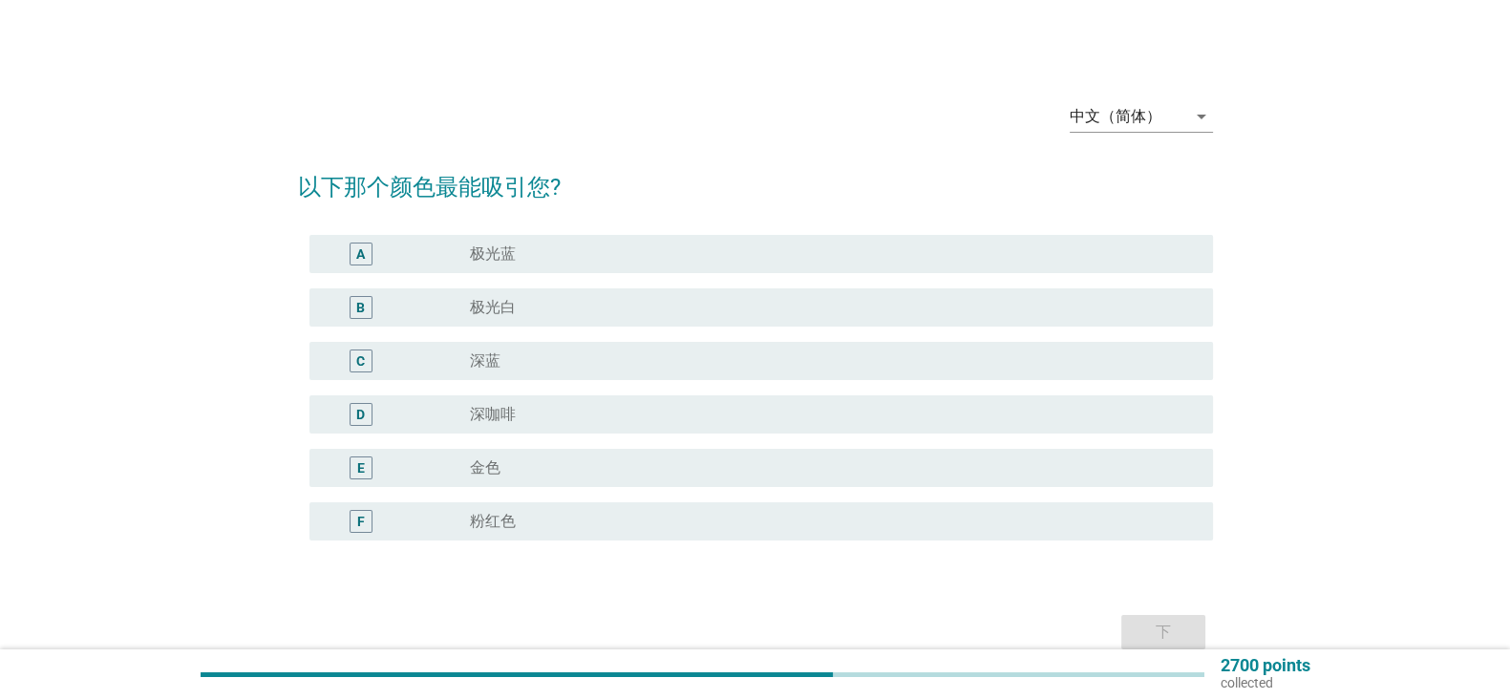
click at [1151, 238] on div "A radio_button_unchecked 极光蓝" at bounding box center [761, 254] width 904 height 38
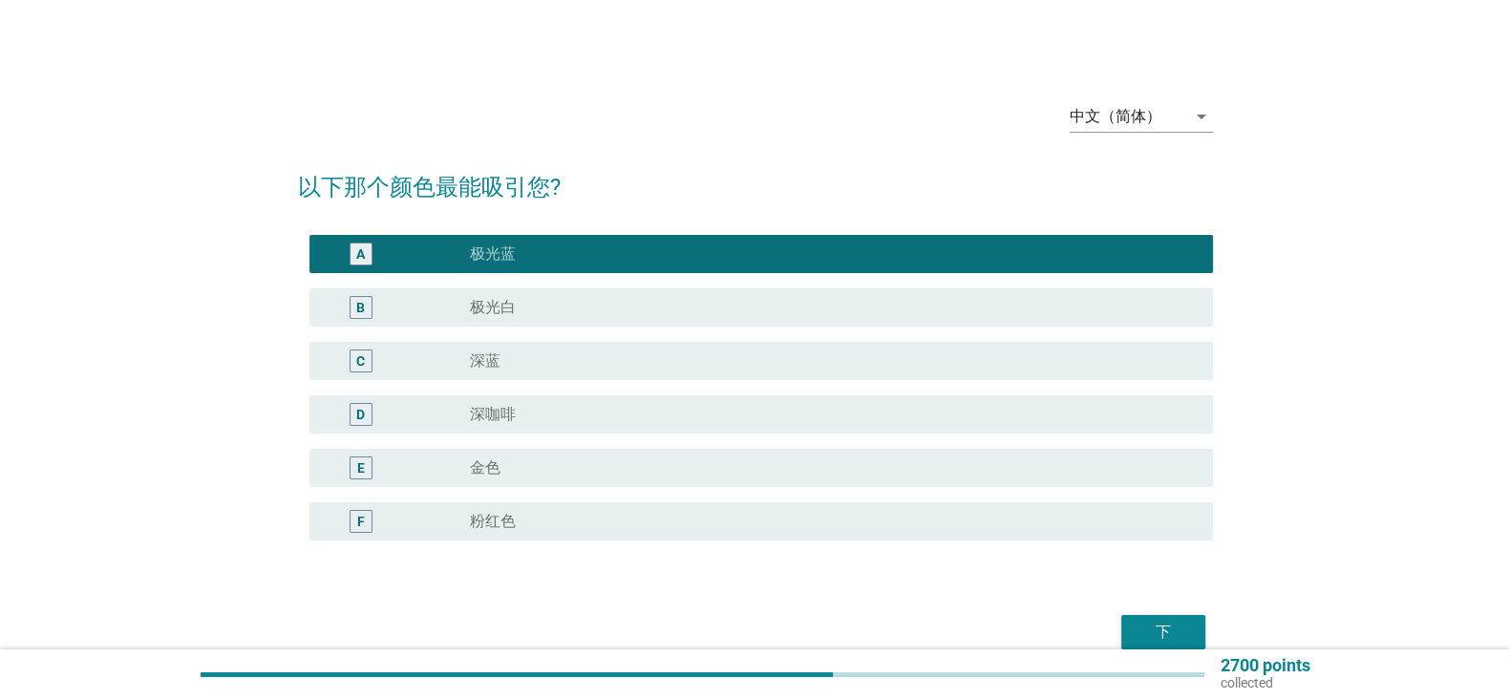
click at [1179, 621] on div "下" at bounding box center [1163, 632] width 53 height 23
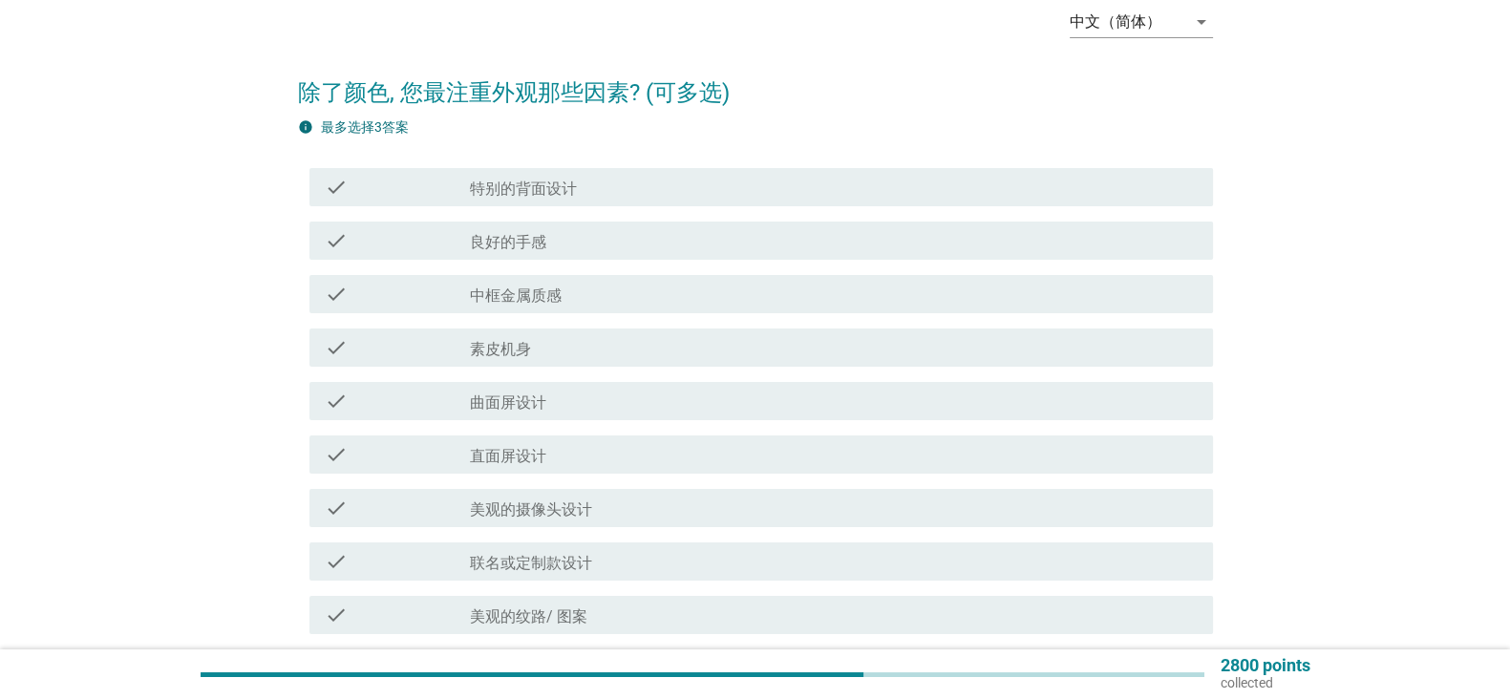
scroll to position [185, 0]
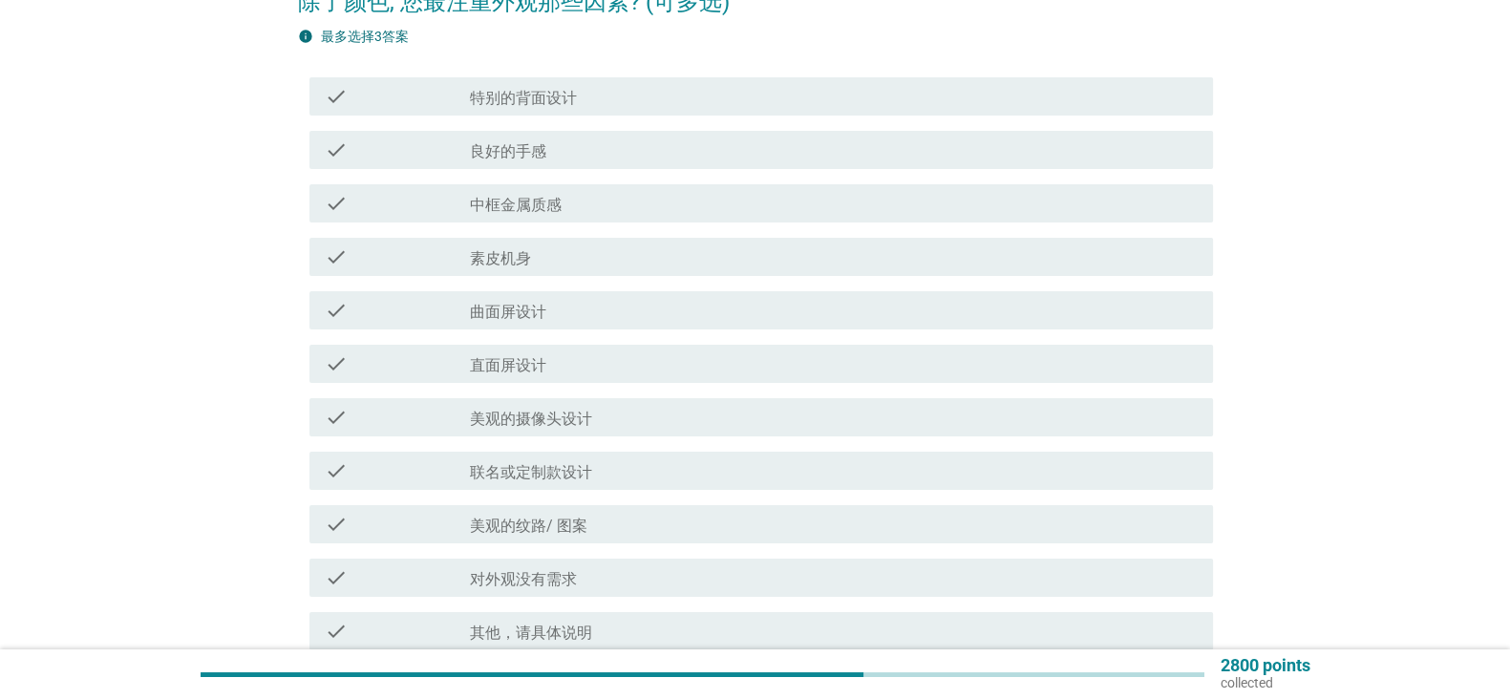
click at [1196, 167] on div "check check_box_outline_blank 良好的手感" at bounding box center [761, 150] width 904 height 38
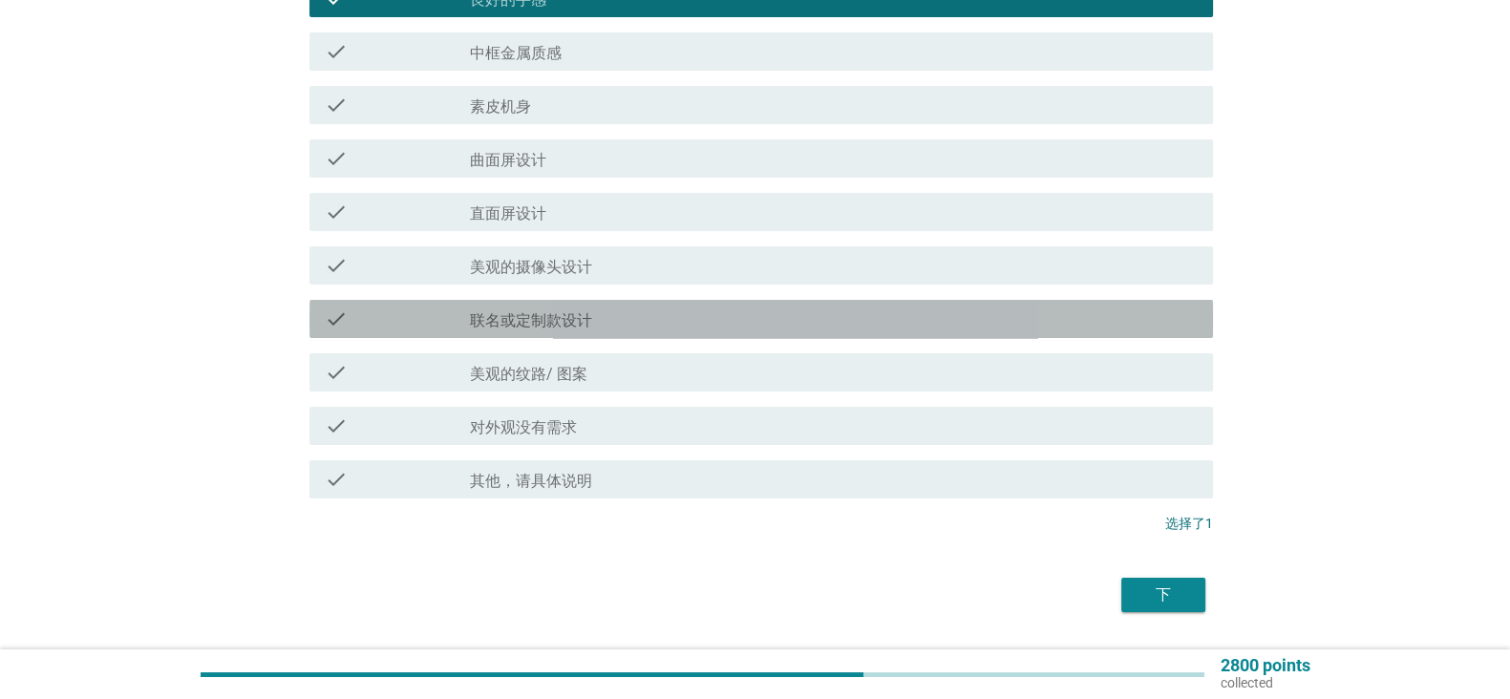
scroll to position [382, 0]
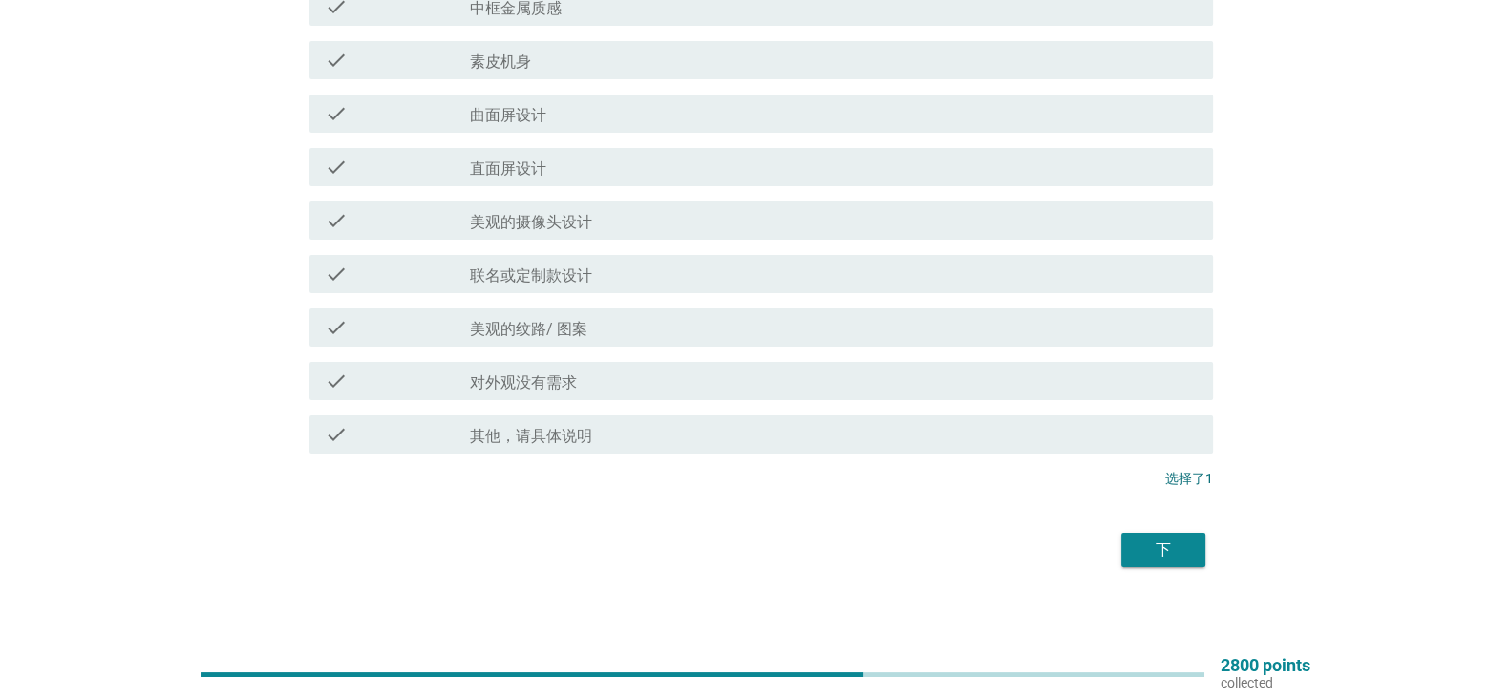
click at [1176, 222] on div "check_box_outline_blank 美观的摄像头设计" at bounding box center [834, 220] width 728 height 23
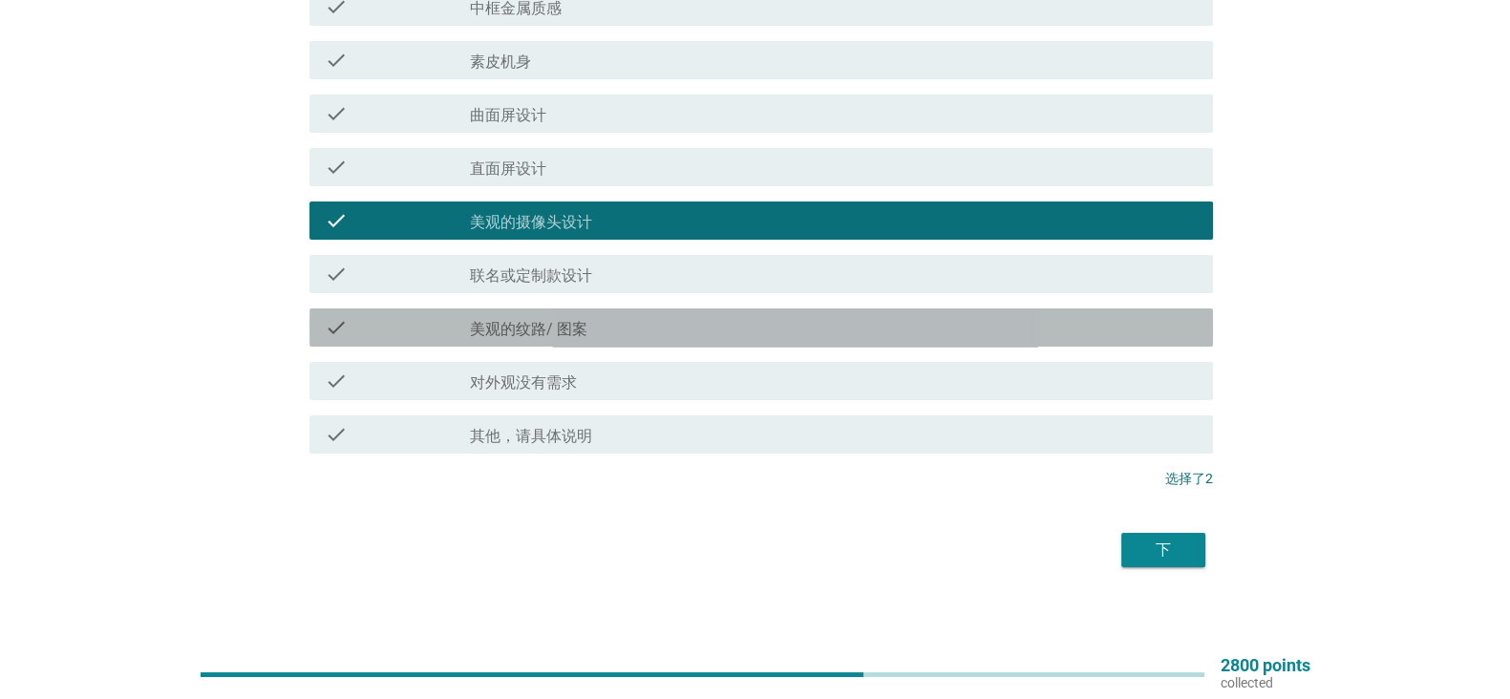
click at [1117, 325] on div "check_box_outline_blank 美观的纹路/ 图案" at bounding box center [834, 327] width 728 height 23
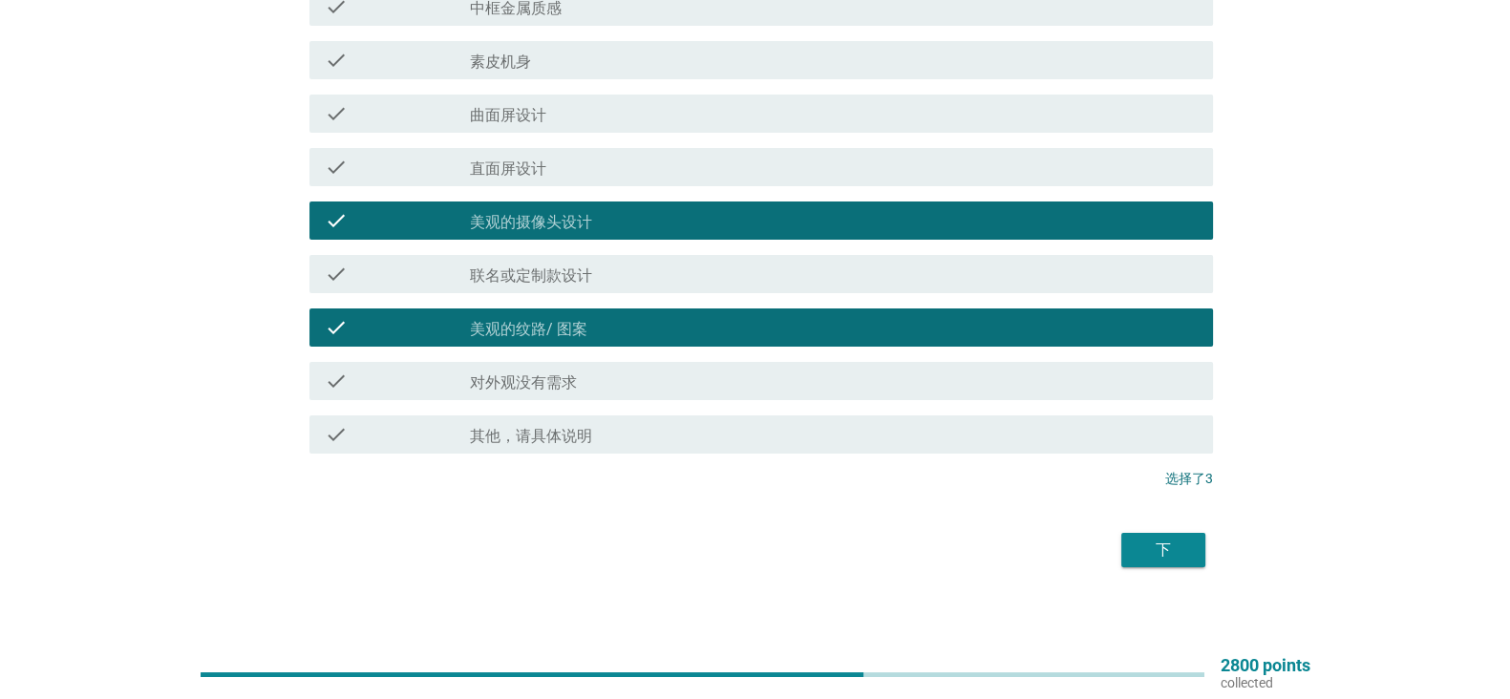
click at [1164, 554] on div "下" at bounding box center [1163, 550] width 53 height 23
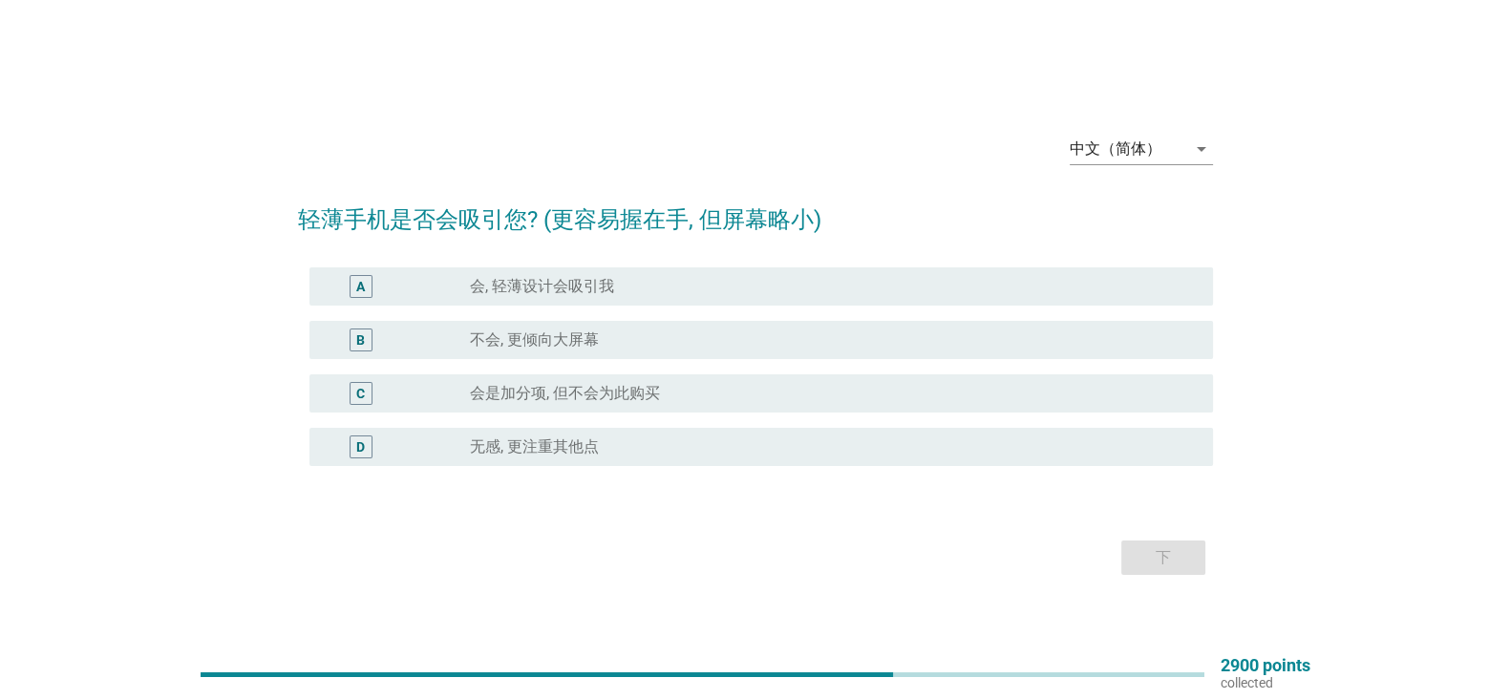
click at [1117, 404] on div "radio_button_unchecked 会是加分项, 但不会为此购买" at bounding box center [834, 393] width 728 height 23
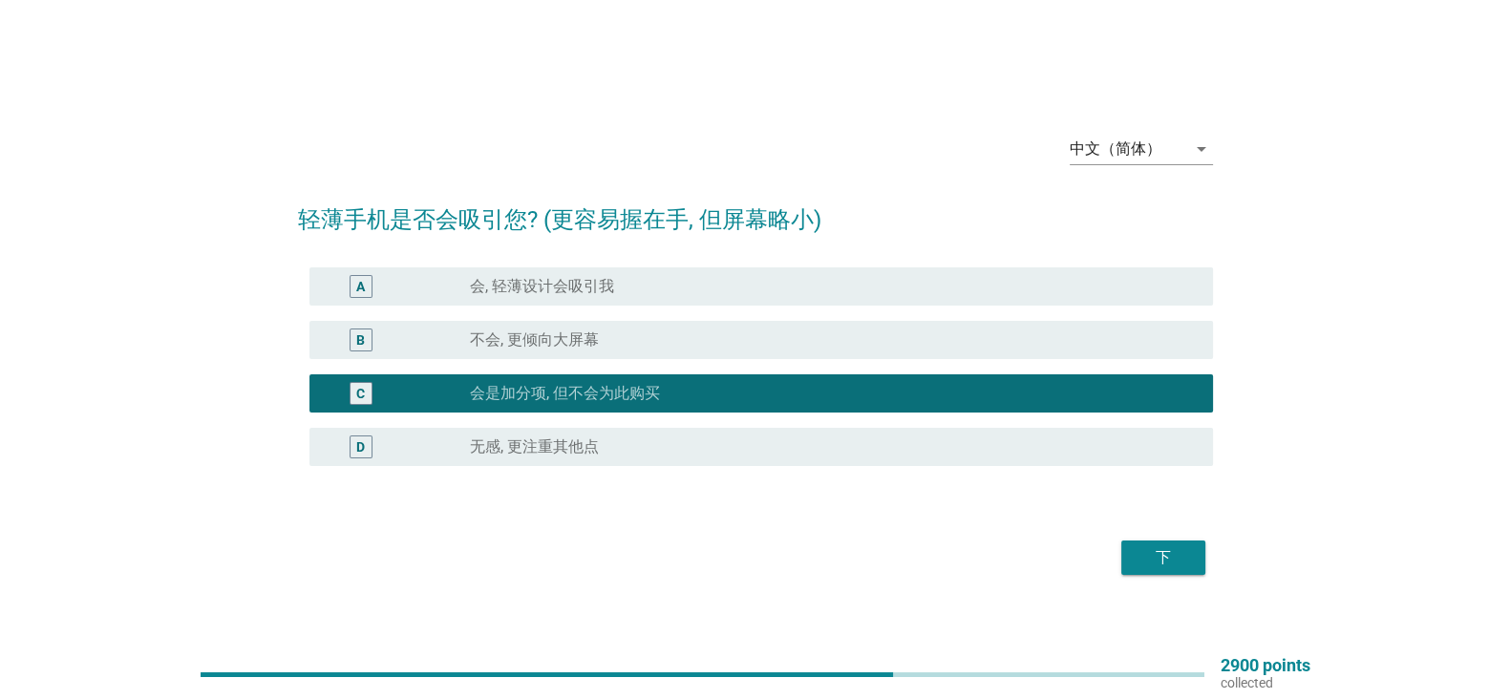
click at [1159, 557] on div "下" at bounding box center [1163, 557] width 53 height 23
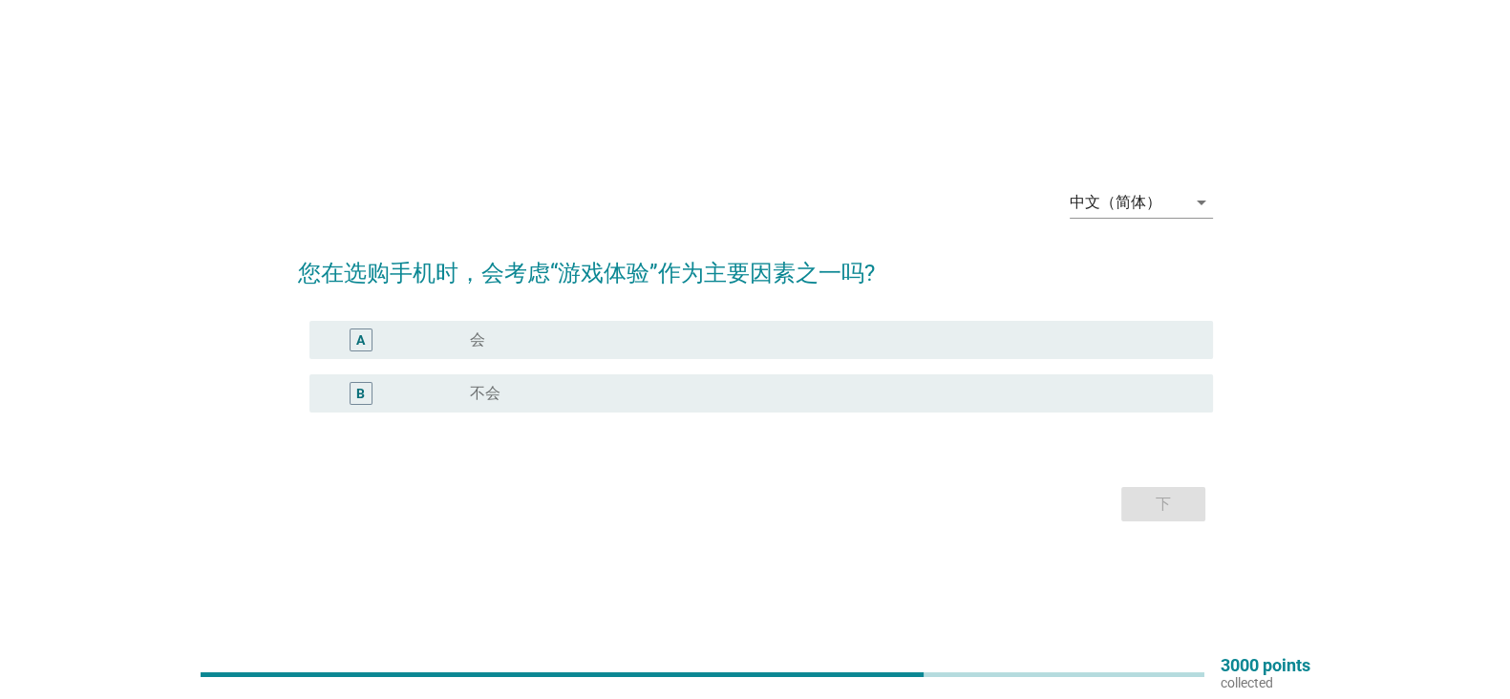
click at [1138, 334] on div "radio_button_unchecked 会" at bounding box center [826, 339] width 712 height 19
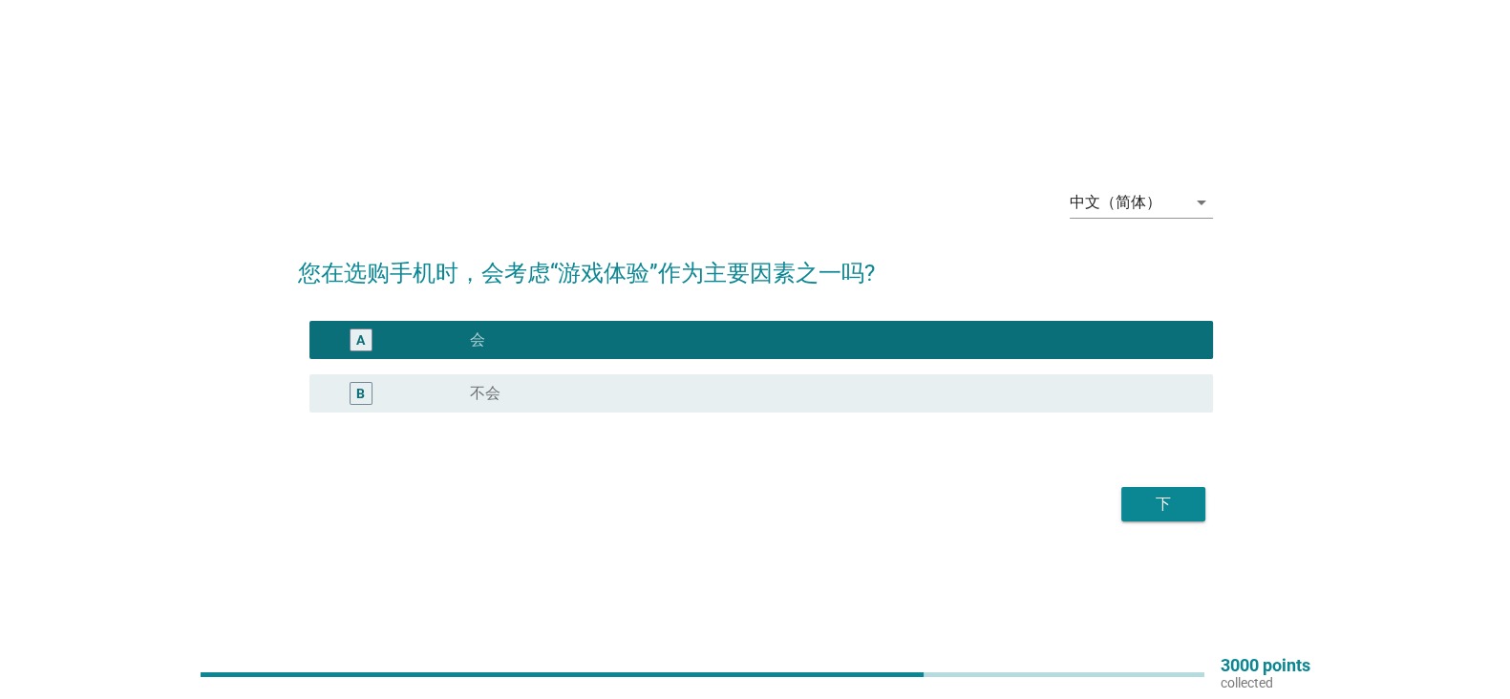
click at [1150, 508] on div "下" at bounding box center [1163, 504] width 53 height 23
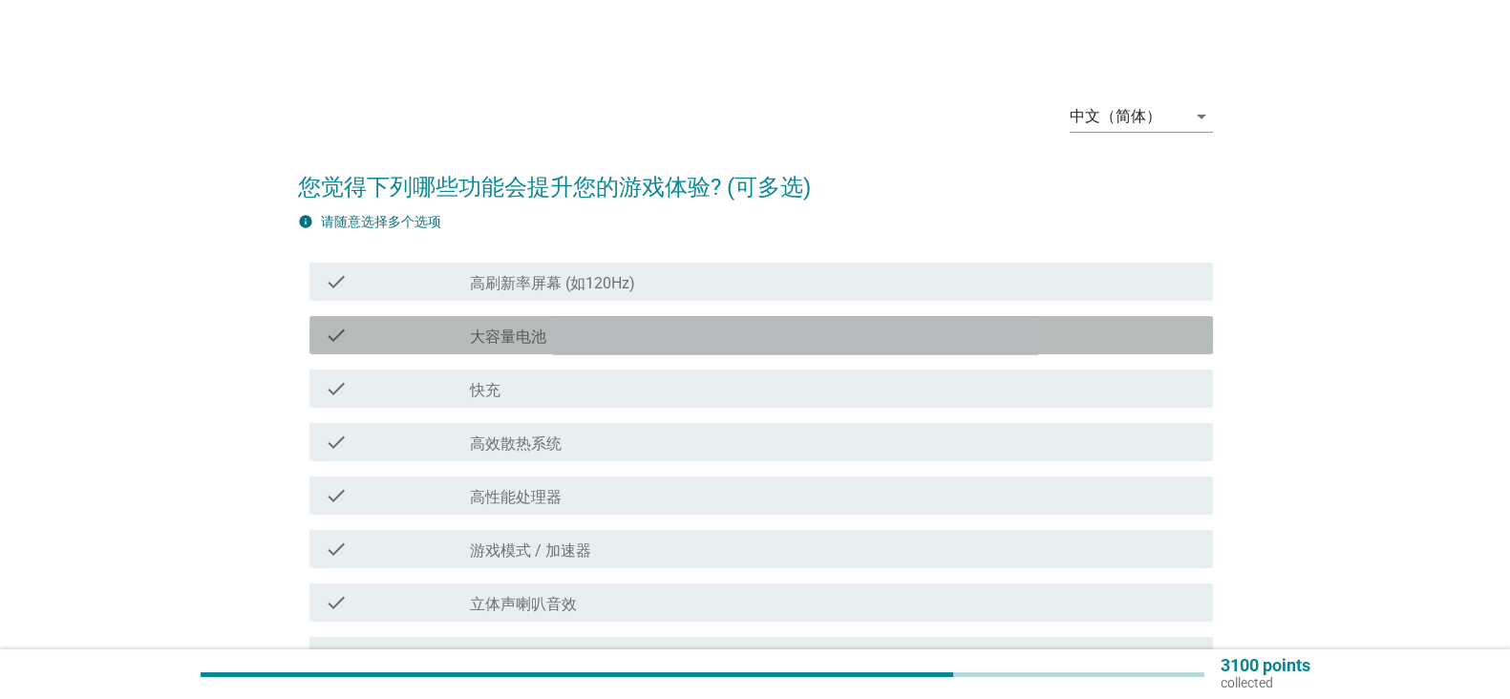
click at [1137, 337] on div "check_box_outline_blank 大容量电池" at bounding box center [834, 335] width 728 height 23
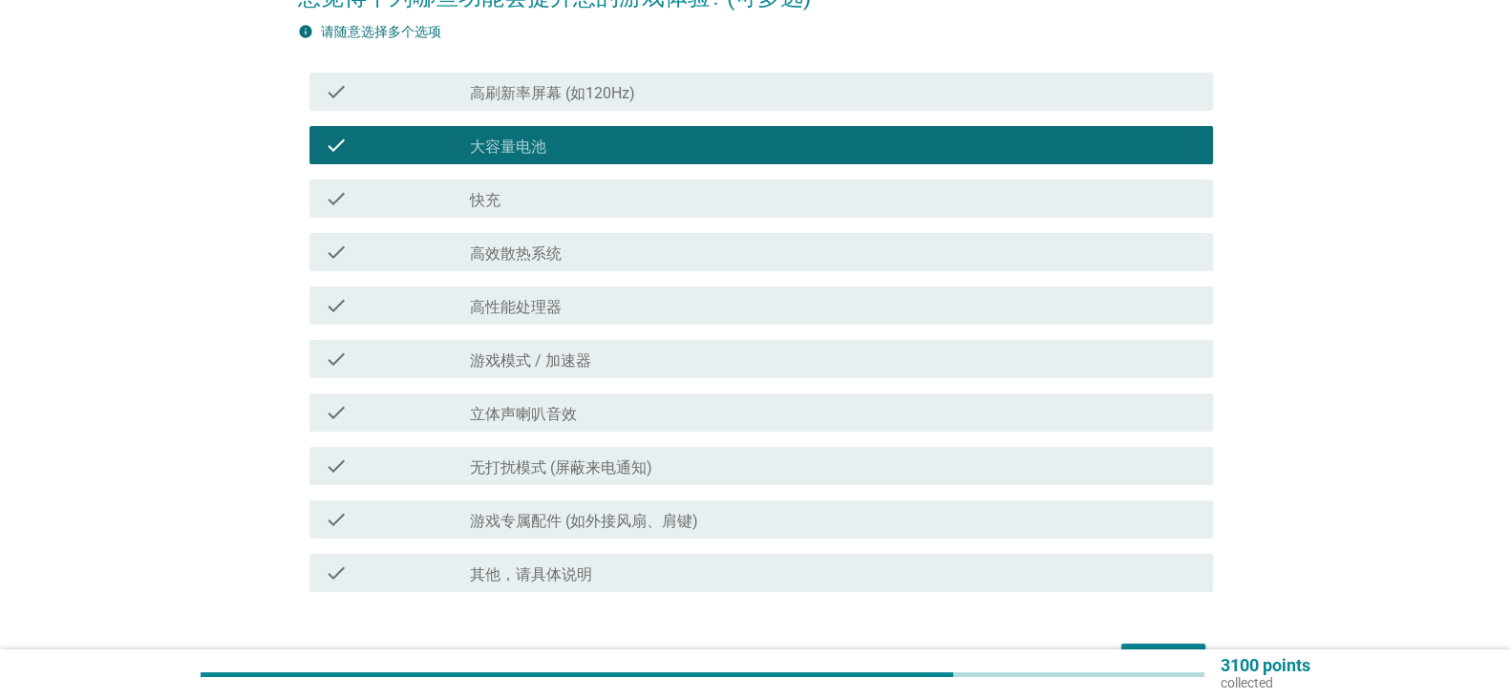
scroll to position [191, 0]
click at [1036, 463] on div "check_box_outline_blank 无打扰模式 (屏蔽来电通知)" at bounding box center [834, 465] width 728 height 23
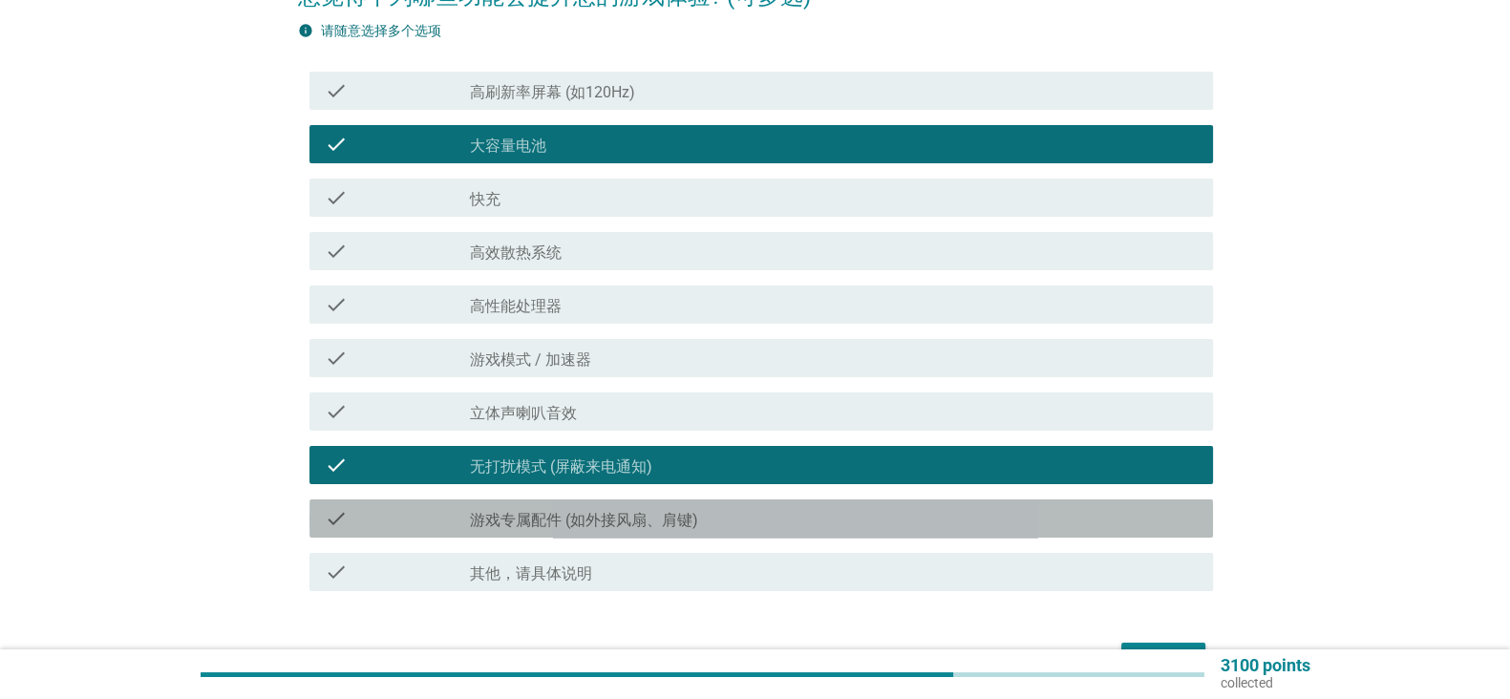
click at [1031, 519] on div "check_box_outline_blank 游戏专属配件 (如外接风扇、肩键)" at bounding box center [834, 518] width 728 height 23
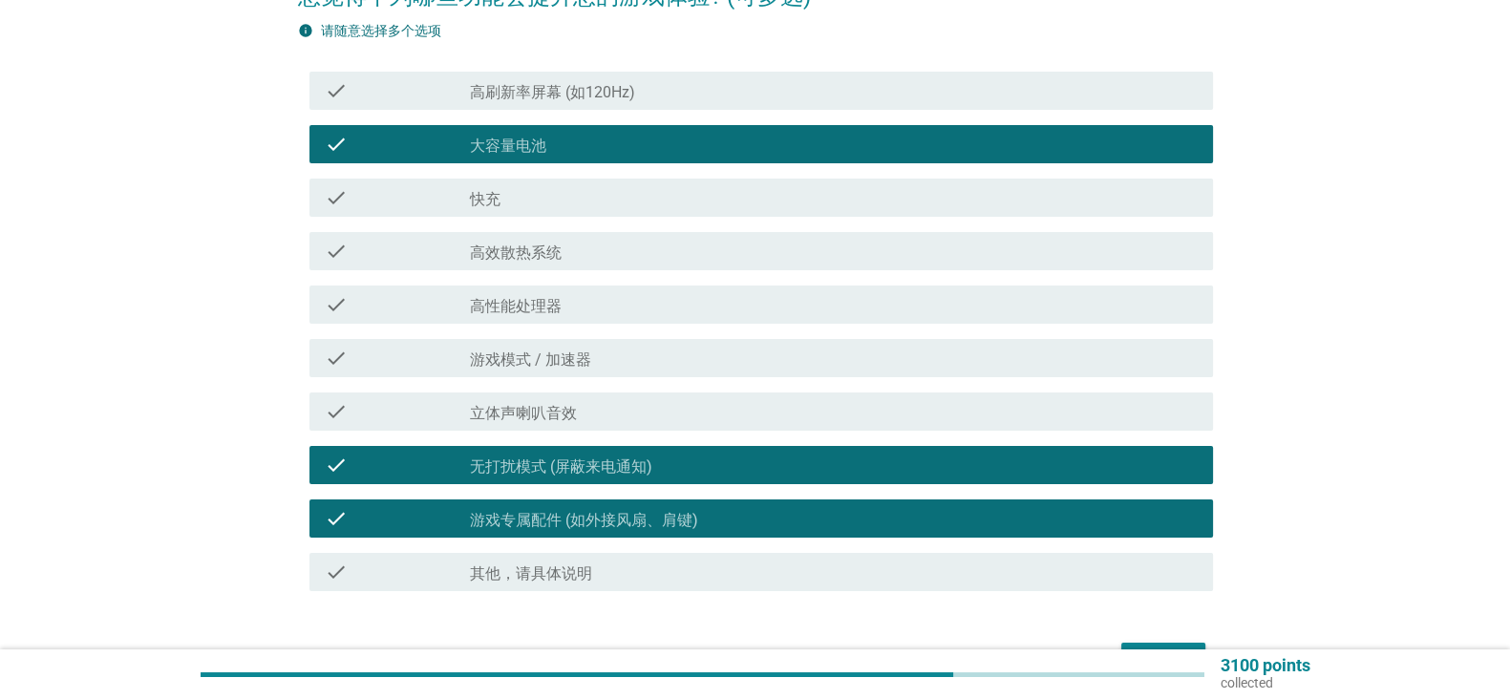
scroll to position [310, 0]
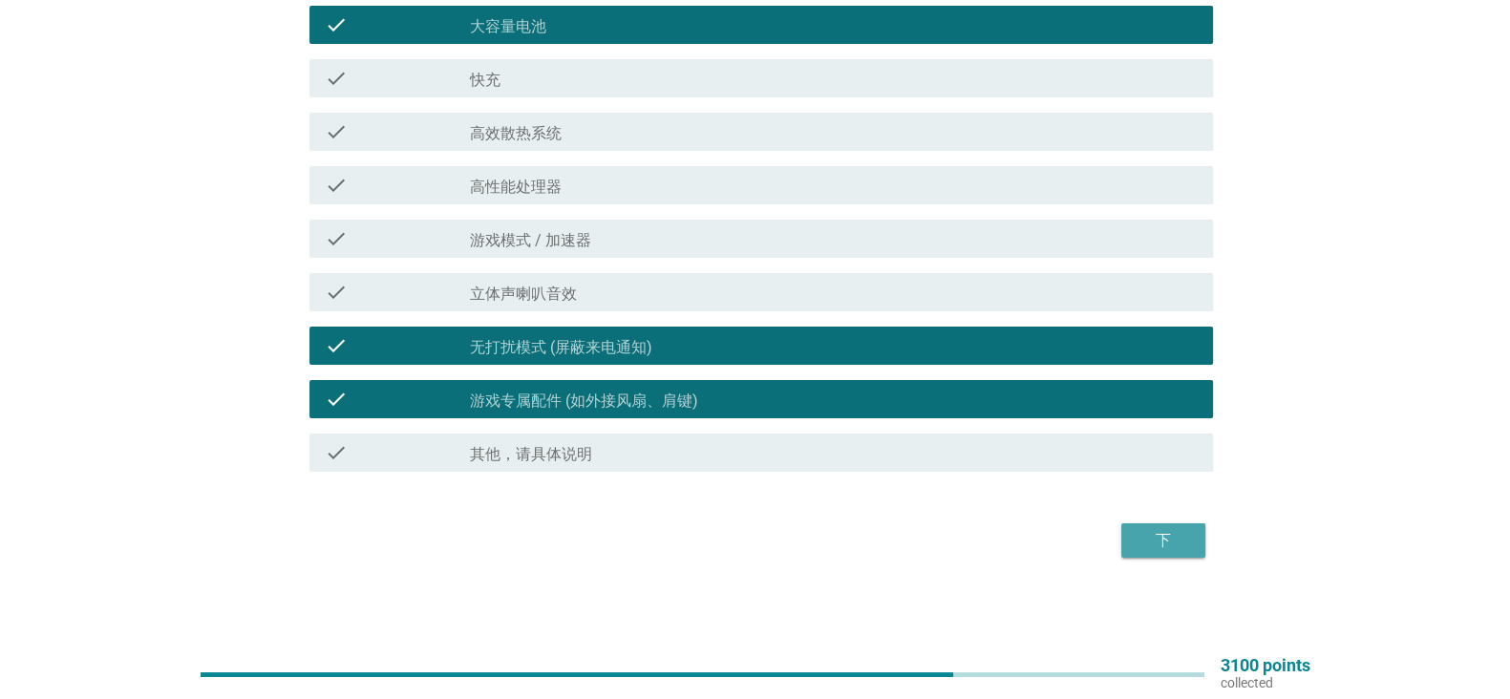
click at [1170, 549] on div "下" at bounding box center [1163, 540] width 53 height 23
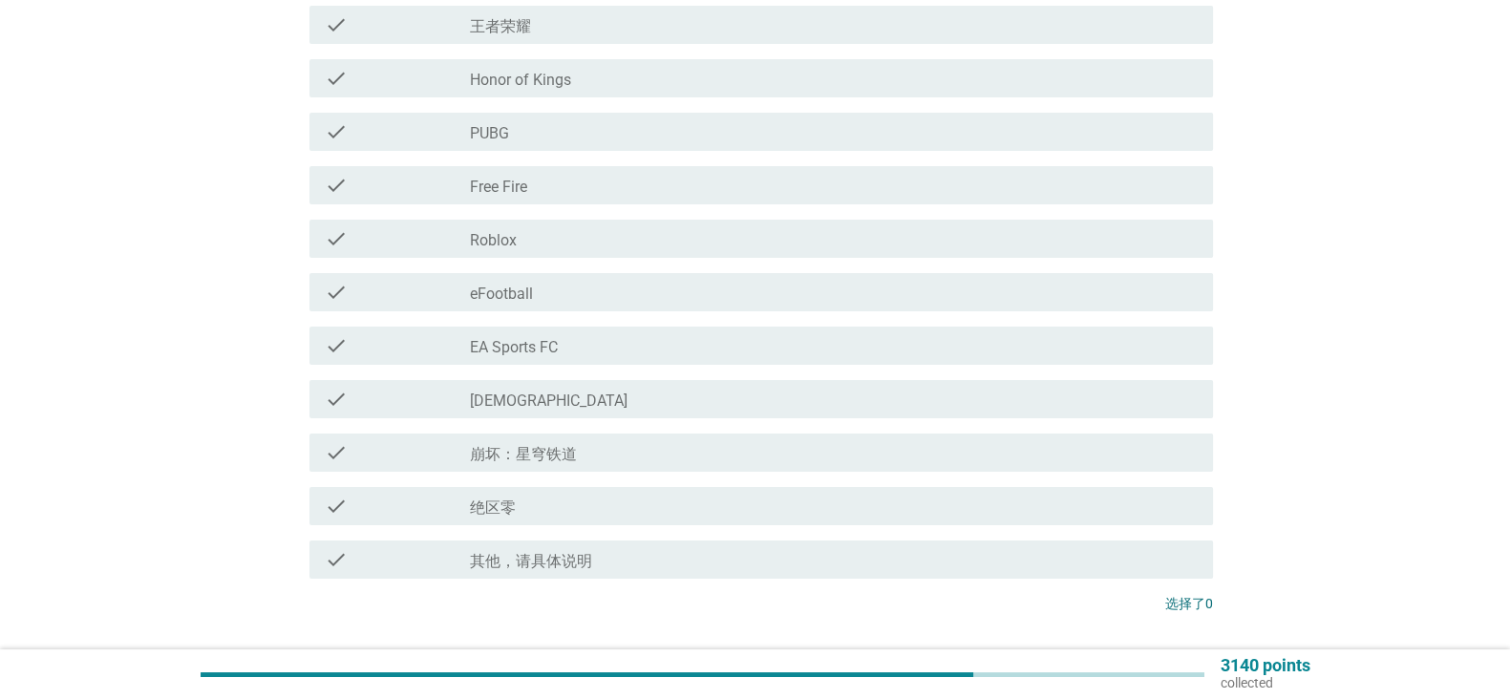
scroll to position [0, 0]
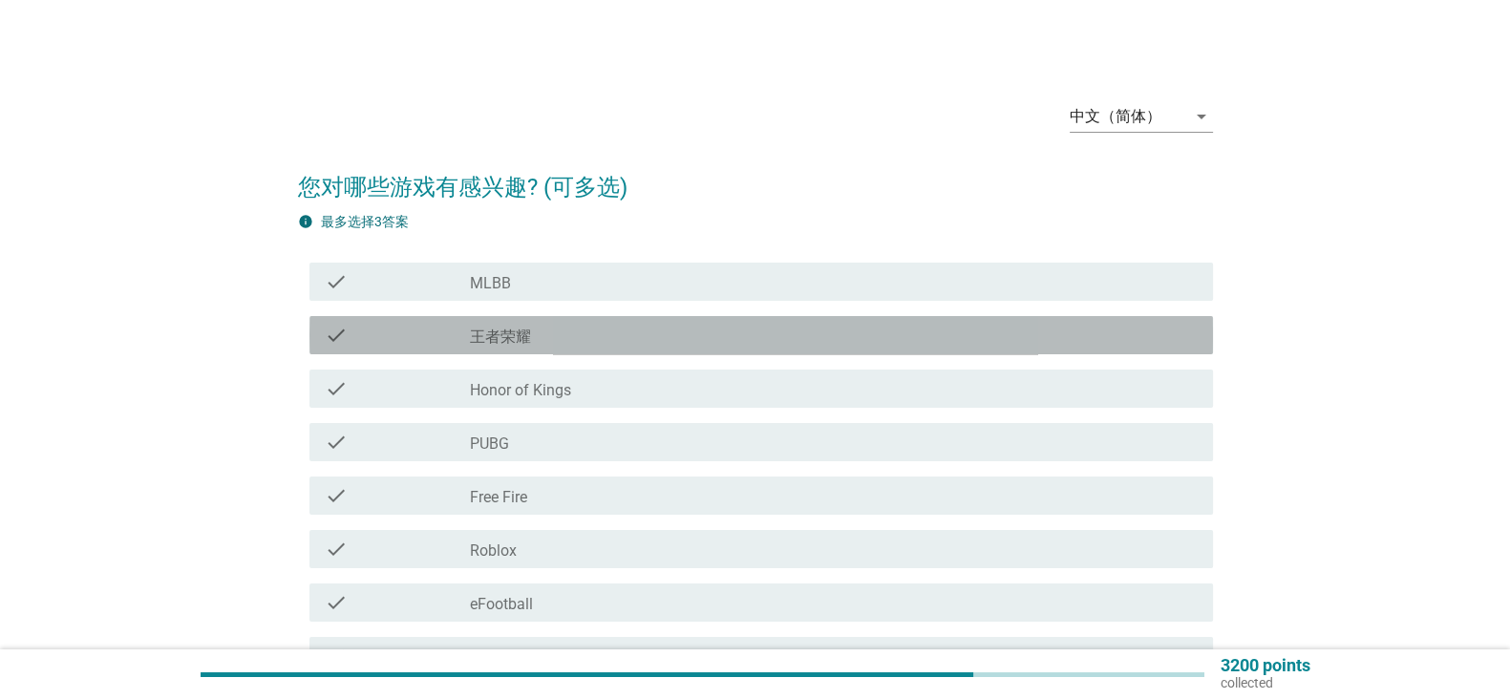
click at [1127, 330] on div "check_box_outline_blank 王者荣耀" at bounding box center [834, 335] width 728 height 23
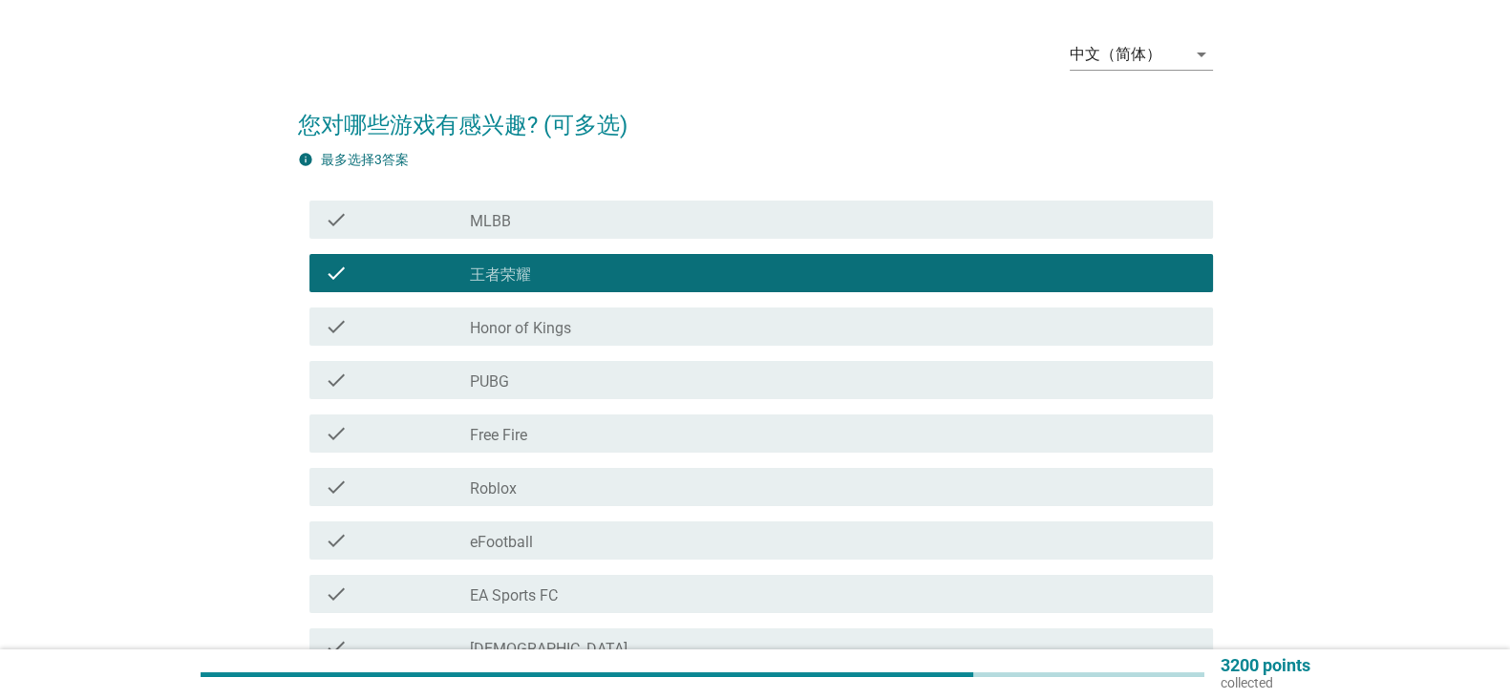
scroll to position [47, 0]
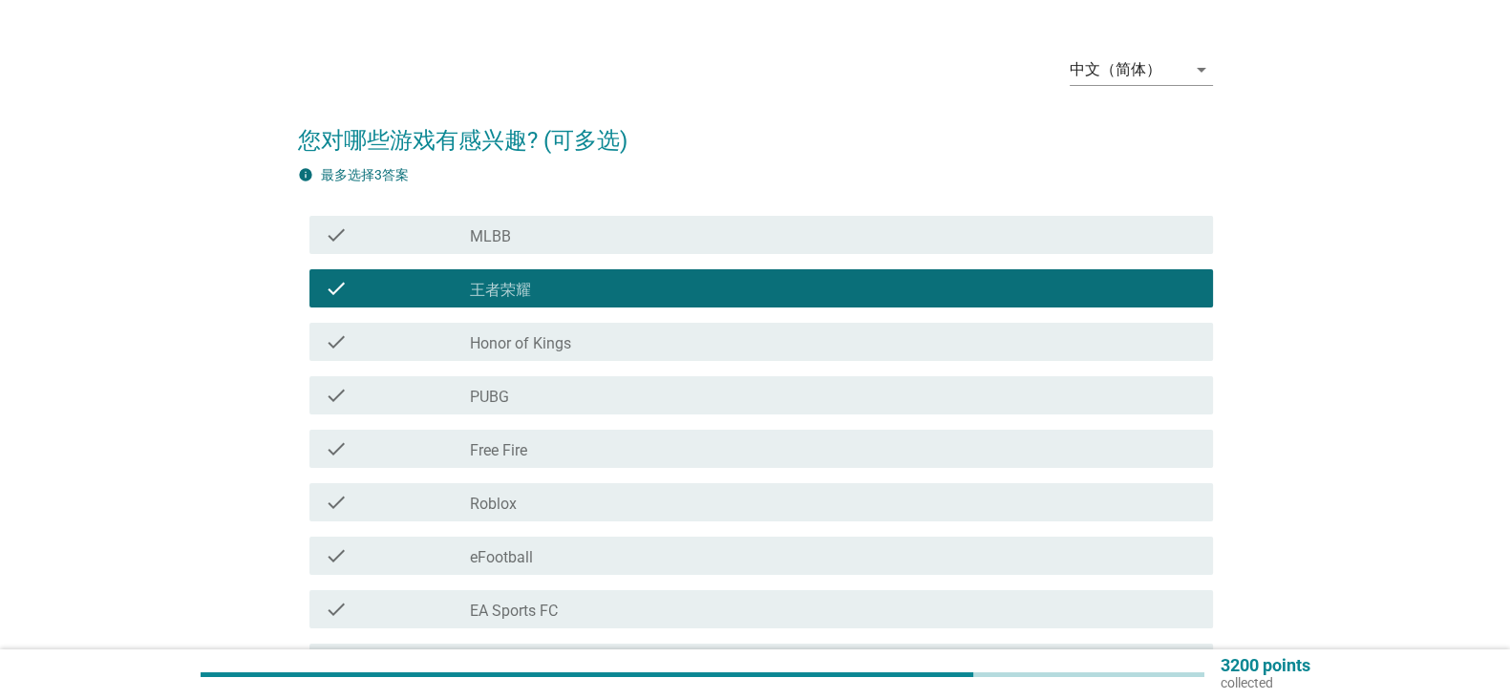
click at [1102, 401] on div "check_box_outline_blank PUBG" at bounding box center [834, 395] width 728 height 23
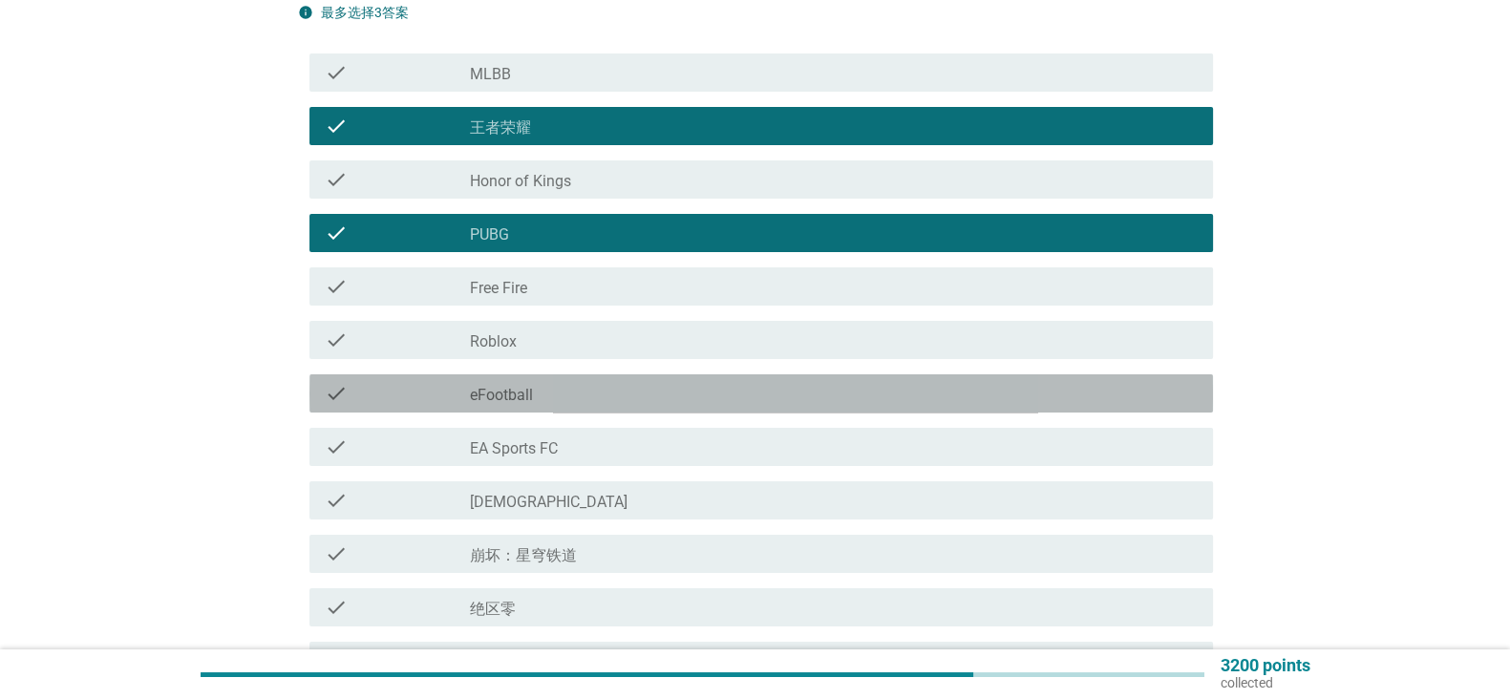
scroll to position [444, 0]
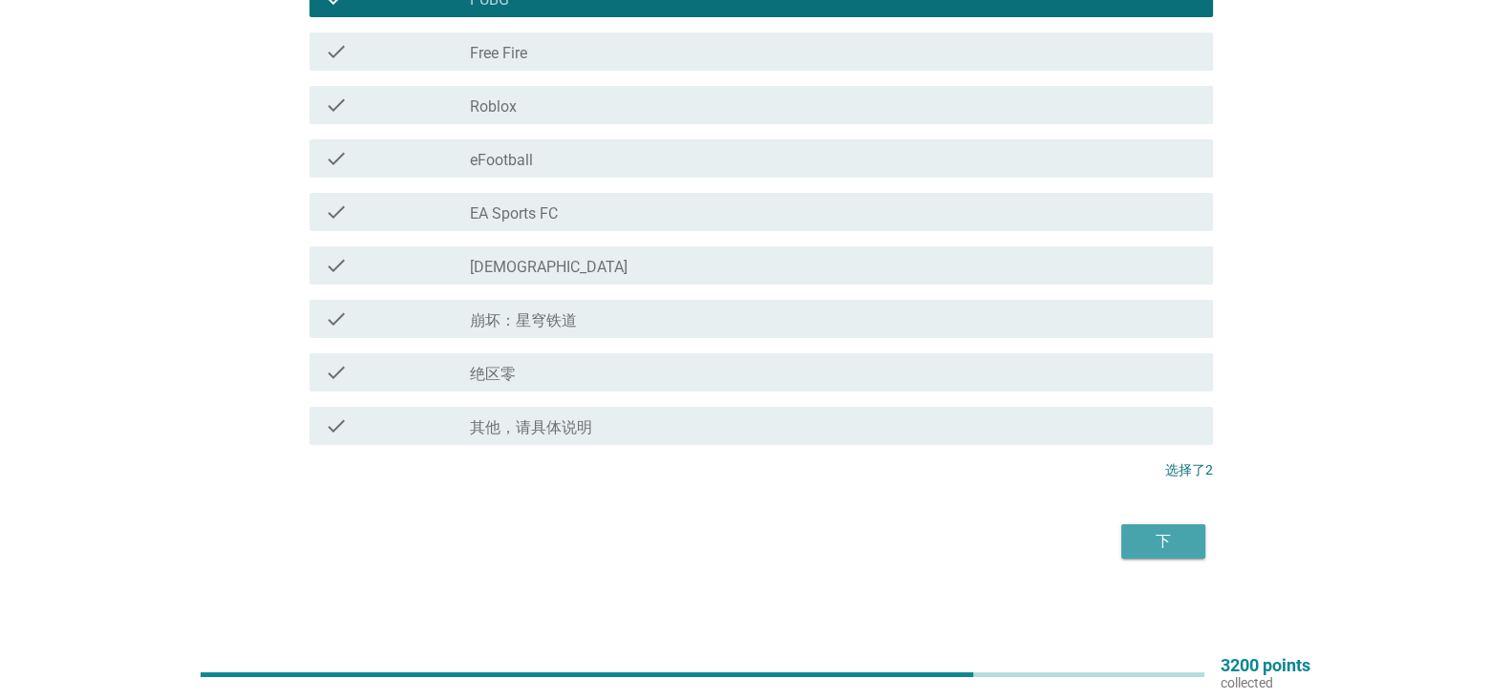
click at [1163, 550] on div "下" at bounding box center [1163, 541] width 53 height 23
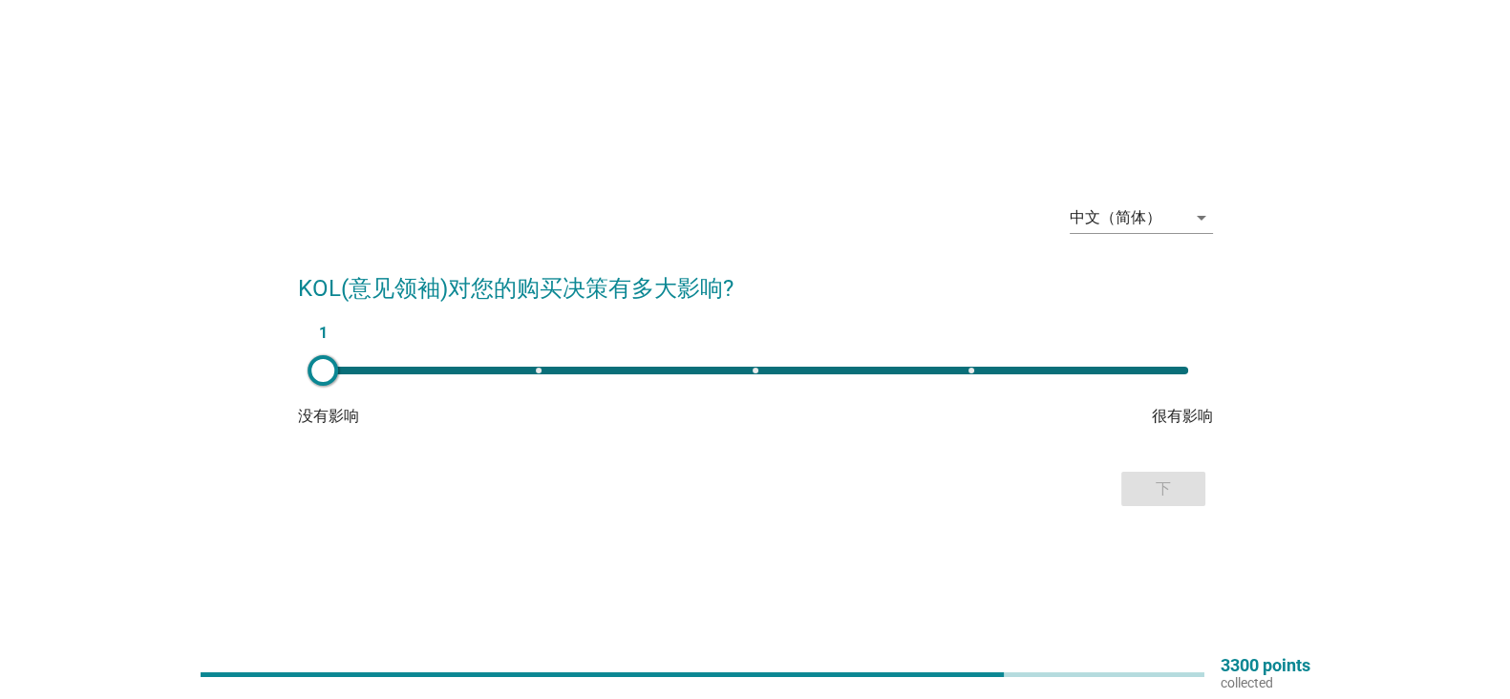
click at [973, 380] on div "1" at bounding box center [756, 370] width 896 height 38
type input "4"
click at [1161, 478] on div "下" at bounding box center [1163, 489] width 53 height 23
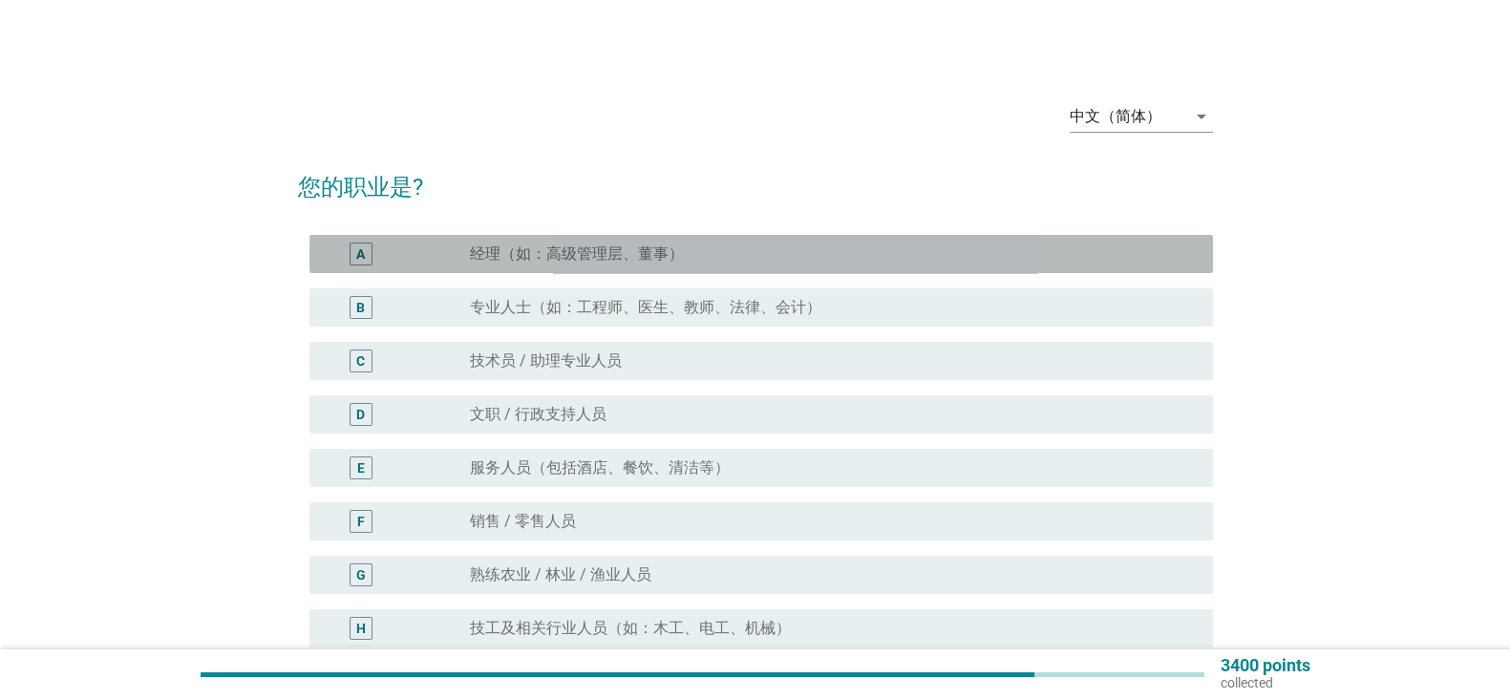
click at [1163, 266] on div "A radio_button_unchecked 经理（如：高级管理层、董事）" at bounding box center [761, 254] width 904 height 38
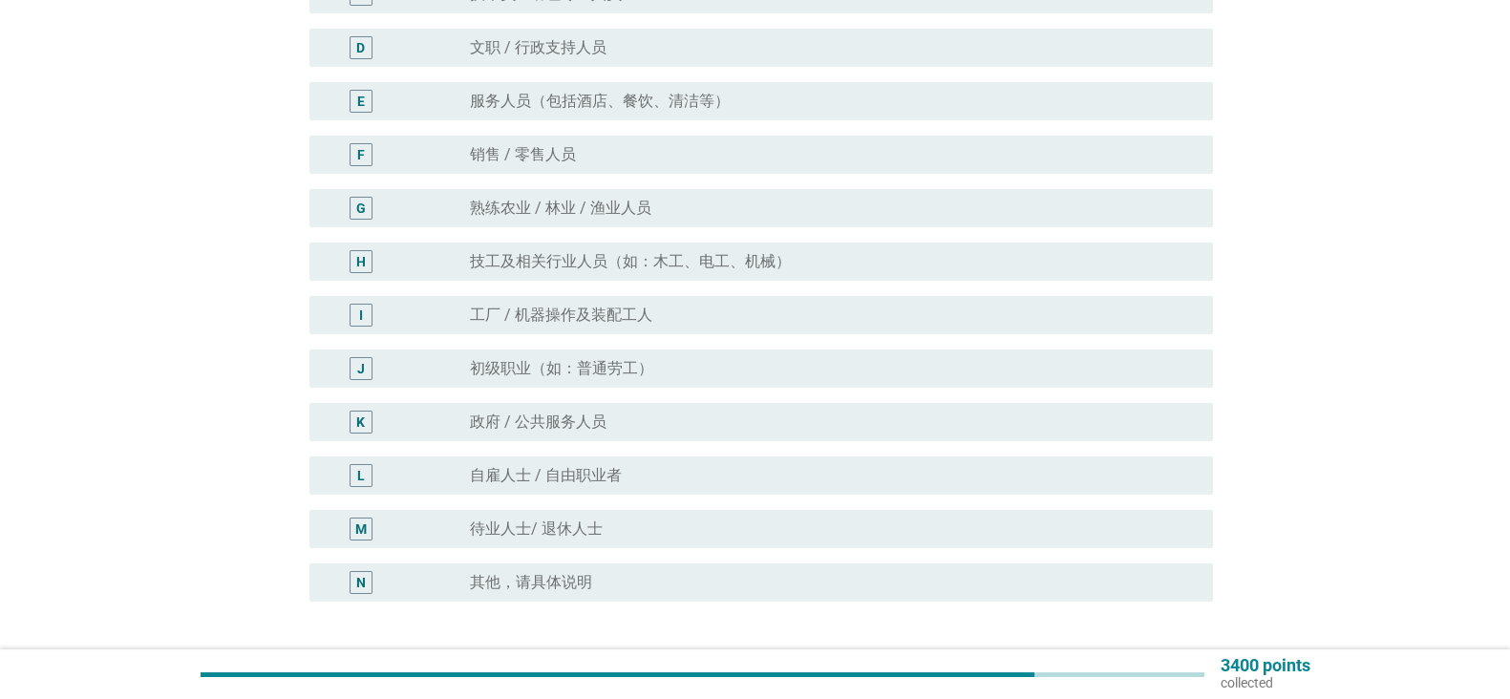
scroll to position [520, 0]
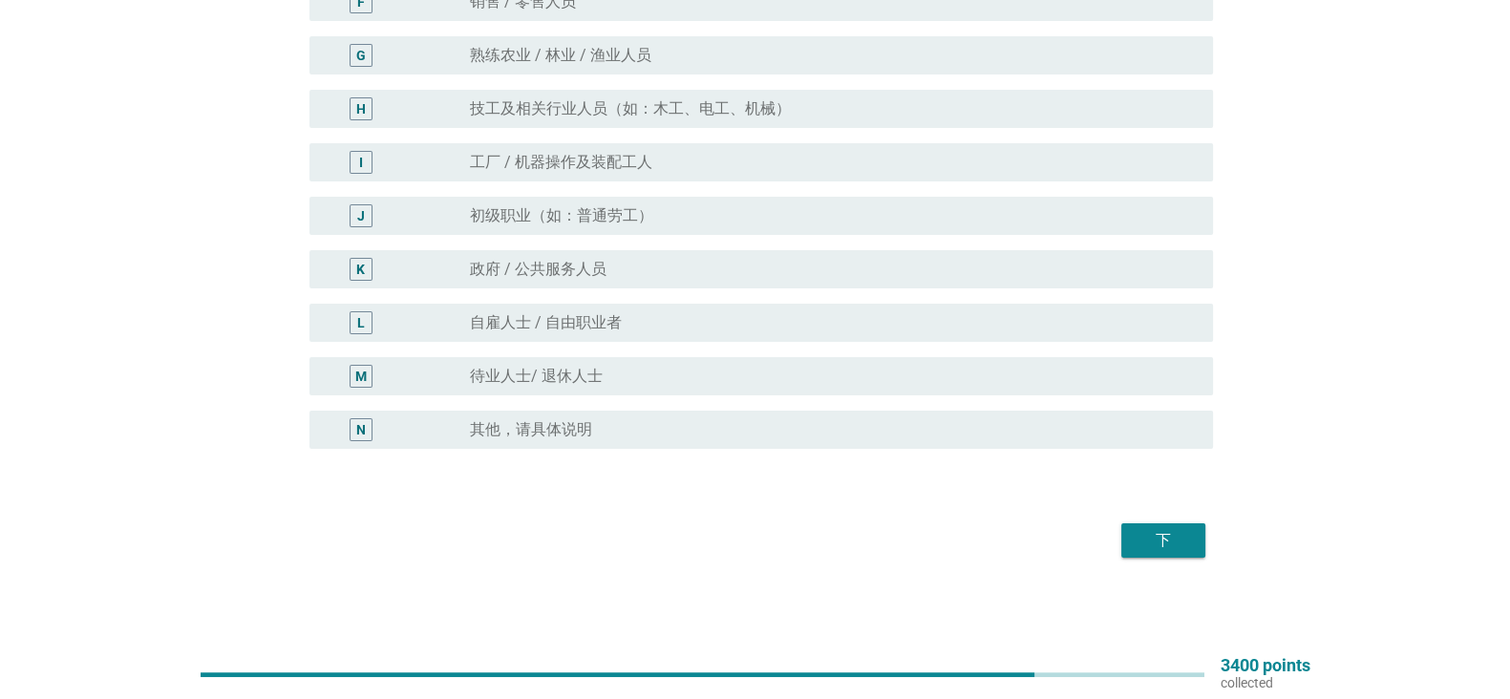
click at [1142, 554] on button "下" at bounding box center [1163, 540] width 84 height 34
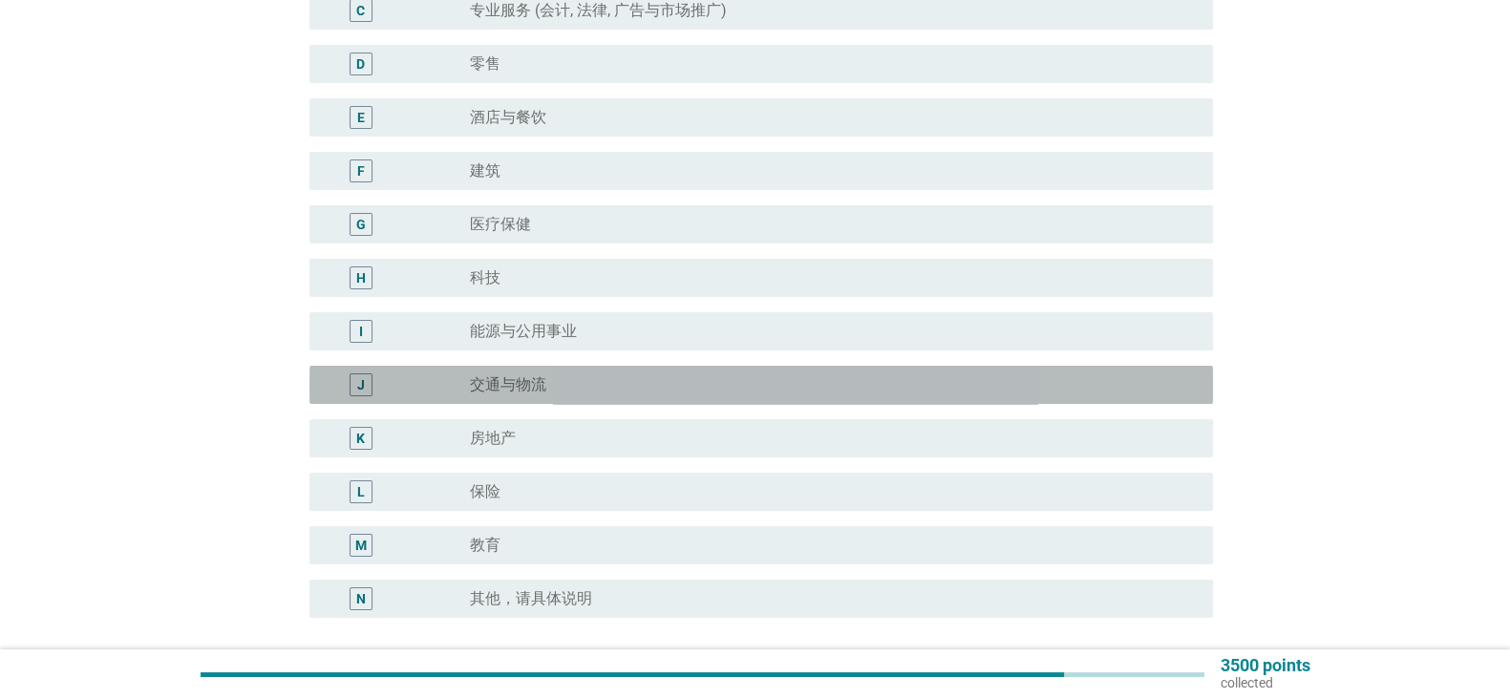
scroll to position [354, 0]
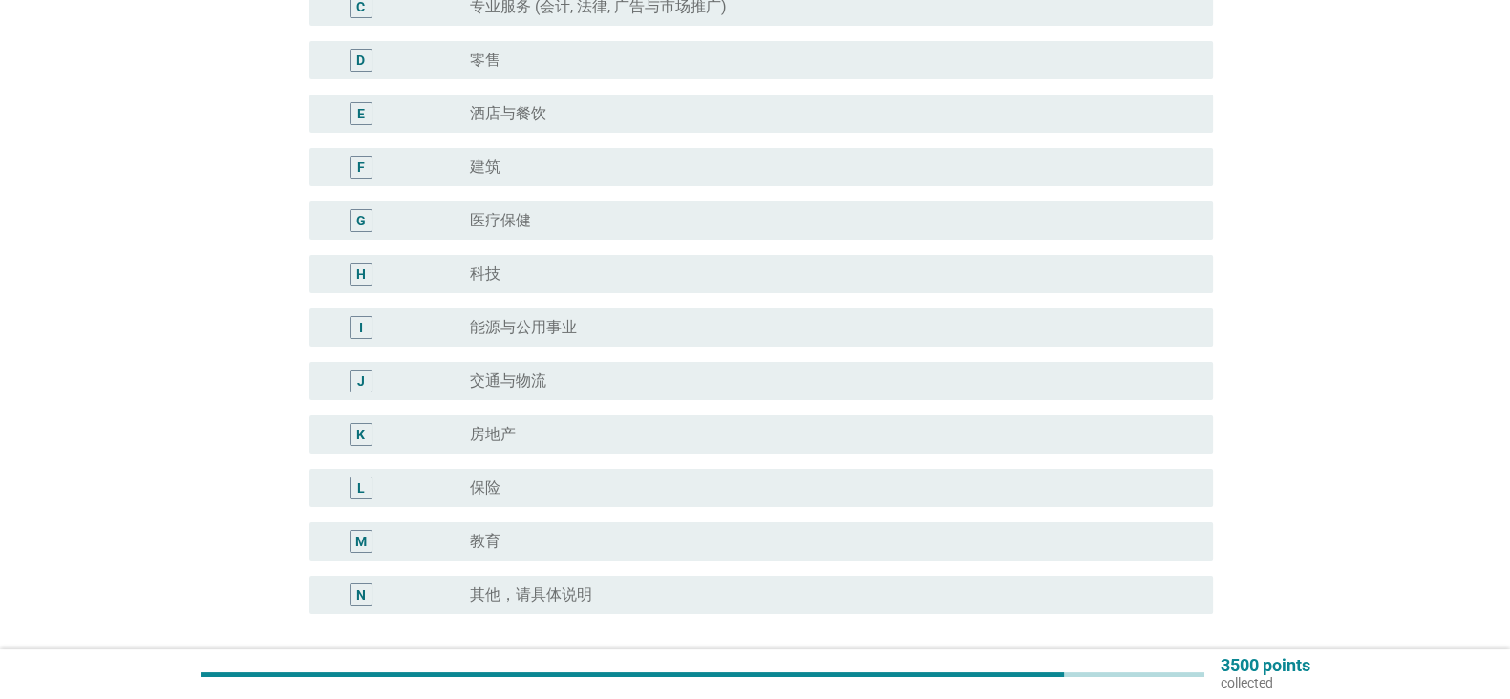
click at [1154, 287] on div "H radio_button_unchecked 科技" at bounding box center [761, 274] width 904 height 38
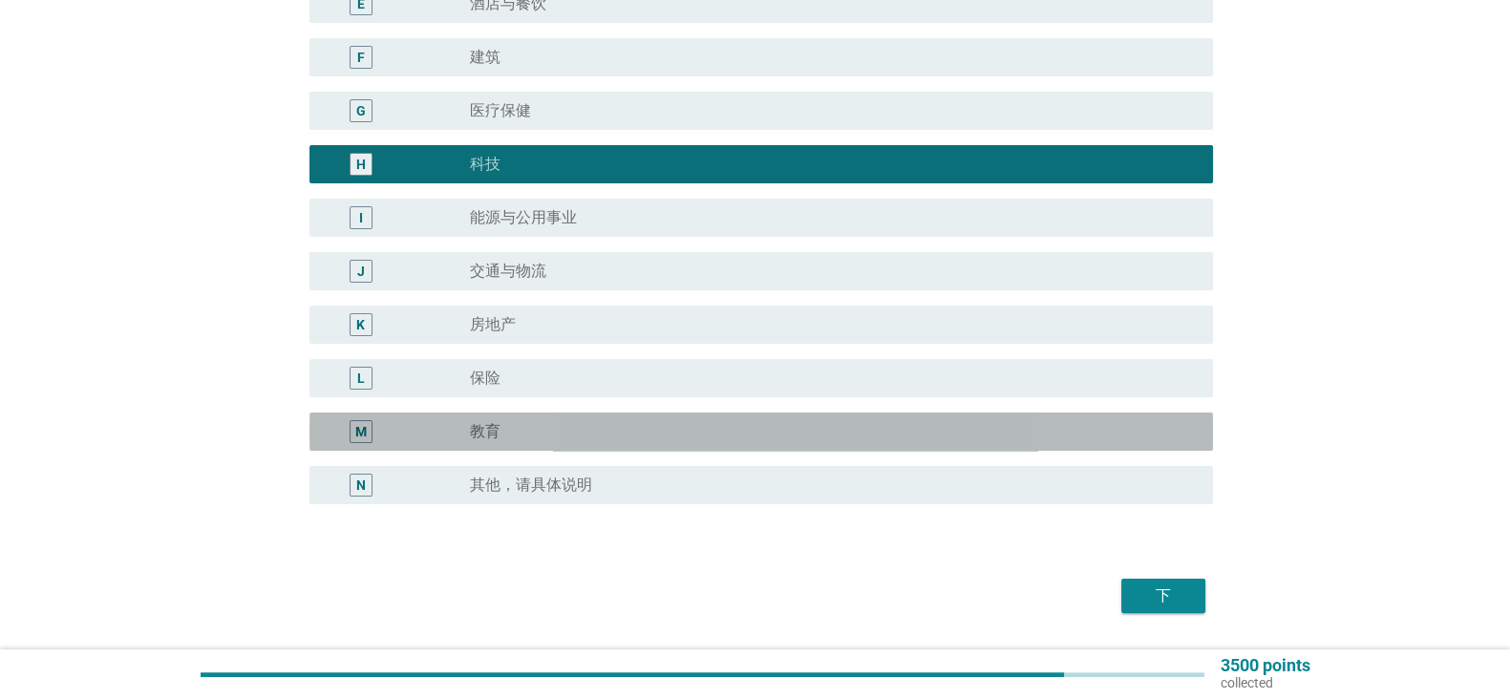
scroll to position [520, 0]
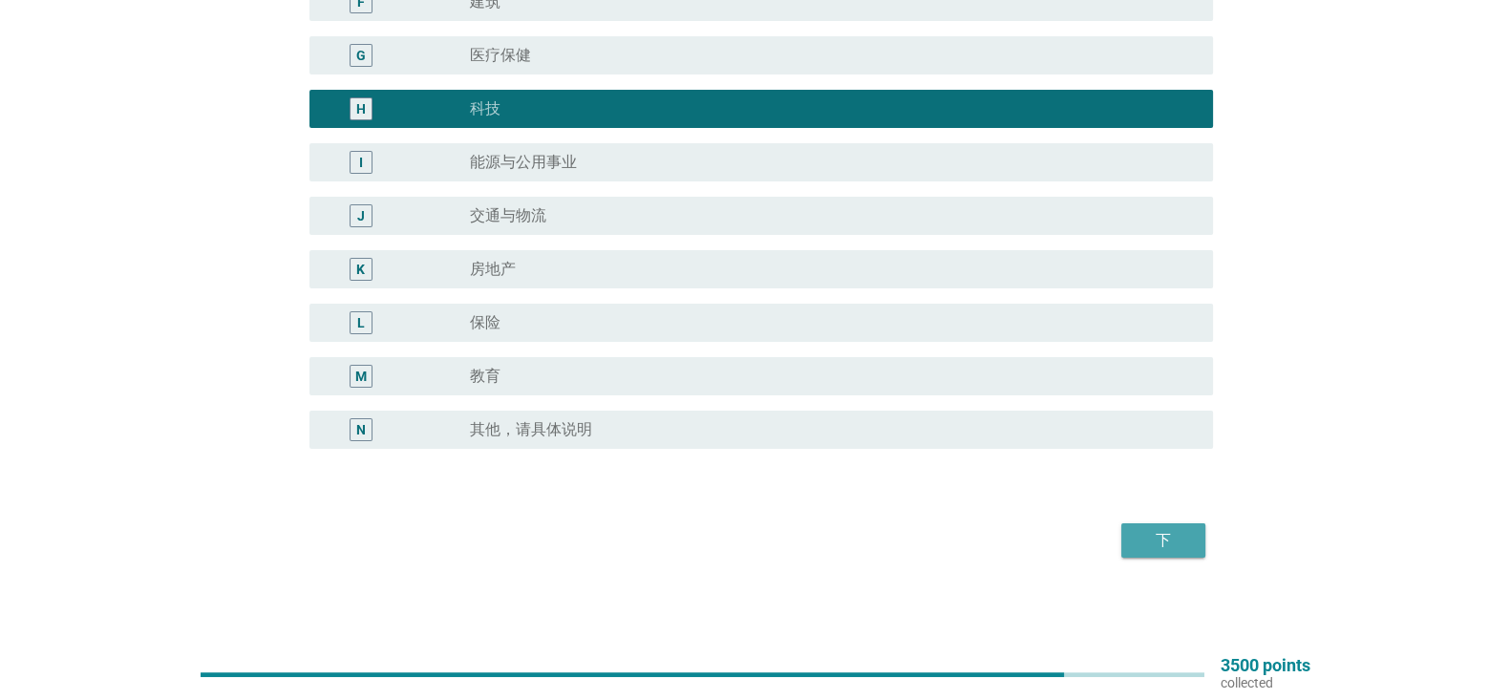
click at [1159, 549] on div "下" at bounding box center [1163, 540] width 53 height 23
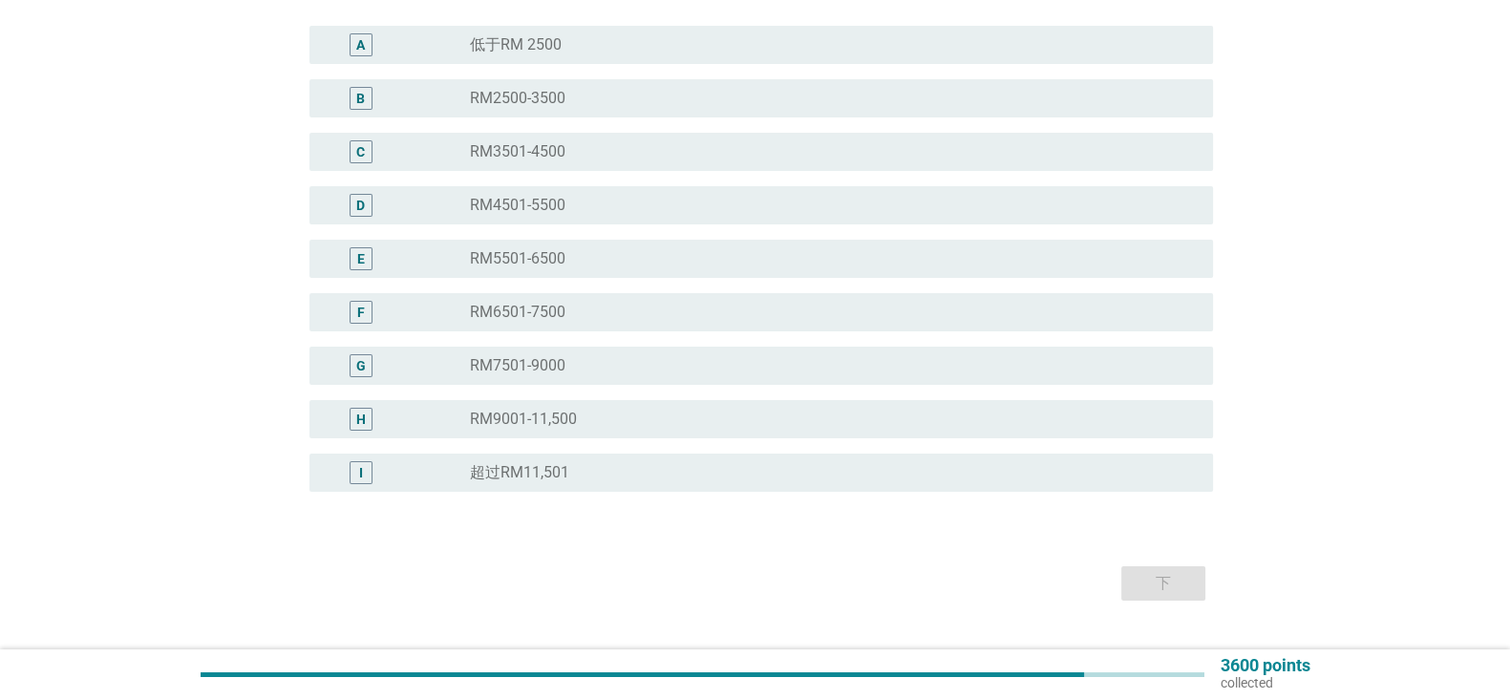
scroll to position [212, 0]
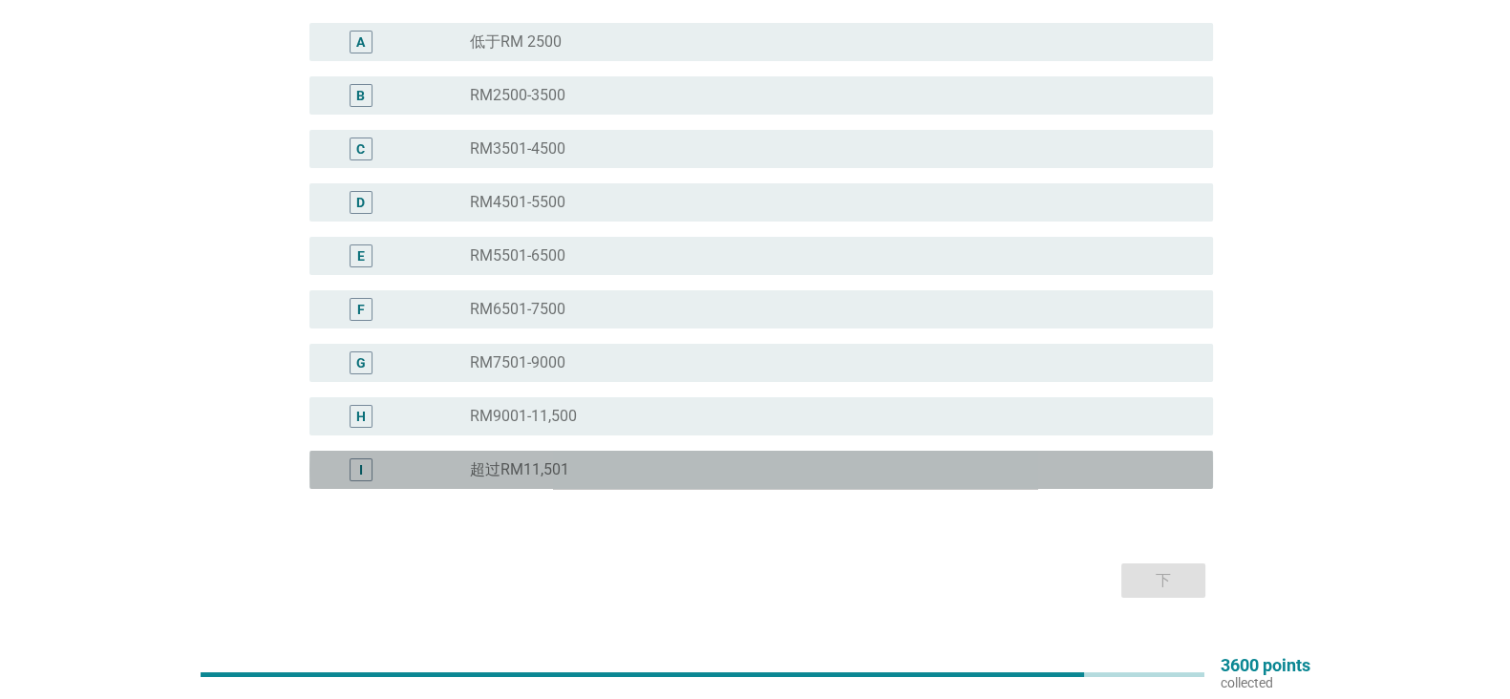
click at [1112, 482] on div "I radio_button_unchecked 超过RM11,501" at bounding box center [761, 470] width 904 height 38
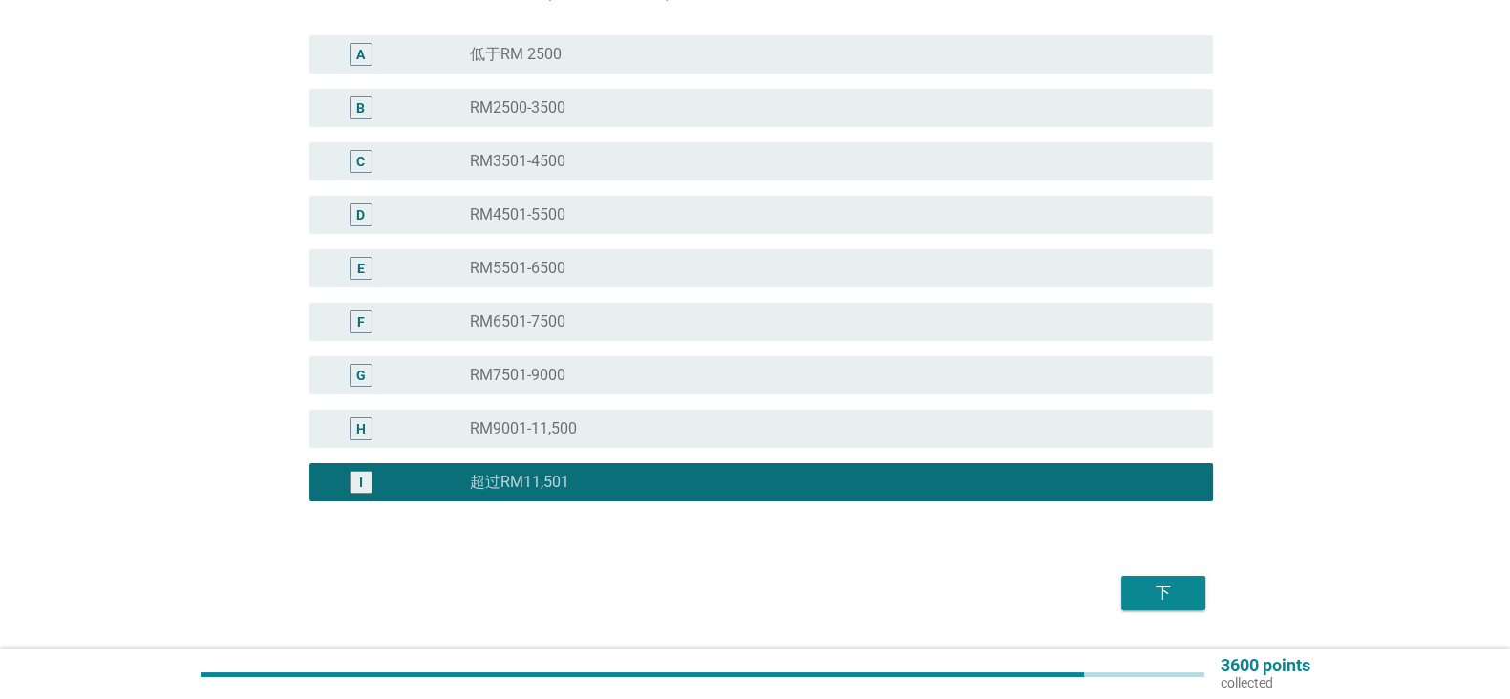
scroll to position [252, 0]
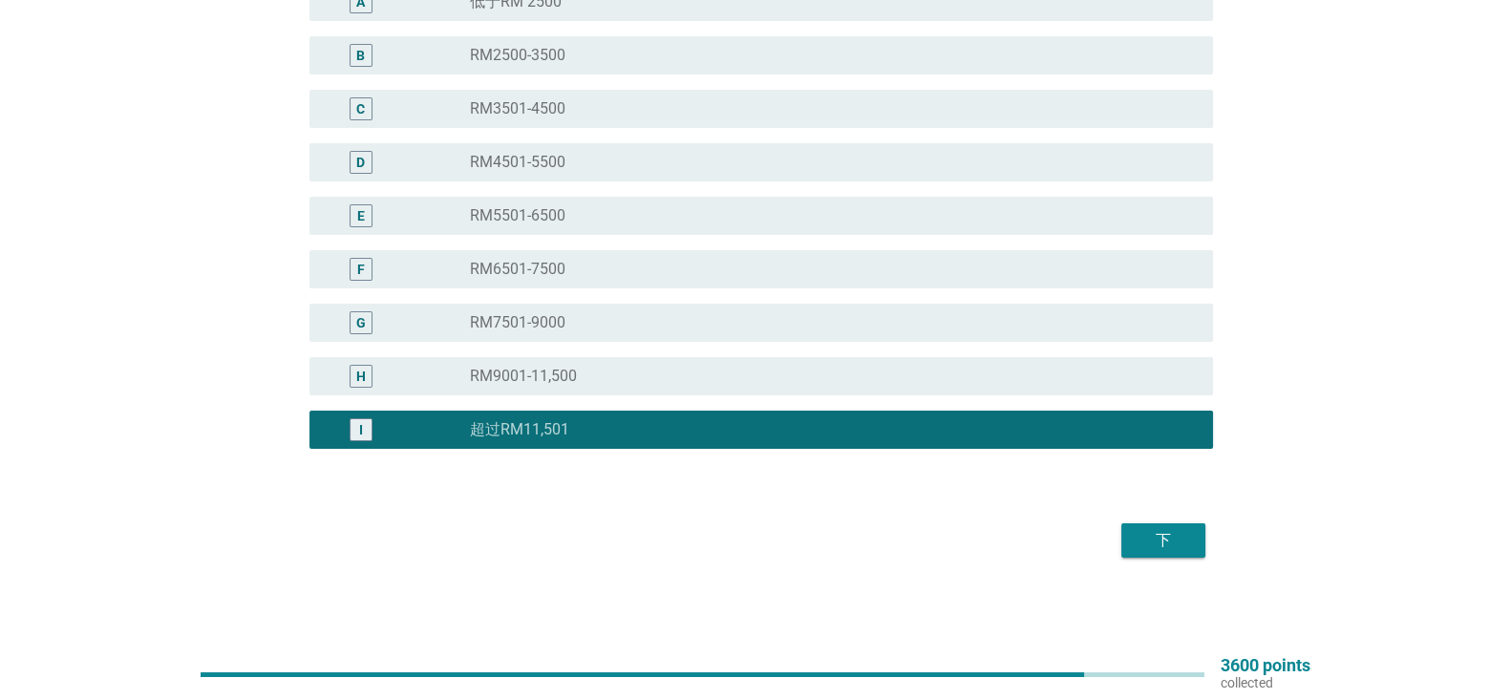
click at [1153, 554] on button "下" at bounding box center [1163, 540] width 84 height 34
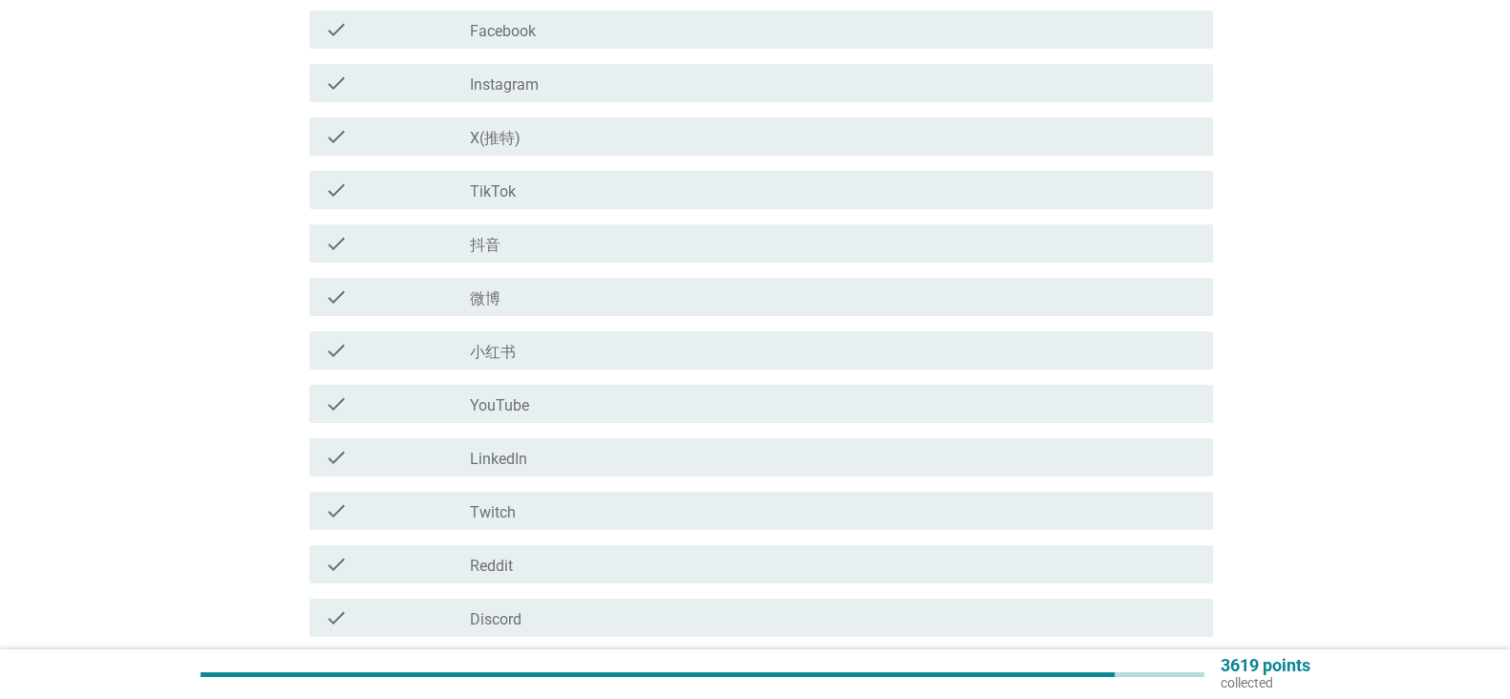
scroll to position [0, 0]
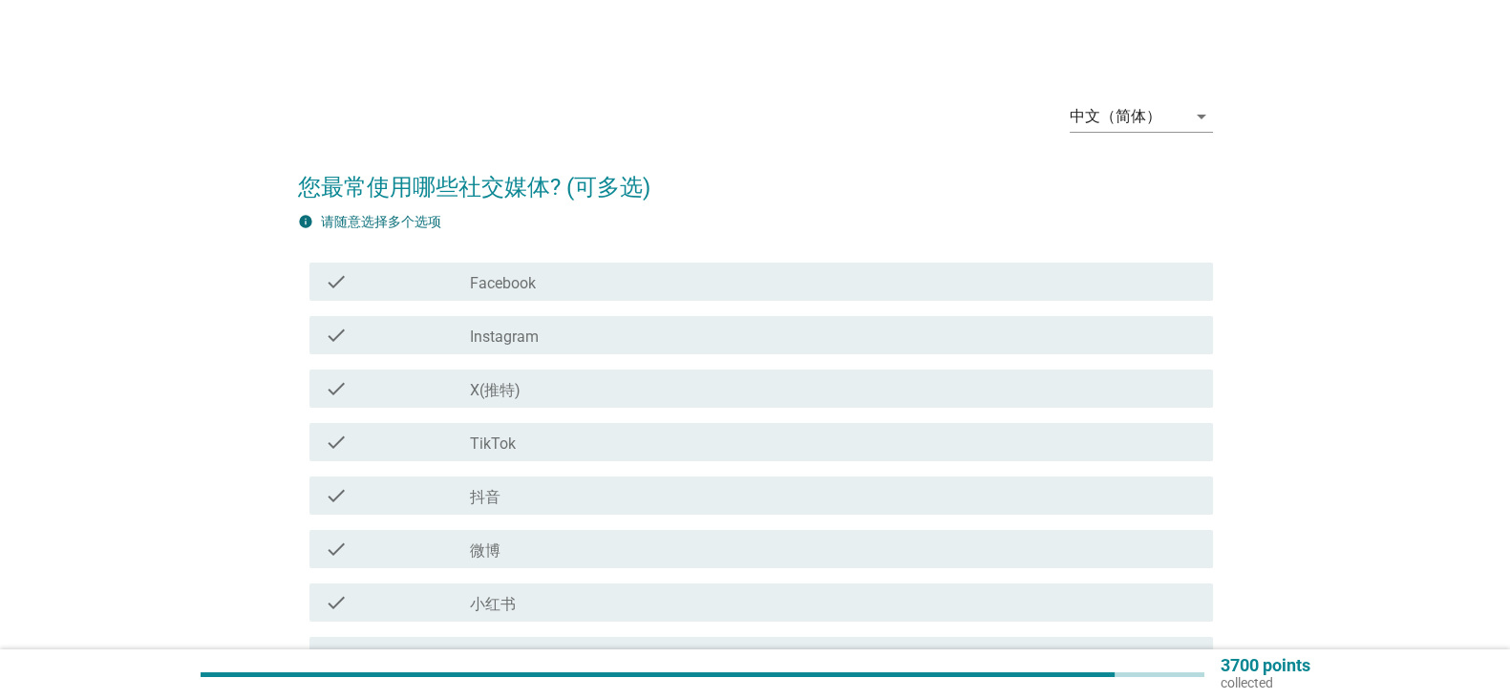
click at [1175, 290] on div "check_box_outline_blank Facebook" at bounding box center [834, 281] width 728 height 23
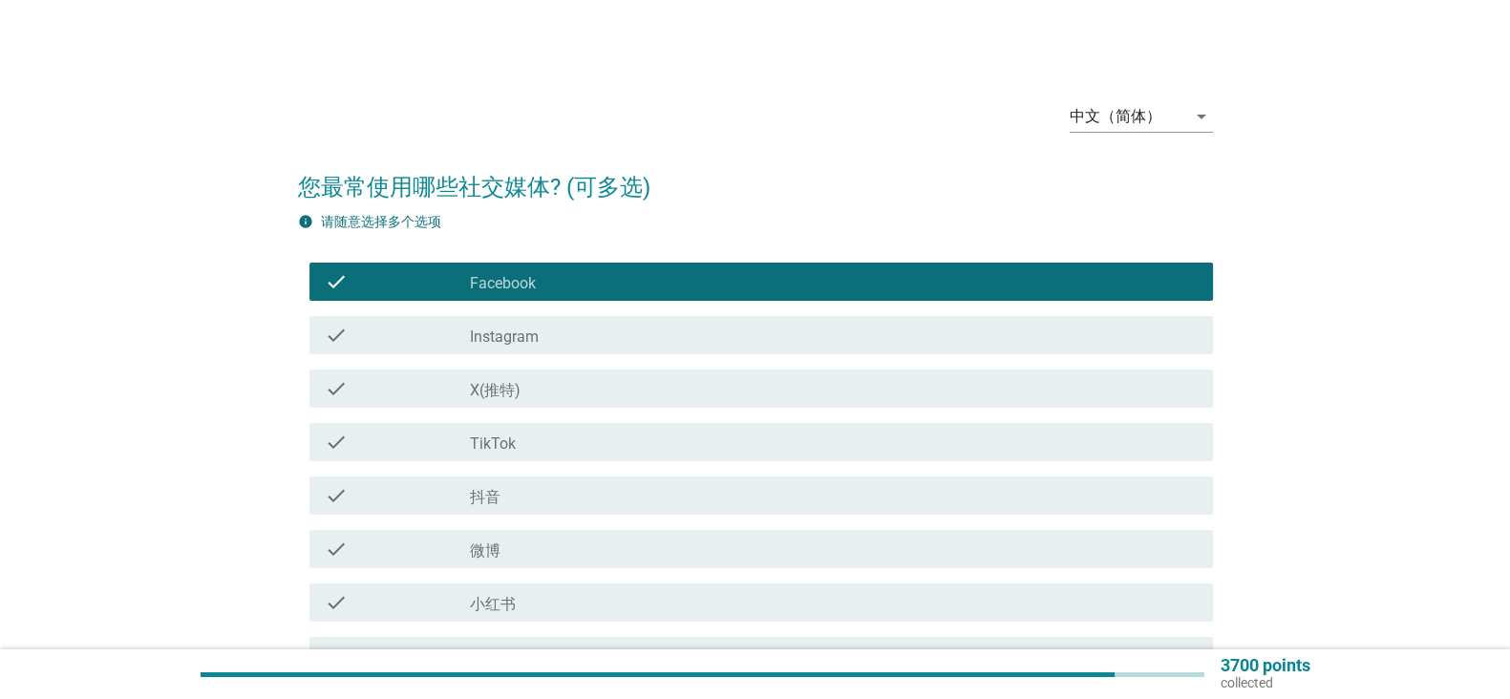
click at [1142, 349] on div "check check_box_outline_blank Instagram" at bounding box center [761, 335] width 904 height 38
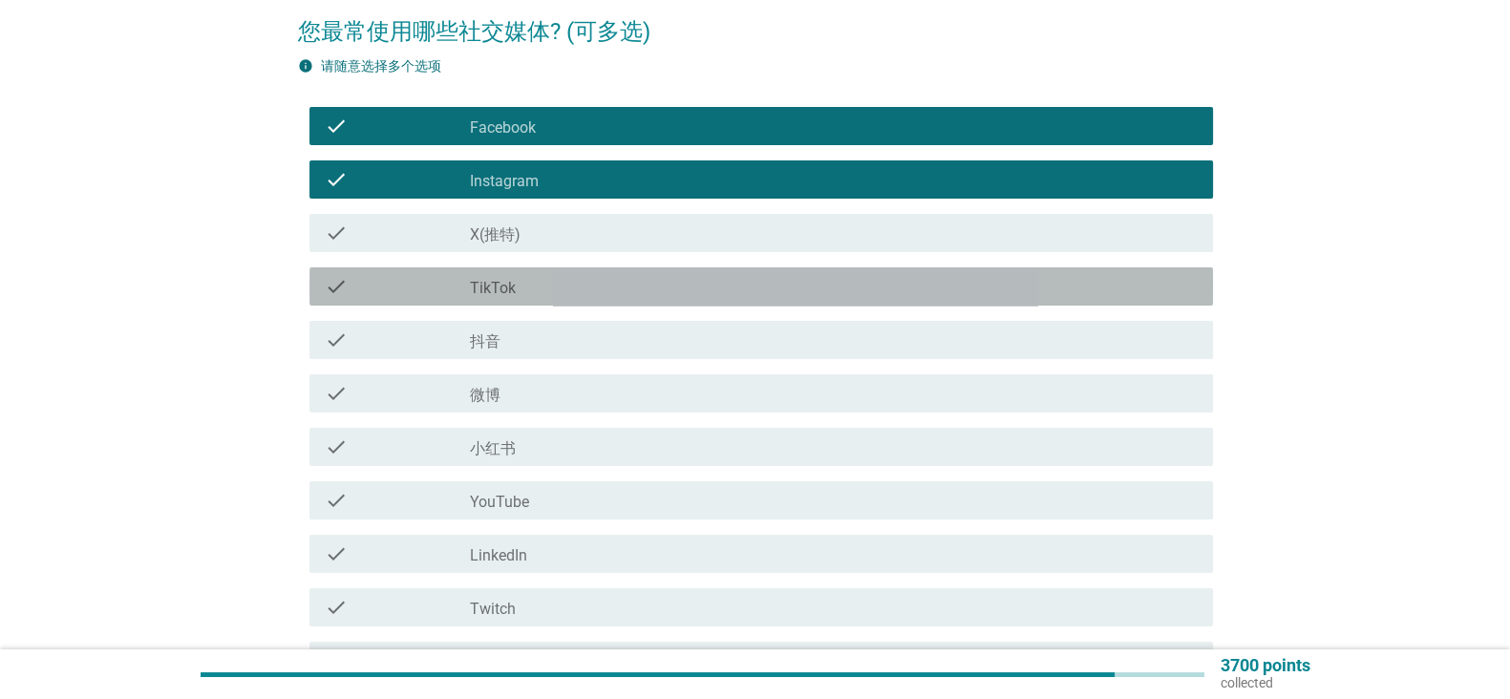
scroll to position [158, 0]
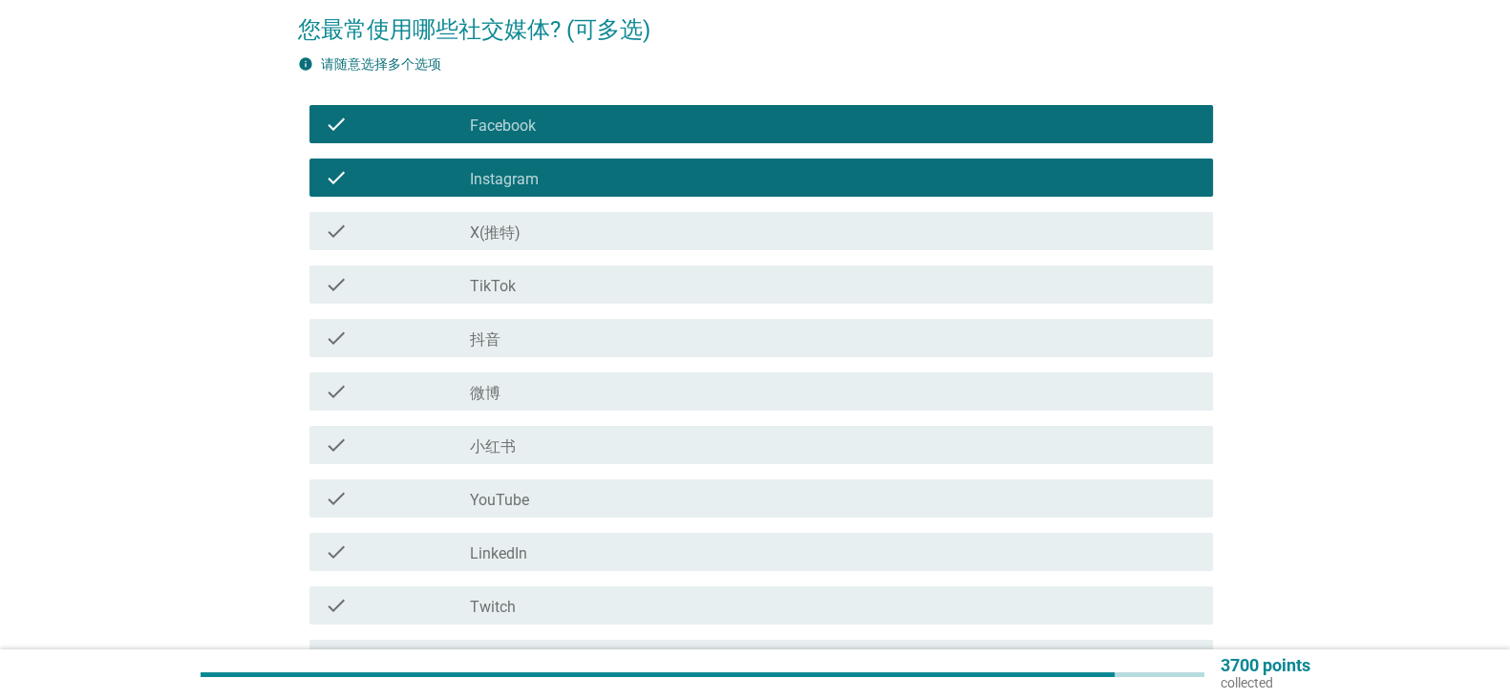
click at [1170, 293] on div "check_box_outline_blank TikTok" at bounding box center [834, 284] width 728 height 23
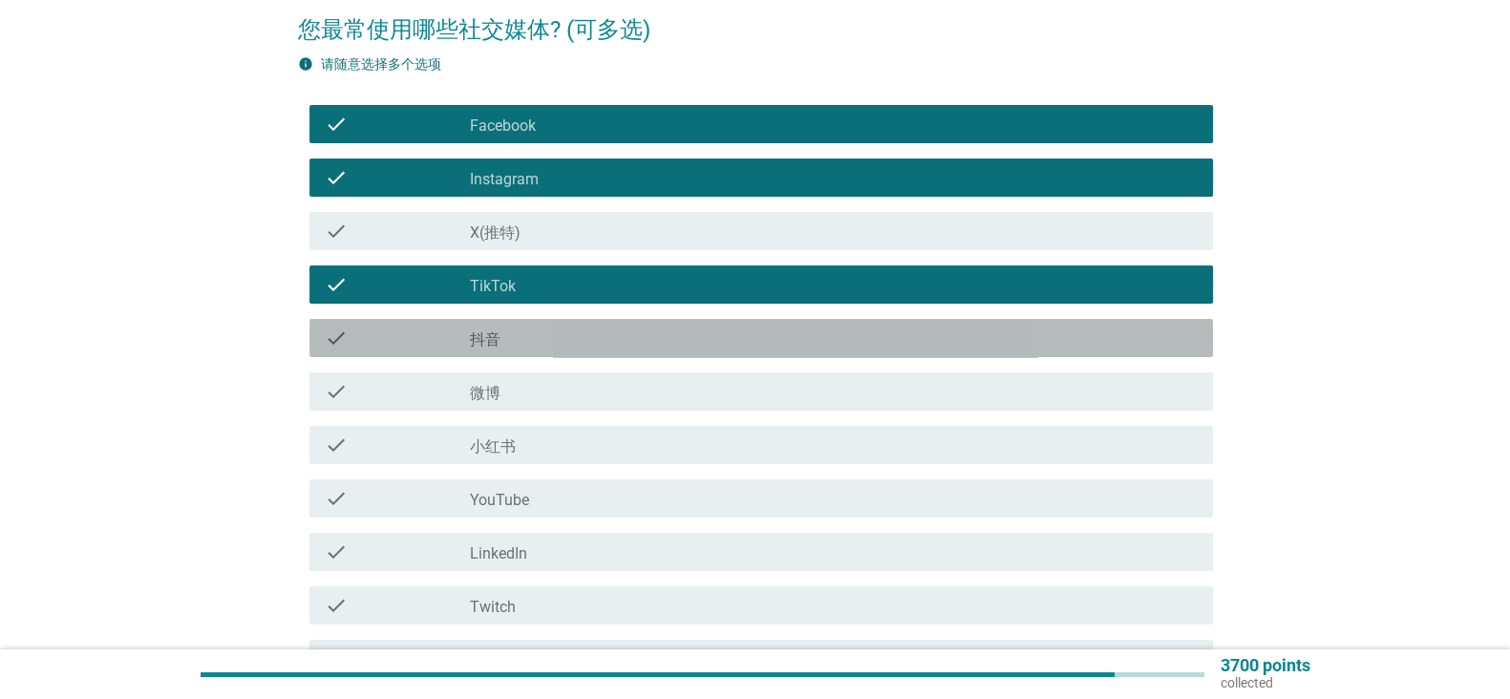
click at [1138, 351] on div "check check_box_outline_blank 抖音" at bounding box center [761, 338] width 904 height 38
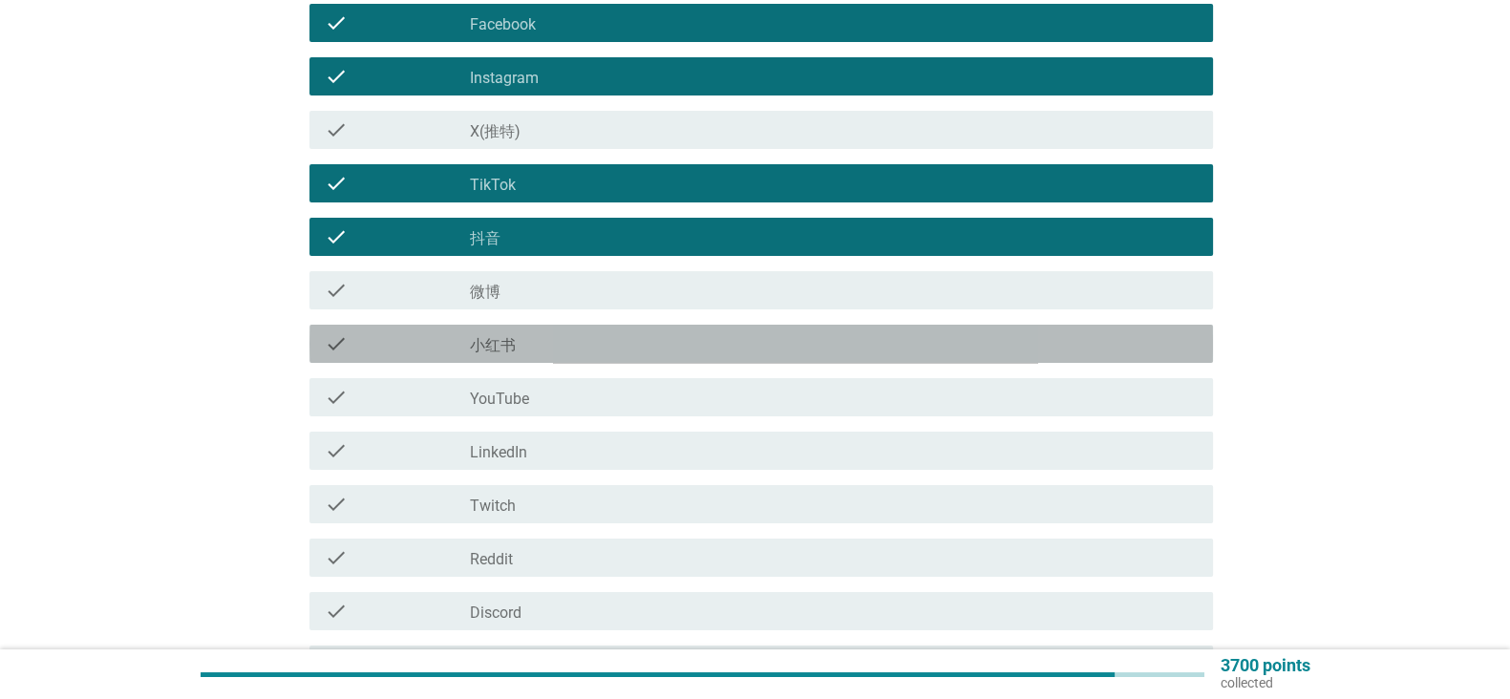
scroll to position [287, 0]
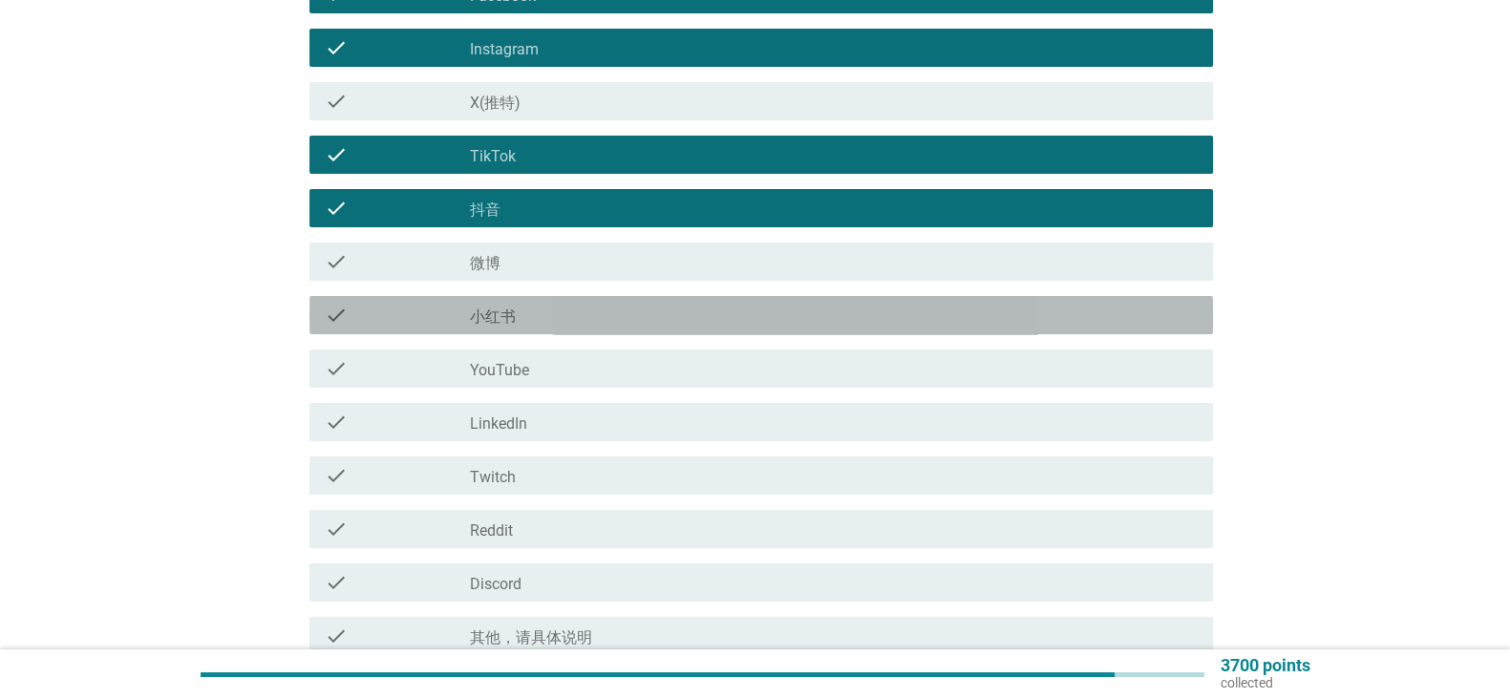
click at [1150, 329] on div "check check_box_outline_blank 小红书" at bounding box center [761, 315] width 904 height 38
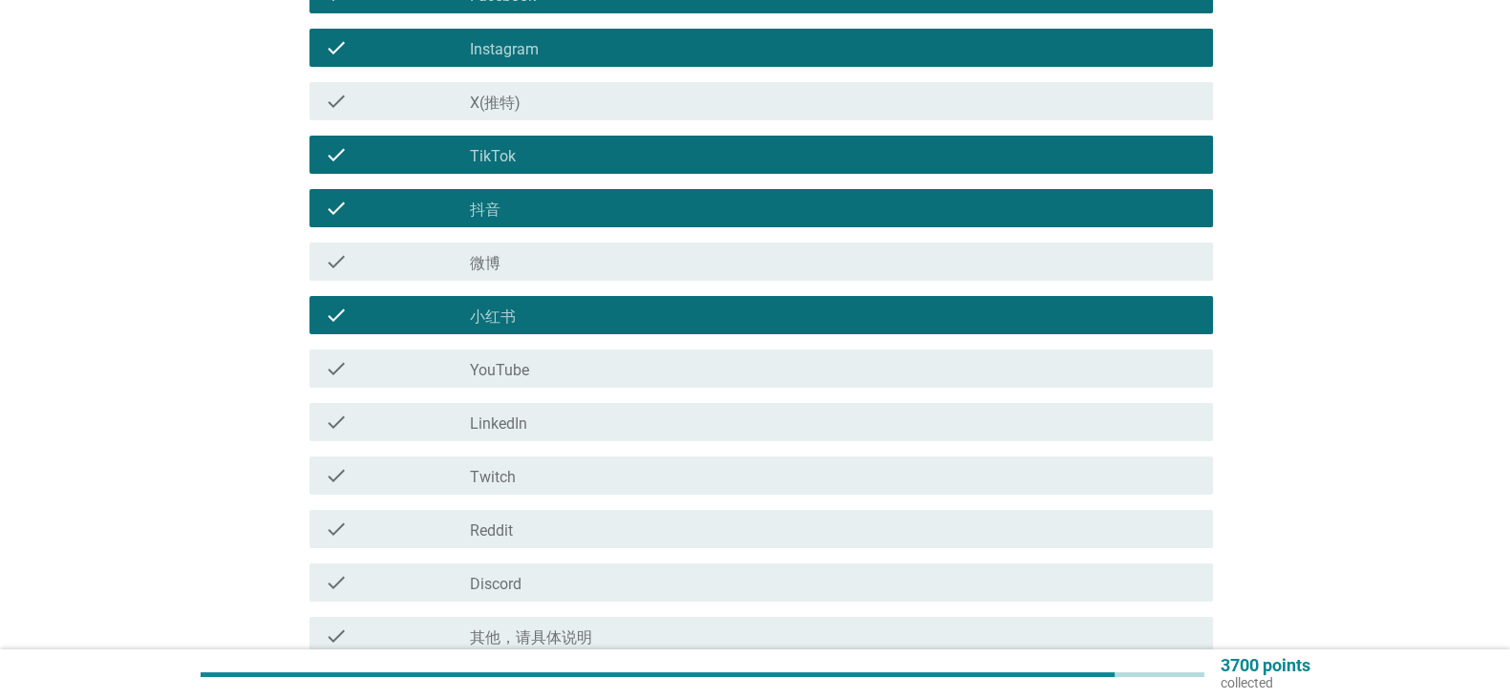
click at [1138, 380] on div "check check_box_outline_blank YouTube" at bounding box center [761, 369] width 904 height 38
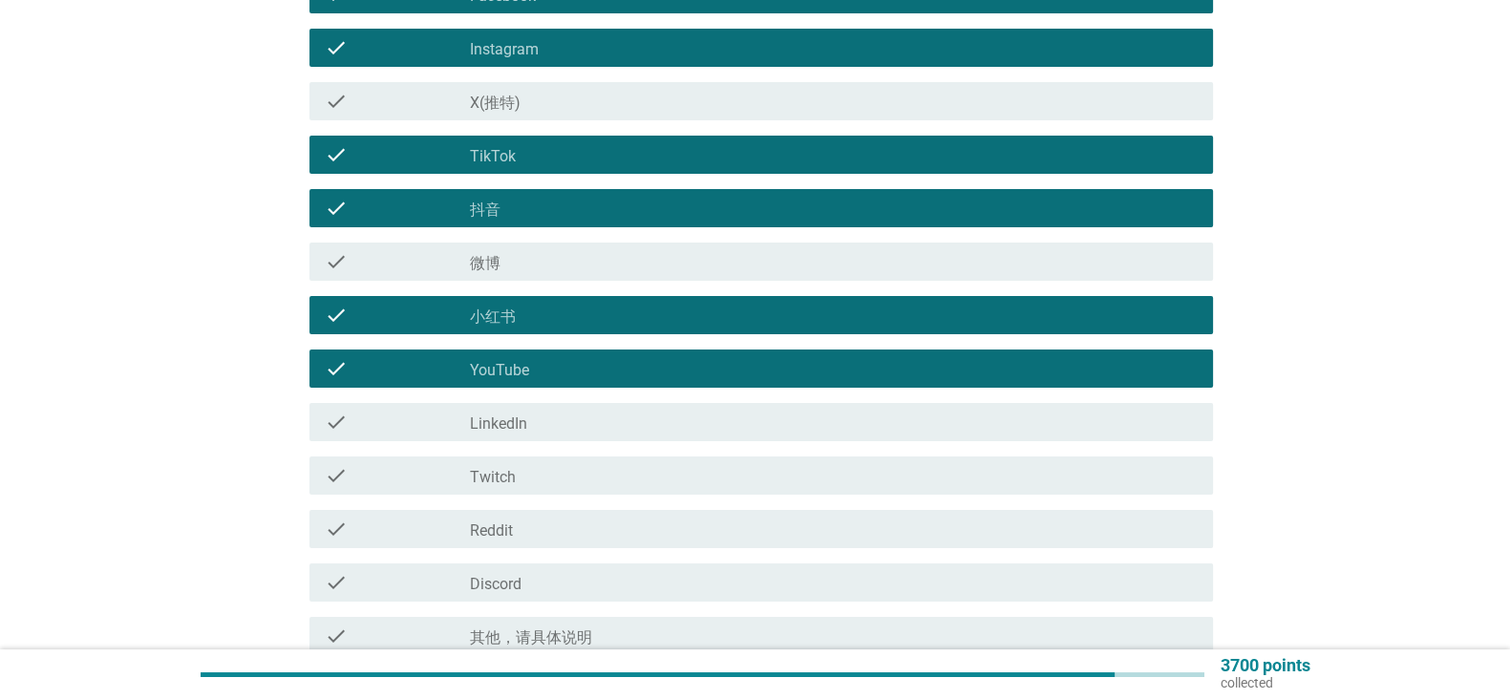
click at [1129, 424] on div "check_box_outline_blank LinkedIn" at bounding box center [834, 422] width 728 height 23
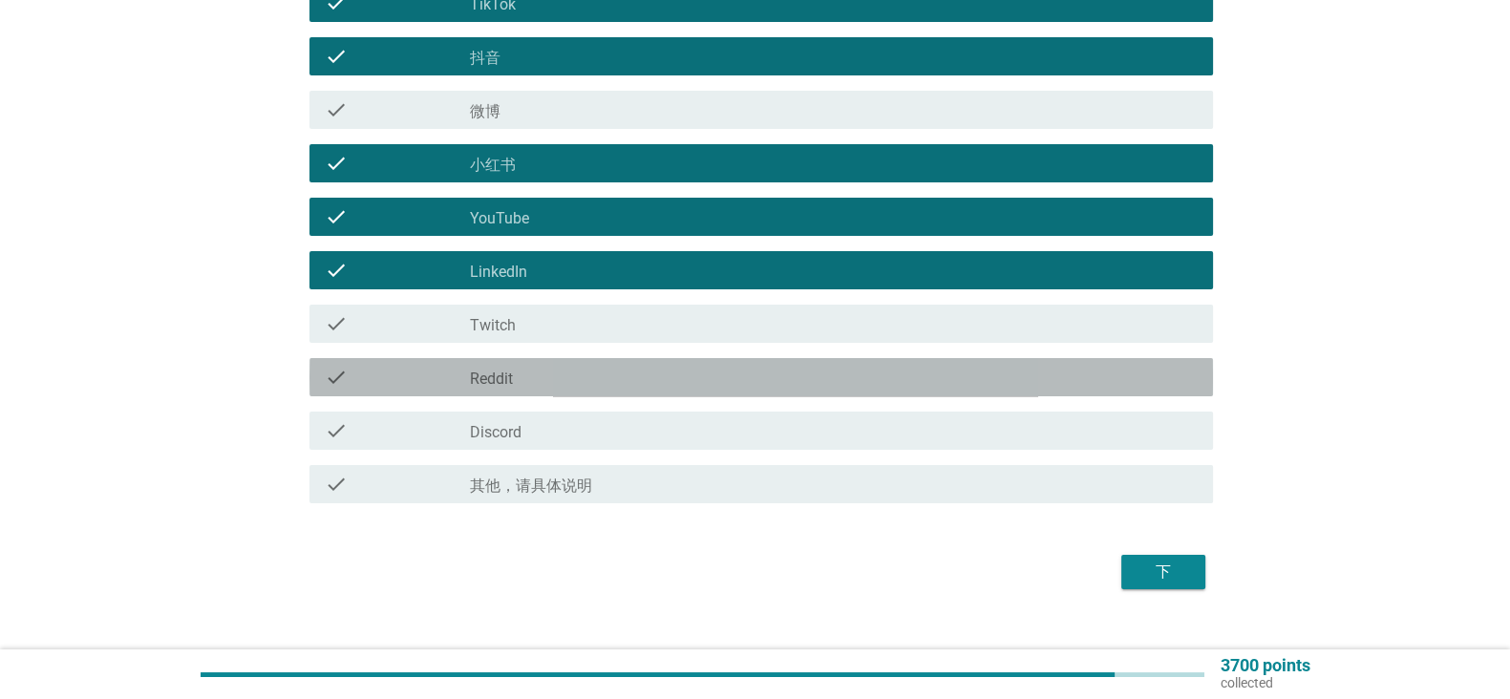
scroll to position [470, 0]
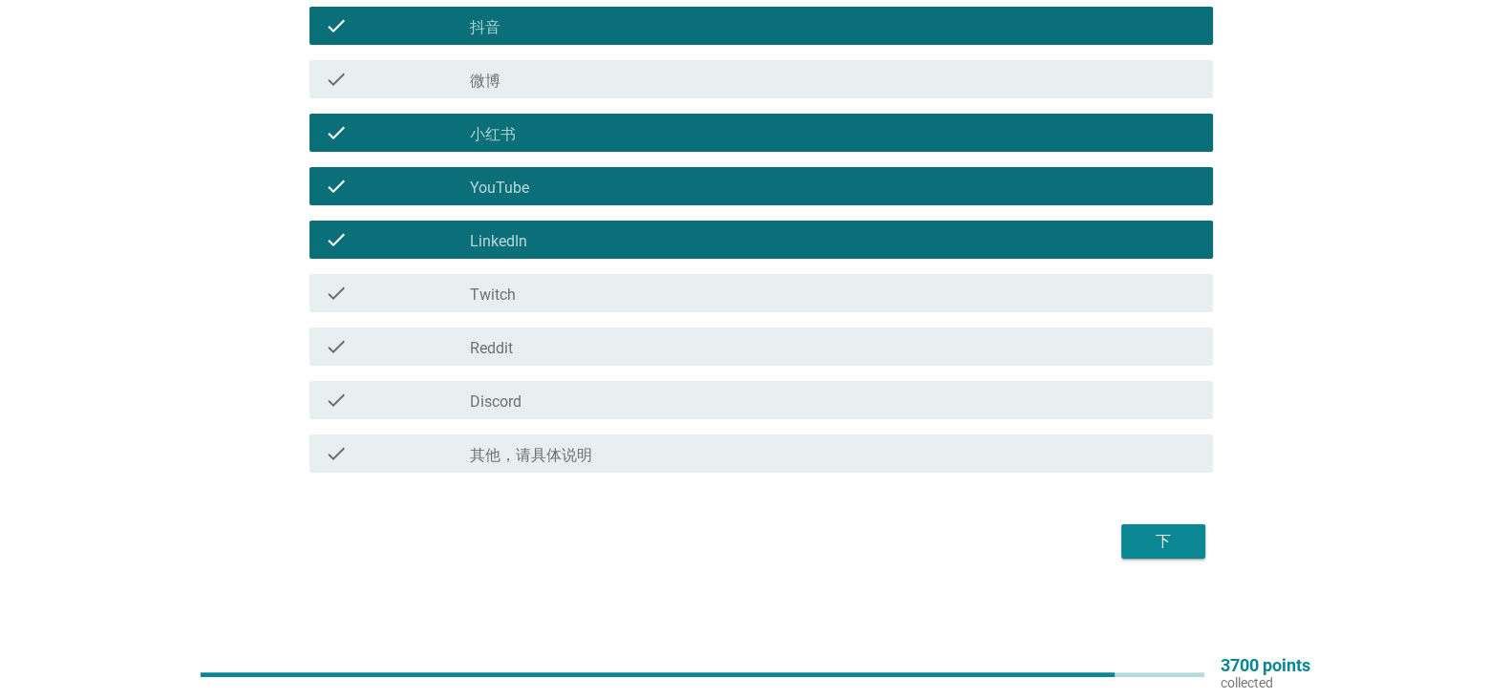
click at [1162, 533] on div "下" at bounding box center [1163, 541] width 53 height 23
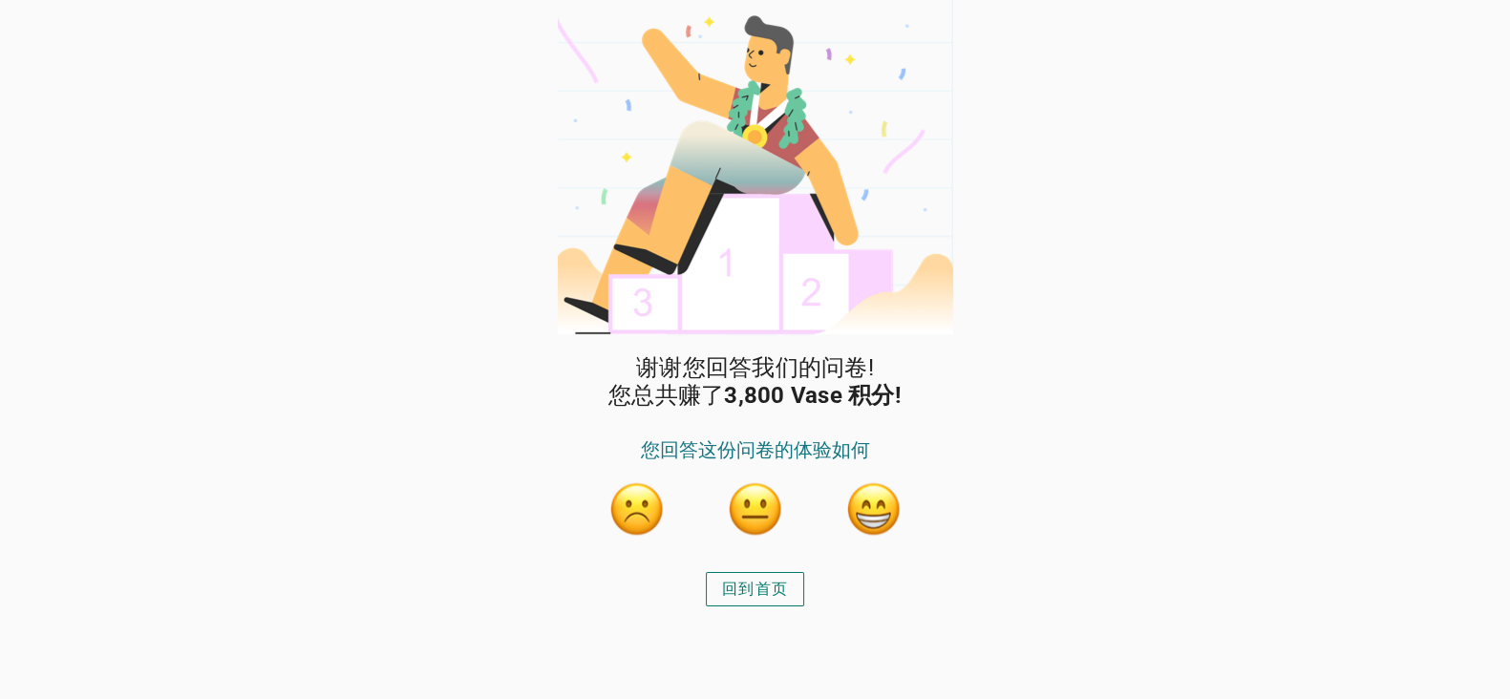
click at [778, 585] on div "回到首页" at bounding box center [755, 589] width 66 height 23
